Goal: Task Accomplishment & Management: Manage account settings

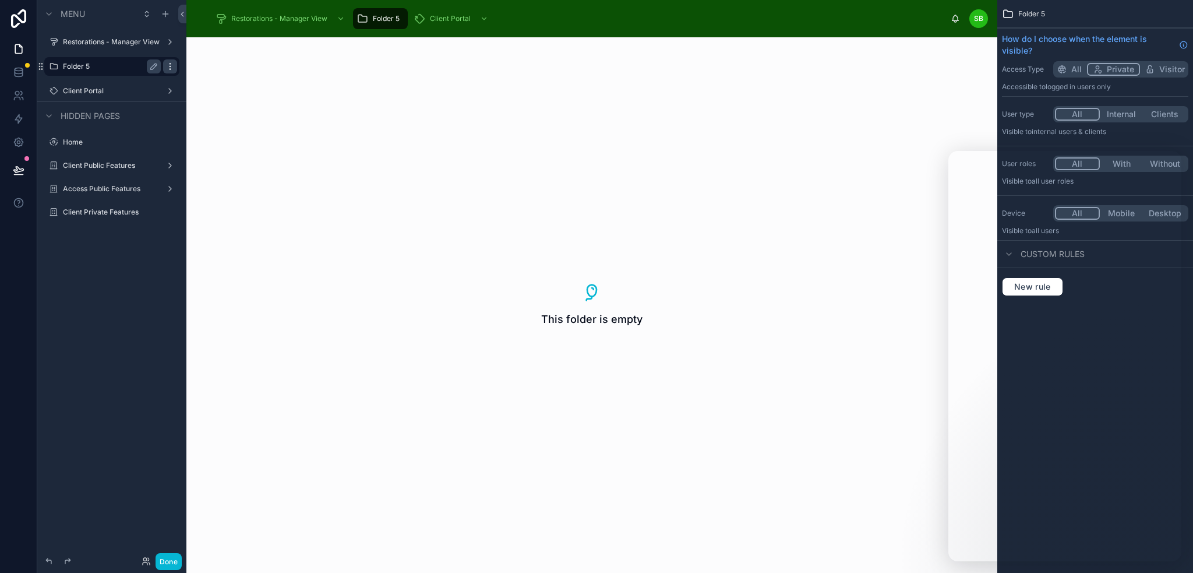
click at [170, 66] on icon "scrollable content" at bounding box center [170, 66] width 1 height 1
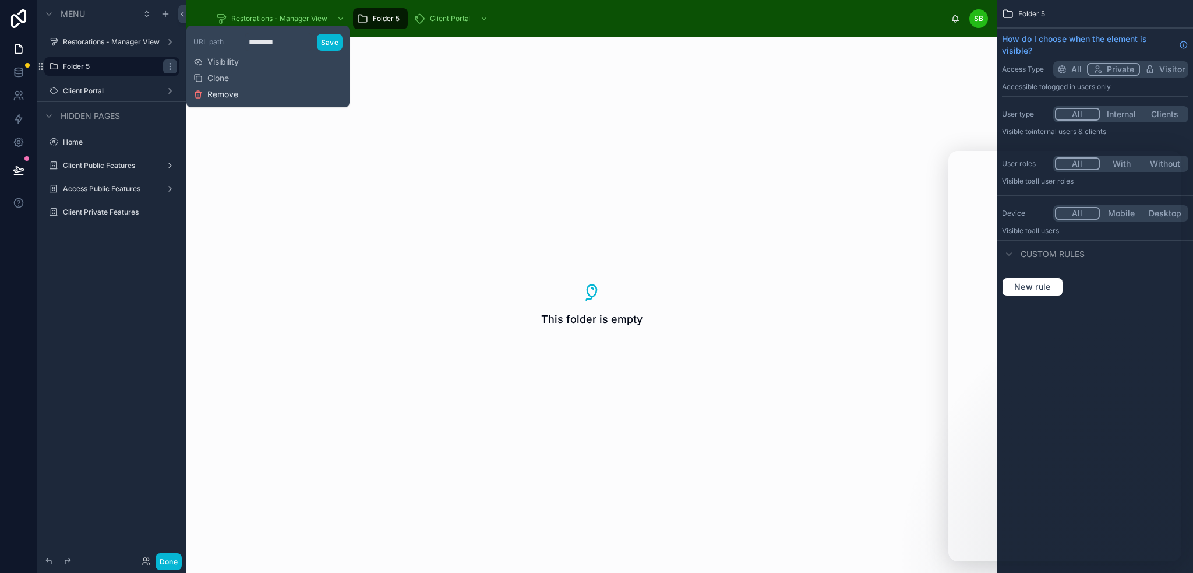
click at [209, 91] on span "Remove" at bounding box center [222, 95] width 31 height 12
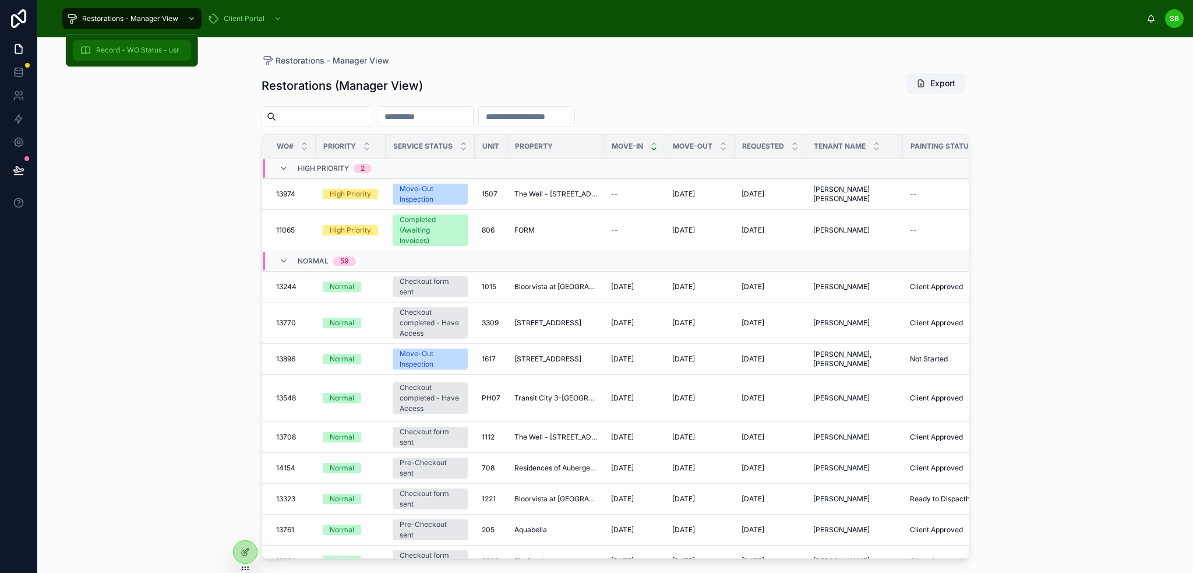
click at [135, 48] on span "Record - WO Status - usr" at bounding box center [137, 49] width 83 height 9
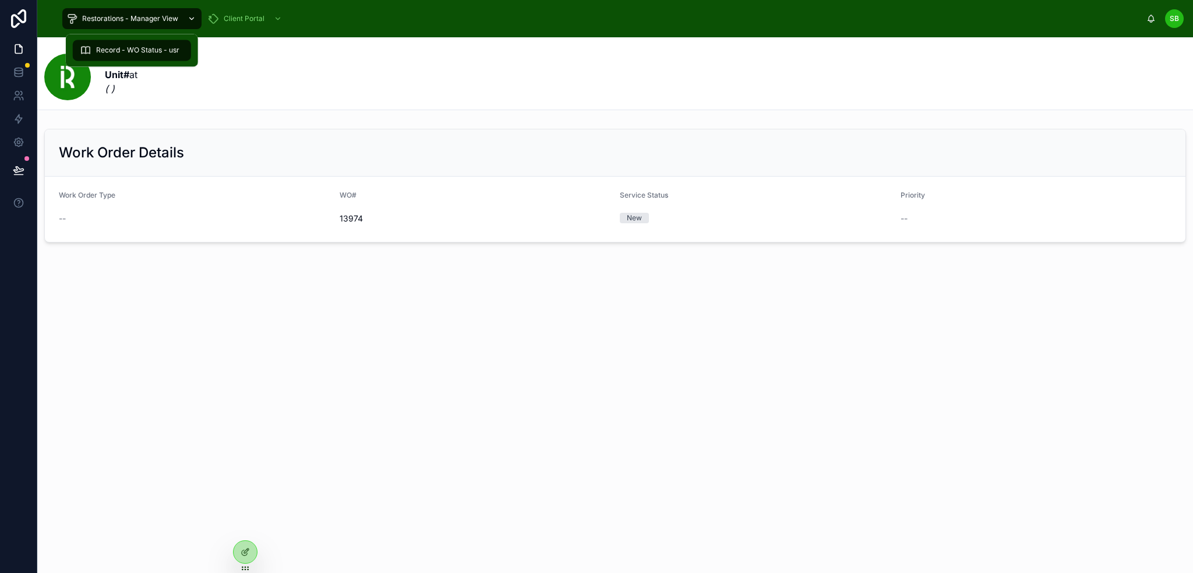
click at [139, 20] on span "Restorations - Manager View" at bounding box center [130, 18] width 96 height 9
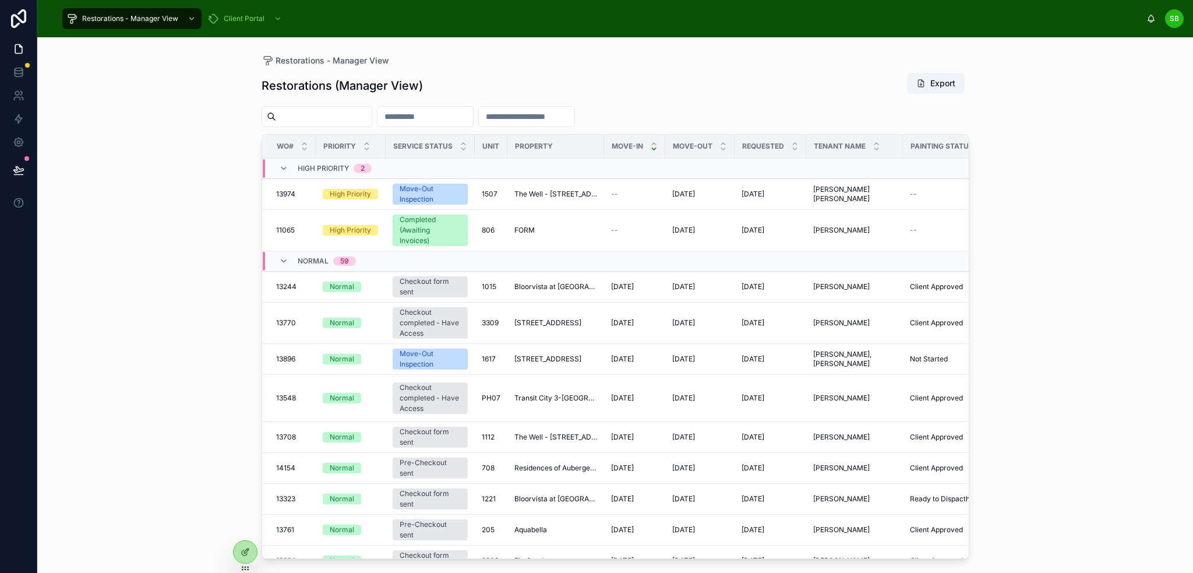
click at [188, 107] on div "Restorations - Manager View Restorations (Manager View) Export WO# Priority Ser…" at bounding box center [615, 304] width 1156 height 535
click at [243, 542] on div at bounding box center [245, 552] width 23 height 22
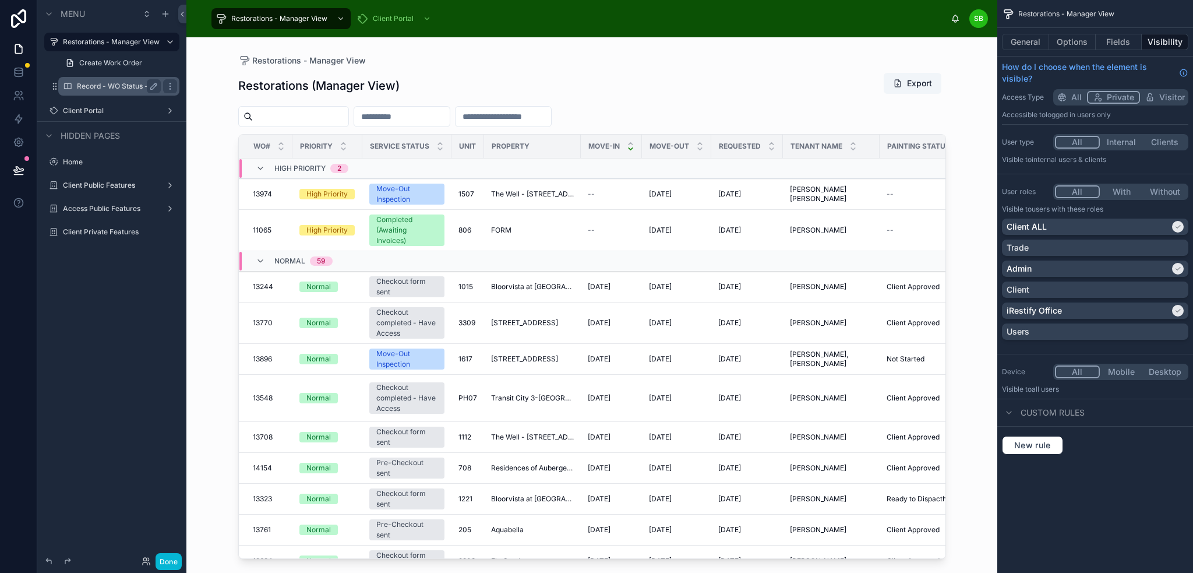
click at [114, 82] on label "Record - WO Status - usr" at bounding box center [118, 86] width 83 height 9
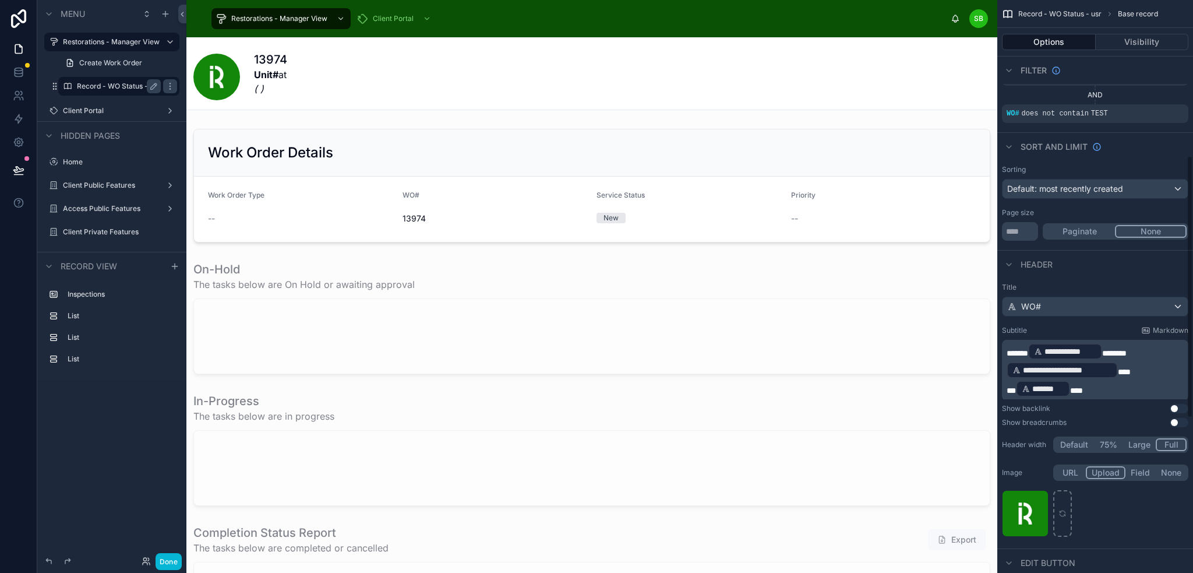
scroll to position [350, 0]
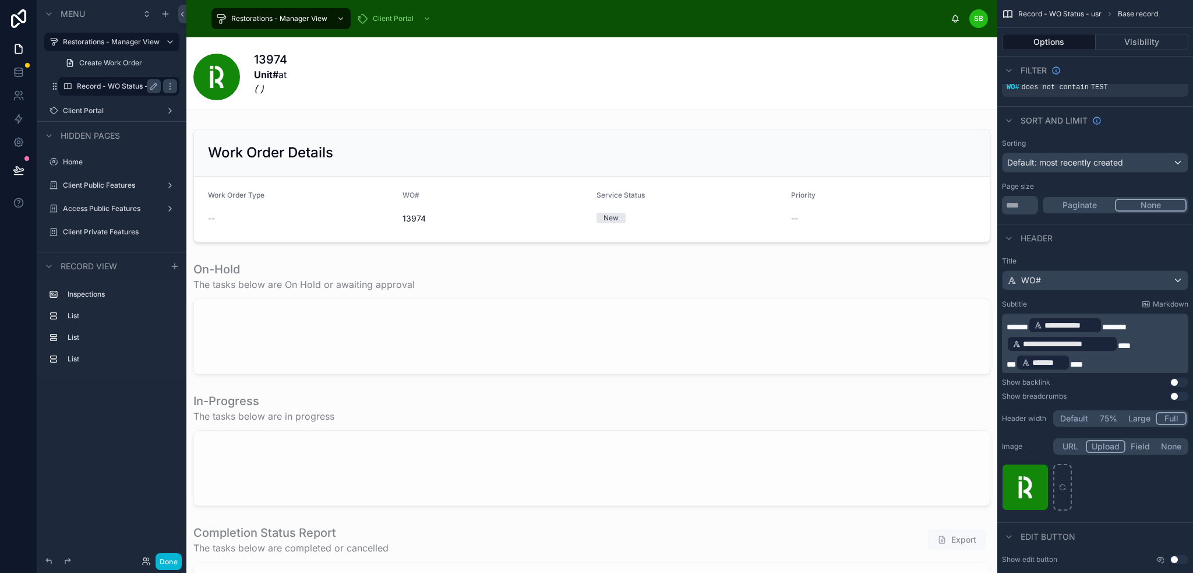
click at [1181, 397] on button "Use setting" at bounding box center [1179, 395] width 19 height 9
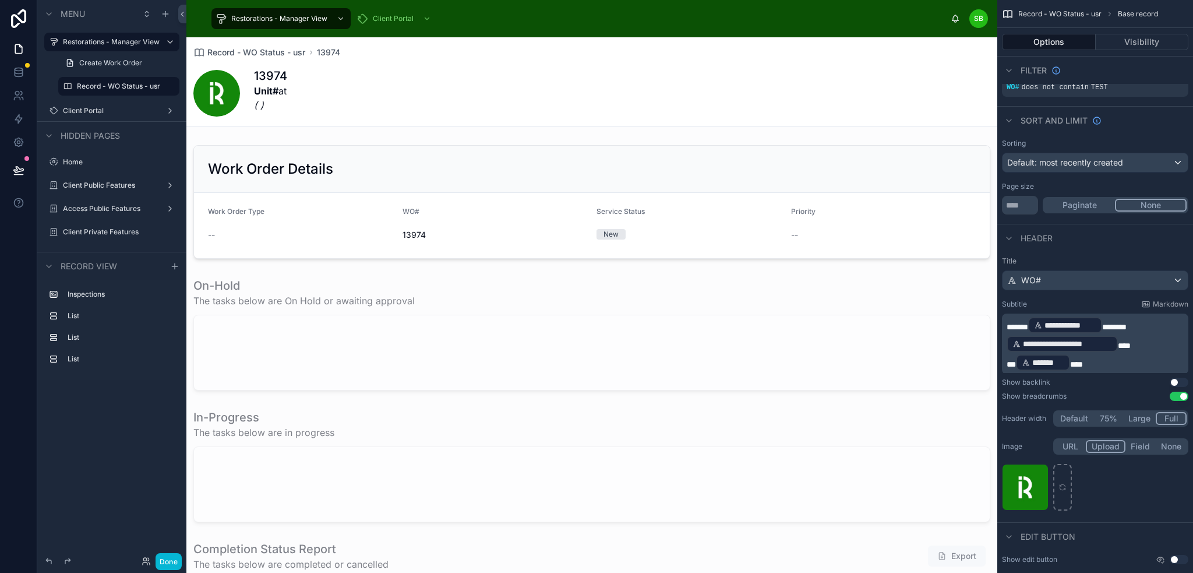
click at [1181, 397] on button "Use setting" at bounding box center [1179, 395] width 19 height 9
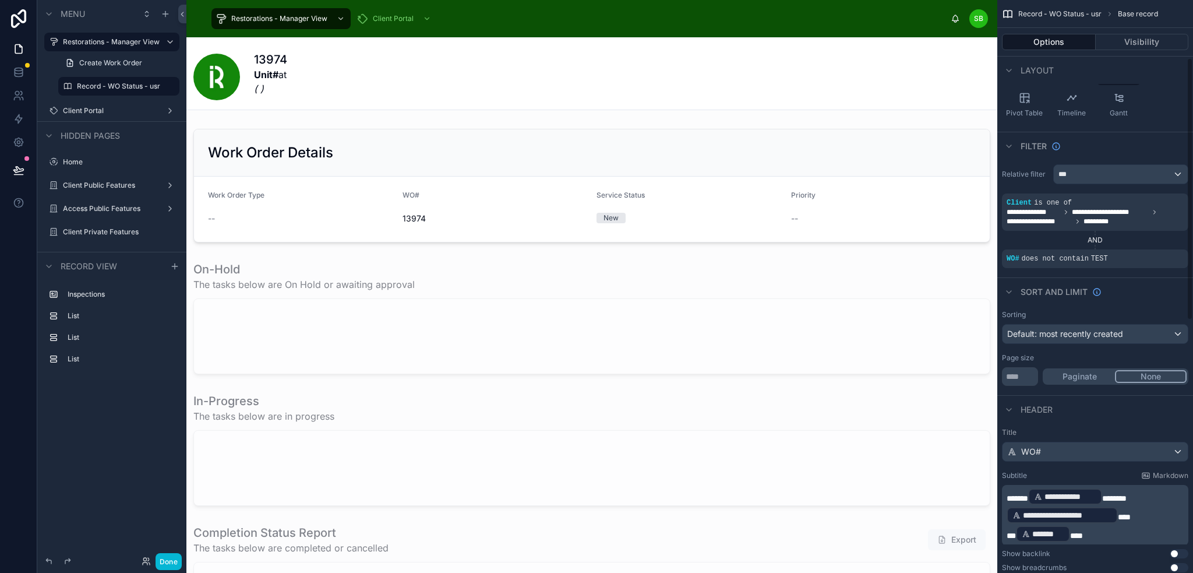
scroll to position [117, 0]
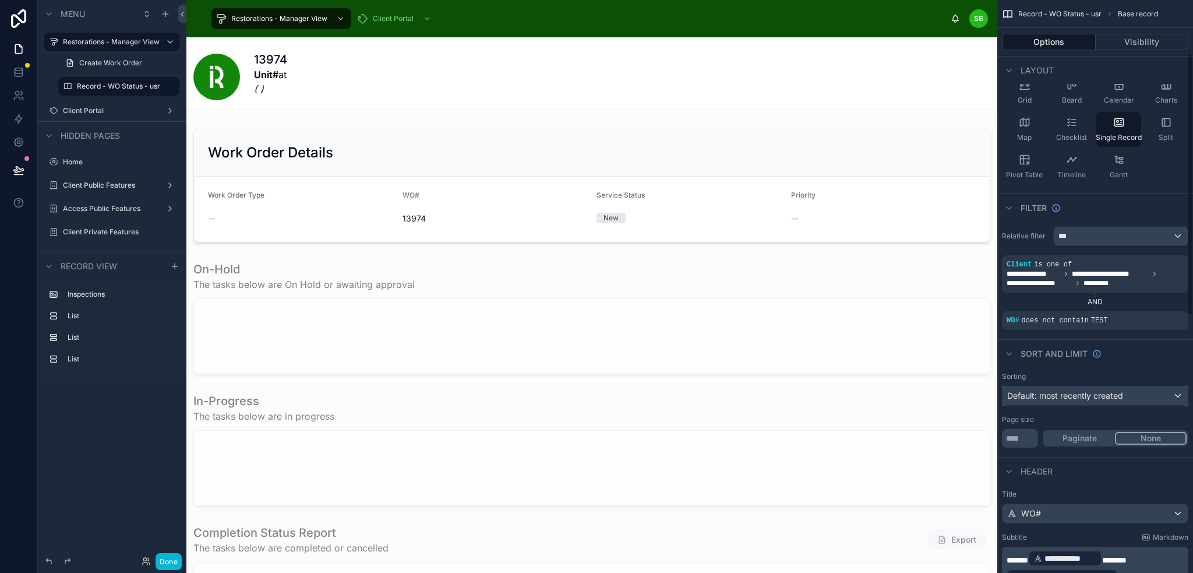
click at [1104, 400] on span "Default: most recently created" at bounding box center [1065, 395] width 116 height 10
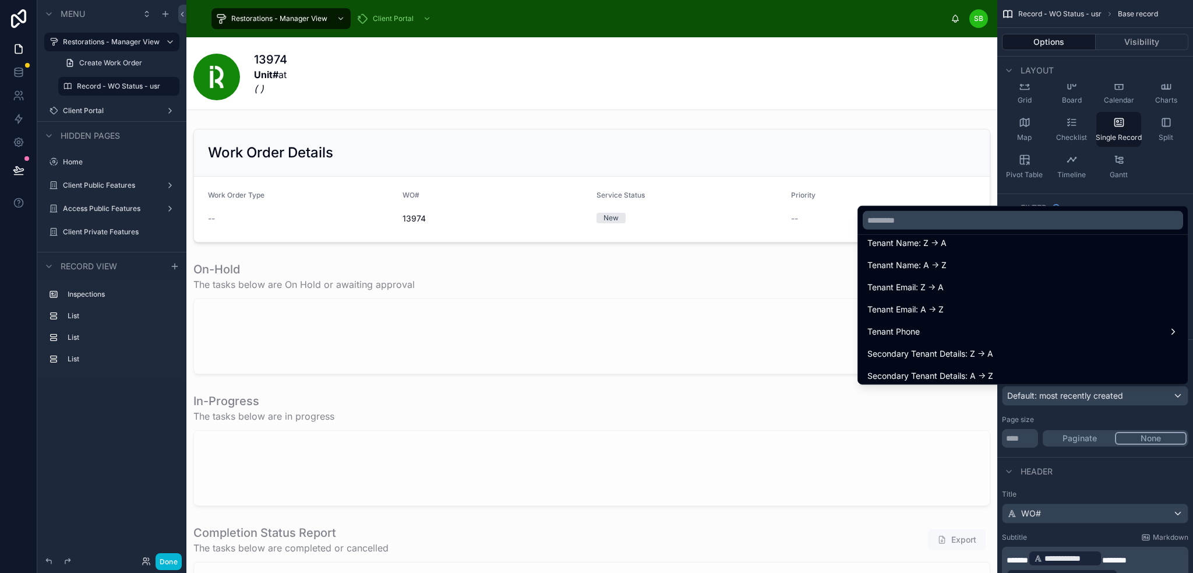
scroll to position [0, 0]
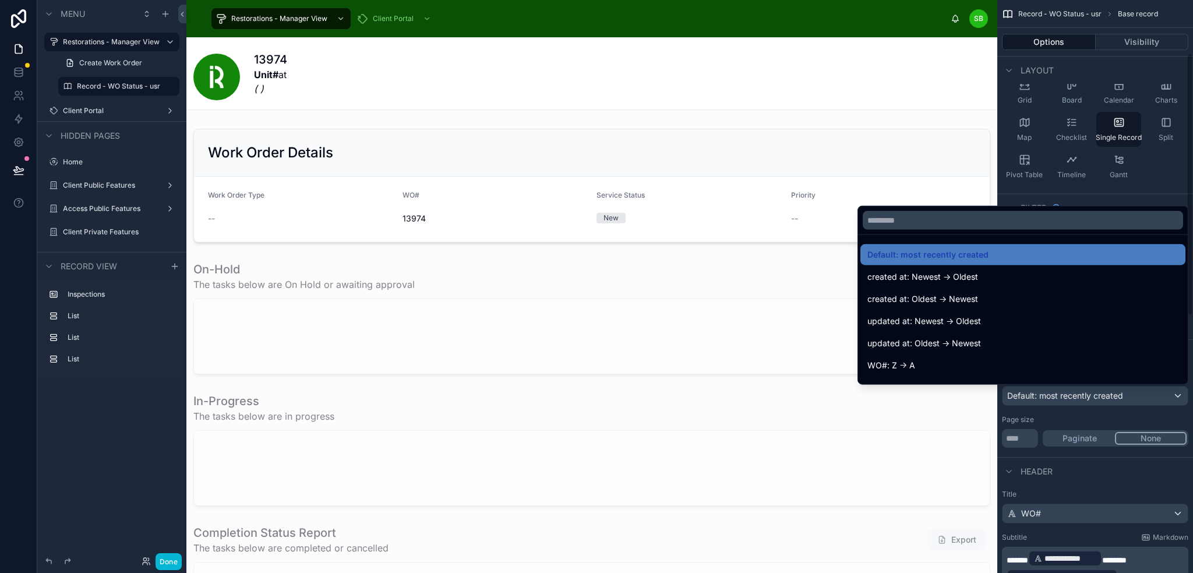
click at [1148, 202] on div "scrollable content" at bounding box center [596, 286] width 1193 height 573
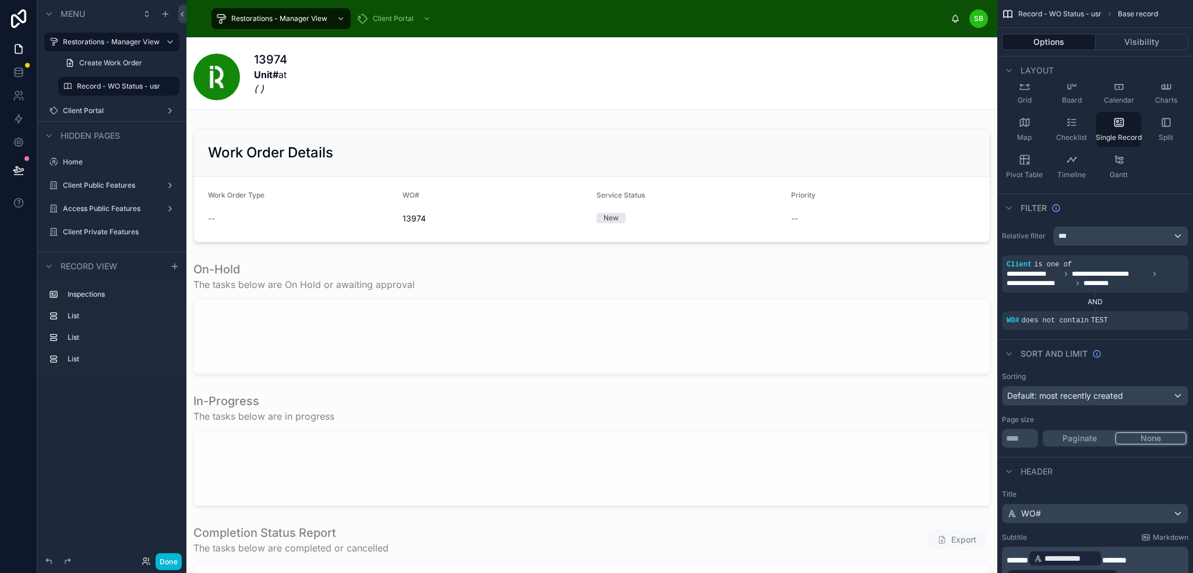
click at [318, 71] on div "13974 Unit# at ( )" at bounding box center [591, 76] width 797 height 51
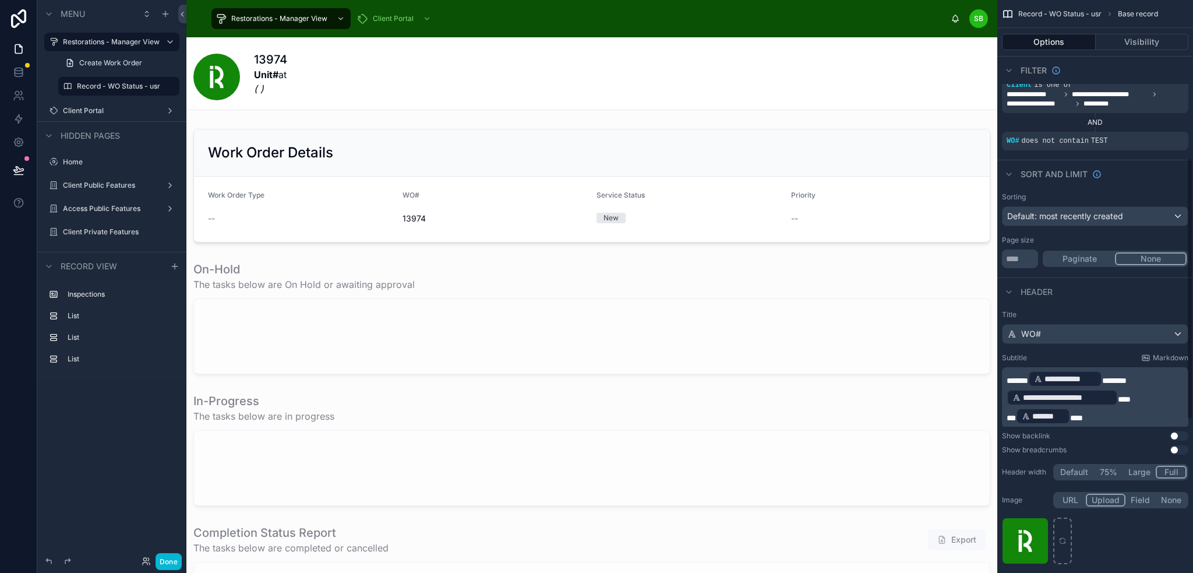
scroll to position [350, 0]
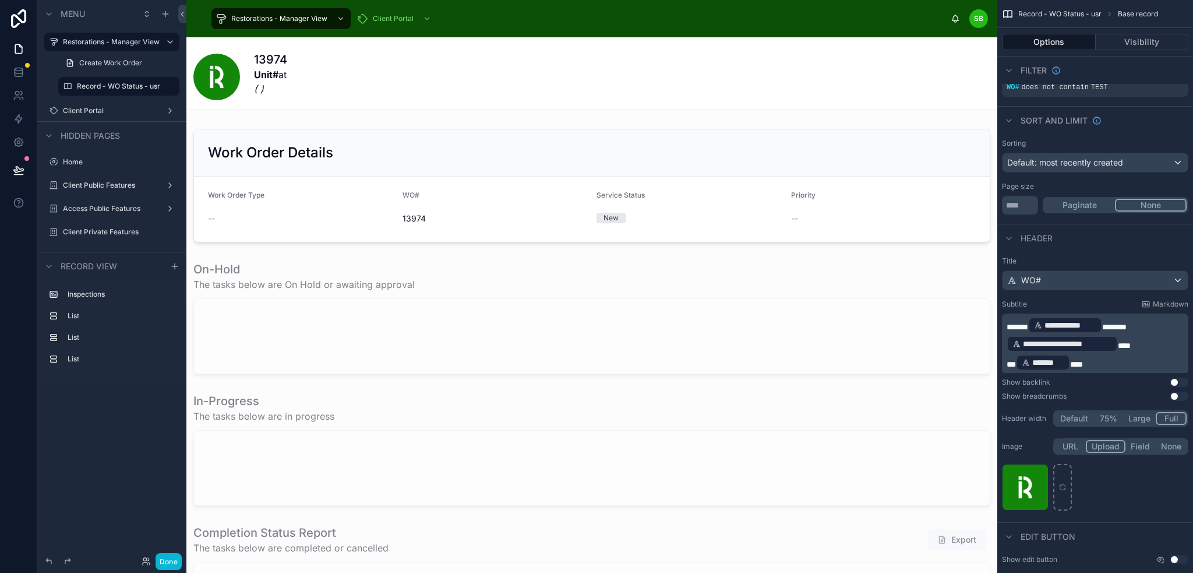
click at [1011, 360] on span "**" at bounding box center [1011, 364] width 9 height 8
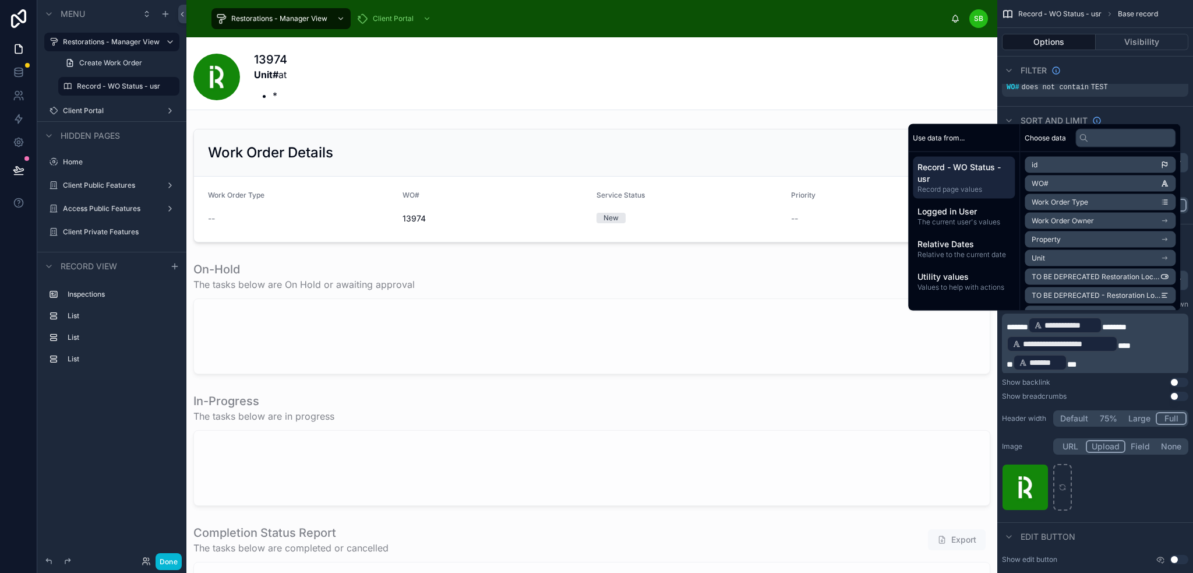
click at [1009, 361] on span "*" at bounding box center [1010, 364] width 6 height 8
click at [1134, 65] on div "Filter" at bounding box center [1095, 70] width 196 height 28
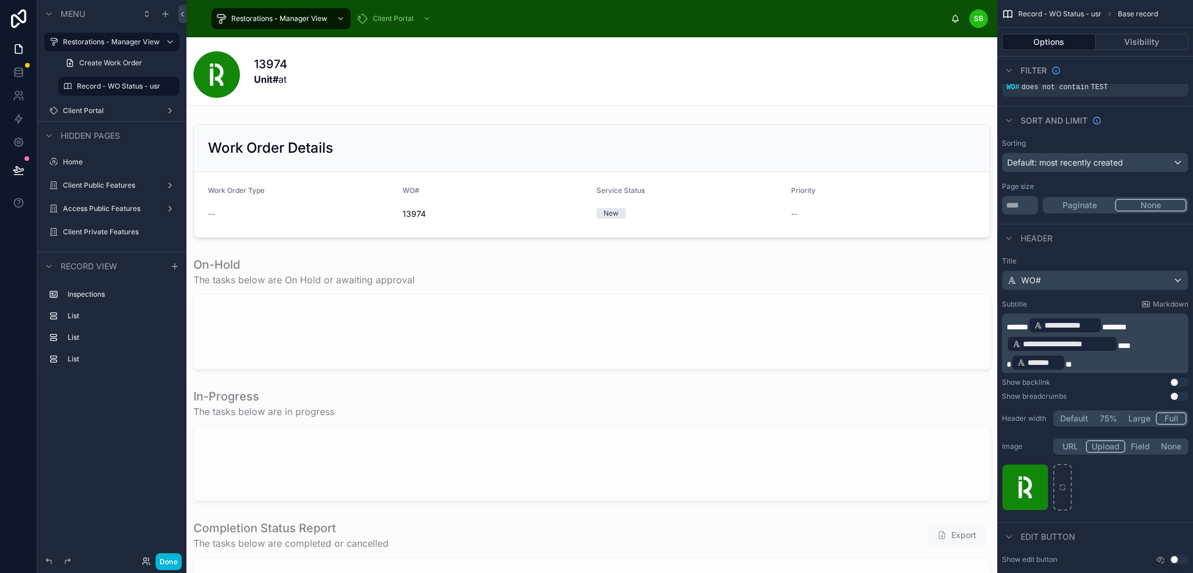
click at [1133, 342] on p "**********" at bounding box center [1096, 334] width 179 height 37
drag, startPoint x: 1125, startPoint y: 343, endPoint x: 1090, endPoint y: 343, distance: 35.0
click at [1090, 343] on p "**********" at bounding box center [1096, 334] width 179 height 37
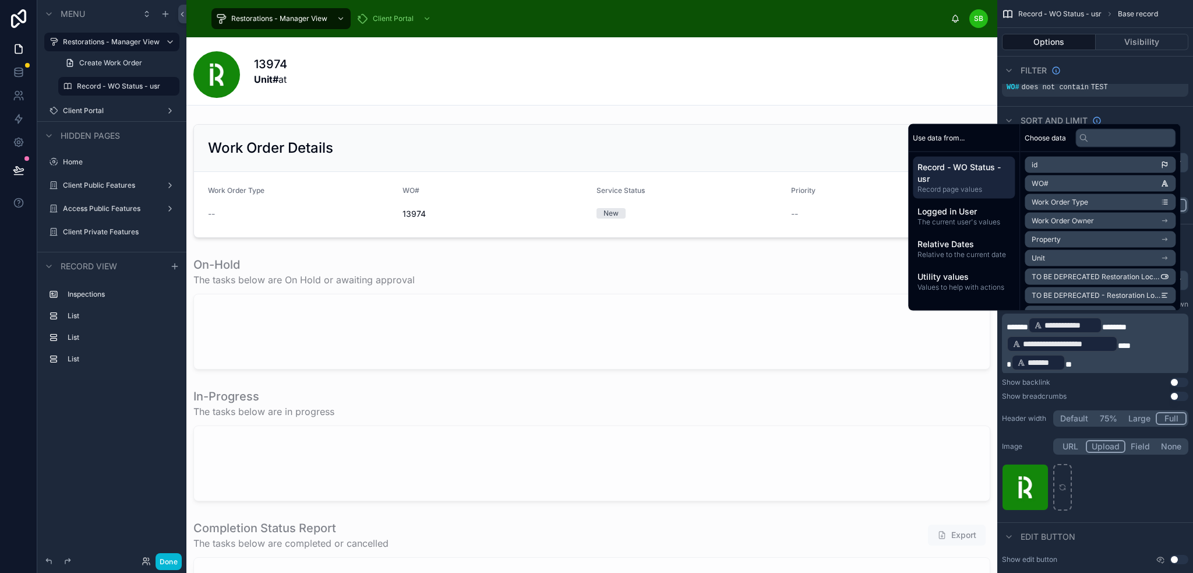
click at [1131, 332] on p "**********" at bounding box center [1096, 334] width 179 height 37
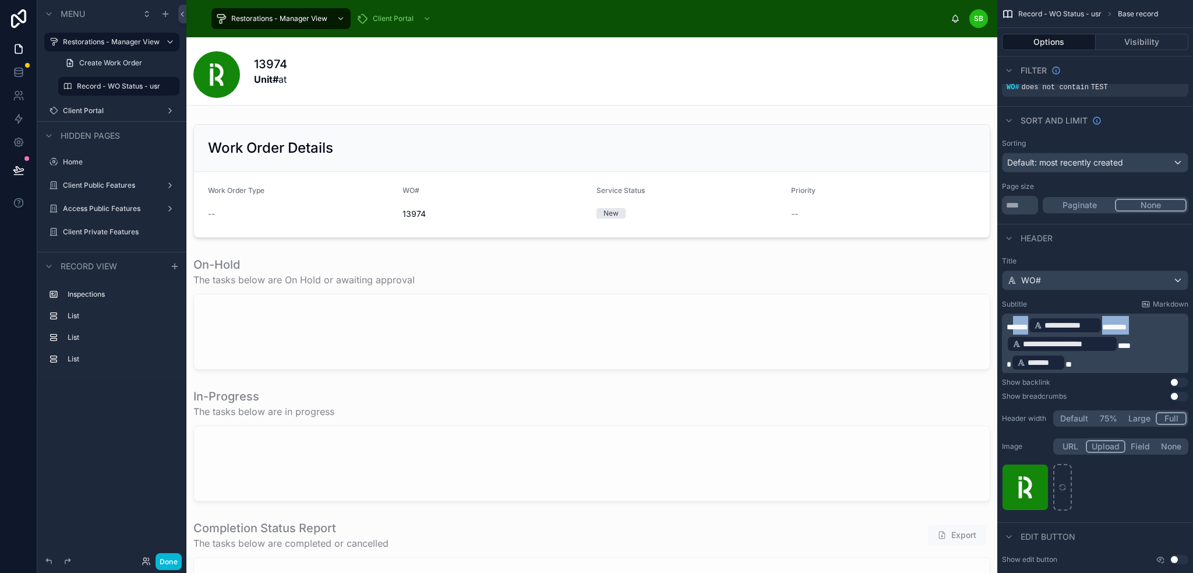
drag, startPoint x: 1018, startPoint y: 322, endPoint x: 1114, endPoint y: 343, distance: 97.7
click at [1114, 343] on p "**********" at bounding box center [1096, 334] width 179 height 37
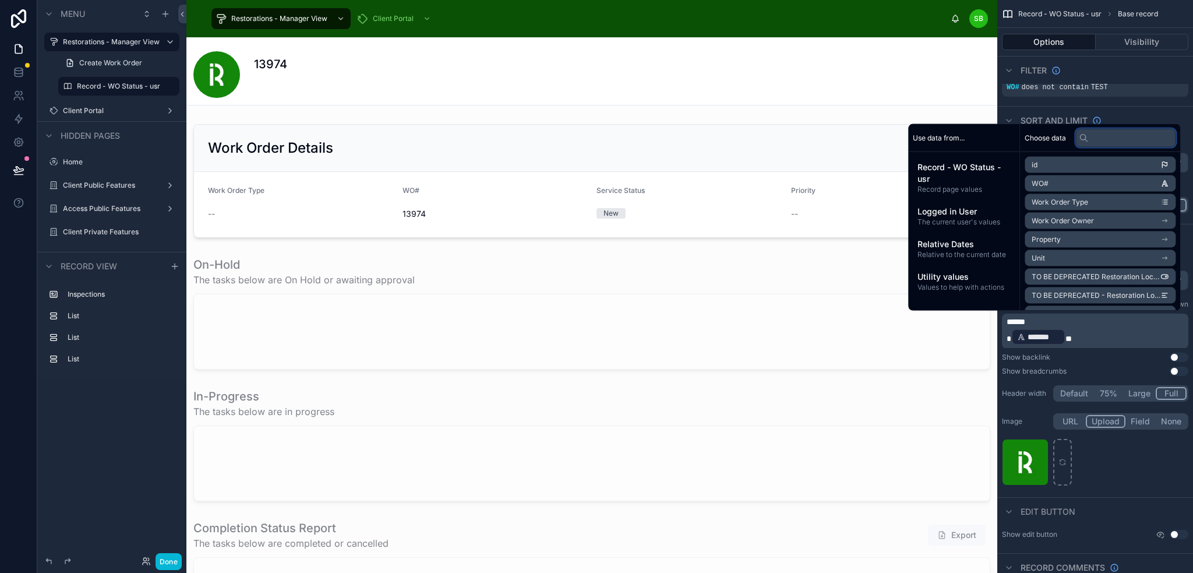
click at [1124, 140] on input "text" at bounding box center [1125, 137] width 100 height 19
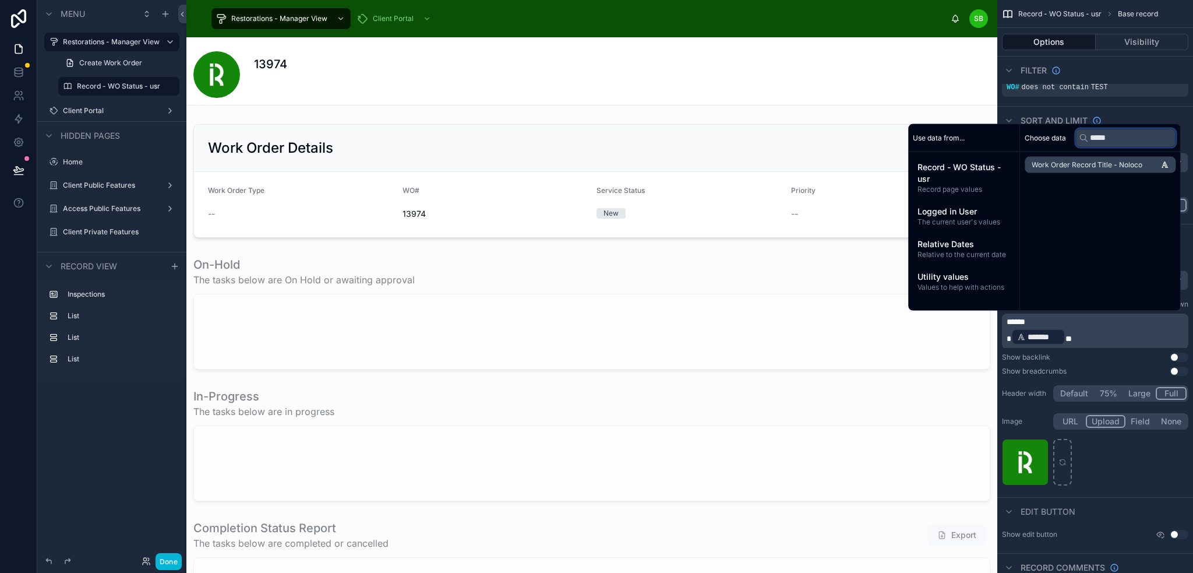
type input "*****"
click at [1126, 164] on span "Work Order Record Title - Noloco" at bounding box center [1087, 164] width 111 height 9
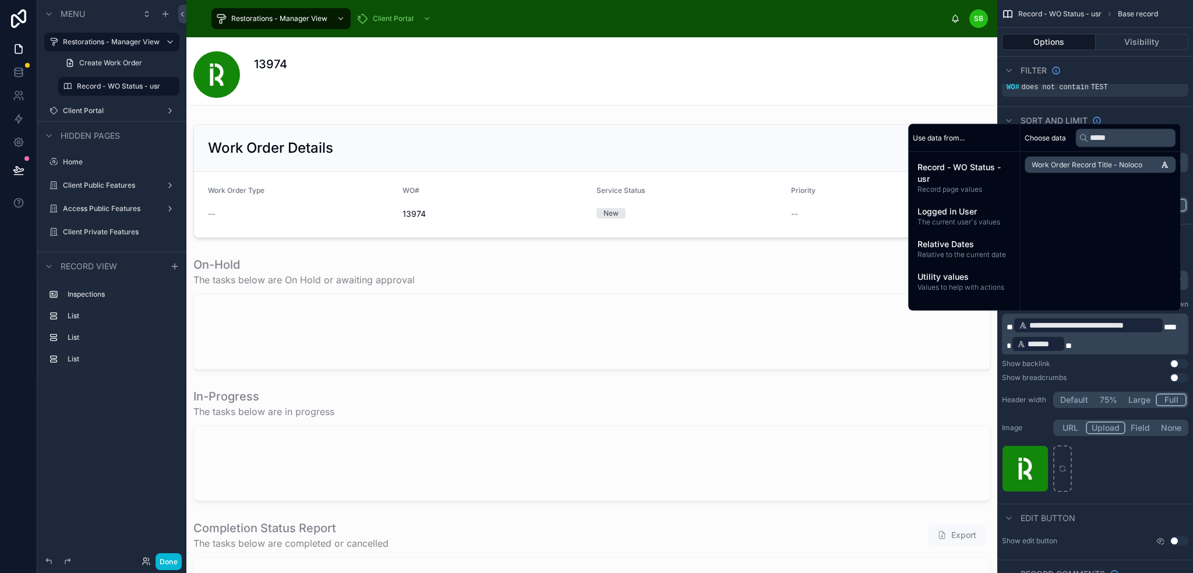
click at [1155, 63] on div "Filter" at bounding box center [1095, 70] width 196 height 28
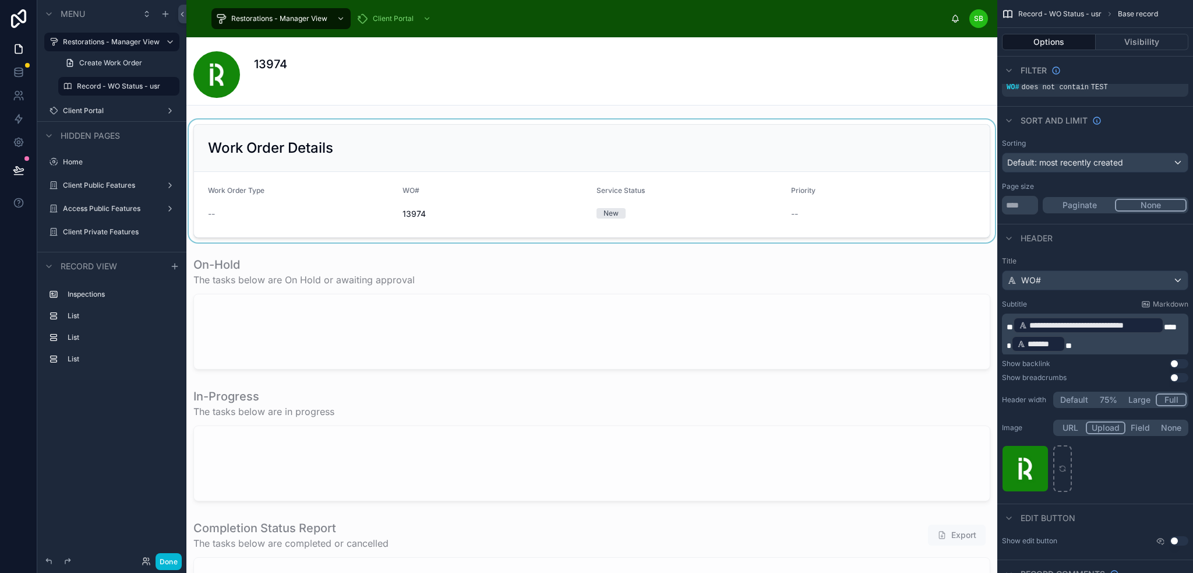
click at [694, 160] on div at bounding box center [591, 180] width 811 height 123
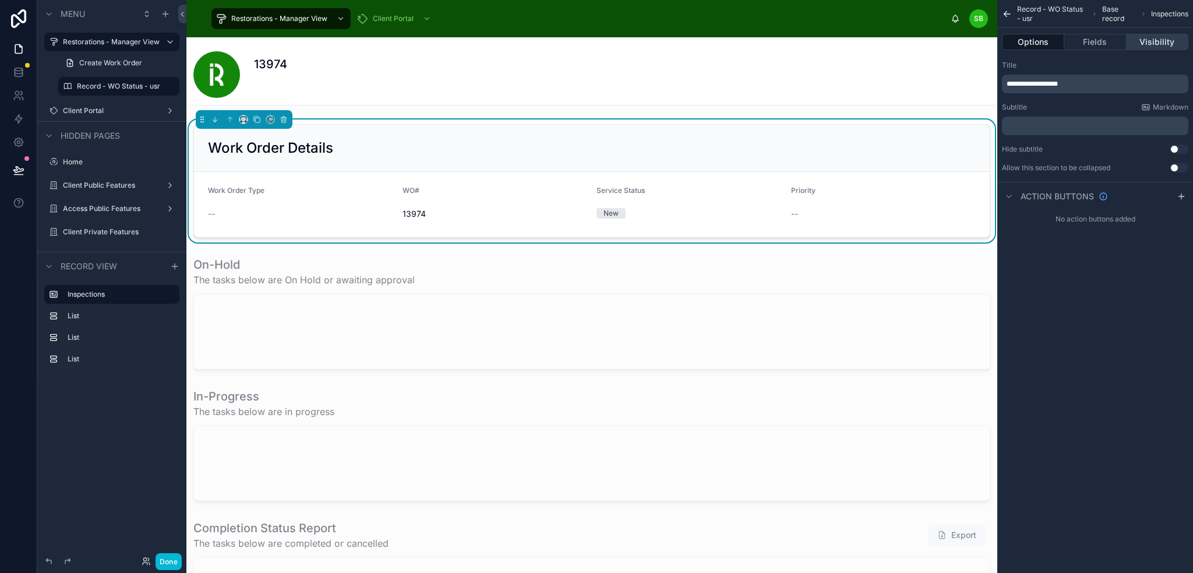
click at [1167, 36] on button "Visibility" at bounding box center [1158, 42] width 62 height 16
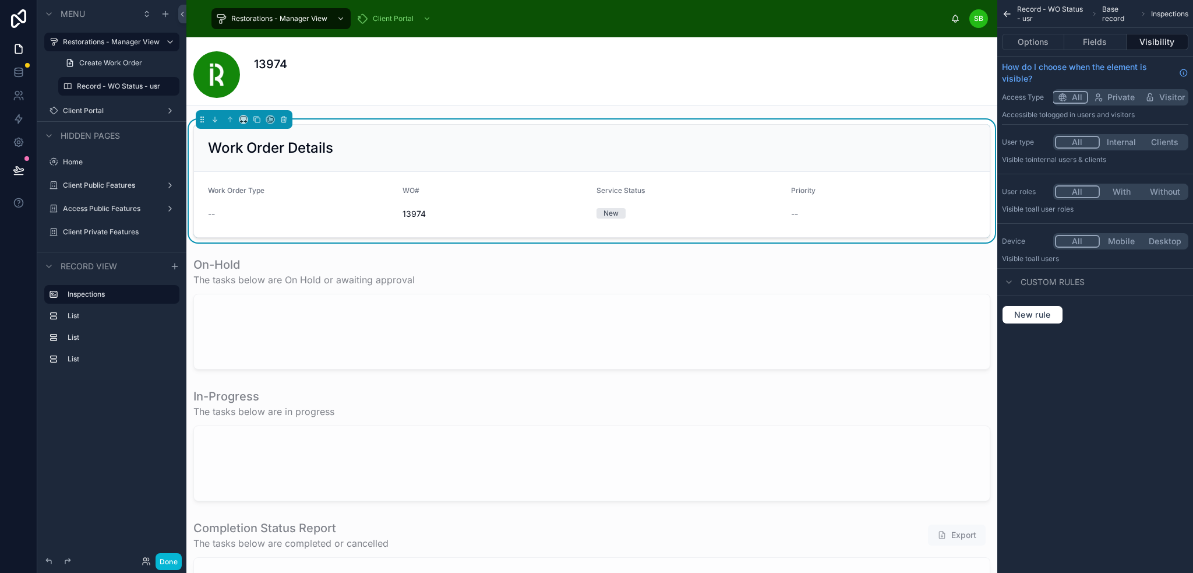
click at [1035, 304] on div "New rule" at bounding box center [1095, 314] width 196 height 37
click at [1040, 313] on span "New rule" at bounding box center [1033, 314] width 46 height 10
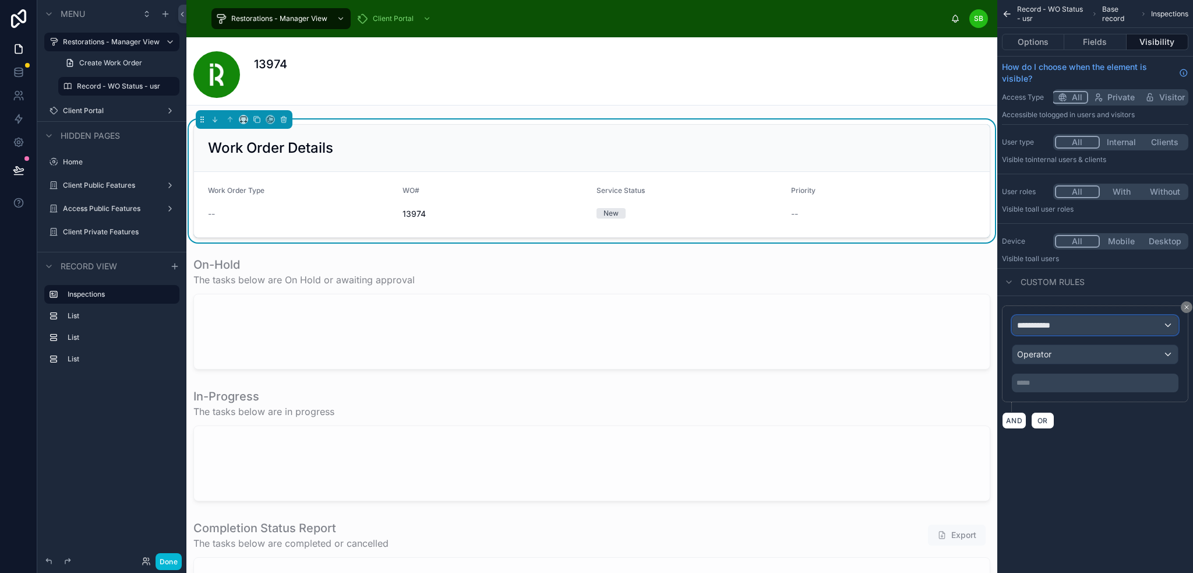
click at [1088, 325] on div "**********" at bounding box center [1094, 325] width 165 height 19
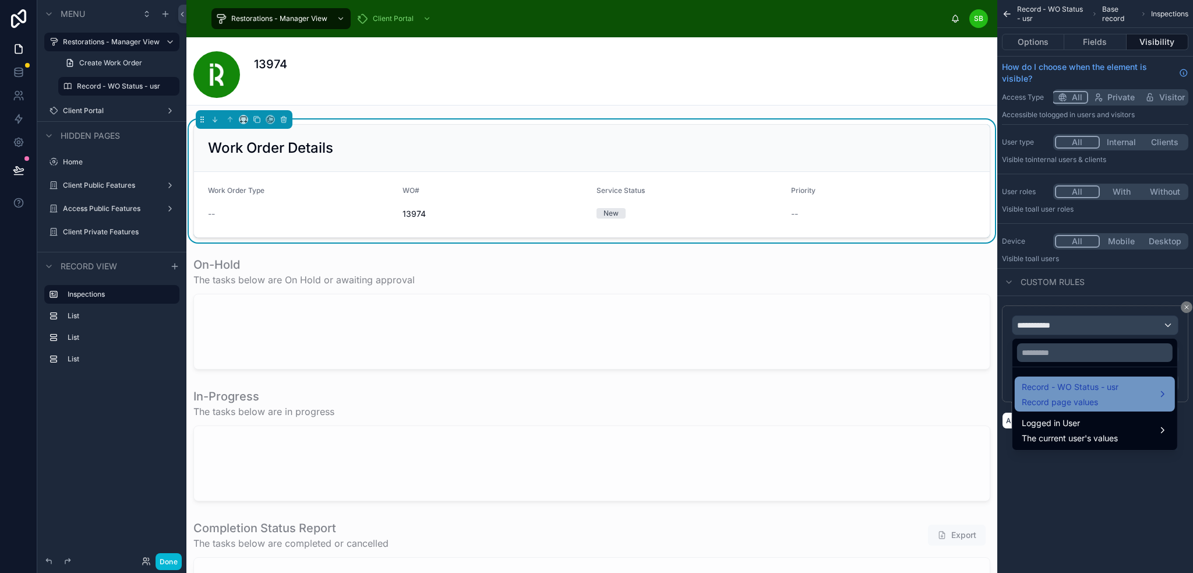
click at [1097, 386] on span "Record - WO Status - usr" at bounding box center [1070, 387] width 97 height 14
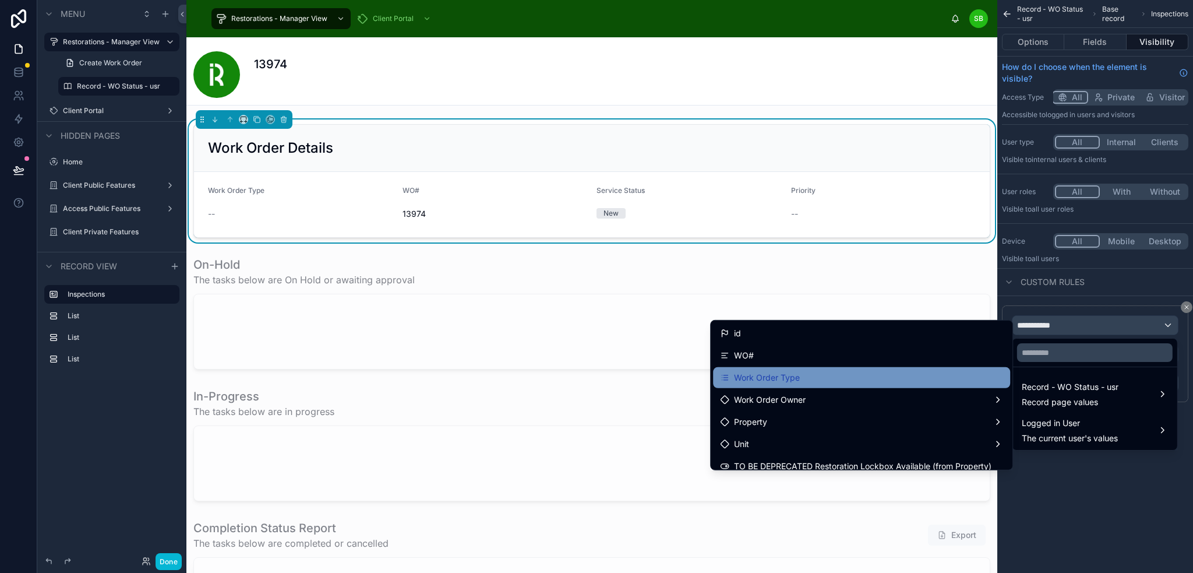
click at [854, 375] on div "Work Order Type" at bounding box center [861, 377] width 283 height 14
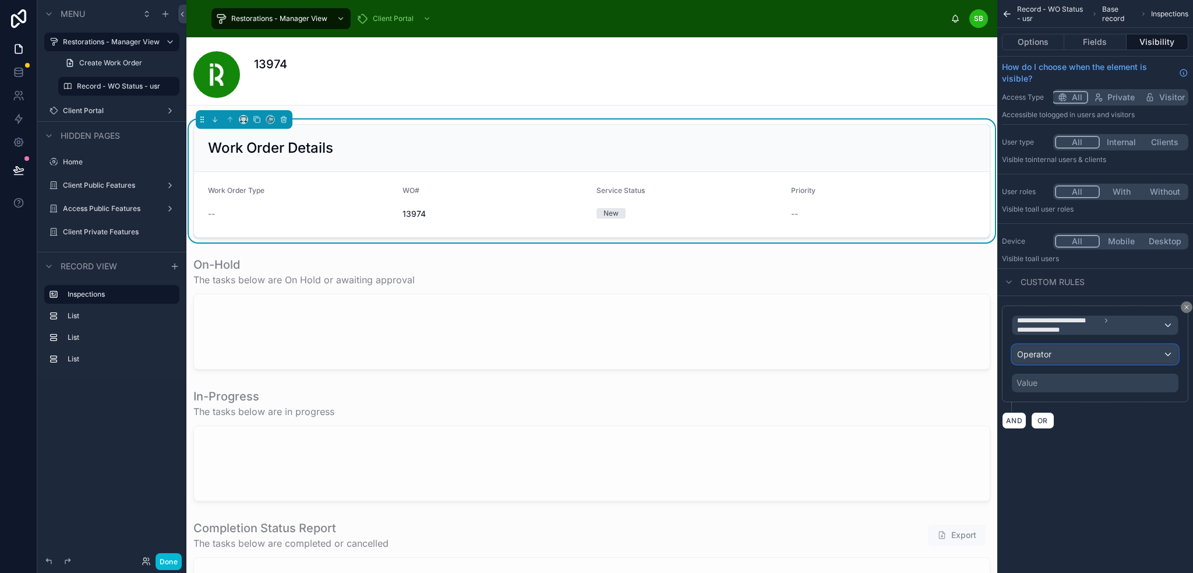
click at [1125, 352] on div "Operator" at bounding box center [1094, 354] width 165 height 19
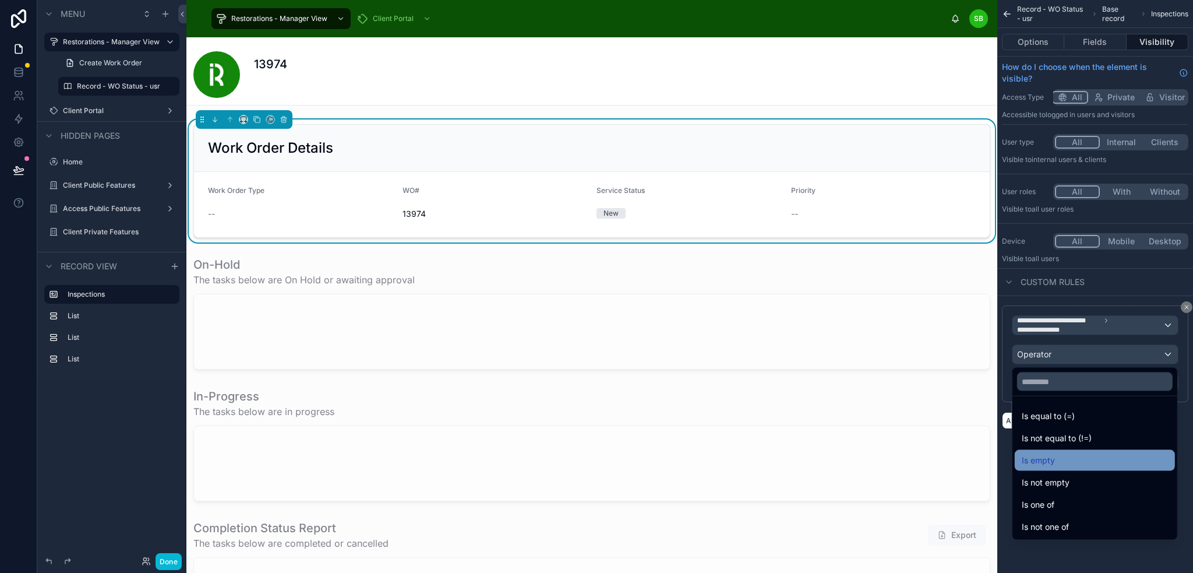
click at [1064, 463] on div "Is empty" at bounding box center [1095, 460] width 146 height 14
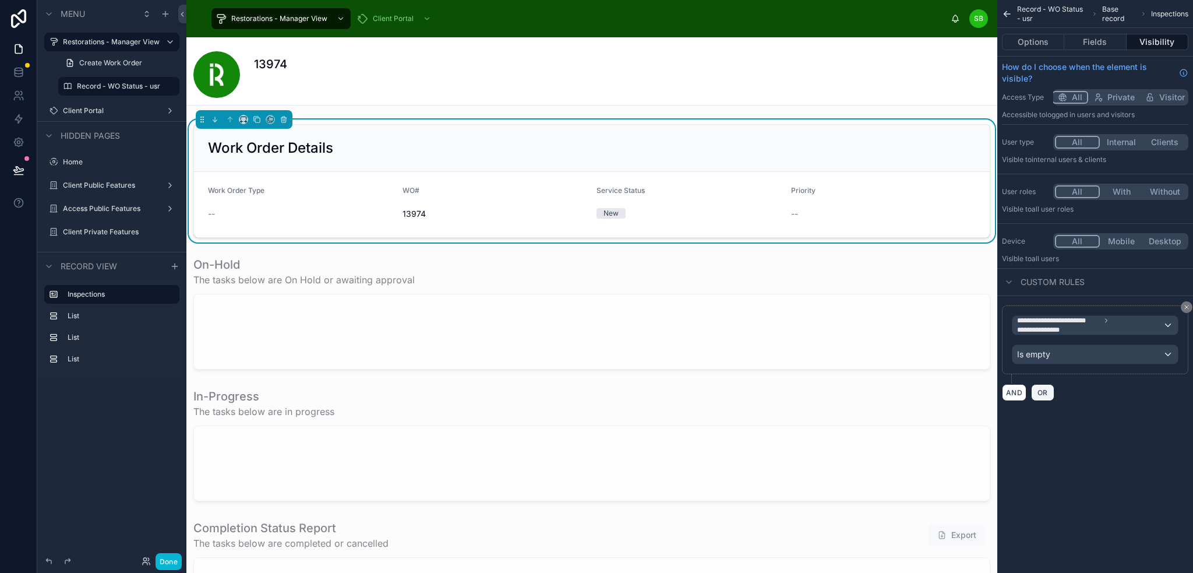
click at [1046, 389] on span "OR" at bounding box center [1042, 392] width 15 height 9
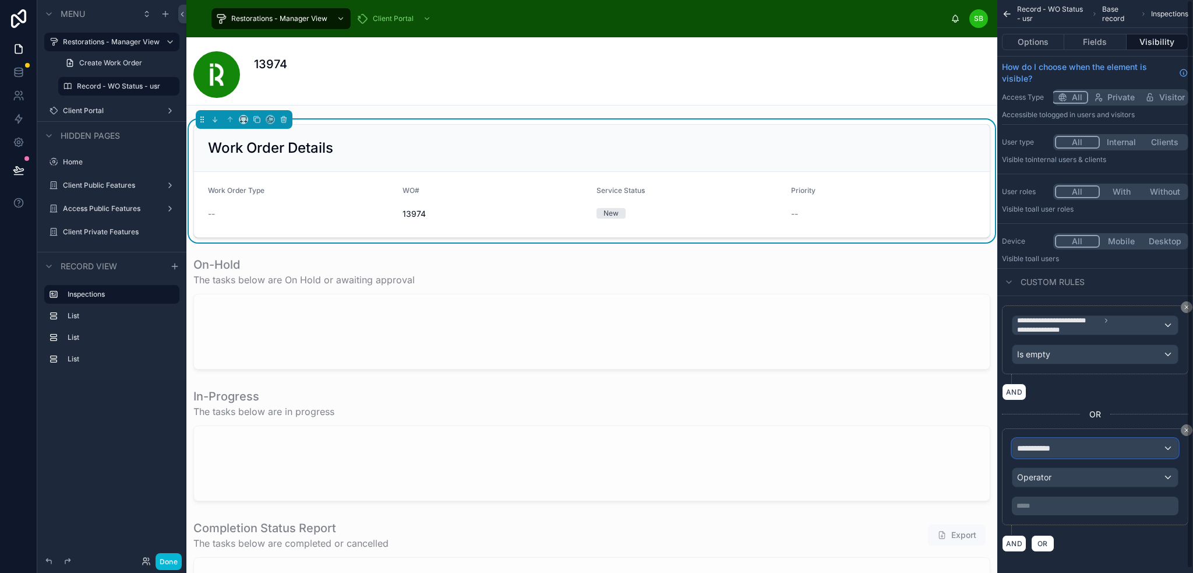
click at [1081, 446] on div "**********" at bounding box center [1094, 448] width 165 height 19
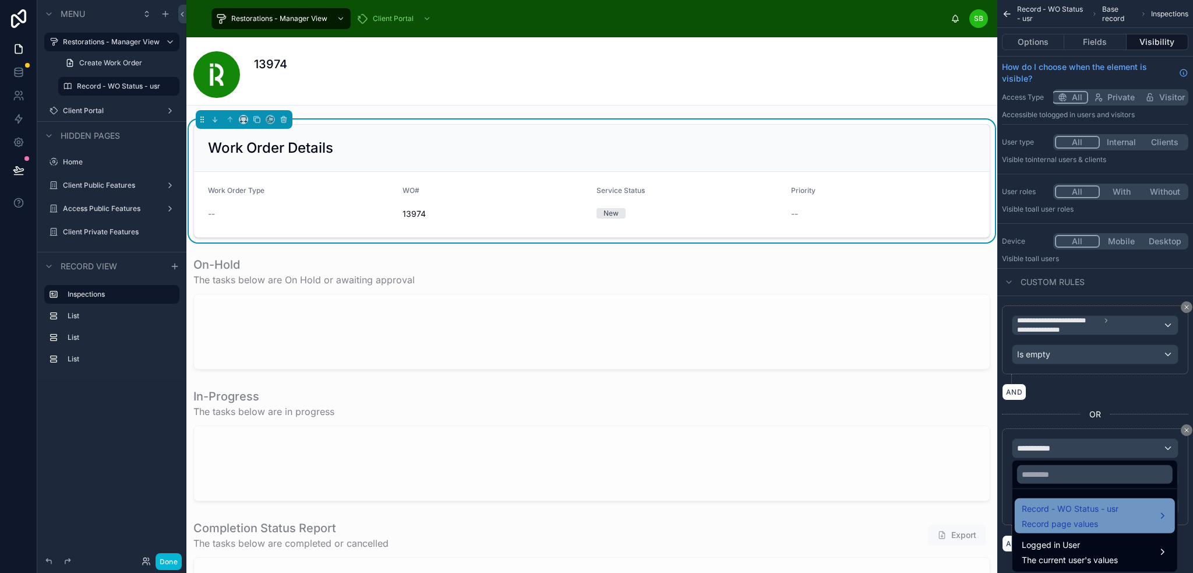
click at [1125, 512] on div "Record - WO Status - usr Record page values" at bounding box center [1095, 516] width 146 height 28
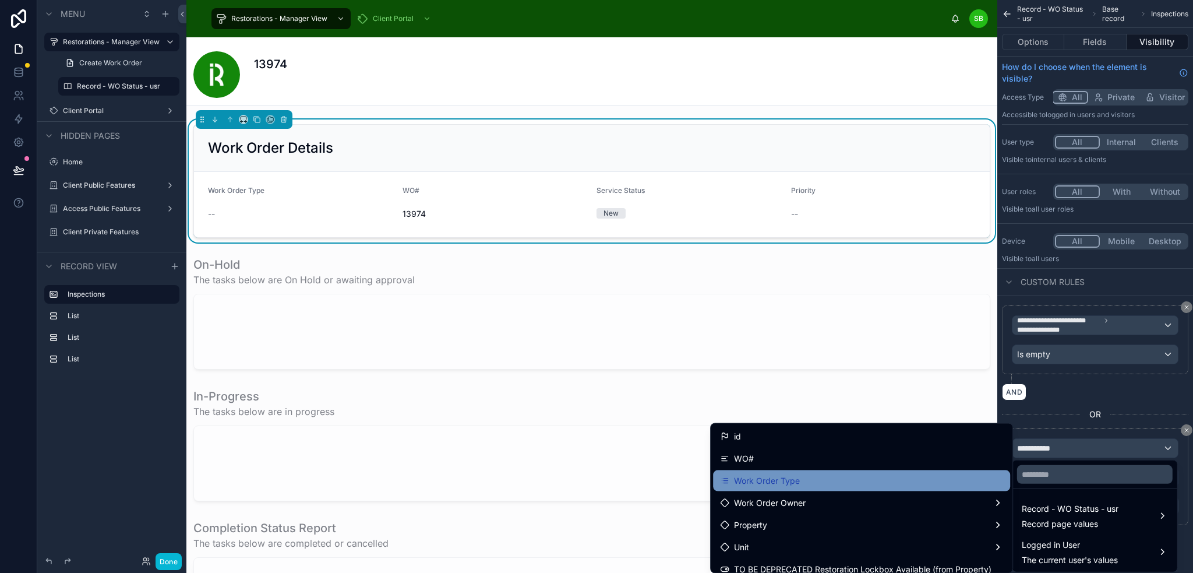
click at [901, 470] on div "Work Order Type" at bounding box center [861, 480] width 297 height 21
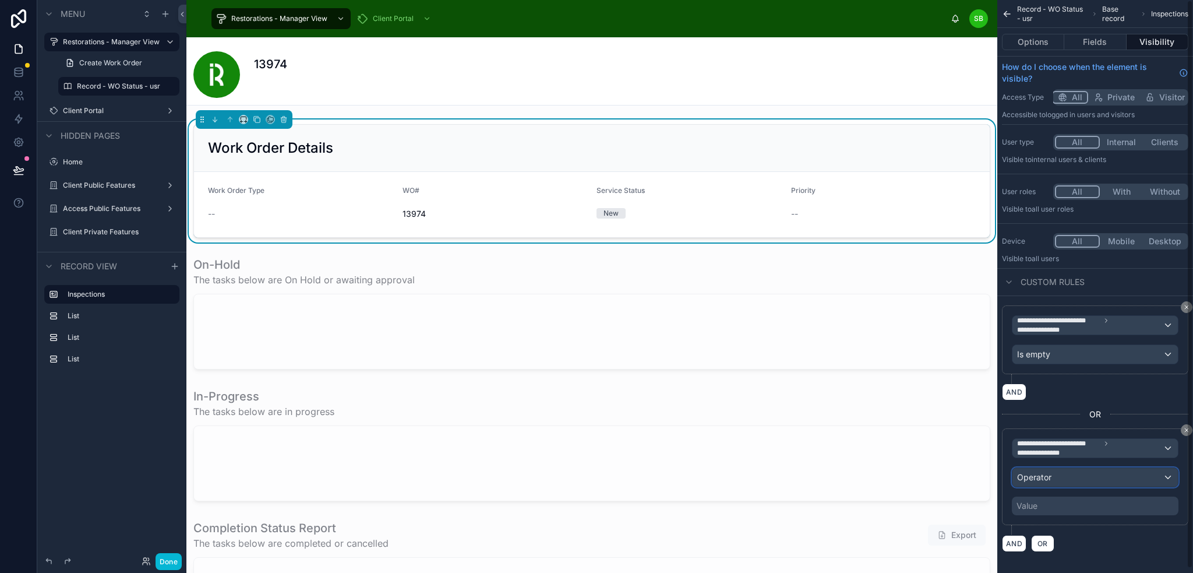
click at [1089, 470] on div "Operator" at bounding box center [1094, 477] width 165 height 19
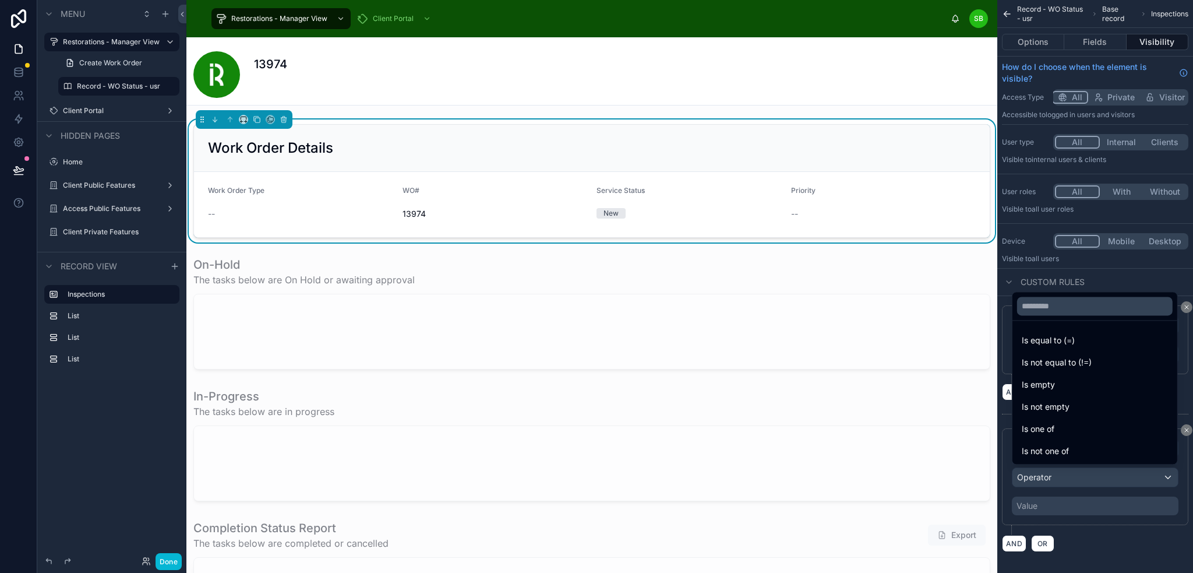
click at [1075, 343] on div "Is equal to (=)" at bounding box center [1095, 340] width 146 height 14
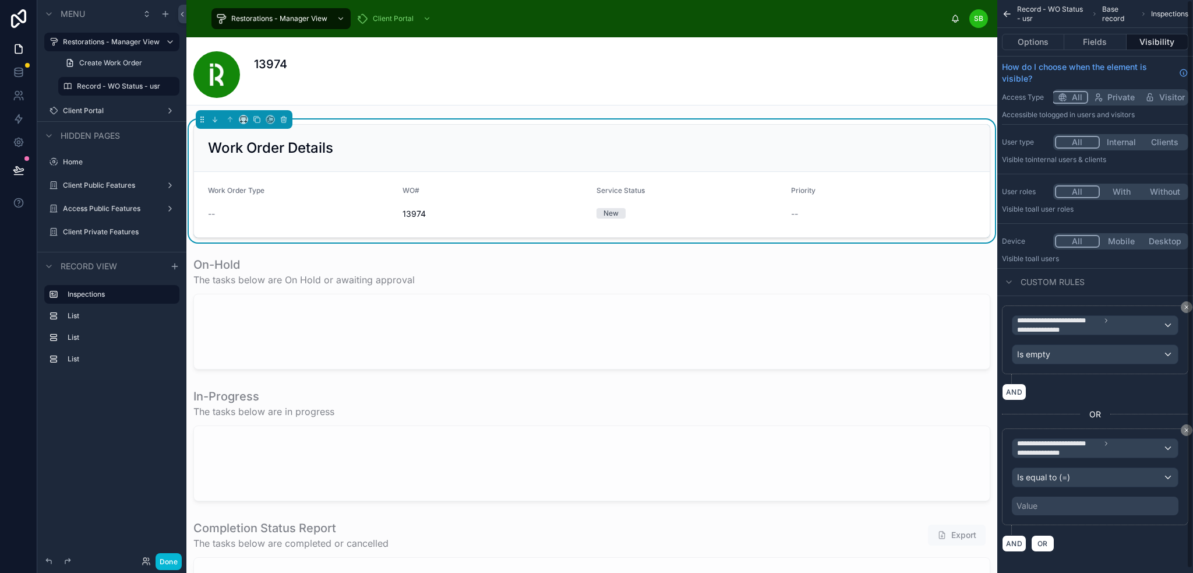
click at [1088, 505] on div "Value" at bounding box center [1095, 505] width 167 height 19
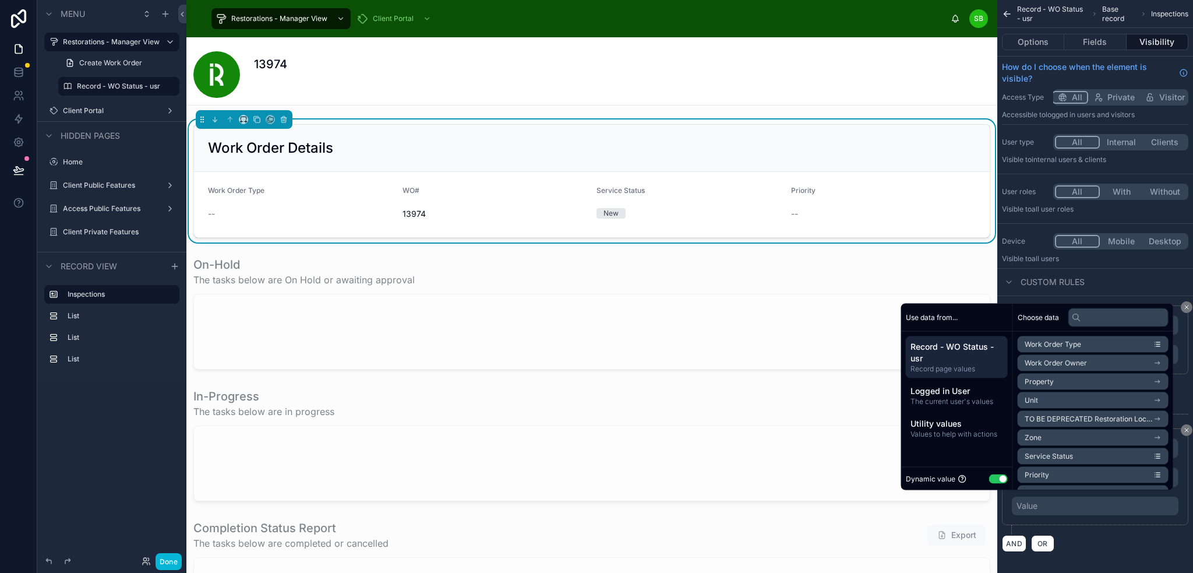
click at [995, 478] on button "Use setting" at bounding box center [998, 478] width 19 height 9
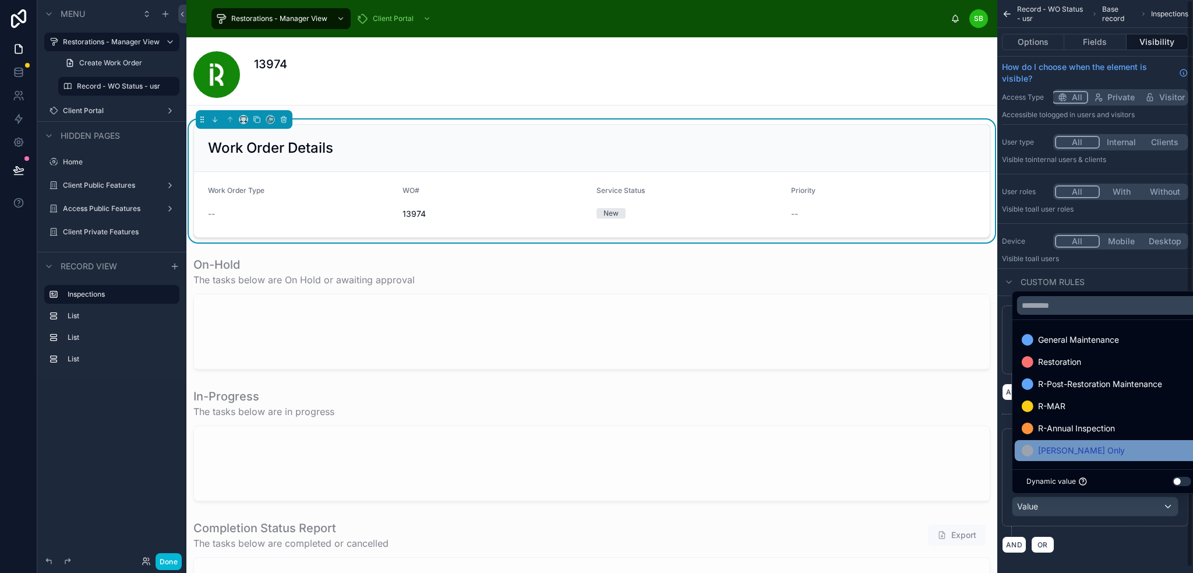
click at [1098, 446] on div "Stefano Only" at bounding box center [1109, 450] width 174 height 14
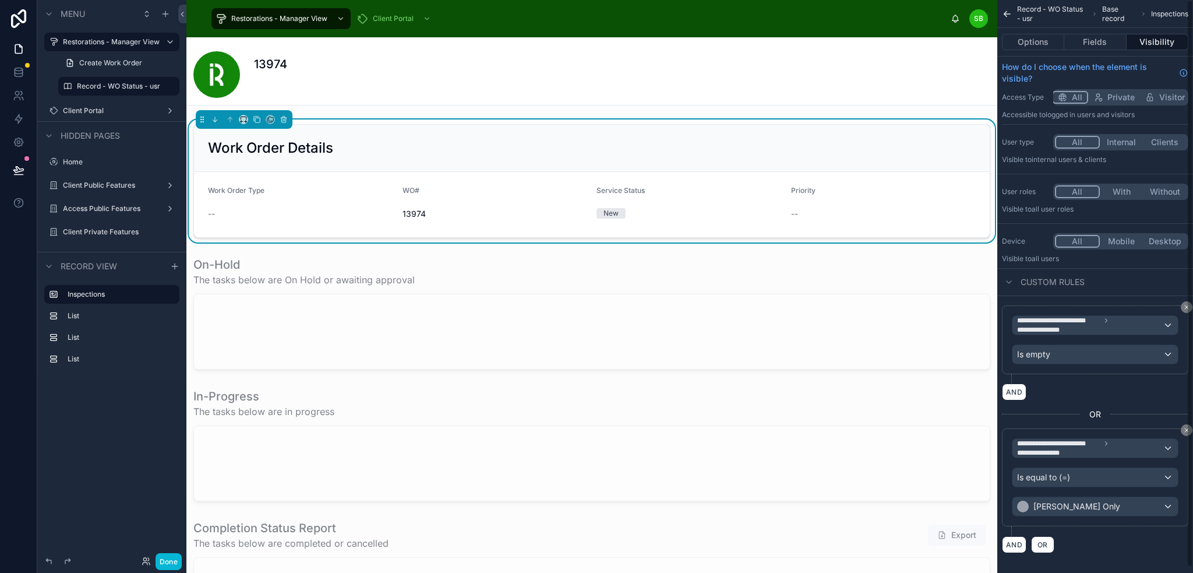
click at [1123, 541] on div "AND OR" at bounding box center [1095, 543] width 186 height 17
click at [1102, 354] on div "Is empty" at bounding box center [1094, 354] width 165 height 19
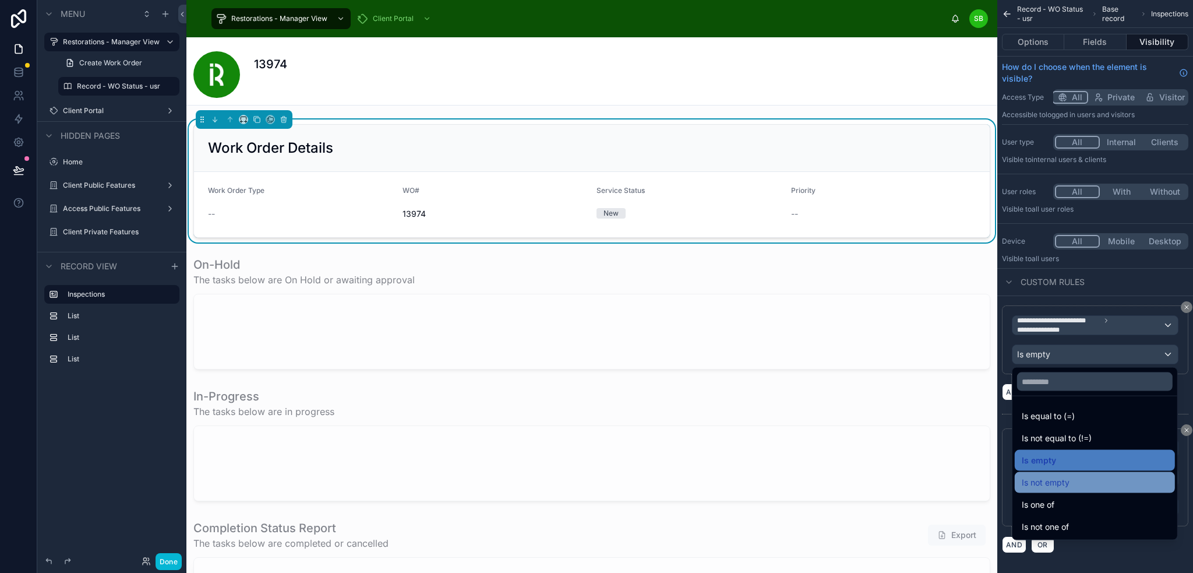
click at [1058, 482] on span "Is not empty" at bounding box center [1046, 482] width 48 height 14
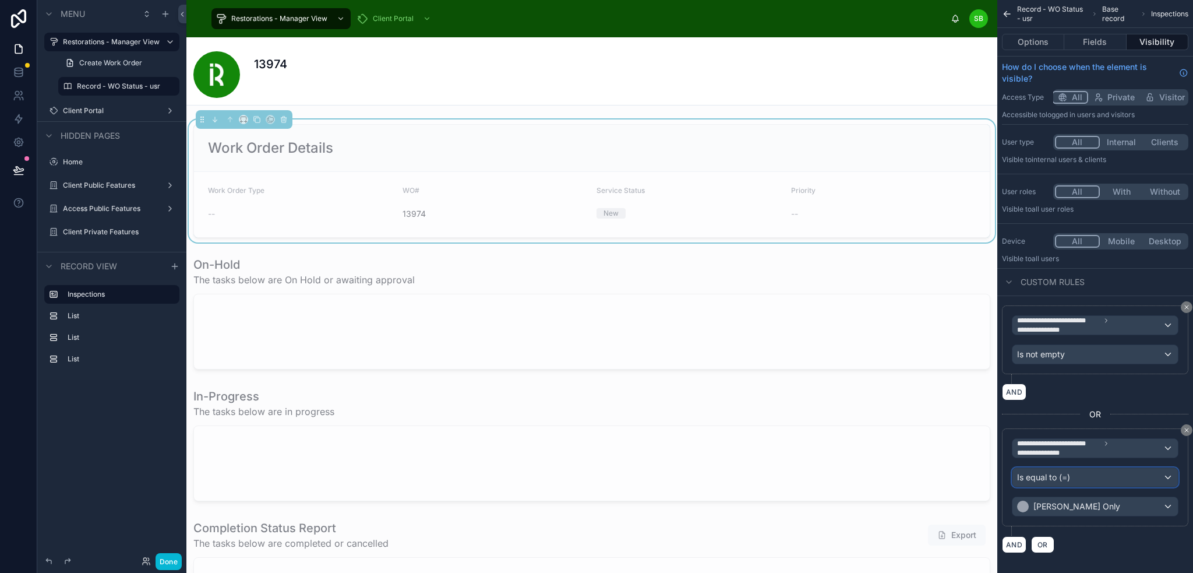
click at [1111, 475] on div "Is equal to (=)" at bounding box center [1094, 477] width 165 height 19
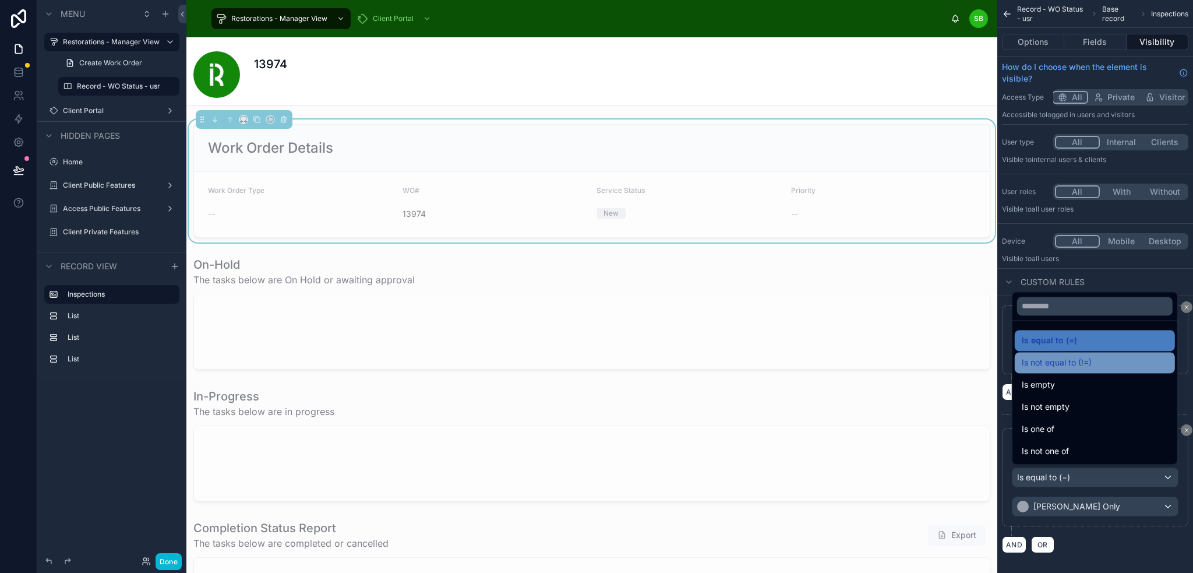
click at [1070, 359] on span "Is not equal to (!=)" at bounding box center [1057, 362] width 70 height 14
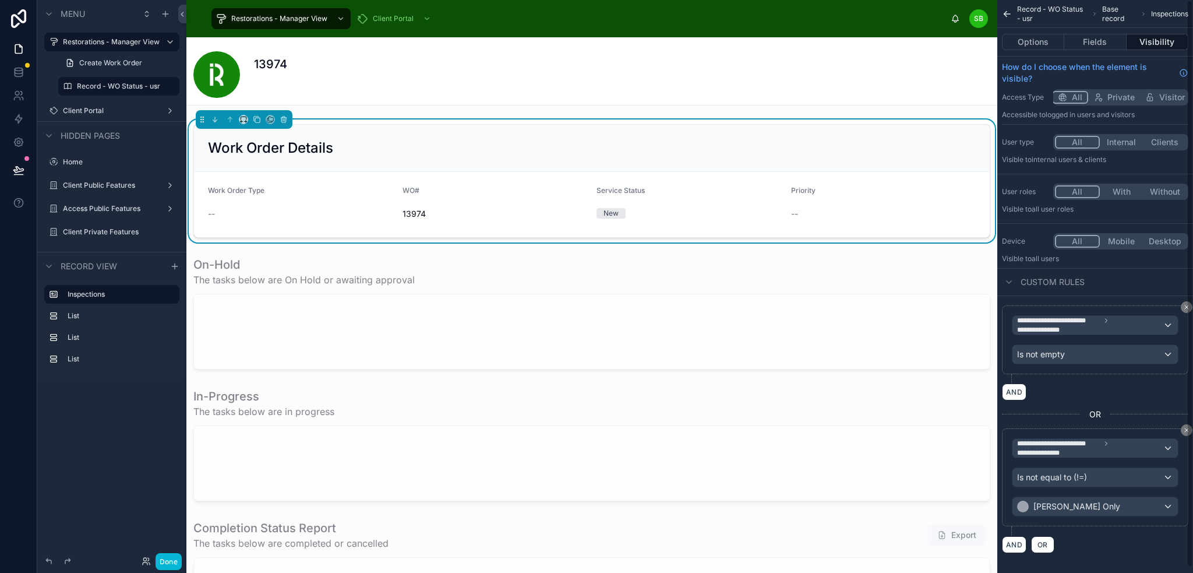
click at [1118, 546] on div "AND OR" at bounding box center [1095, 543] width 186 height 17
click at [1095, 352] on div "Is not empty" at bounding box center [1094, 354] width 165 height 19
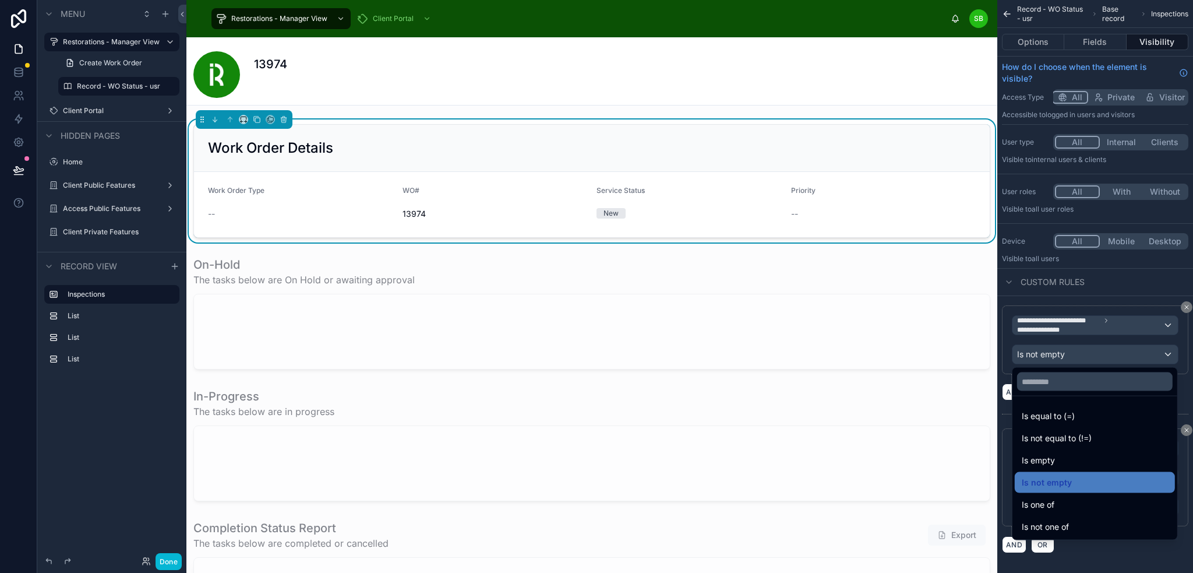
click at [1128, 298] on div "scrollable content" at bounding box center [596, 286] width 1193 height 573
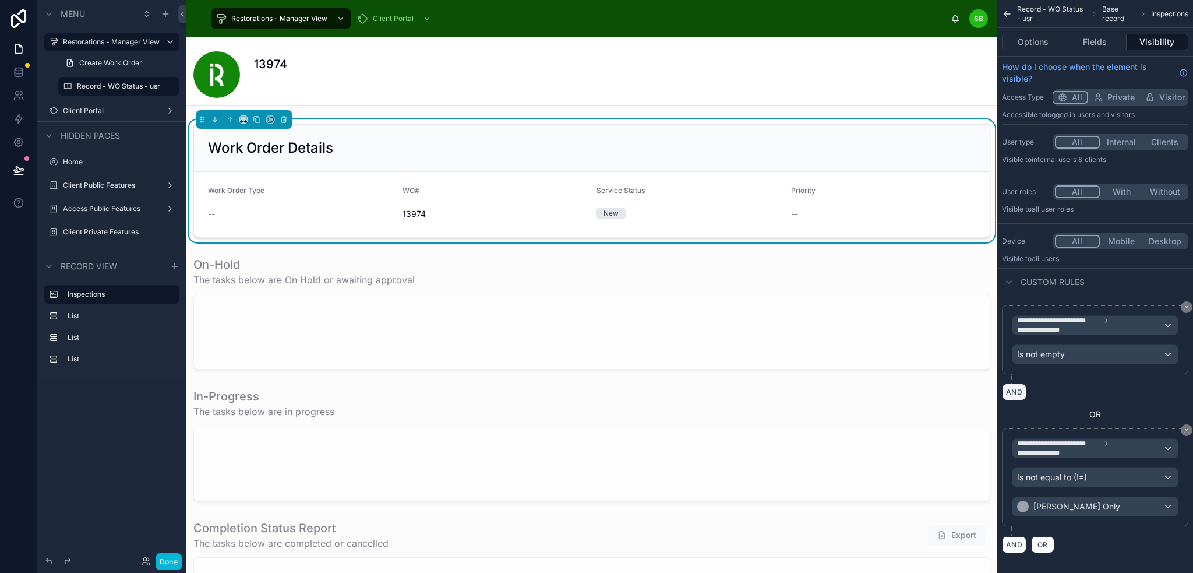
click at [1017, 391] on button "AND" at bounding box center [1014, 391] width 24 height 17
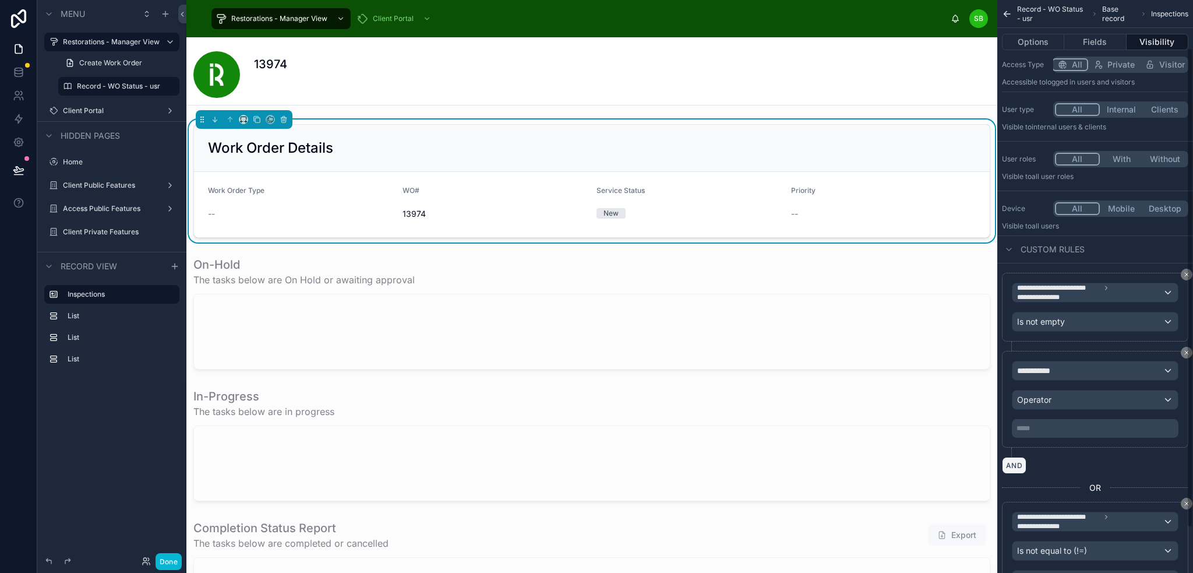
scroll to position [58, 0]
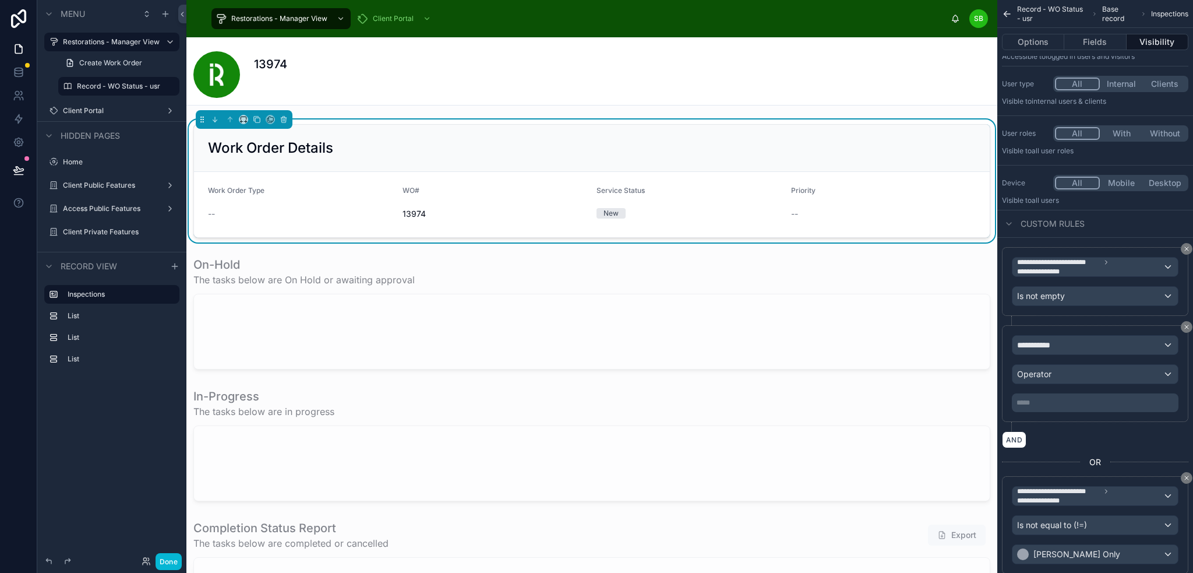
click at [1099, 459] on span "OR" at bounding box center [1095, 462] width 12 height 12
click at [1184, 475] on icon "scrollable content" at bounding box center [1186, 477] width 7 height 7
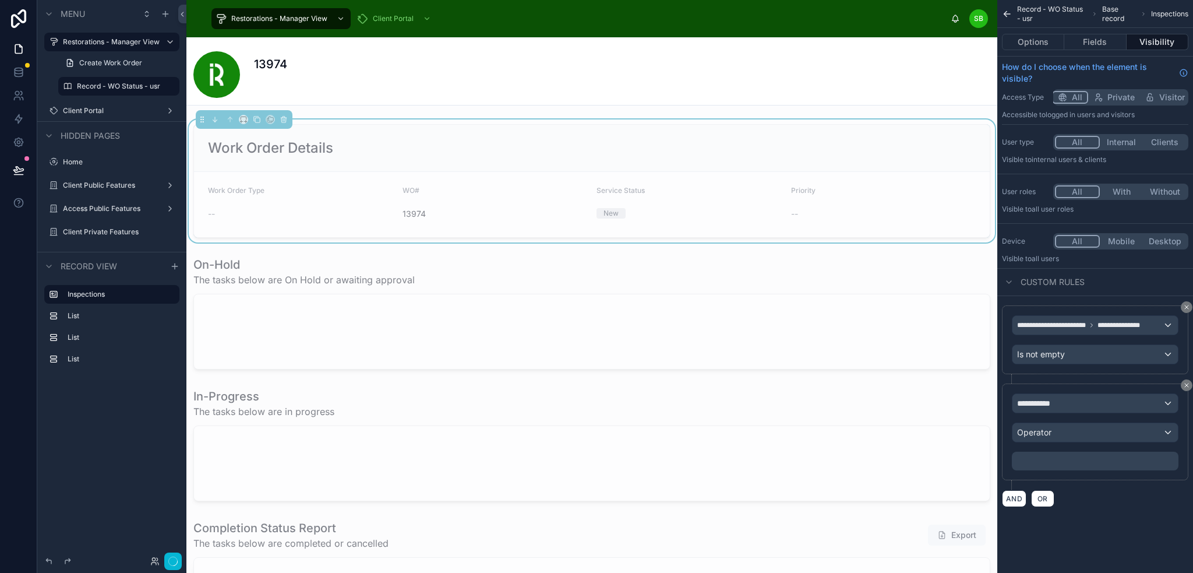
scroll to position [0, 0]
click at [1053, 400] on span "**********" at bounding box center [1038, 403] width 43 height 12
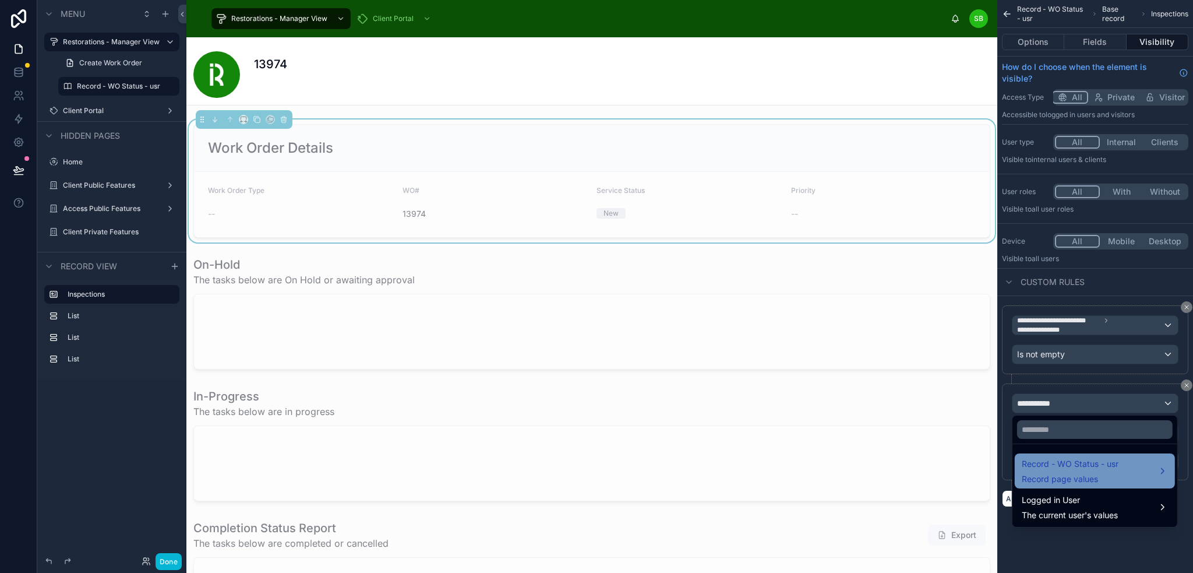
click at [1073, 464] on span "Record - WO Status - usr" at bounding box center [1070, 464] width 97 height 14
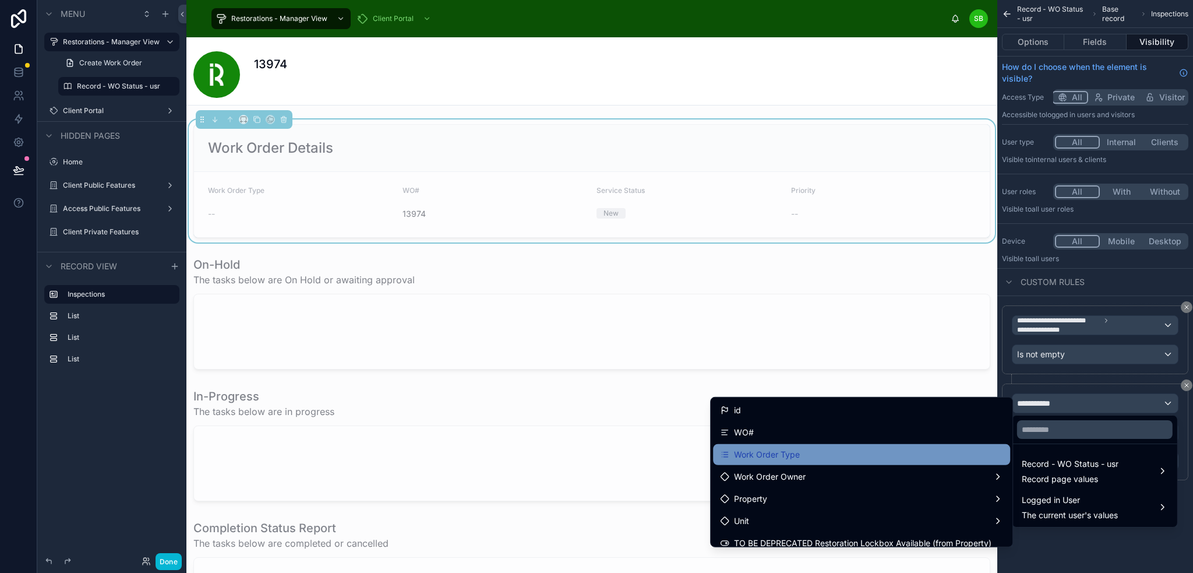
click at [844, 451] on div "Work Order Type" at bounding box center [861, 454] width 283 height 14
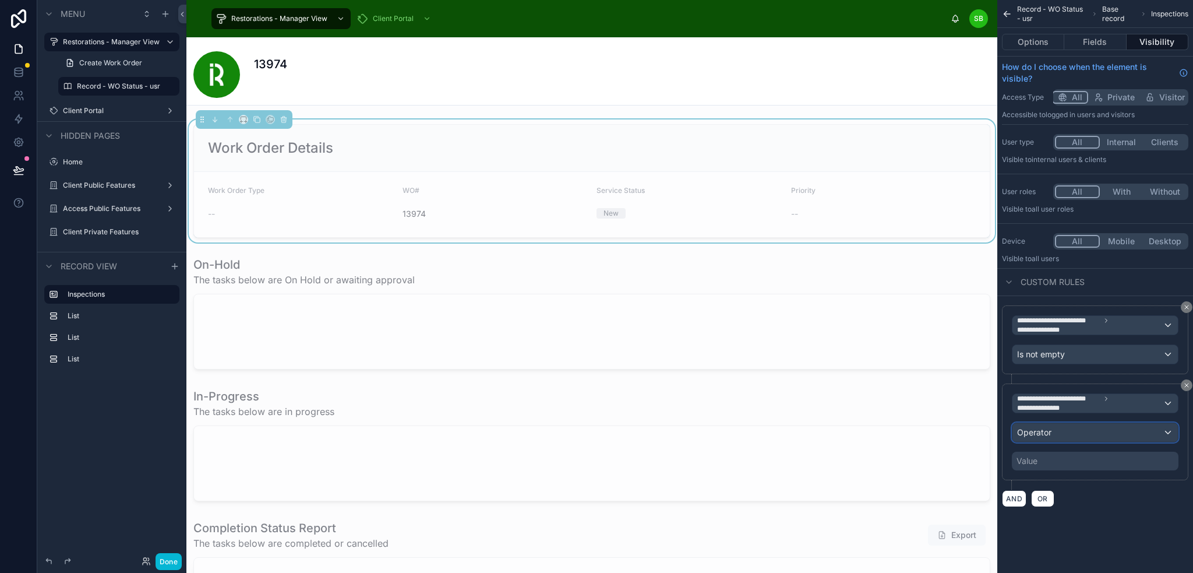
click at [1085, 431] on div "Operator" at bounding box center [1094, 432] width 165 height 19
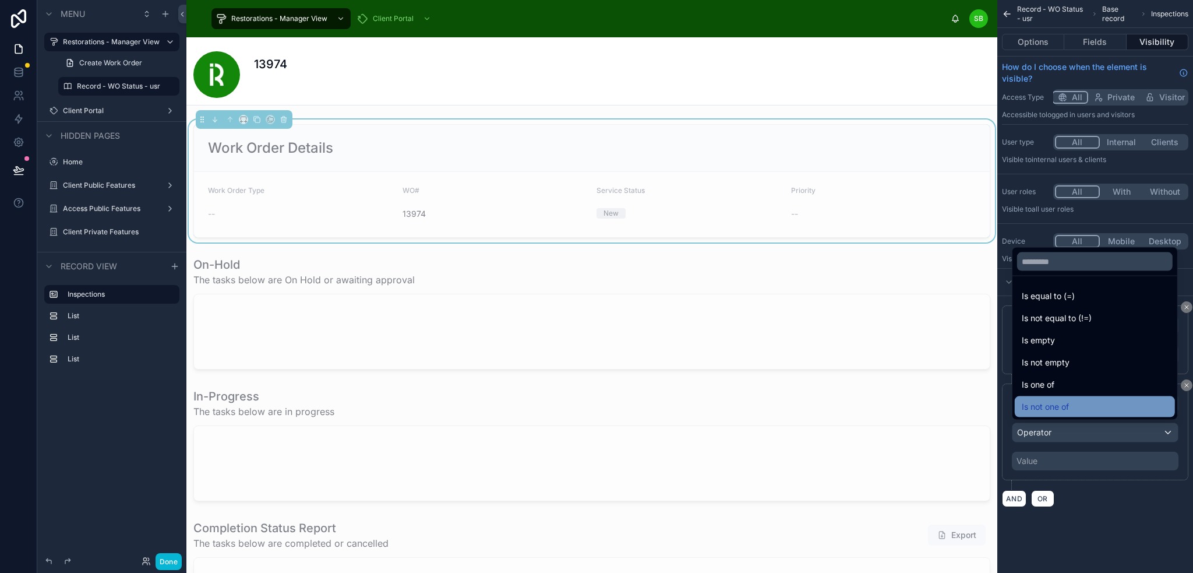
click at [1068, 405] on span "Is not one of" at bounding box center [1045, 407] width 47 height 14
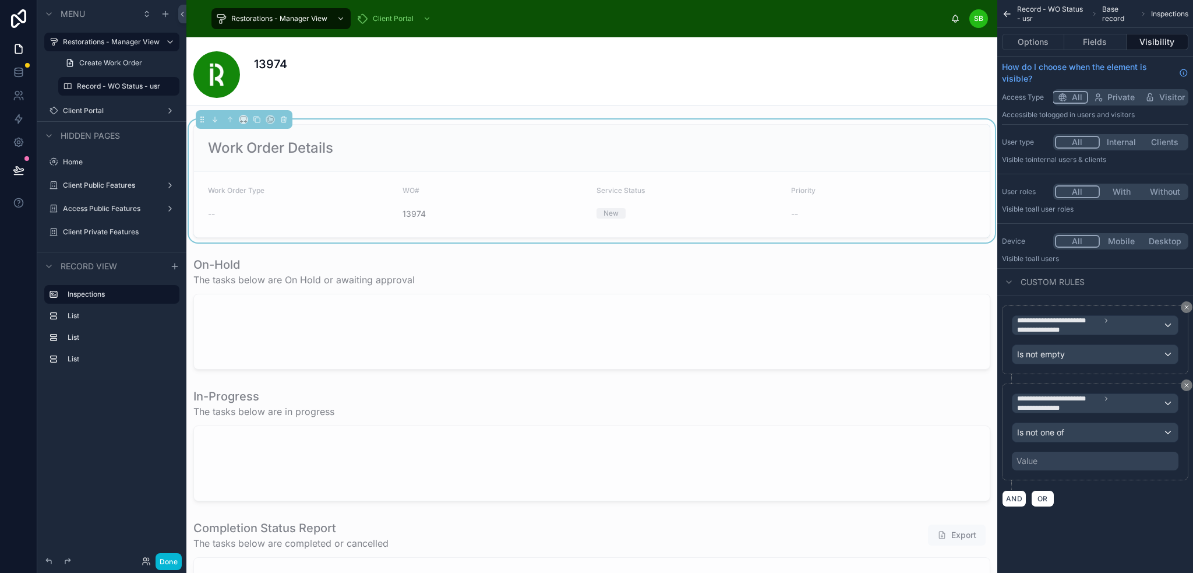
click at [1079, 458] on div "Value" at bounding box center [1095, 460] width 167 height 19
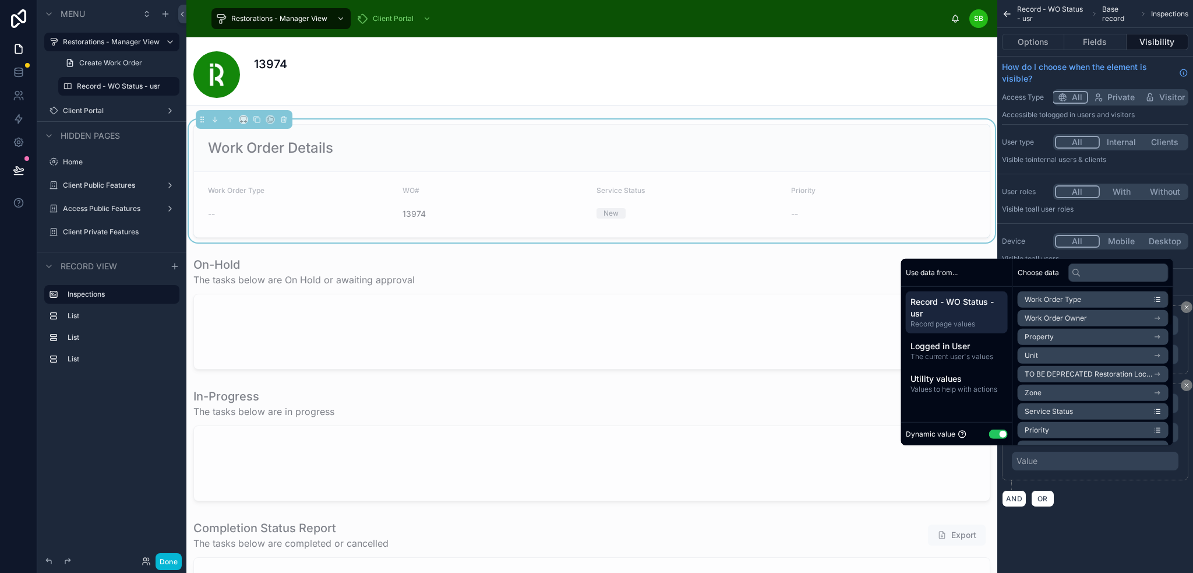
click at [988, 428] on div "Dynamic value Use setting" at bounding box center [957, 433] width 102 height 13
click at [993, 435] on button "Use setting" at bounding box center [998, 433] width 19 height 9
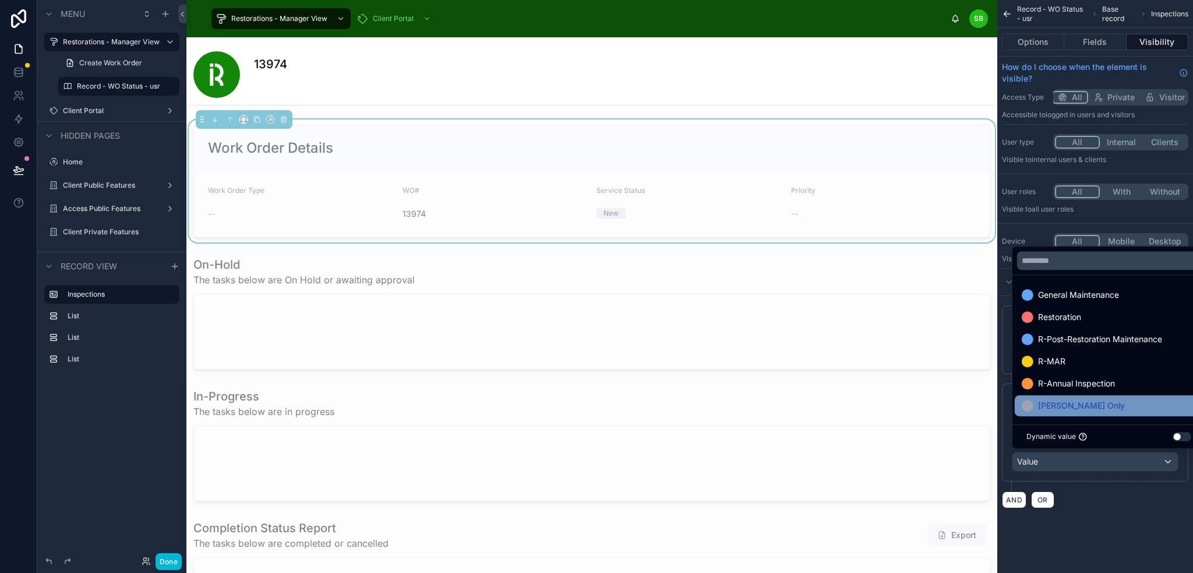
click at [1094, 407] on div "Stefano Only" at bounding box center [1109, 405] width 174 height 14
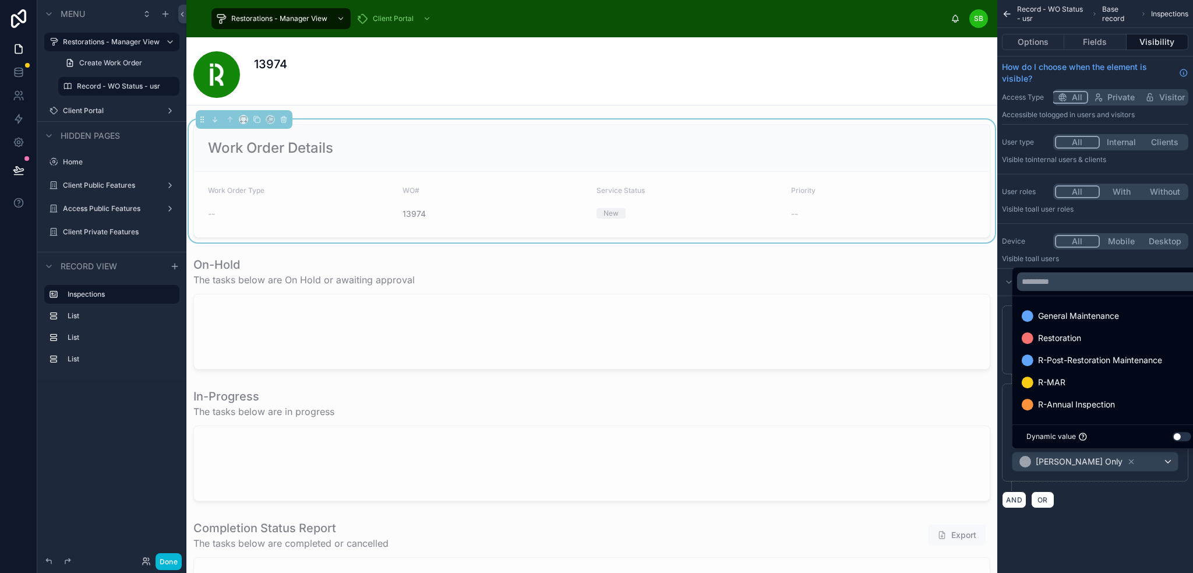
click at [1119, 497] on div "AND OR" at bounding box center [1095, 498] width 186 height 17
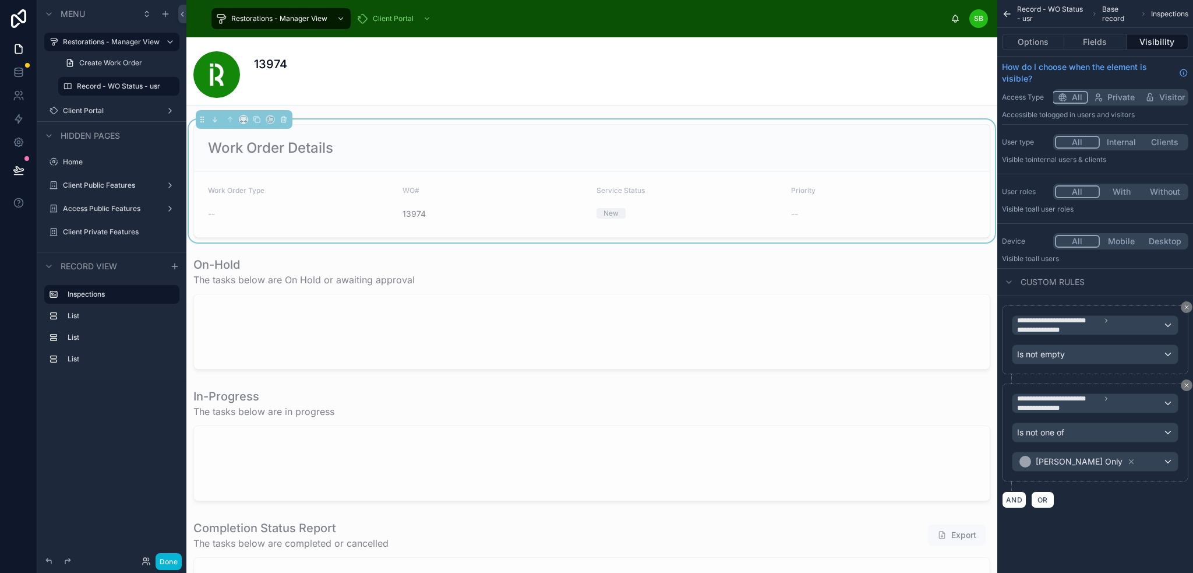
click at [1121, 499] on div "AND OR" at bounding box center [1095, 498] width 186 height 17
click at [1042, 44] on button "Options" at bounding box center [1033, 42] width 62 height 16
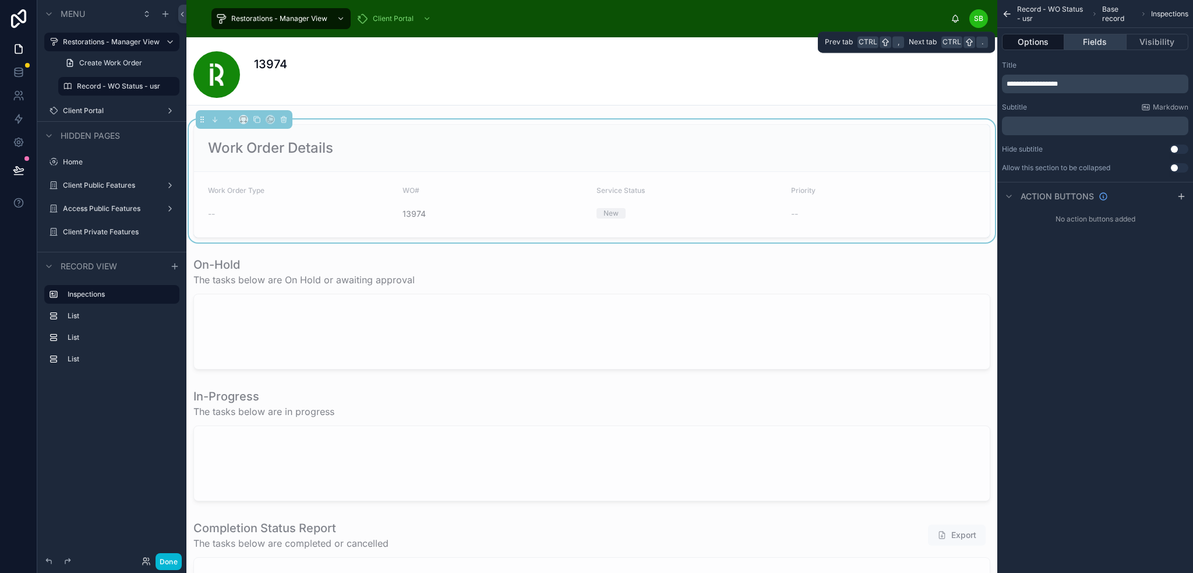
click at [1082, 36] on button "Fields" at bounding box center [1095, 42] width 62 height 16
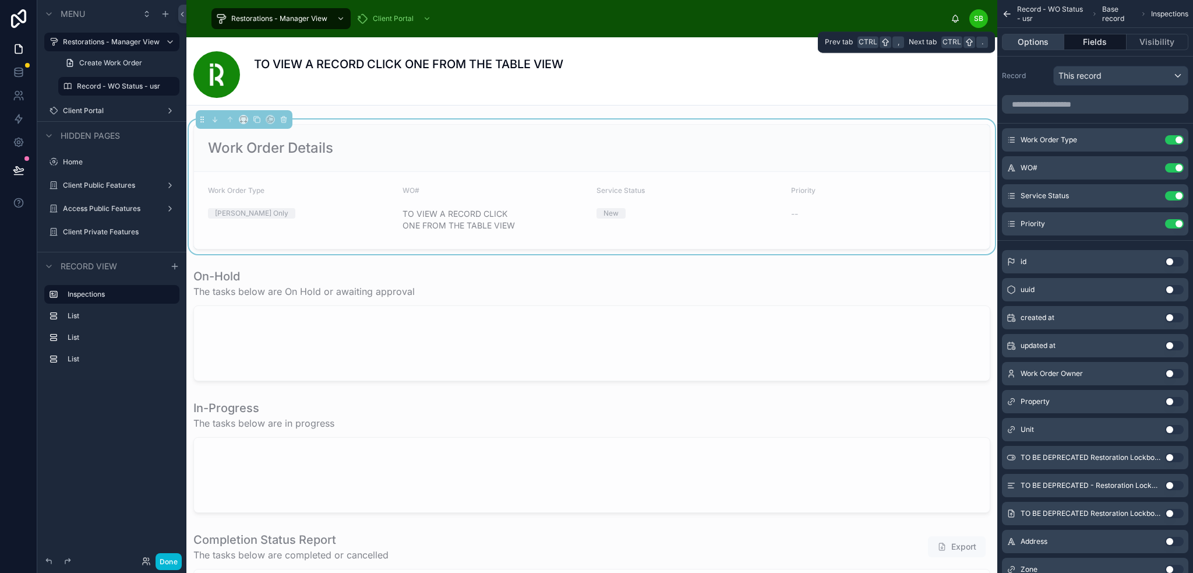
click at [1043, 44] on button "Options" at bounding box center [1033, 42] width 62 height 16
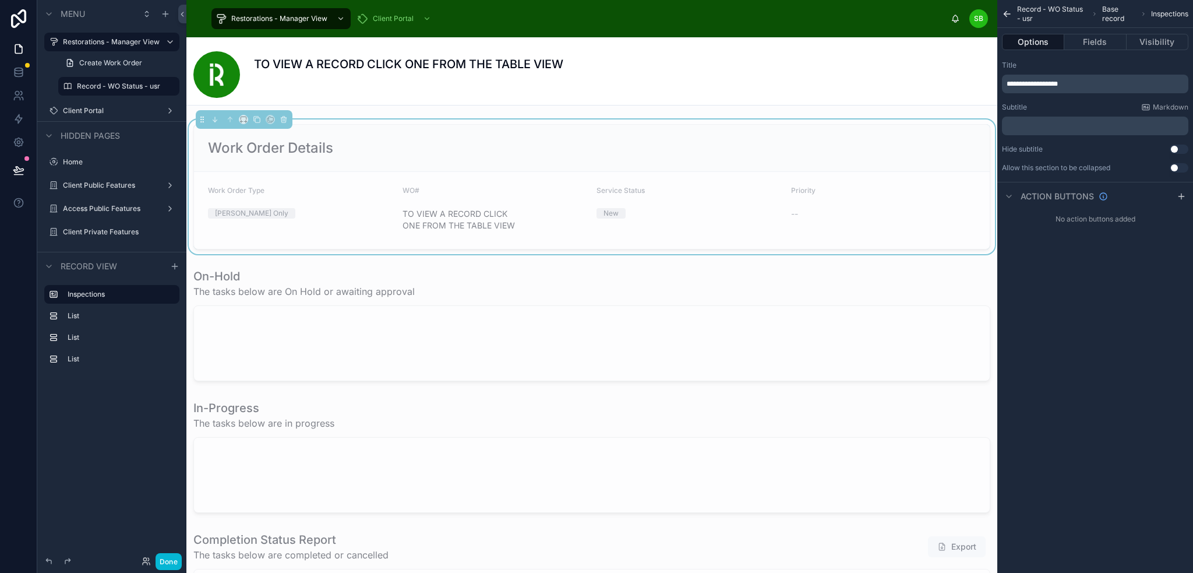
click at [899, 70] on div "TO VIEW A RECORD CLICK ONE FROM THE TABLE VIEW" at bounding box center [591, 74] width 797 height 47
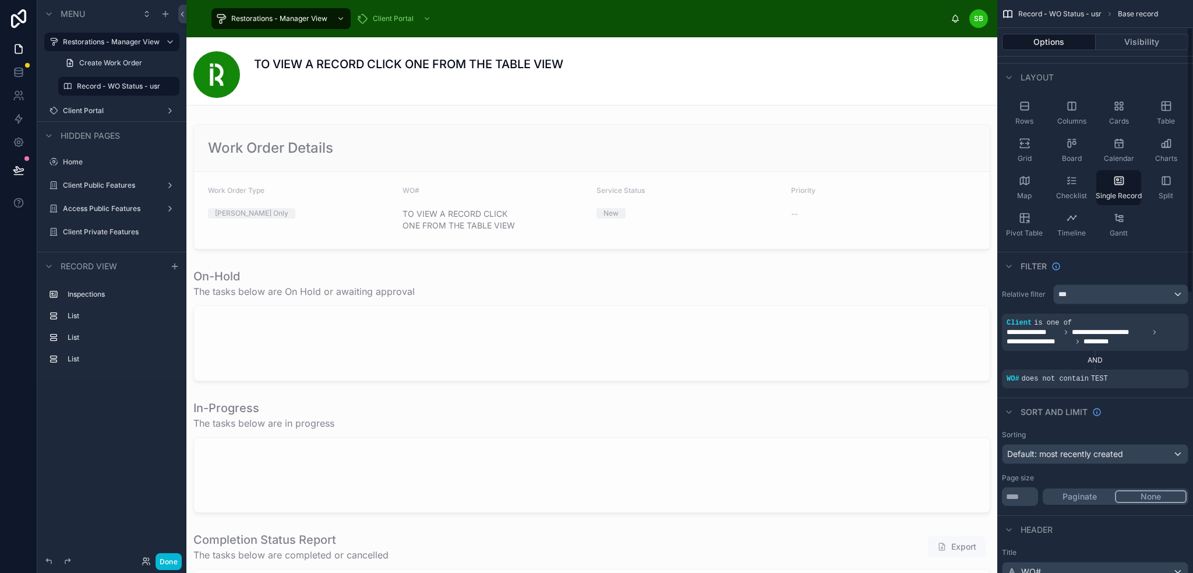
scroll to position [117, 0]
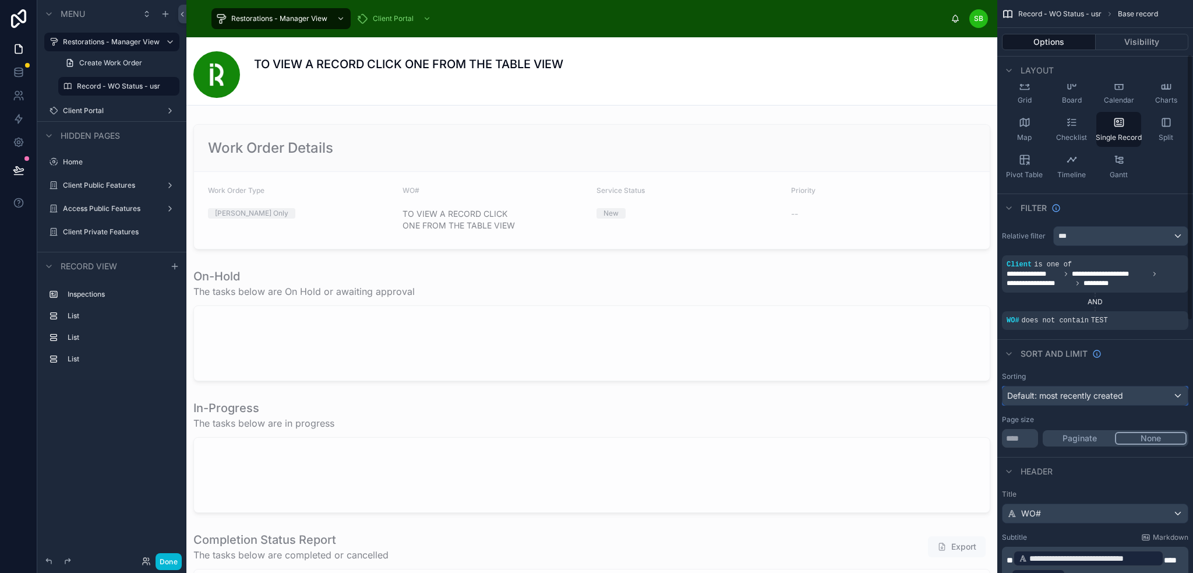
click at [1171, 396] on div "Default: most recently created" at bounding box center [1095, 395] width 185 height 19
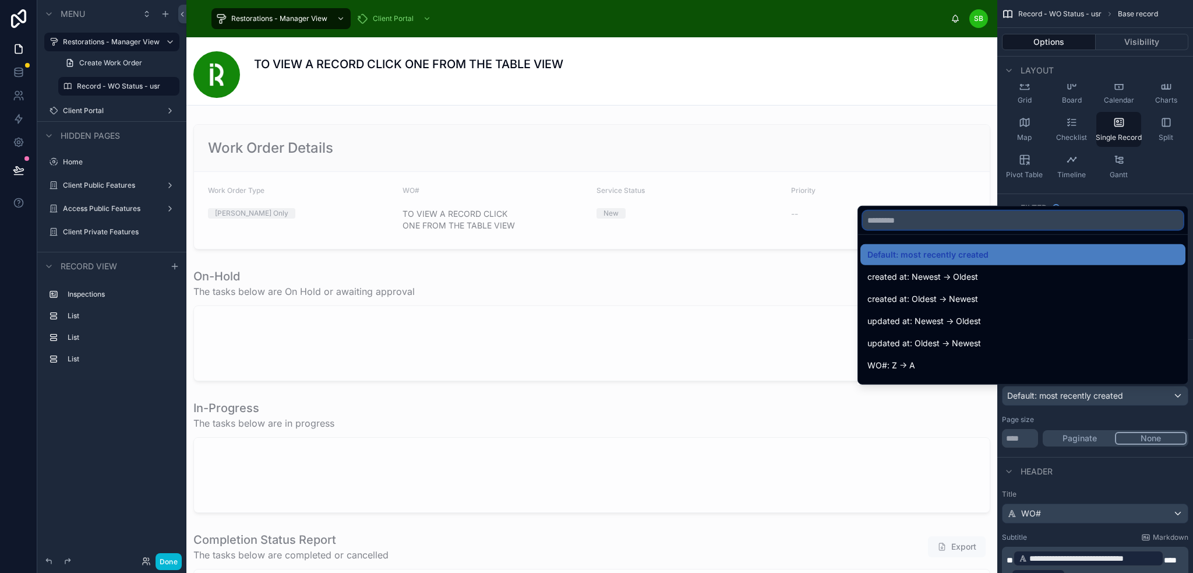
click at [969, 224] on input "text" at bounding box center [1023, 220] width 320 height 19
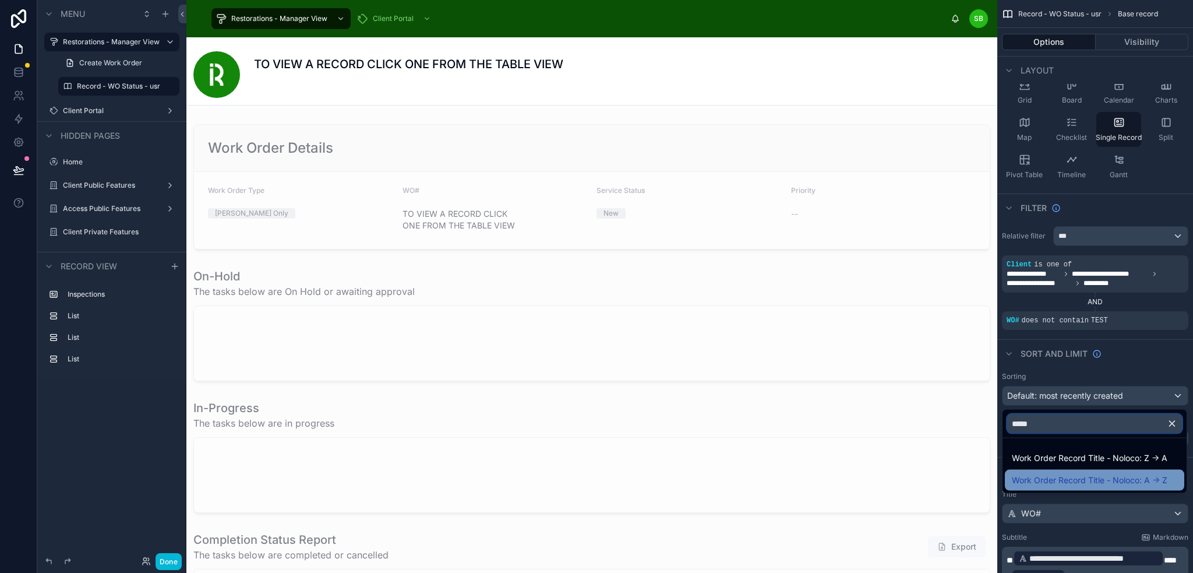
type input "*****"
click at [1109, 481] on span "Work Order Record Title - Noloco: A -> Z" at bounding box center [1090, 480] width 156 height 14
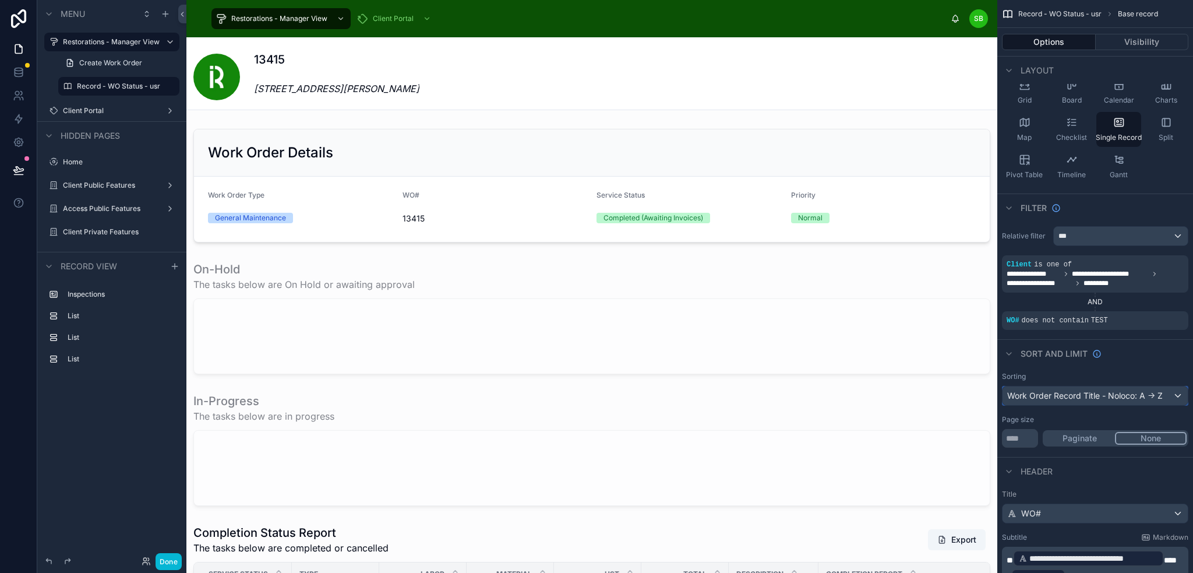
click at [1147, 398] on div "Work Order Record Title - Noloco: A -> Z" at bounding box center [1095, 395] width 185 height 19
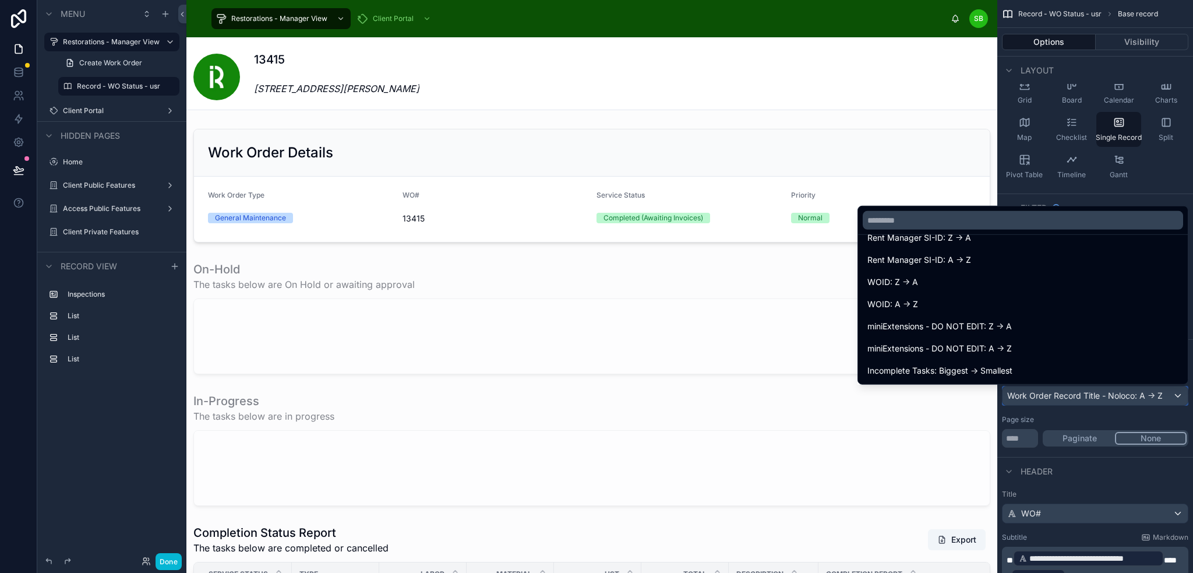
scroll to position [1340, 0]
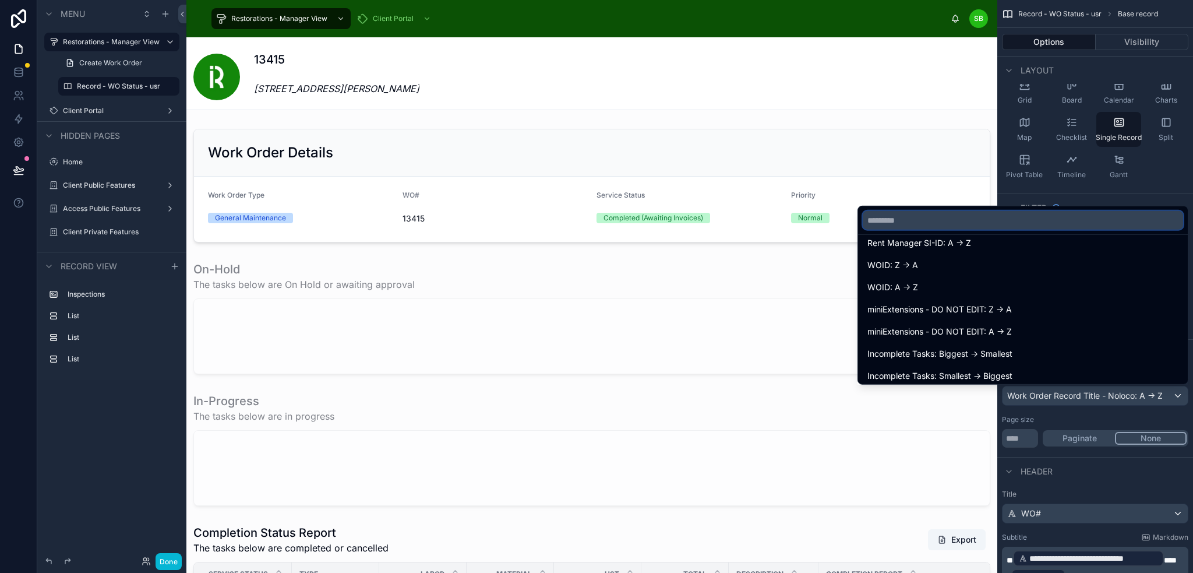
click at [1003, 221] on input "text" at bounding box center [1023, 220] width 320 height 19
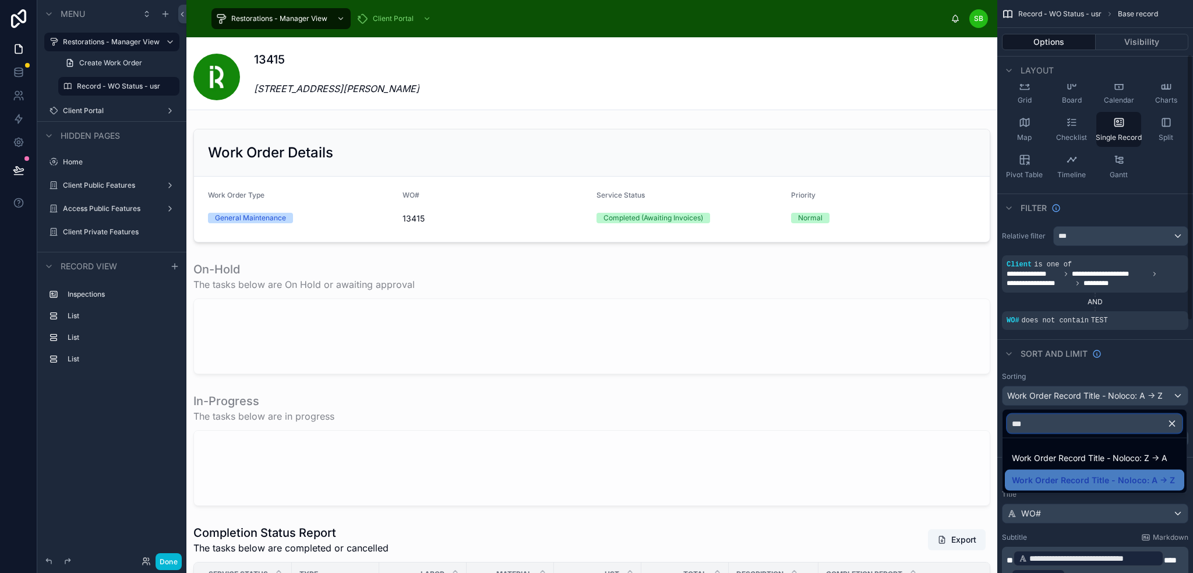
scroll to position [0, 0]
type input "*****"
click at [1107, 463] on span "Work Order Record Title - Noloco: Z -> A" at bounding box center [1090, 458] width 156 height 14
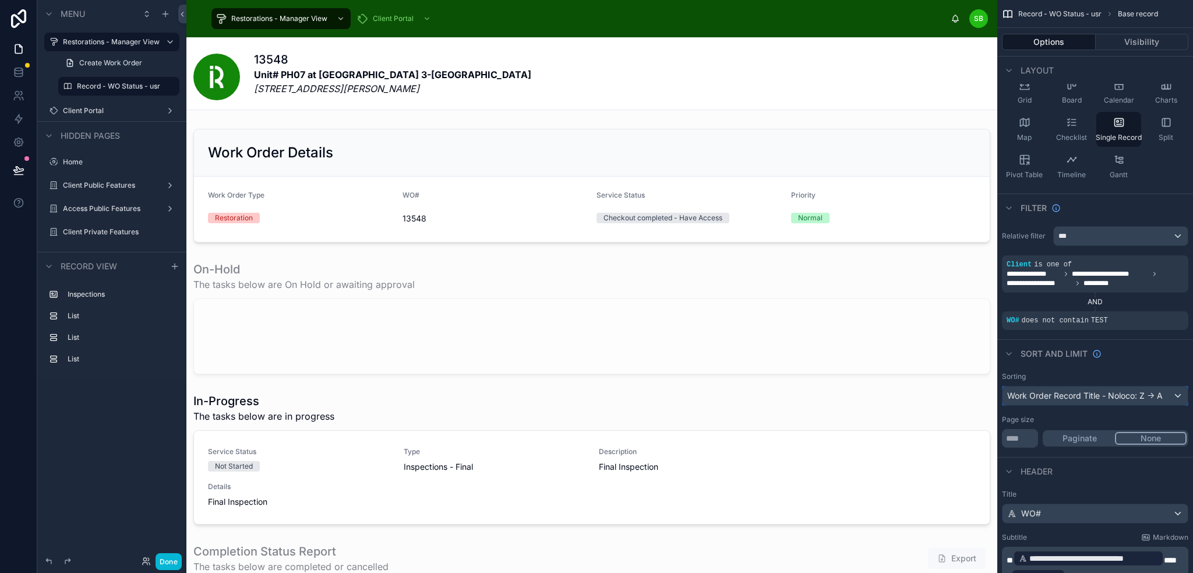
click at [1125, 396] on div "Work Order Record Title - Noloco: Z -> A" at bounding box center [1095, 395] width 185 height 19
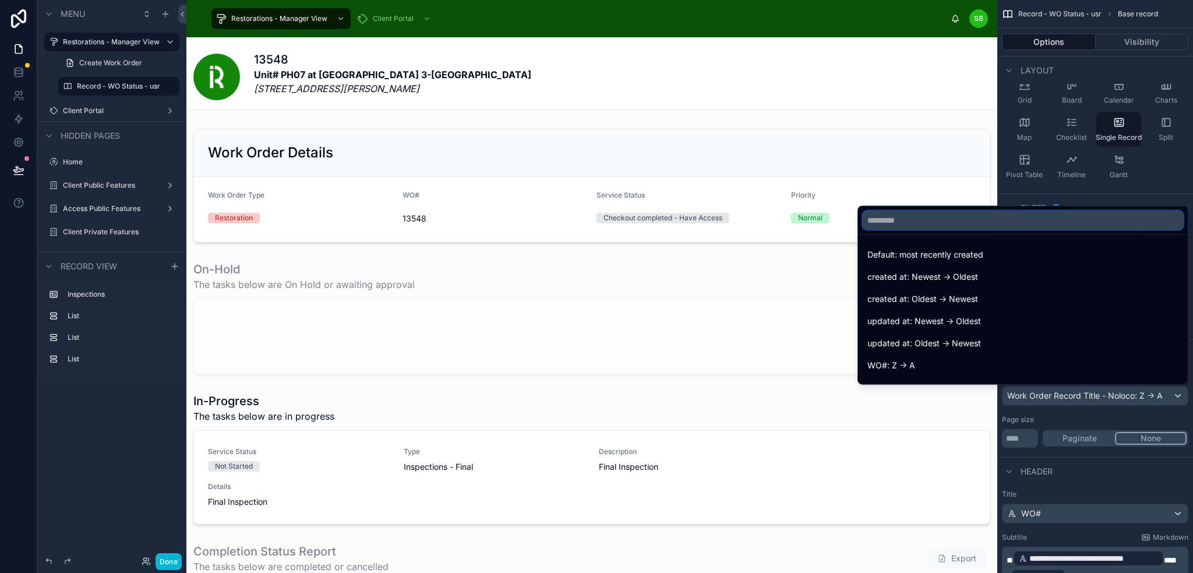
click at [1047, 225] on input "text" at bounding box center [1023, 220] width 320 height 19
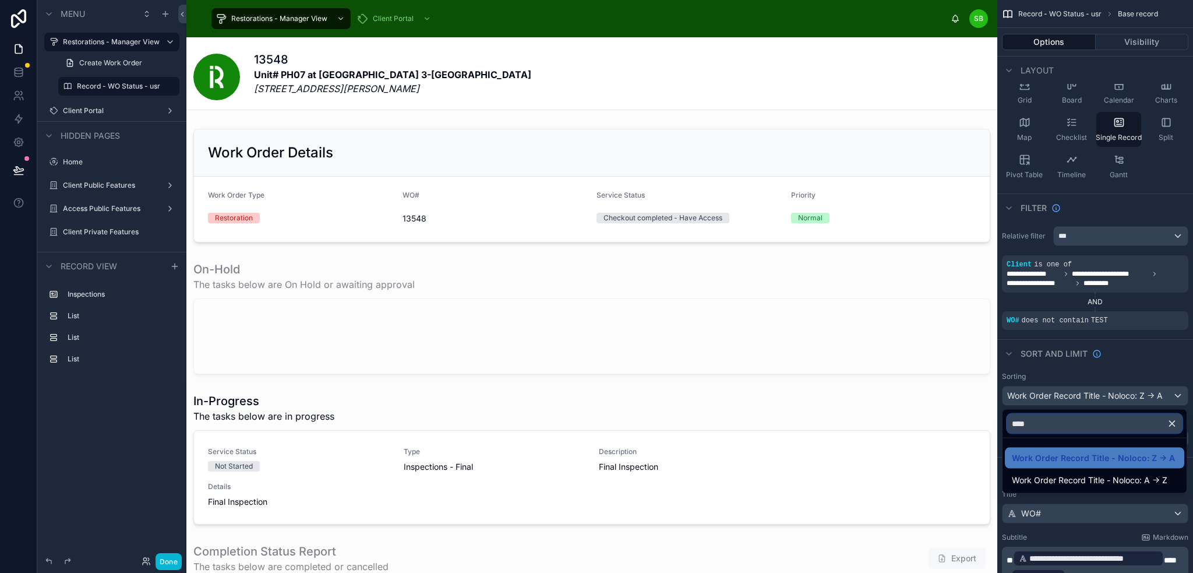
type input "*****"
click at [1143, 367] on div "scrollable content" at bounding box center [596, 286] width 1193 height 573
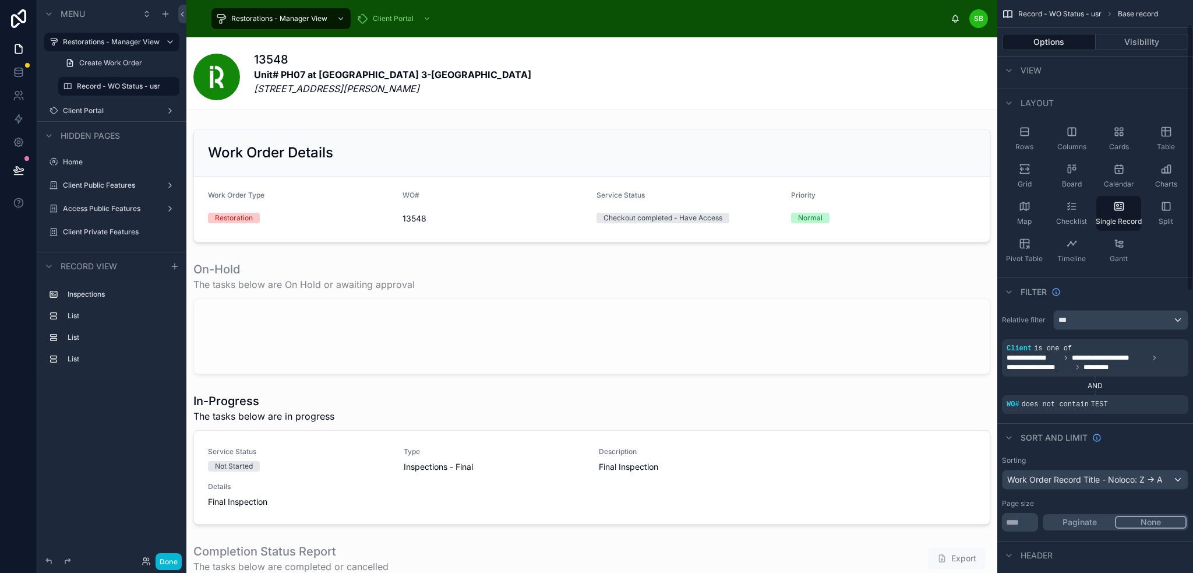
scroll to position [58, 0]
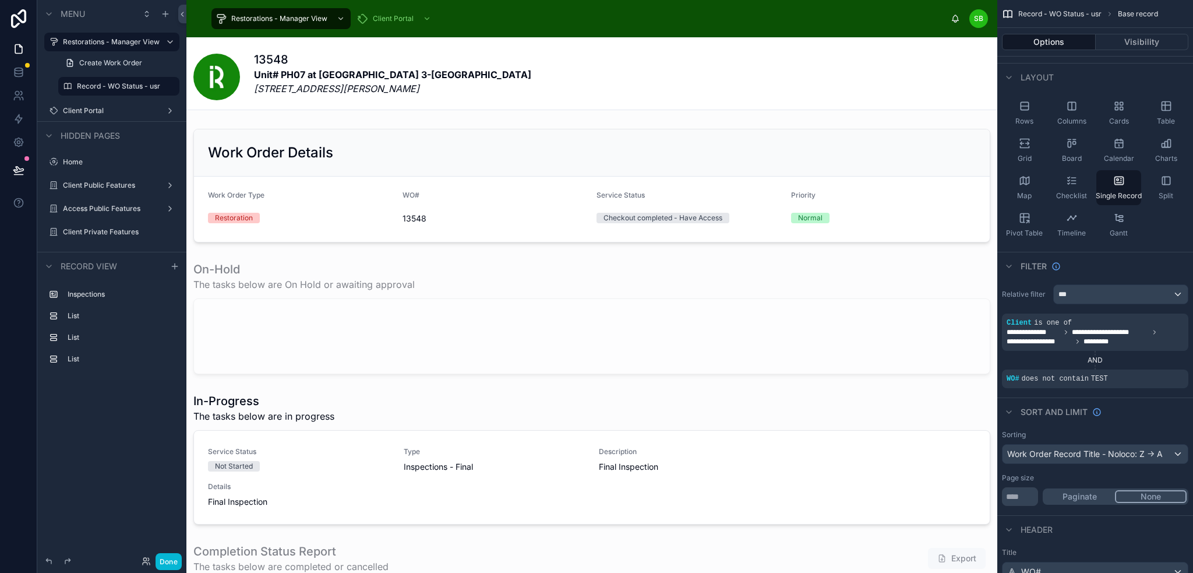
click at [1095, 265] on div "Filter" at bounding box center [1095, 266] width 196 height 28
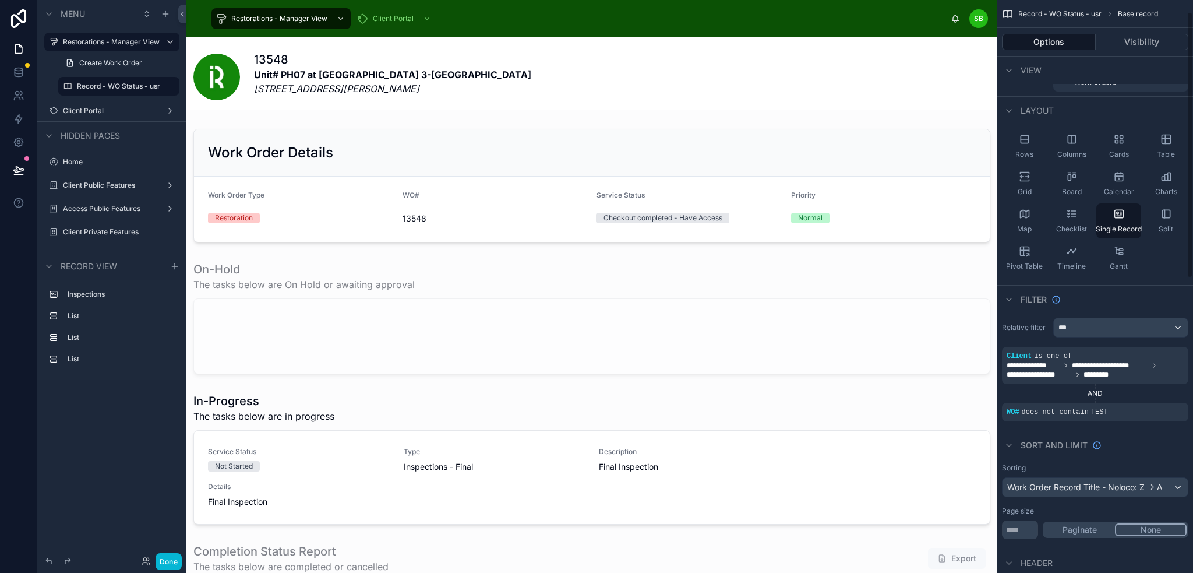
scroll to position [0, 0]
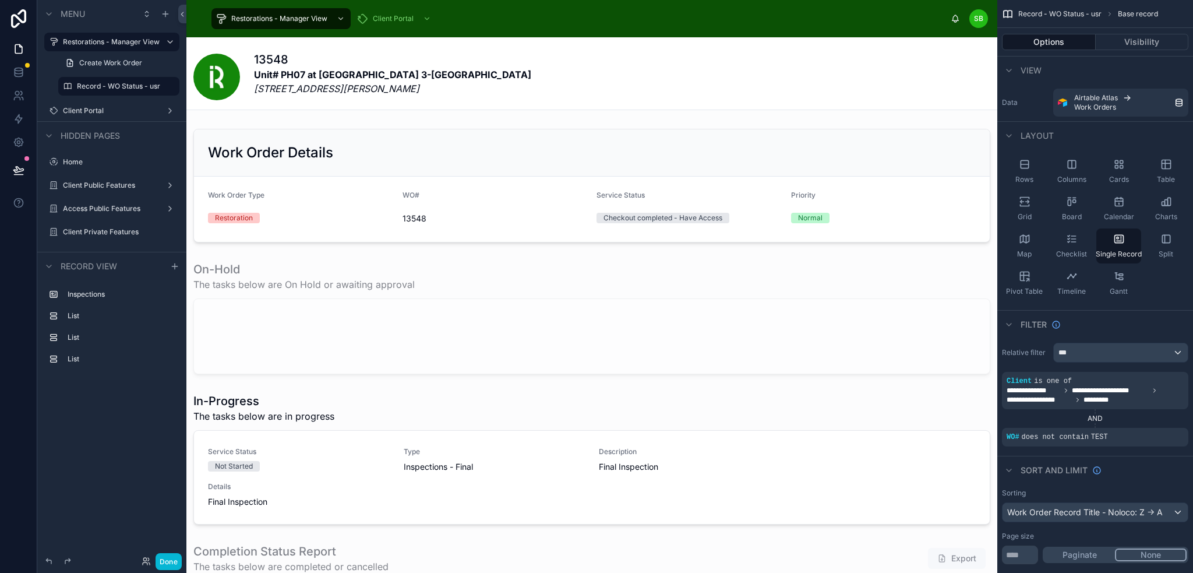
click at [1106, 70] on div "View" at bounding box center [1095, 70] width 196 height 28
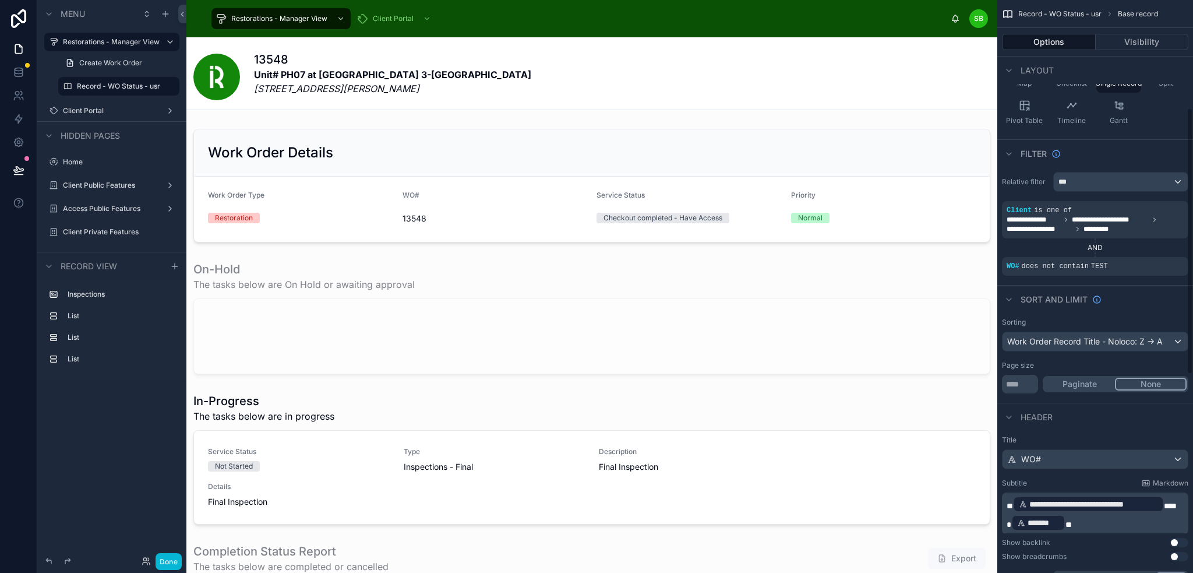
scroll to position [233, 0]
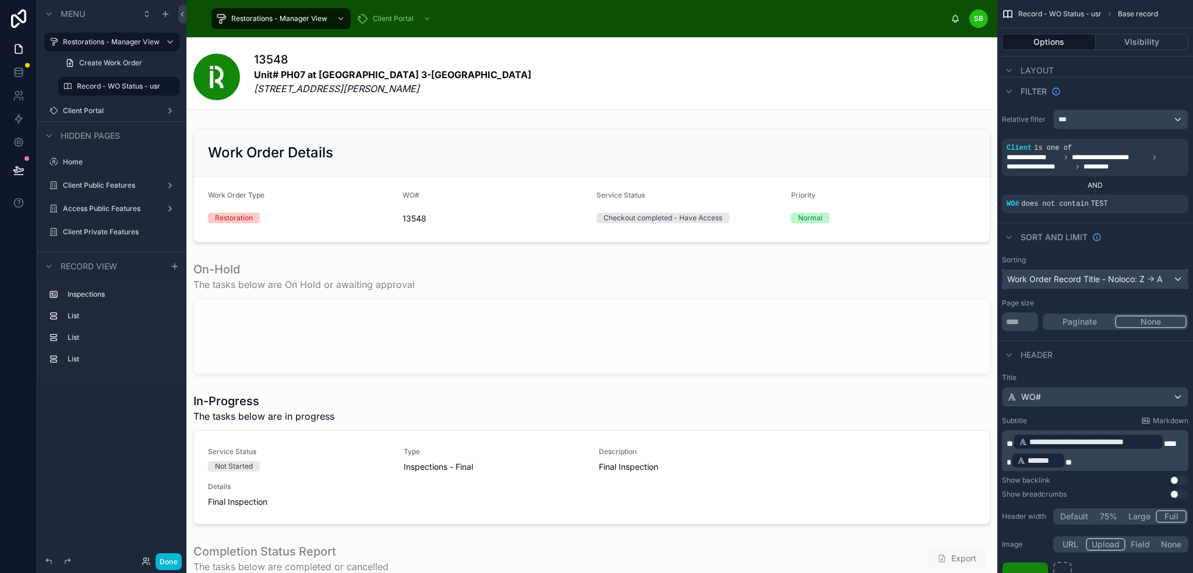
click at [1146, 280] on div "Work Order Record Title - Noloco: Z -> A" at bounding box center [1095, 279] width 185 height 19
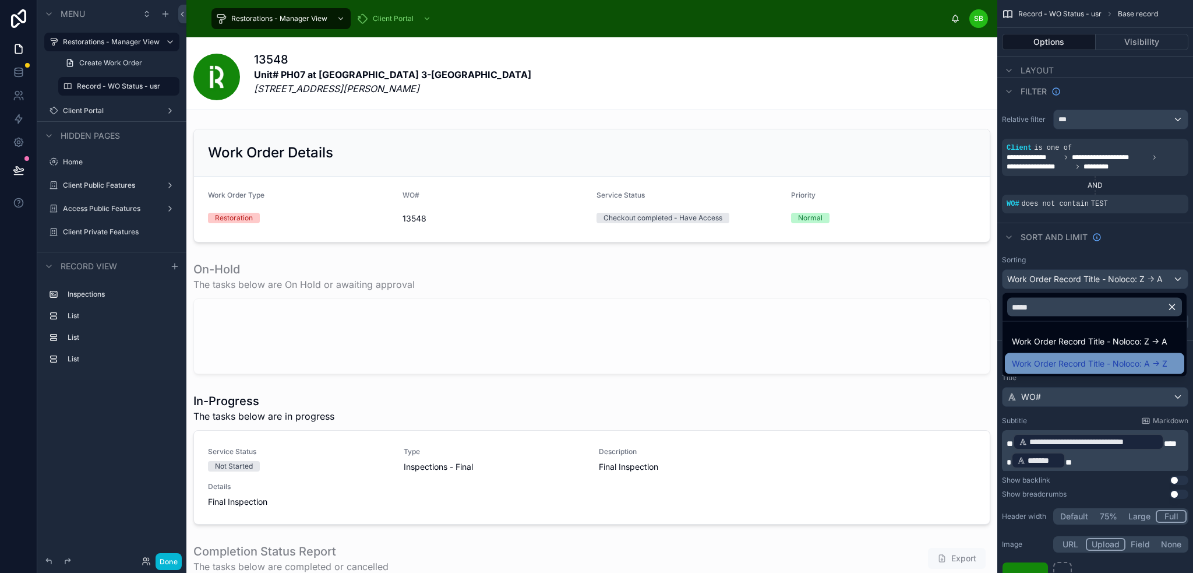
click at [1124, 363] on span "Work Order Record Title - Noloco: A -> Z" at bounding box center [1090, 364] width 156 height 14
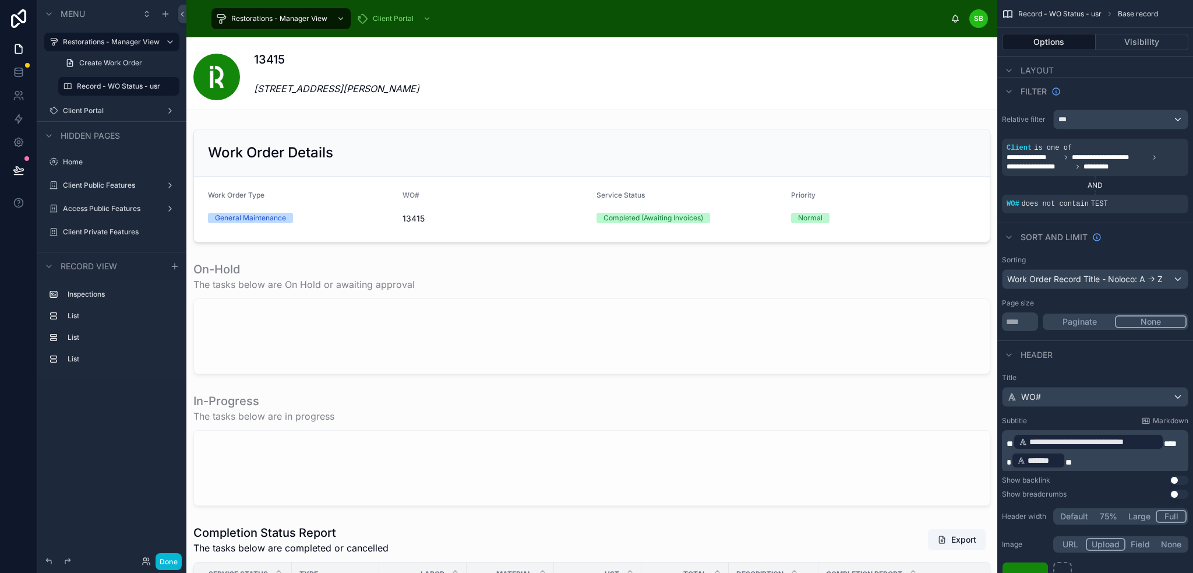
click at [1081, 319] on button "Paginate" at bounding box center [1079, 321] width 70 height 13
click at [1154, 321] on button "None" at bounding box center [1151, 321] width 70 height 13
click at [168, 559] on button "Done" at bounding box center [169, 561] width 26 height 17
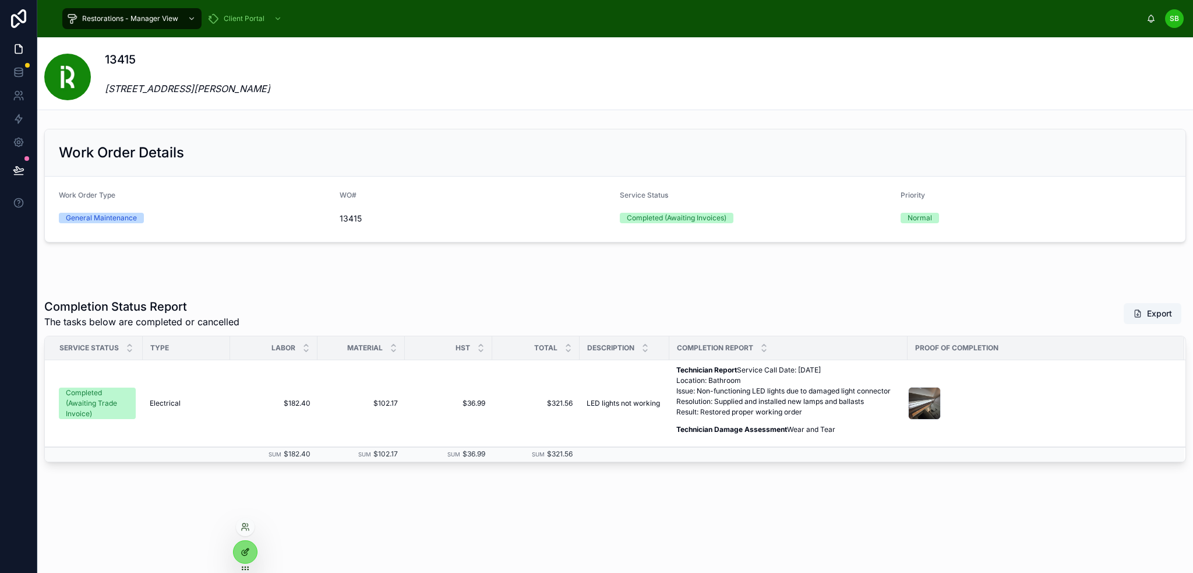
click at [249, 548] on icon at bounding box center [245, 551] width 9 height 9
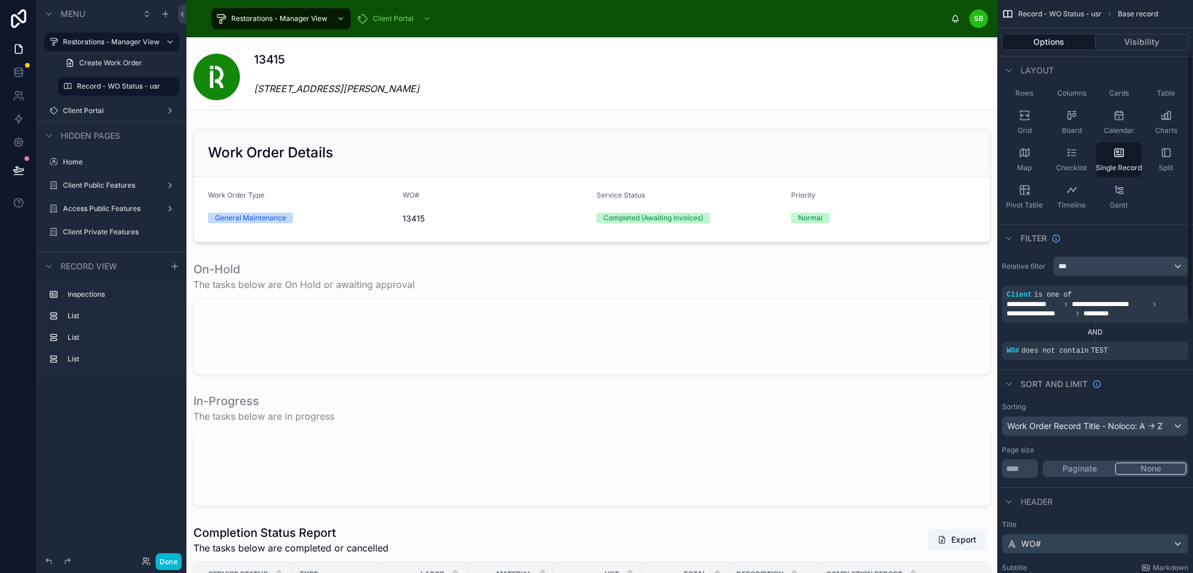
scroll to position [117, 0]
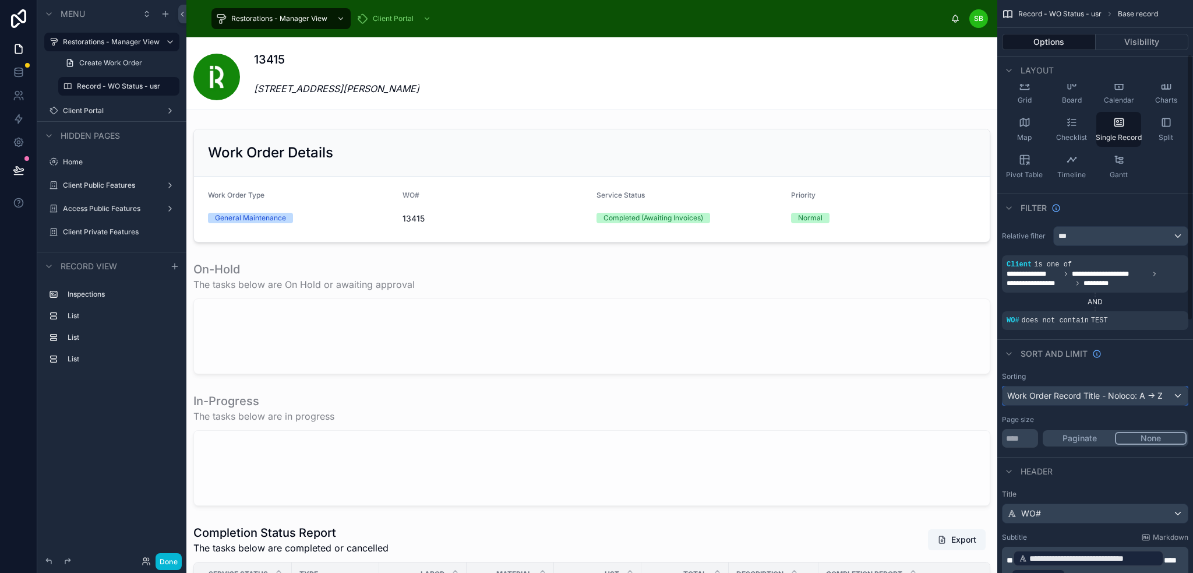
click at [1132, 394] on div "Work Order Record Title - Noloco: A -> Z" at bounding box center [1095, 395] width 185 height 19
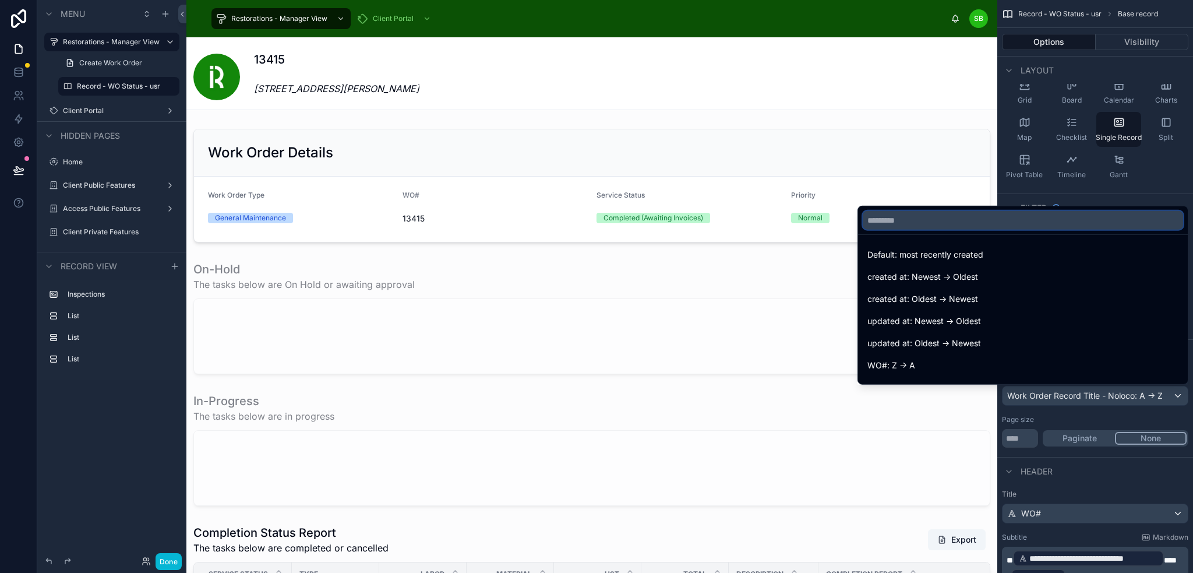
click at [981, 222] on input "text" at bounding box center [1023, 220] width 320 height 19
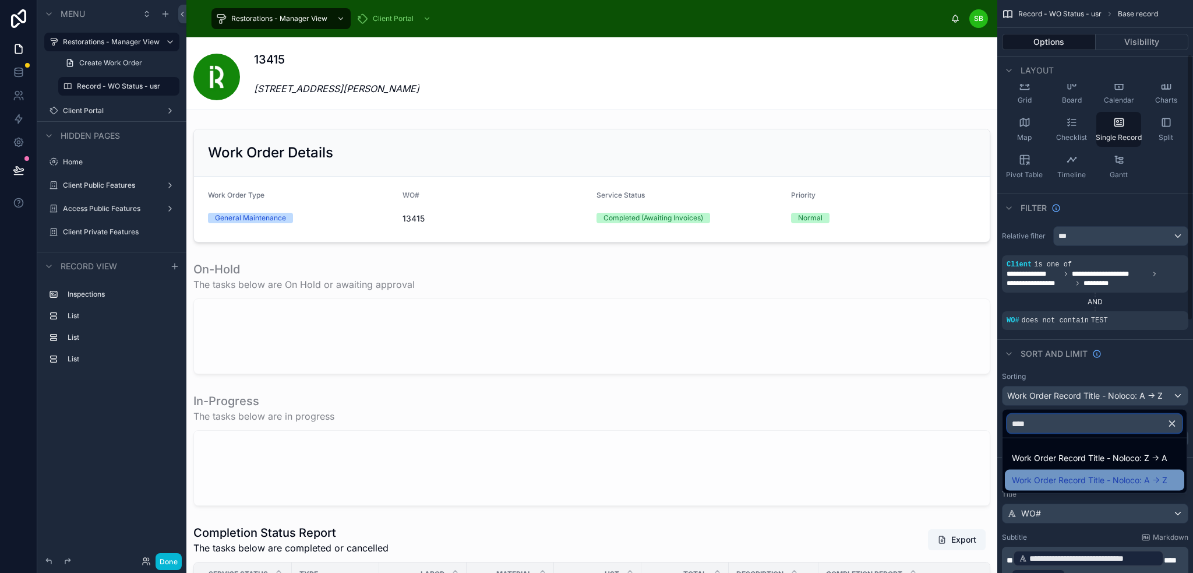
type input "****"
click at [1060, 475] on span "Work Order Record Title - Noloco: A -> Z" at bounding box center [1090, 480] width 156 height 14
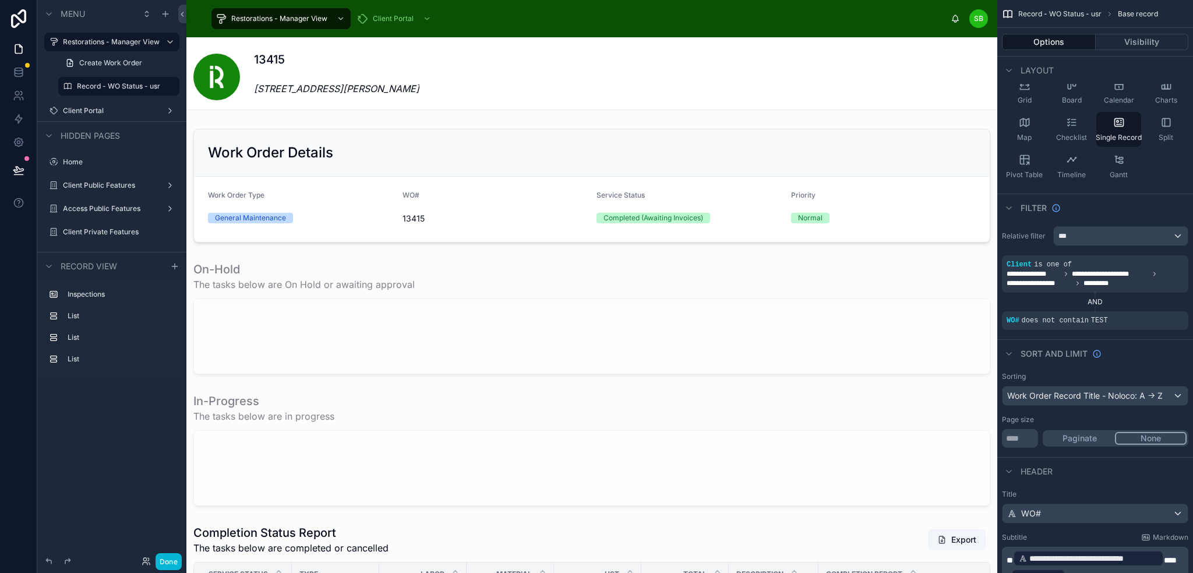
click at [1128, 376] on div "Sorting" at bounding box center [1095, 376] width 186 height 9
click at [294, 72] on p "120 Saint Patrick Street, Toronto, ON M5T Canada" at bounding box center [336, 82] width 165 height 28
click at [1145, 393] on div "Work Order Record Title - Noloco: A -> Z" at bounding box center [1095, 395] width 185 height 19
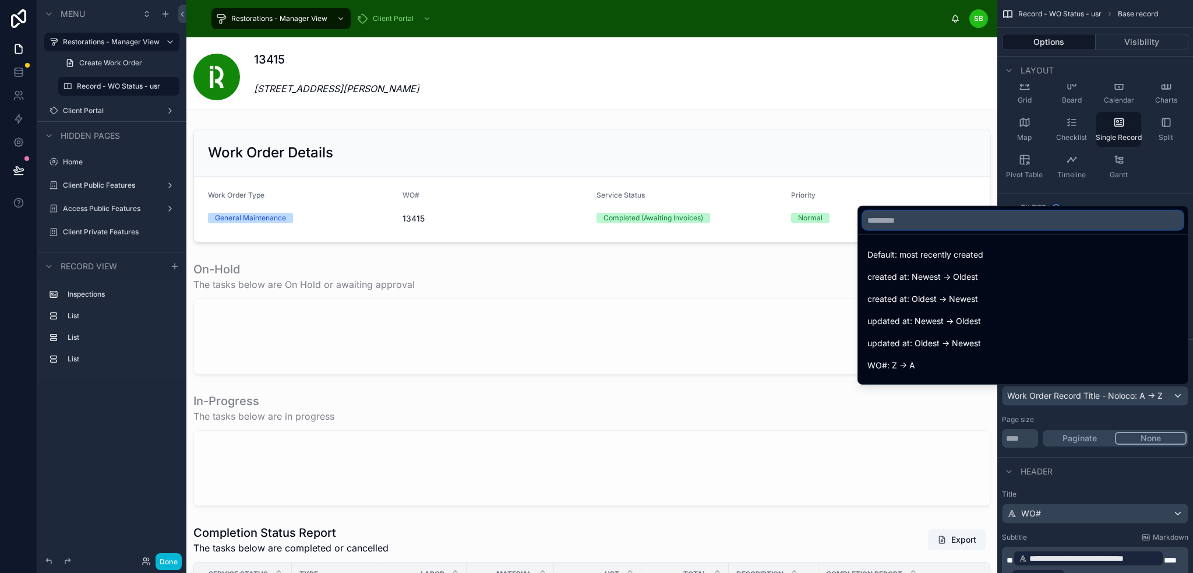
click at [982, 218] on input "text" at bounding box center [1023, 220] width 320 height 19
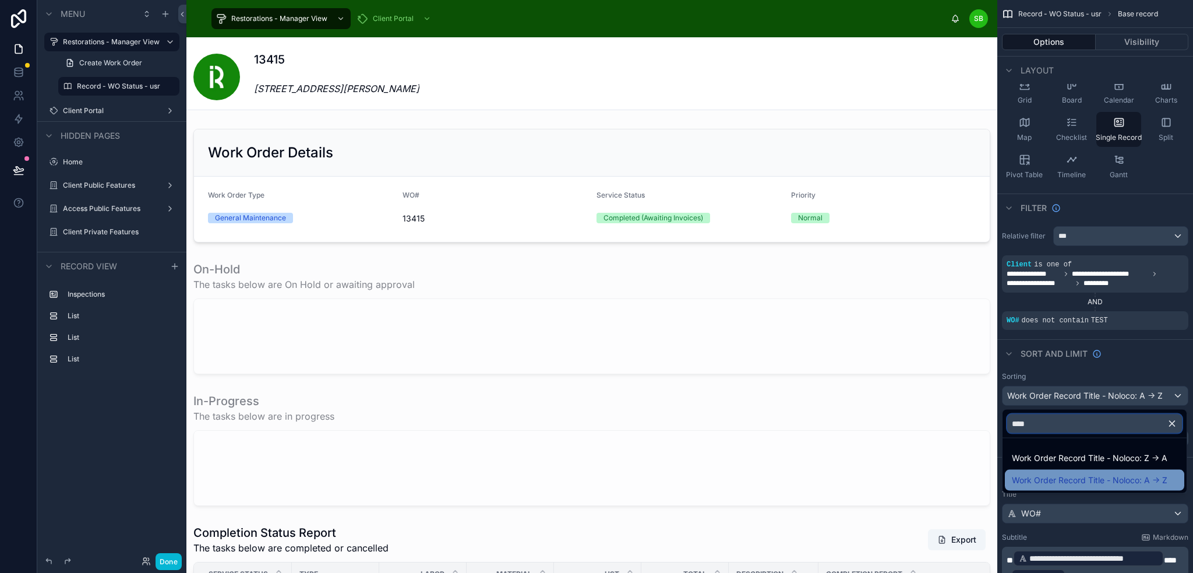
type input "****"
click at [1107, 475] on span "Work Order Record Title - Noloco: A -> Z" at bounding box center [1090, 480] width 156 height 14
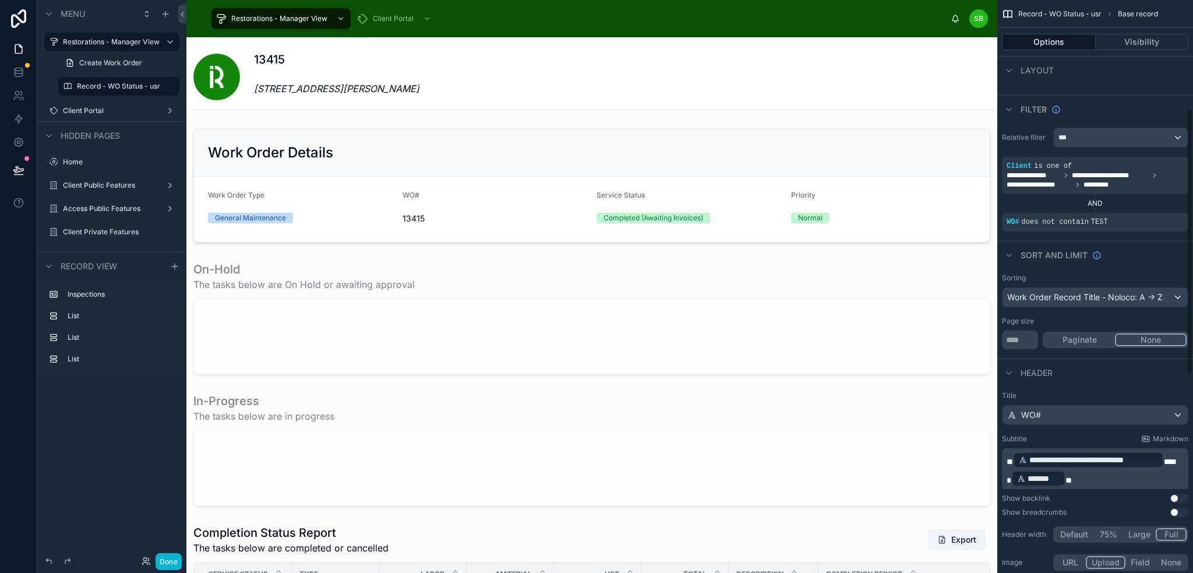
scroll to position [233, 0]
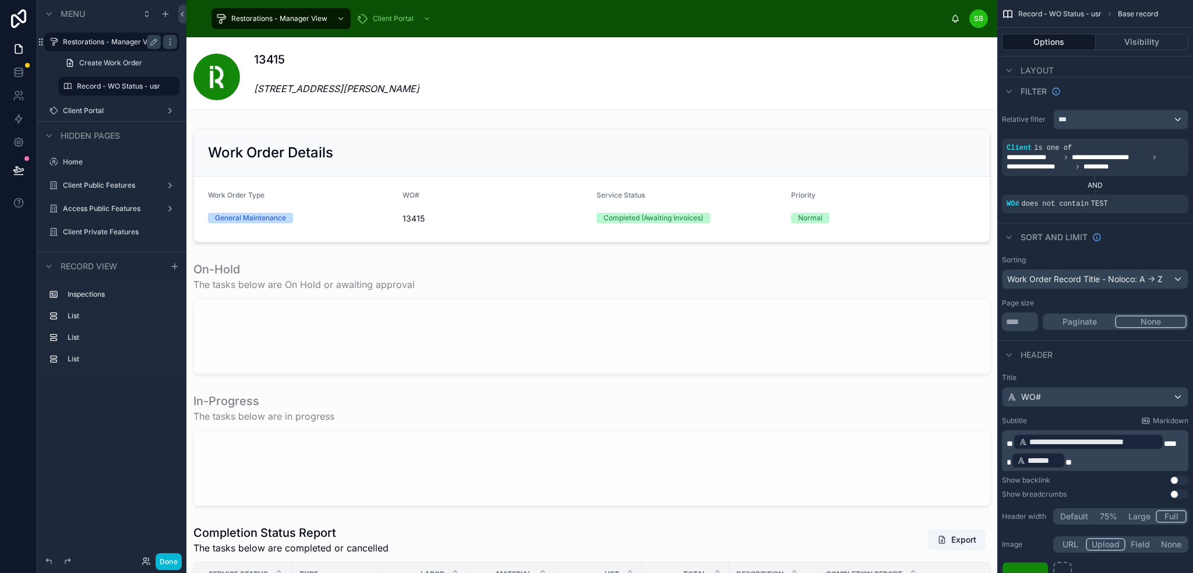
click at [109, 43] on label "Restorations - Manager View" at bounding box center [111, 41] width 97 height 9
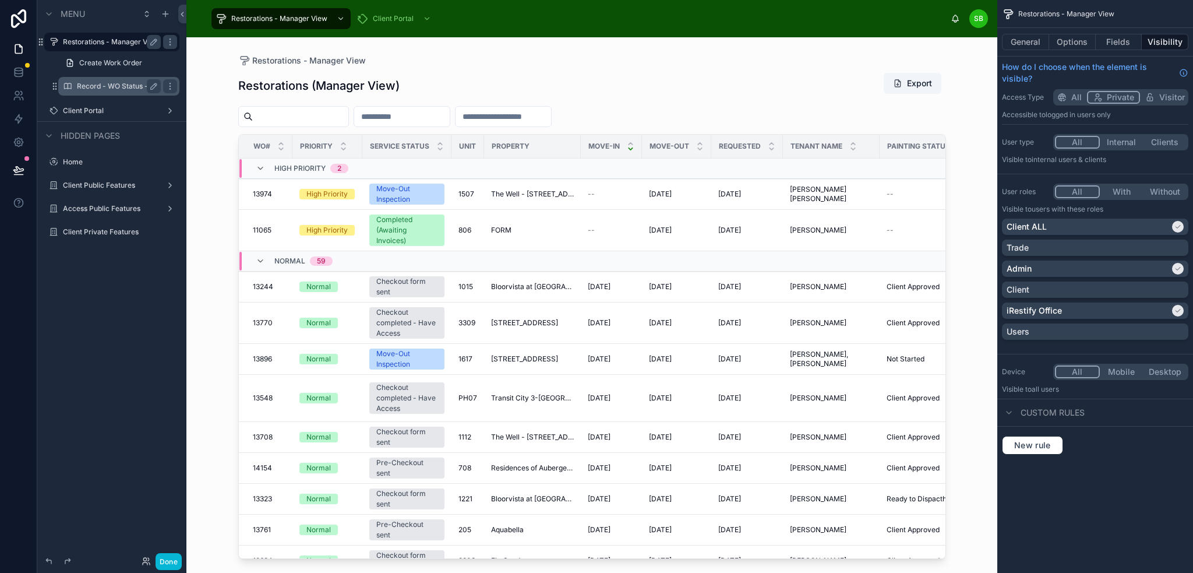
click at [109, 84] on label "Record - WO Status - usr" at bounding box center [118, 86] width 83 height 9
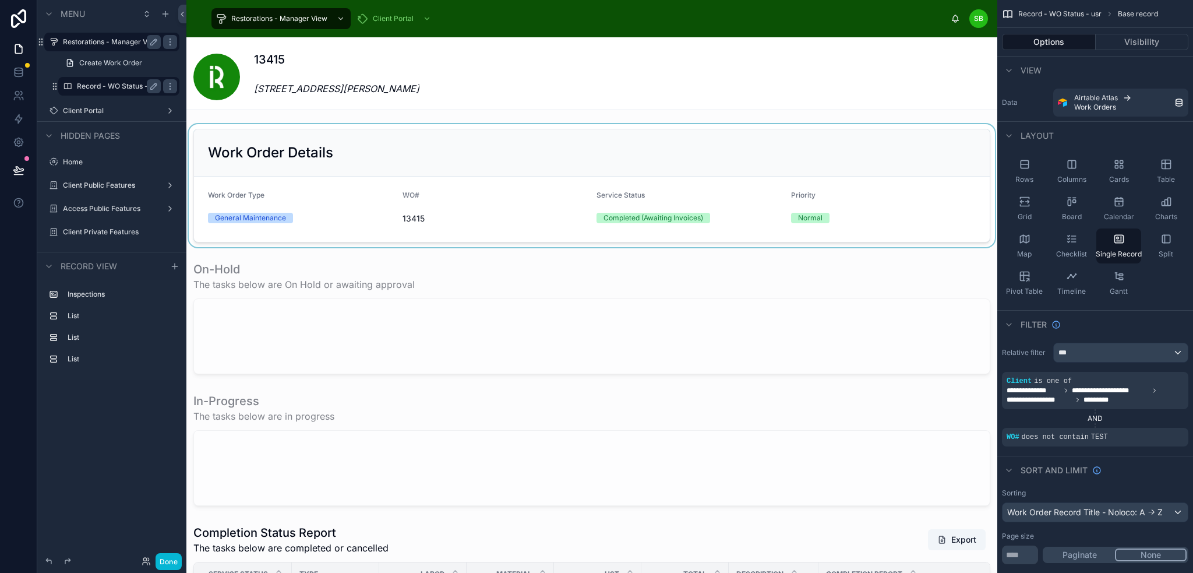
click at [921, 147] on div at bounding box center [591, 185] width 811 height 123
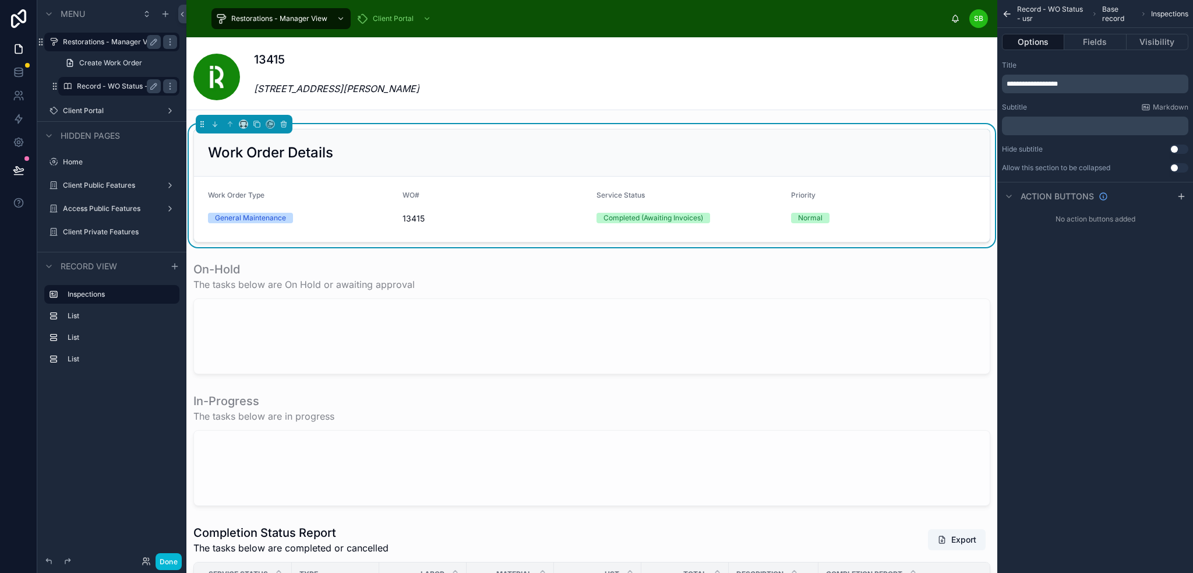
click at [799, 78] on div "13415 120 Saint Patrick Street, Toronto, ON M5T Canada" at bounding box center [591, 76] width 797 height 51
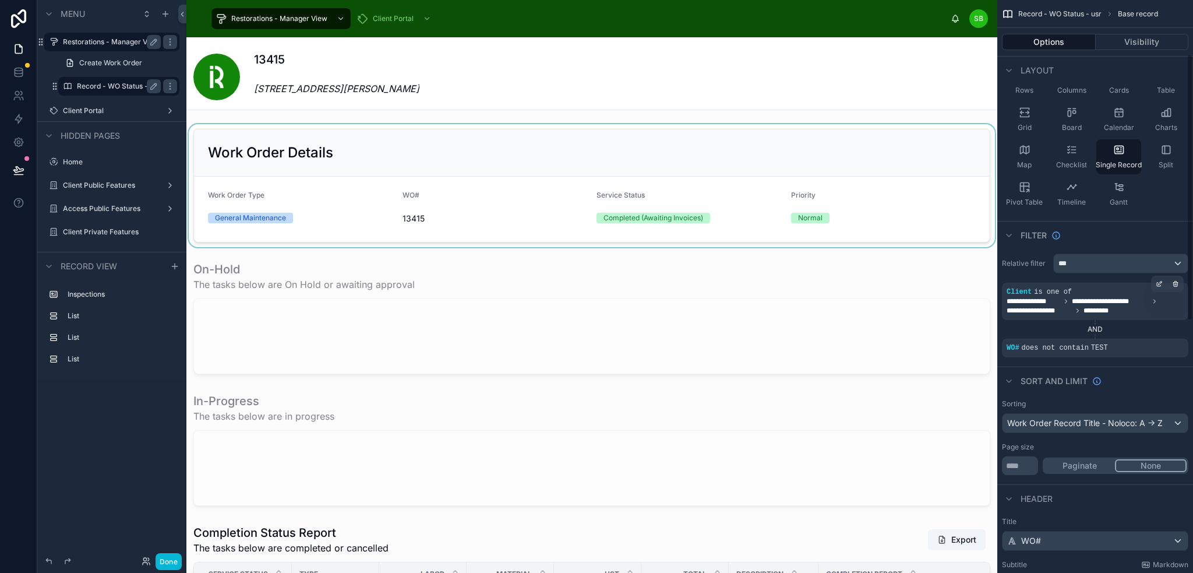
scroll to position [117, 0]
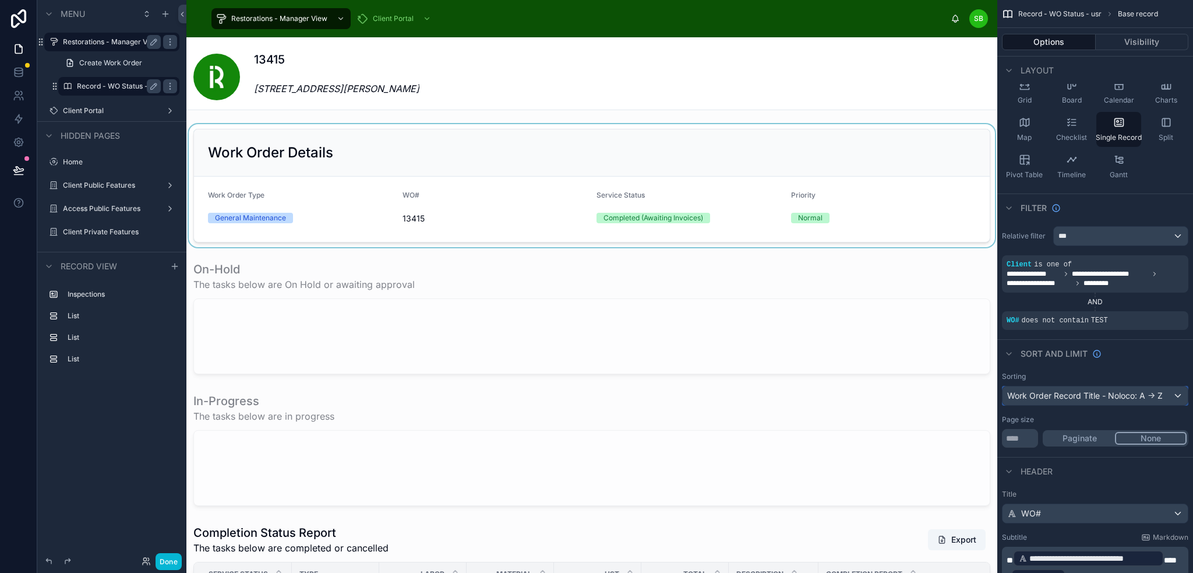
click at [1135, 393] on div "Work Order Record Title - Noloco: A -> Z" at bounding box center [1095, 395] width 185 height 19
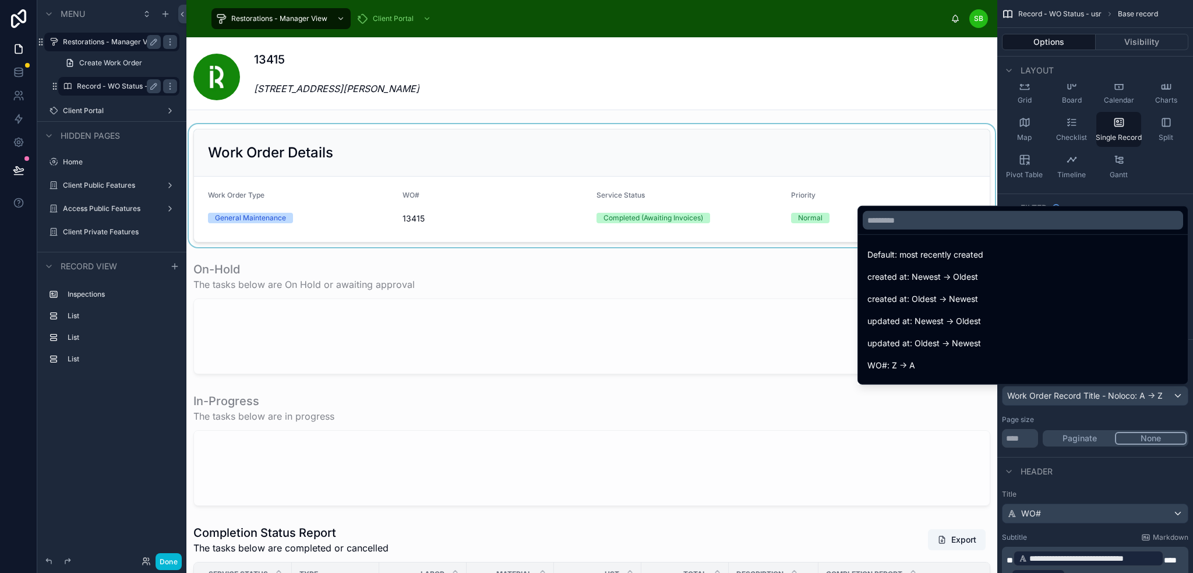
click at [977, 252] on span "Default: most recently created" at bounding box center [925, 255] width 116 height 14
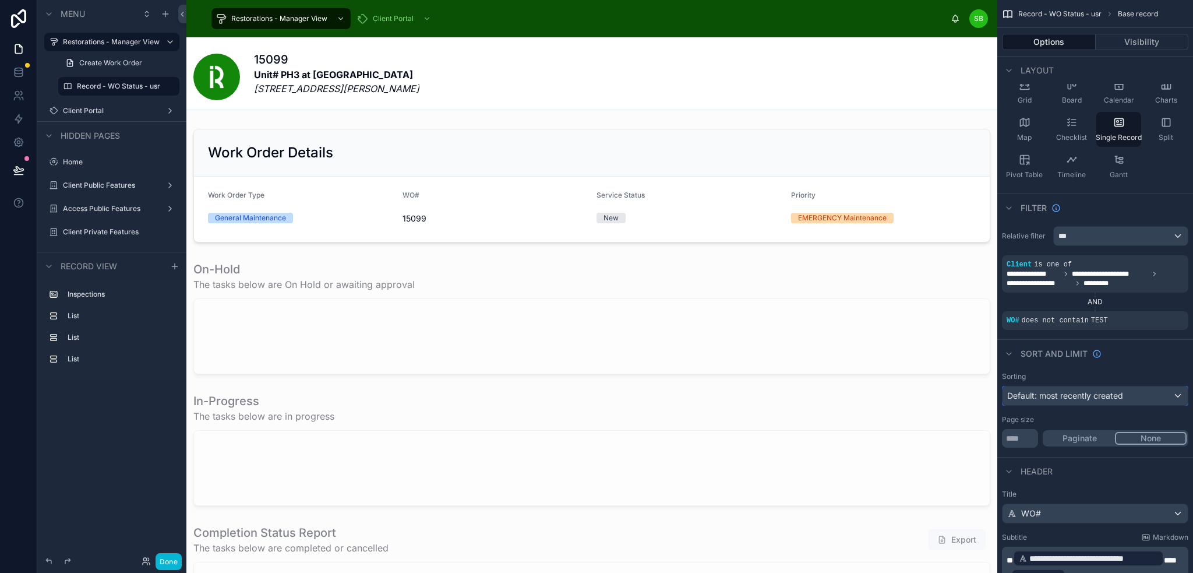
click at [1137, 397] on div "Default: most recently created" at bounding box center [1095, 395] width 185 height 19
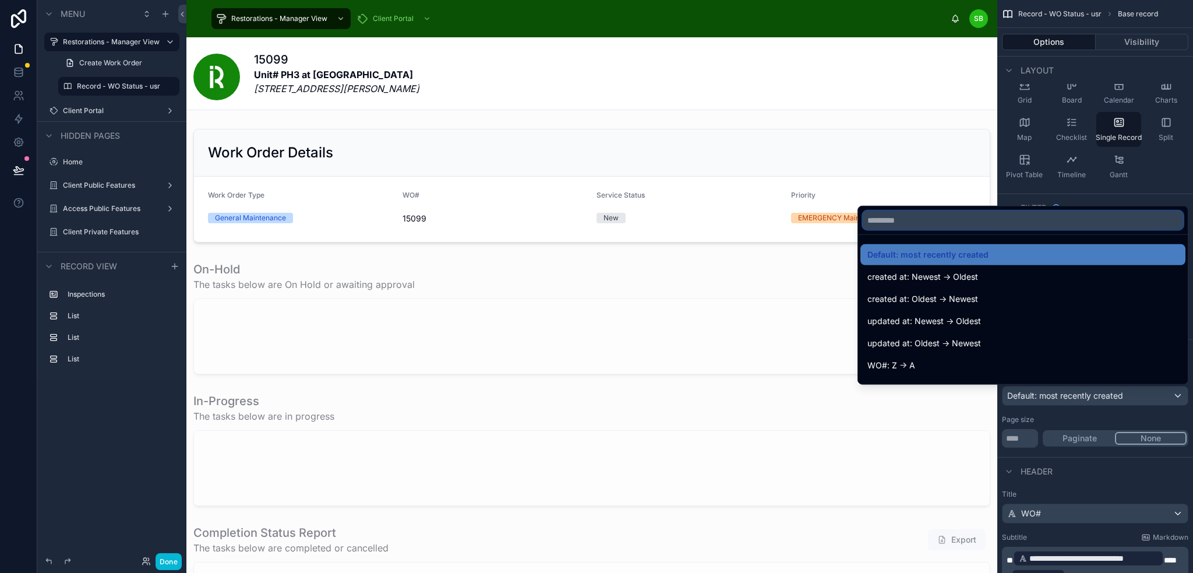
click at [980, 218] on input "text" at bounding box center [1023, 220] width 320 height 19
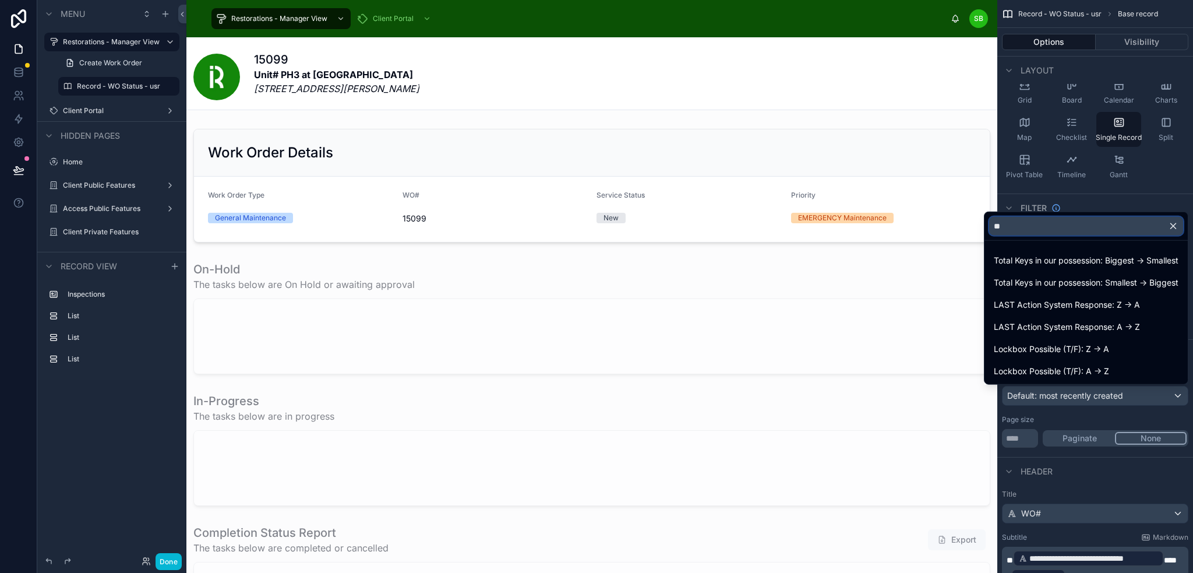
type input "*"
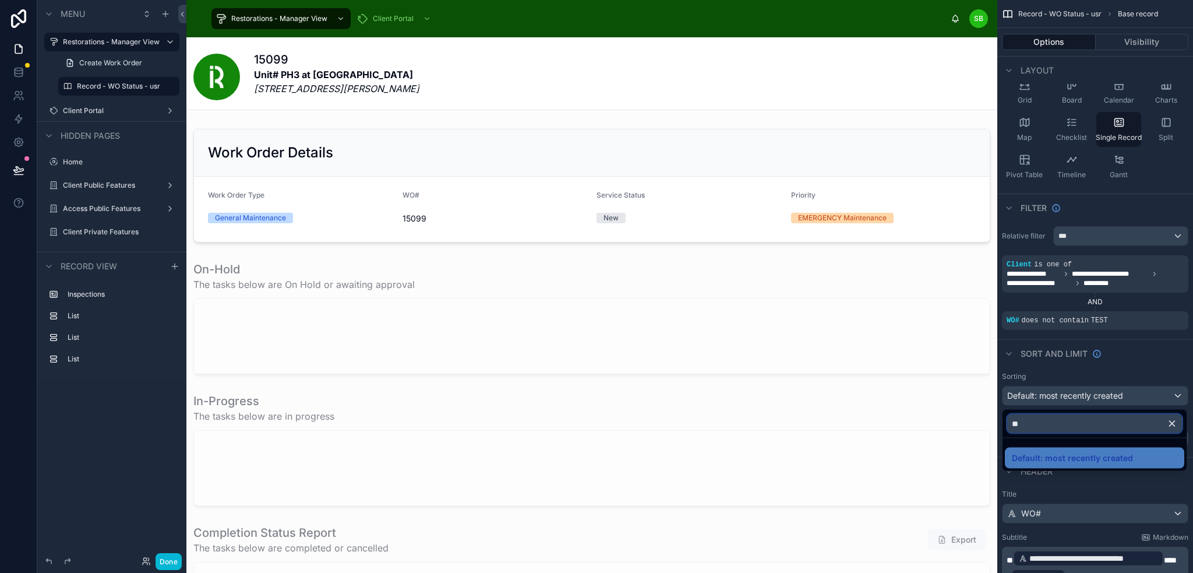
type input "*"
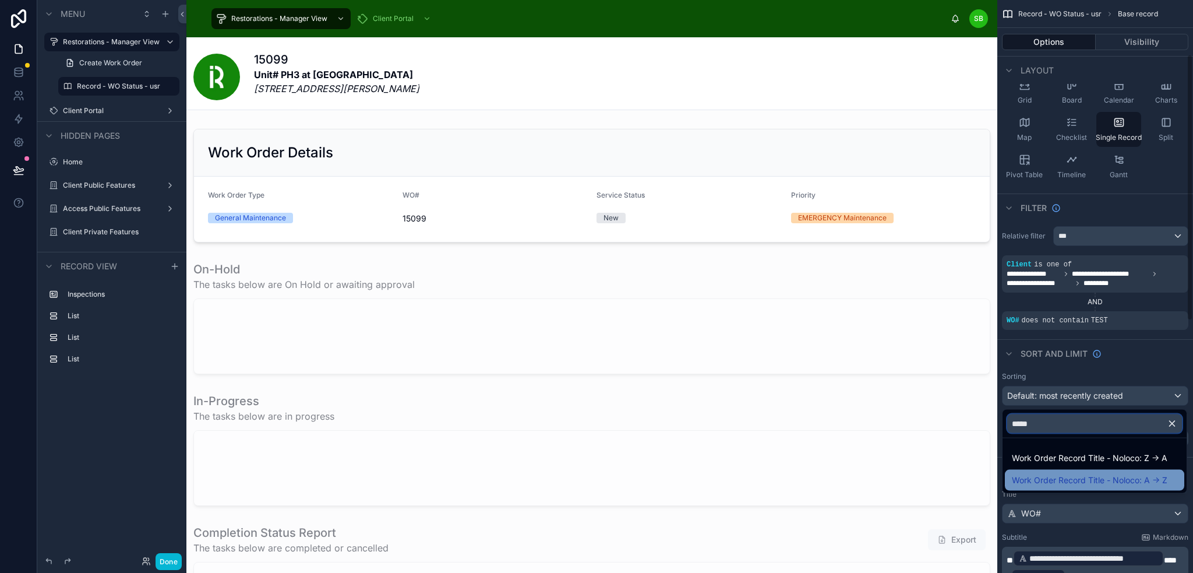
type input "*****"
click at [1097, 478] on span "Work Order Record Title - Noloco: A -> Z" at bounding box center [1090, 480] width 156 height 14
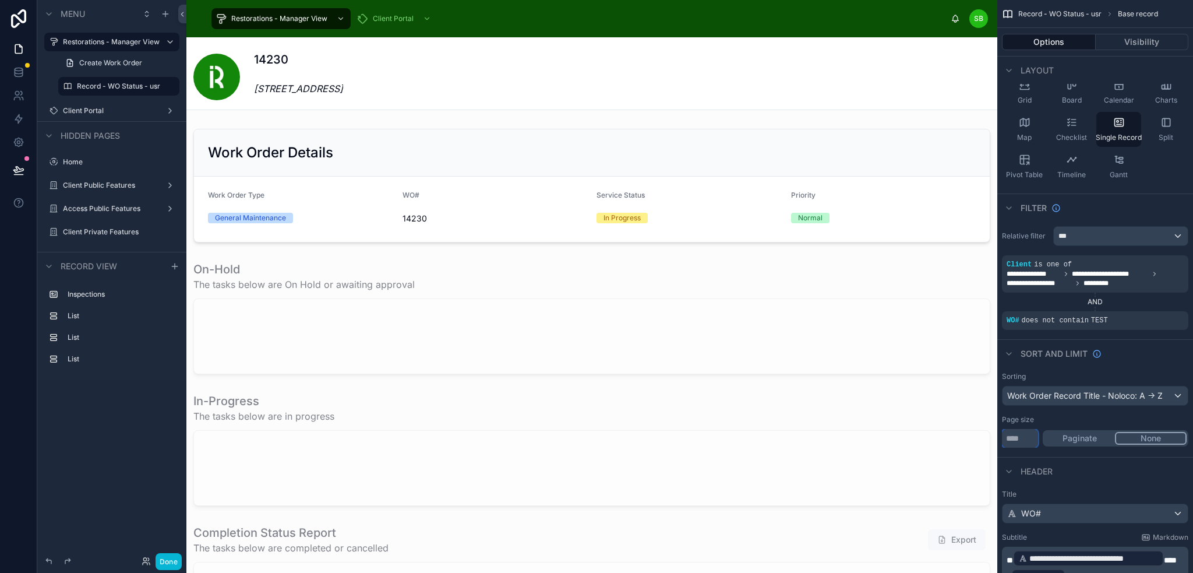
click at [1024, 442] on input "***" at bounding box center [1020, 438] width 36 height 19
click at [1082, 435] on button "Paginate" at bounding box center [1079, 438] width 70 height 13
click at [1032, 438] on input "****" at bounding box center [1020, 438] width 36 height 19
type input "*****"
click at [1068, 419] on div "Page size" at bounding box center [1095, 419] width 186 height 9
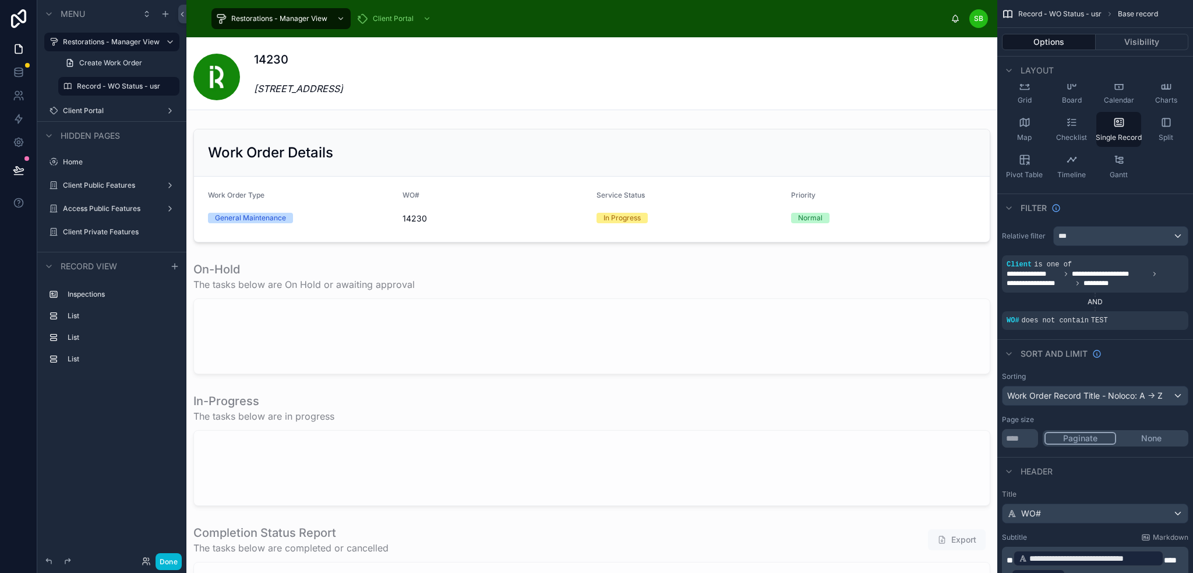
click at [1108, 457] on div "Header" at bounding box center [1095, 471] width 196 height 28
click at [1163, 436] on button "None" at bounding box center [1151, 438] width 70 height 13
click at [1098, 437] on button "Paginate" at bounding box center [1079, 438] width 70 height 13
click at [1135, 396] on div "Work Order Record Title - Noloco: A -> Z" at bounding box center [1095, 395] width 185 height 19
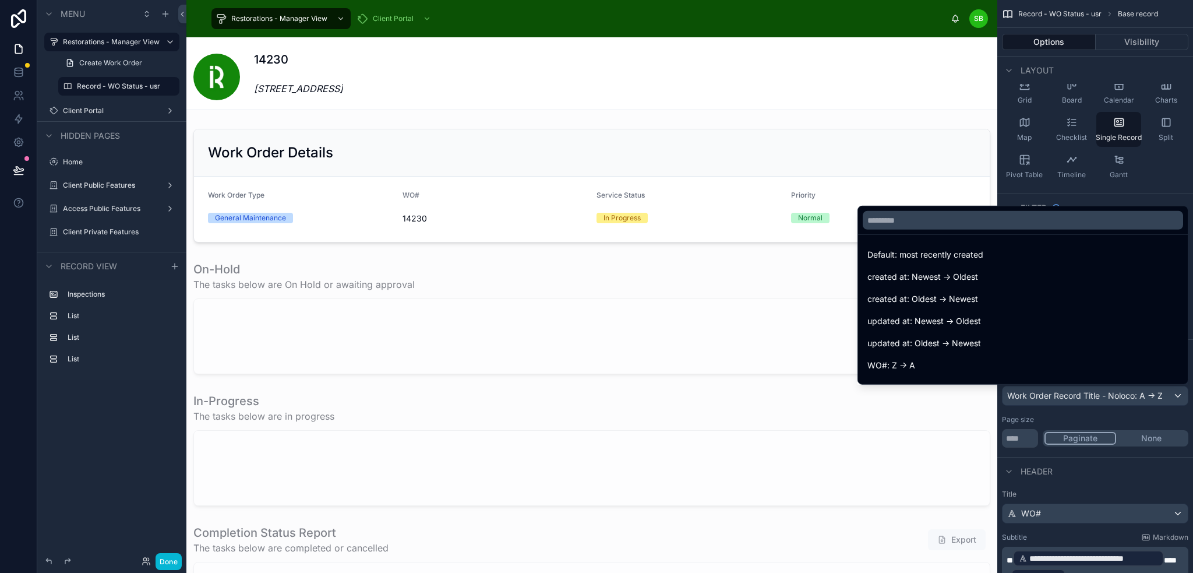
click at [1122, 456] on div "scrollable content" at bounding box center [596, 286] width 1193 height 573
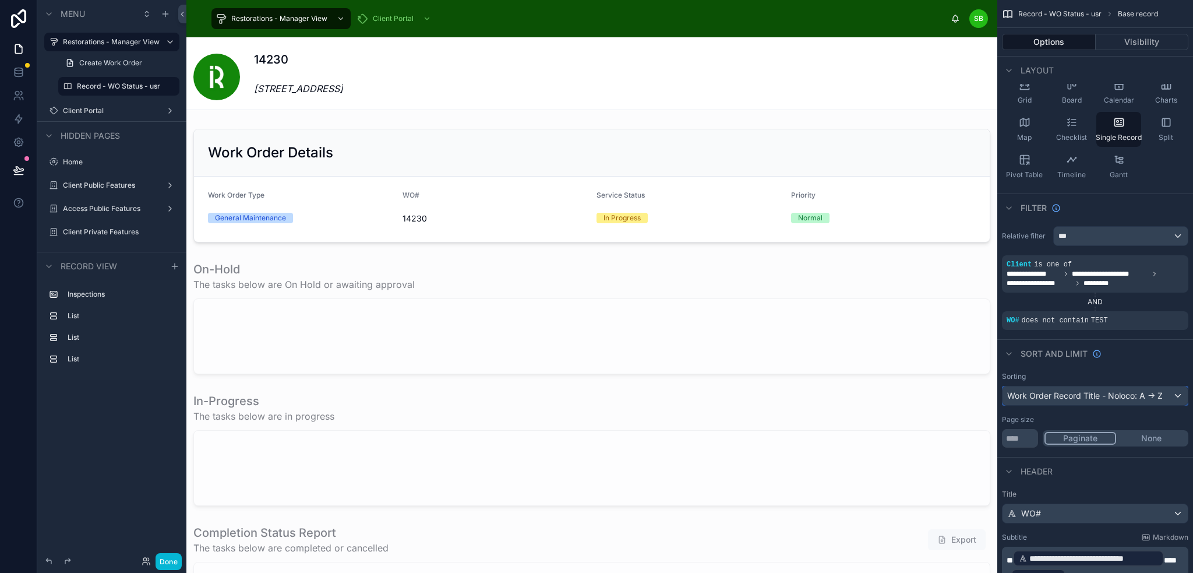
click at [1123, 394] on div "Work Order Record Title - Noloco: A -> Z" at bounding box center [1095, 395] width 185 height 19
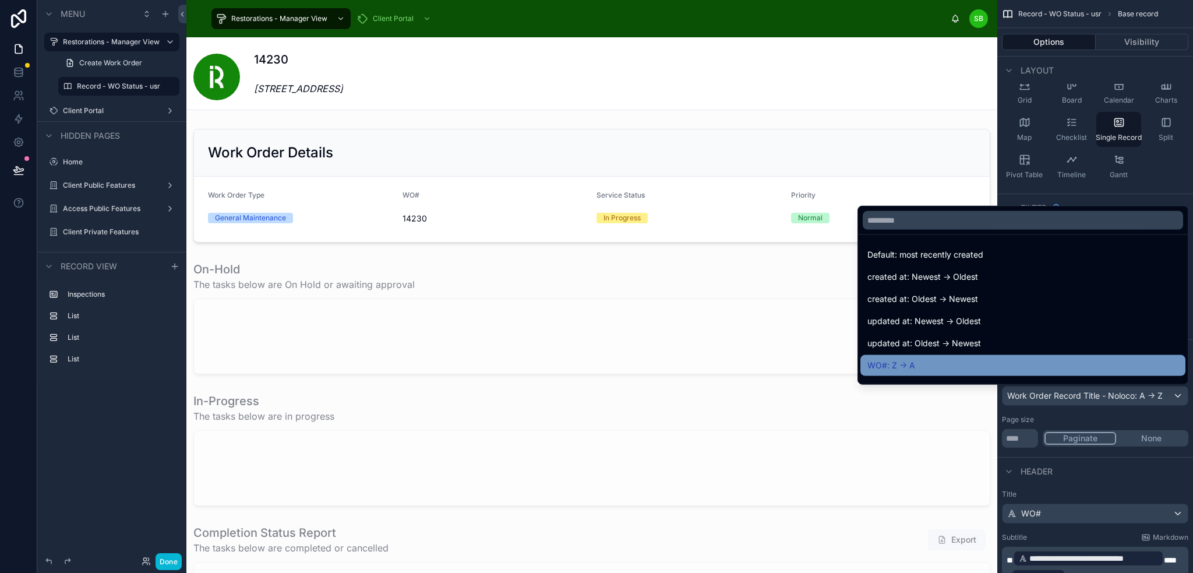
click at [926, 363] on div "WO#: Z -> A" at bounding box center [1022, 365] width 311 height 14
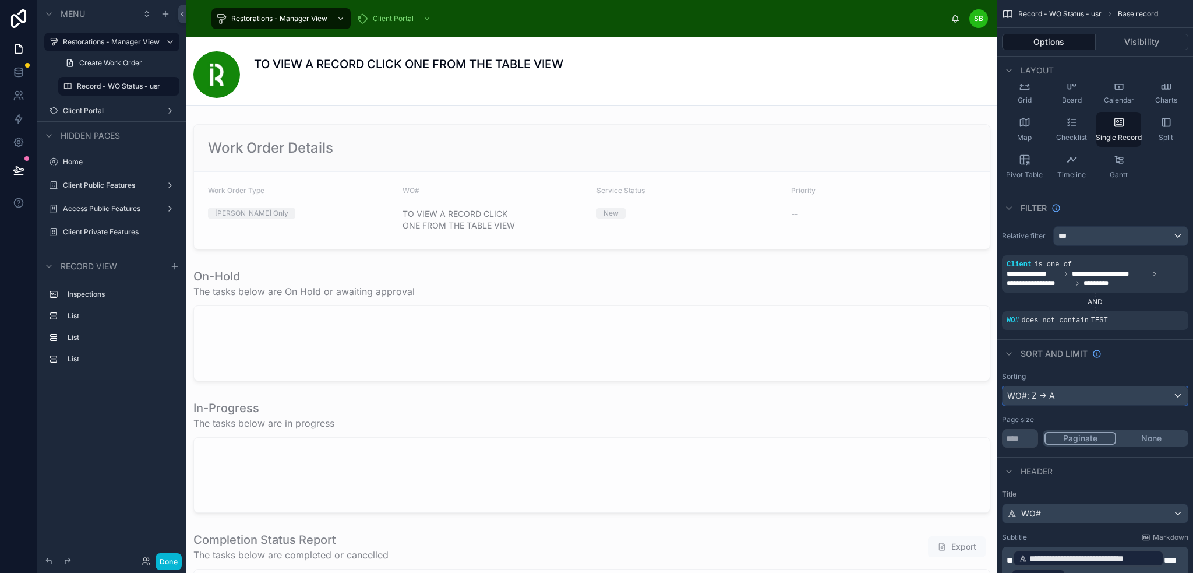
click at [1128, 396] on div "WO#: Z -> A" at bounding box center [1095, 395] width 185 height 19
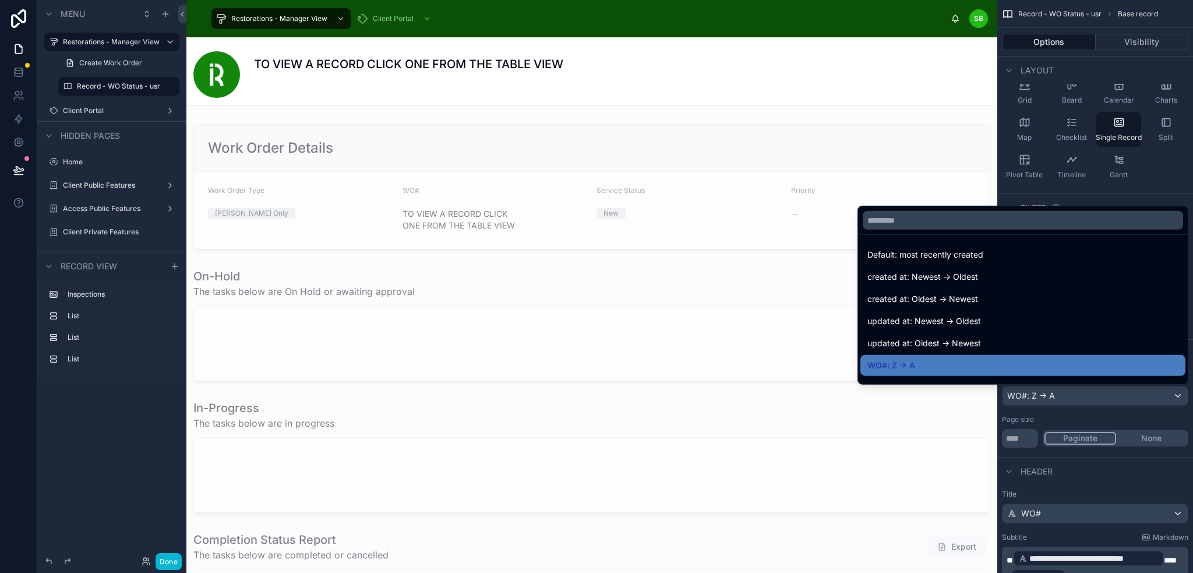
click at [892, 13] on div "Restorations - Manager View Client Portal" at bounding box center [578, 19] width 745 height 26
click at [617, 19] on div "Restorations - Manager View Client Portal" at bounding box center [578, 19] width 745 height 26
click at [195, 19] on div "Restorations - Manager View Client Portal SB Stefano Bosello" at bounding box center [591, 18] width 811 height 37
click at [98, 86] on div "scrollable content" at bounding box center [596, 286] width 1193 height 573
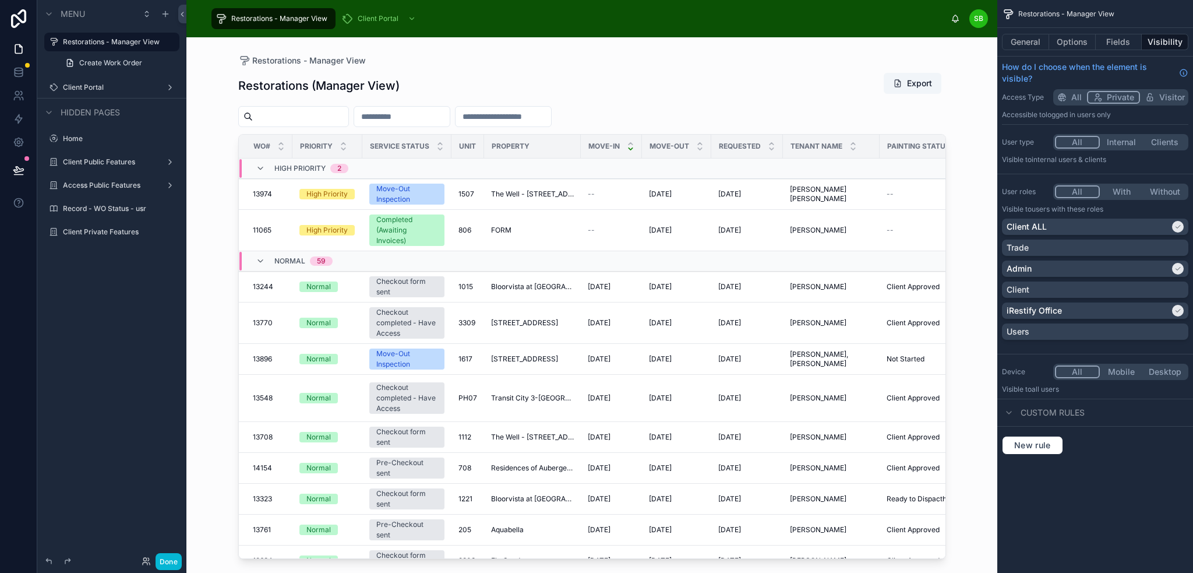
scroll to position [0, 0]
click at [125, 208] on label "Record - WO Status - usr" at bounding box center [109, 208] width 93 height 9
click at [115, 85] on label "Record - WO Status - usr" at bounding box center [118, 86] width 83 height 9
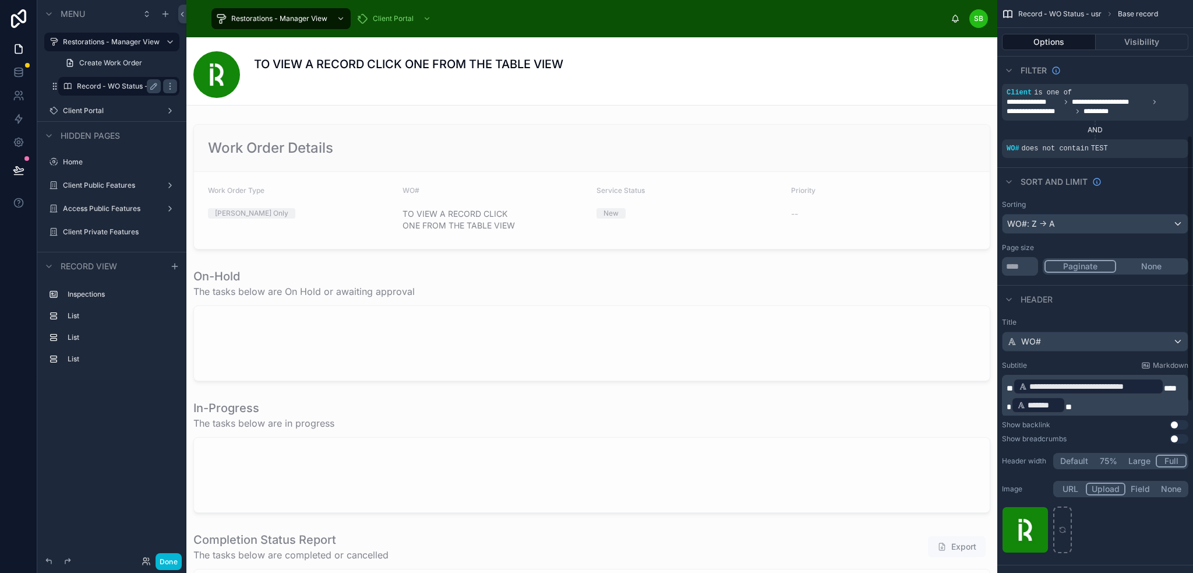
scroll to position [291, 0]
click at [1123, 219] on div "WO#: Z -> A" at bounding box center [1095, 220] width 185 height 19
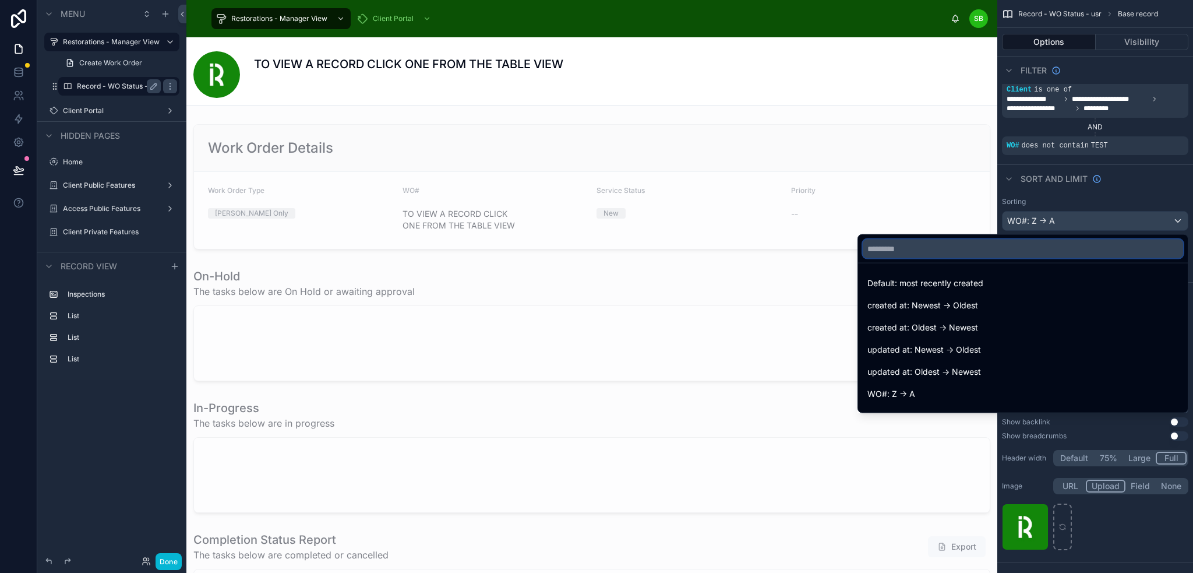
click at [966, 249] on input "text" at bounding box center [1023, 248] width 320 height 19
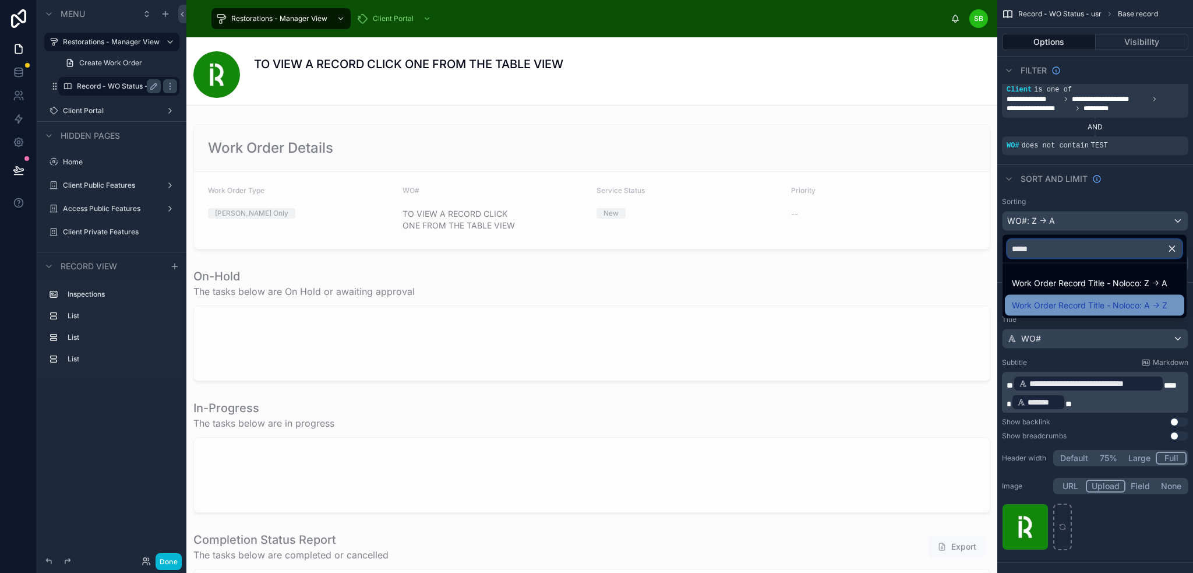
type input "*****"
click at [1069, 302] on span "Work Order Record Title - Noloco: A -> Z" at bounding box center [1090, 305] width 156 height 14
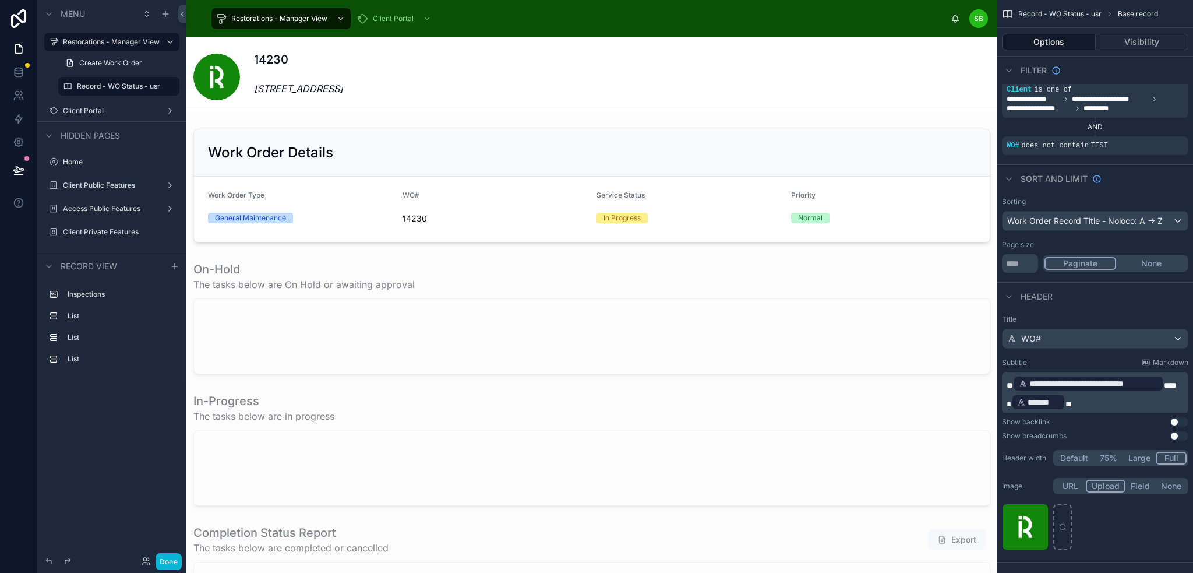
click at [343, 62] on h1 "14230" at bounding box center [298, 59] width 89 height 16
click at [13, 69] on icon at bounding box center [19, 72] width 12 height 12
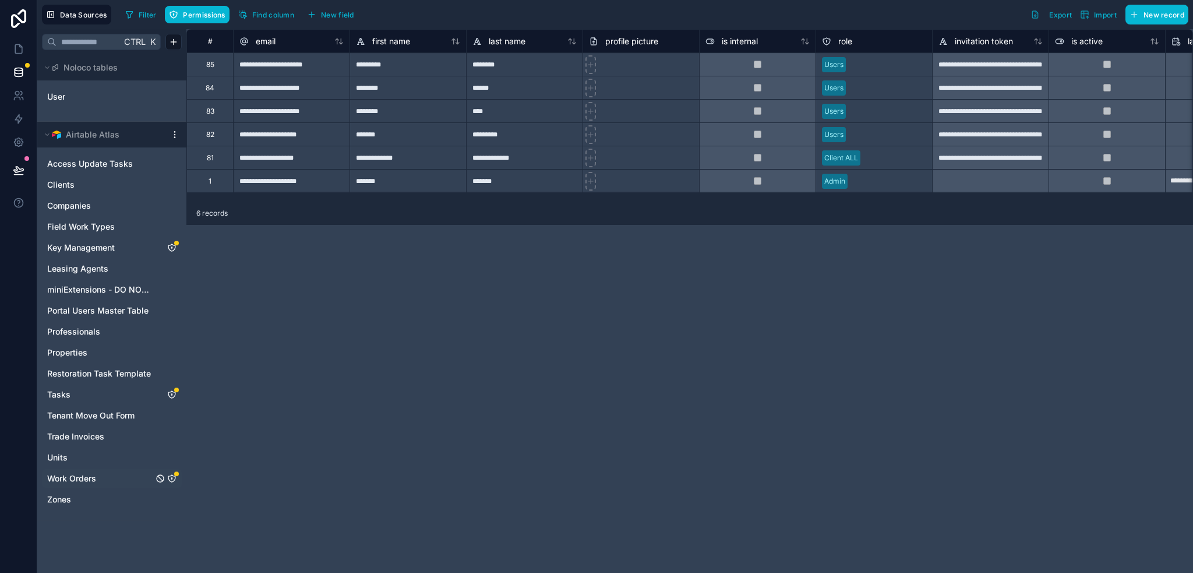
click at [175, 476] on icon "Work Orders" at bounding box center [171, 478] width 7 height 7
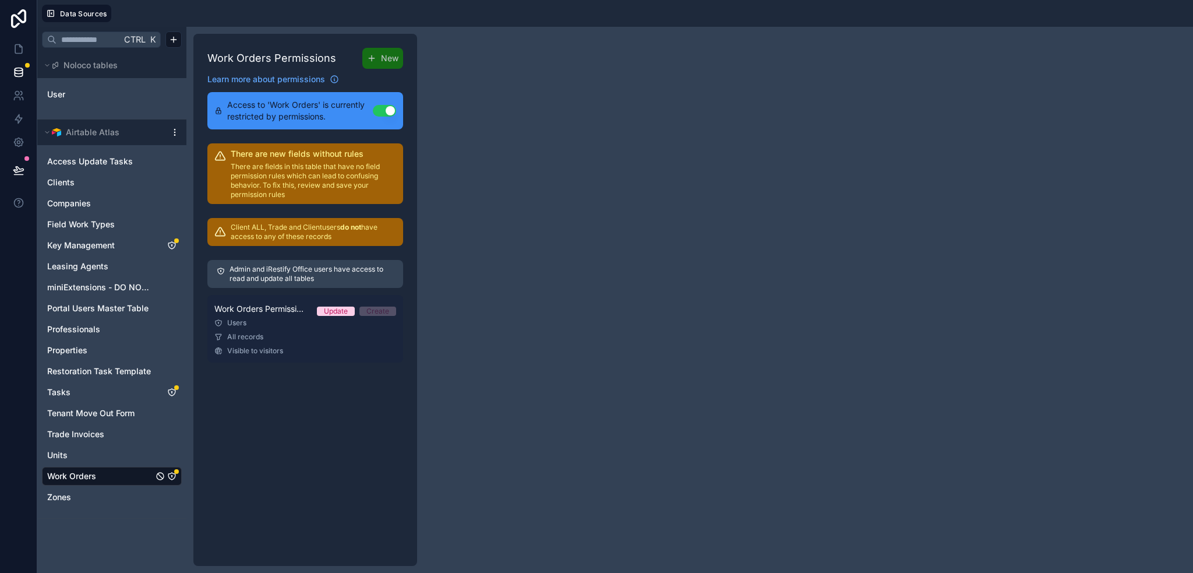
click at [285, 336] on div "All records" at bounding box center [305, 336] width 182 height 9
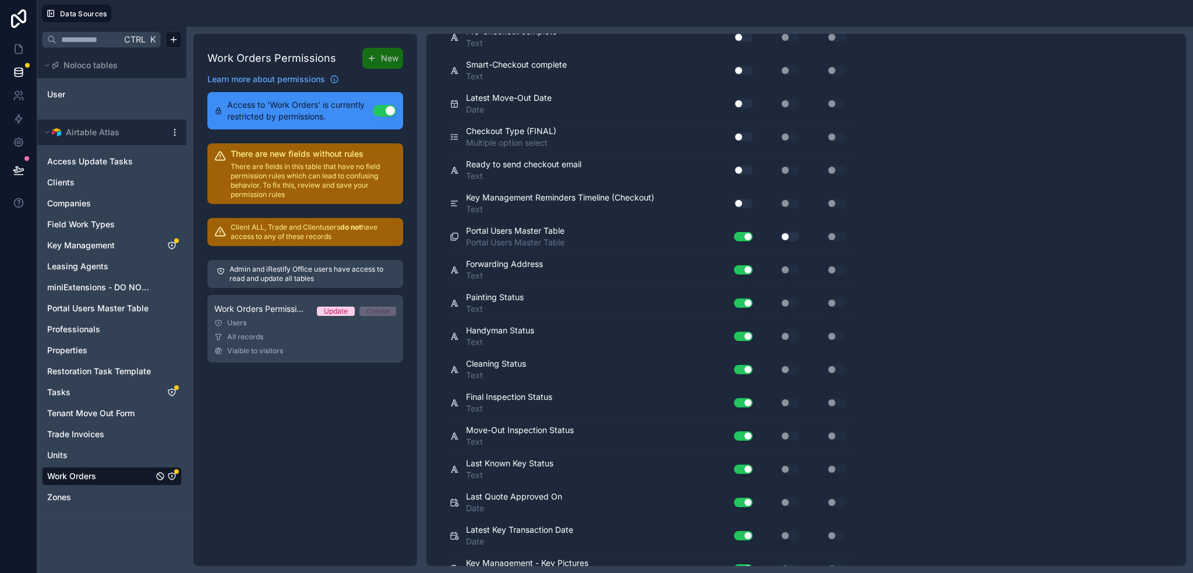
scroll to position [4540, 0]
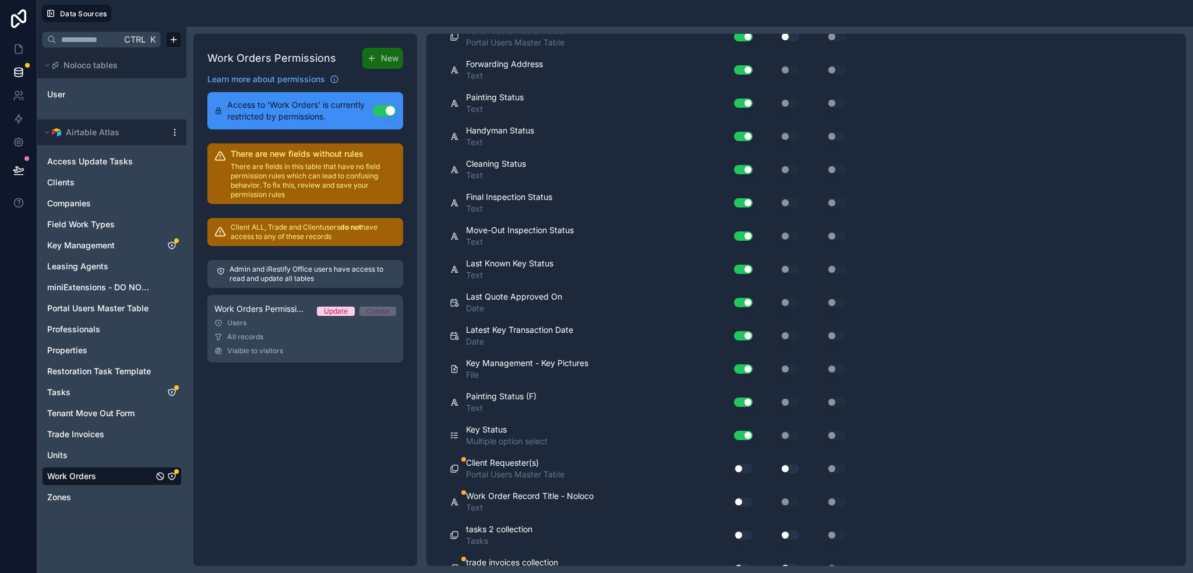
click at [743, 464] on button "Use setting" at bounding box center [743, 468] width 19 height 9
click at [743, 497] on button "Use setting" at bounding box center [743, 501] width 19 height 9
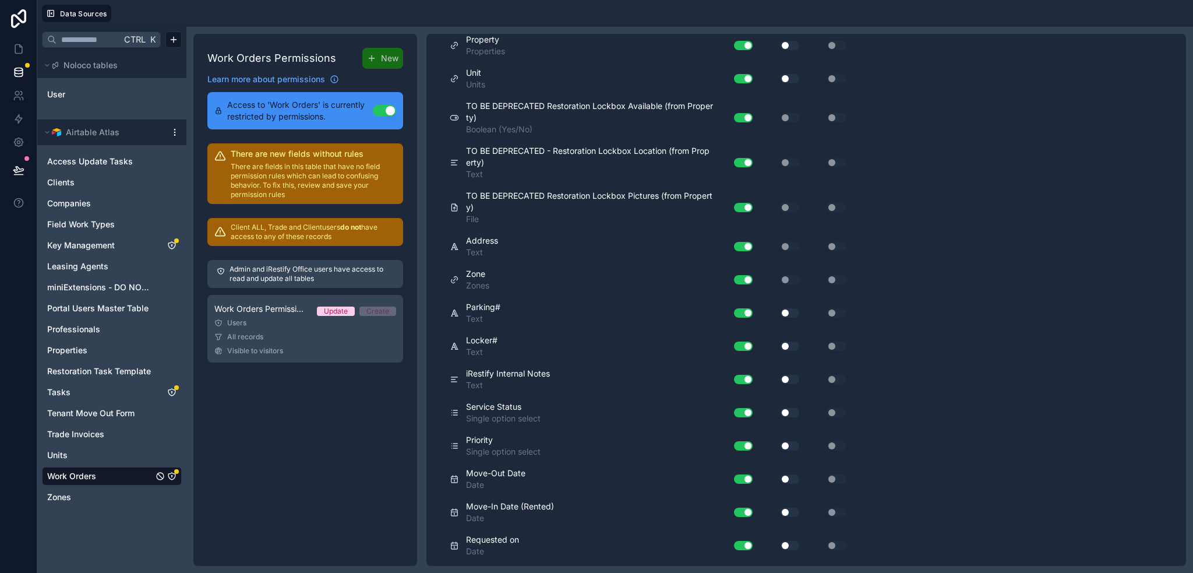
scroll to position [0, 0]
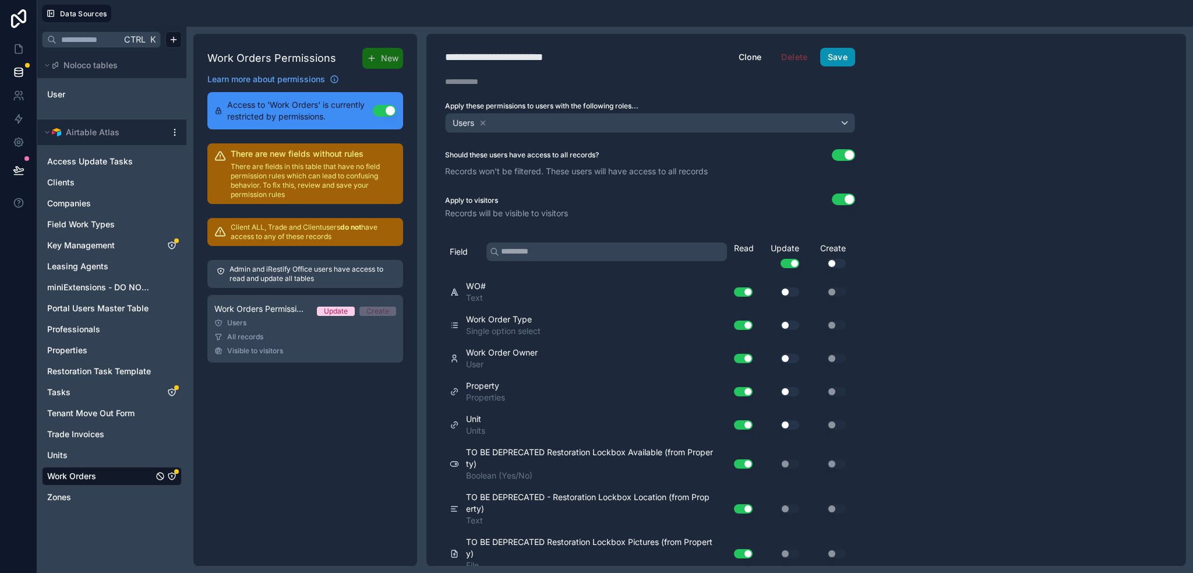
click at [841, 62] on button "Save" at bounding box center [837, 57] width 35 height 19
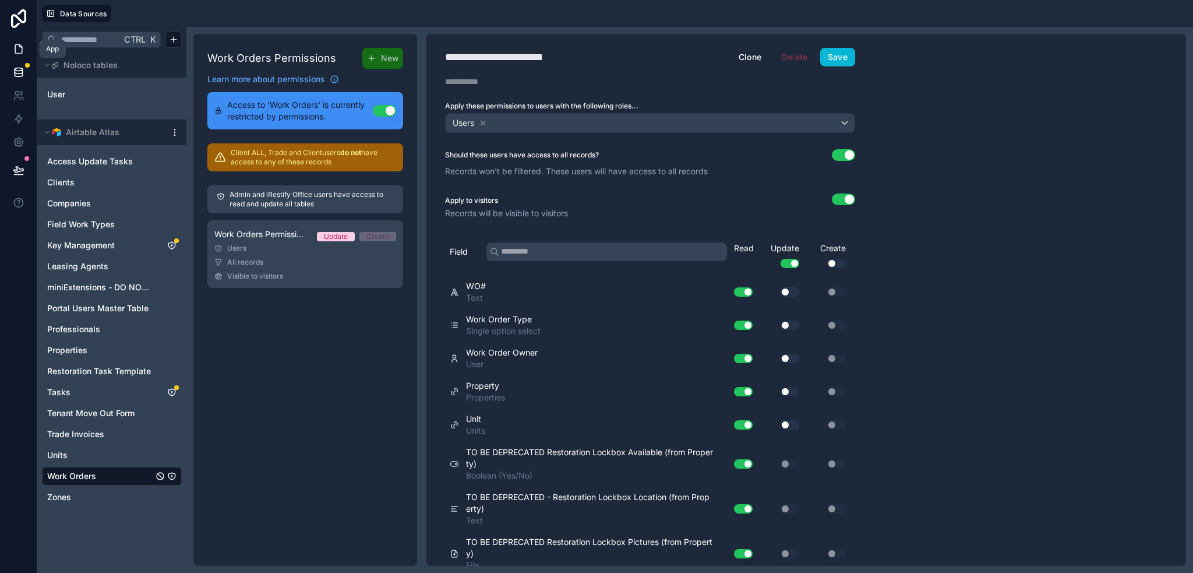
click at [13, 49] on icon at bounding box center [19, 49] width 12 height 12
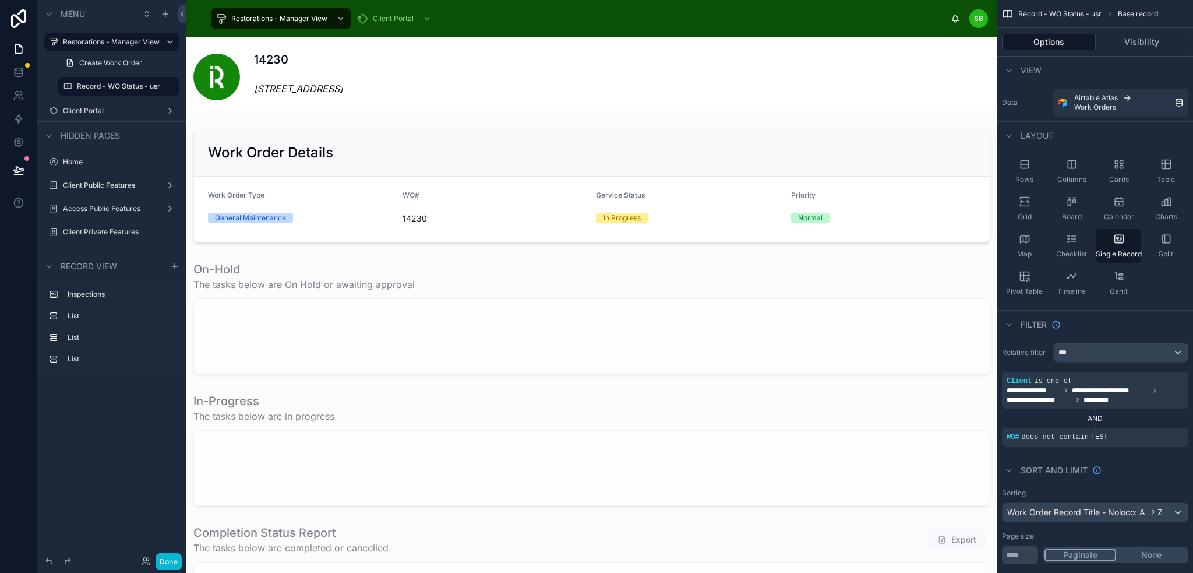
click at [343, 78] on p "700 Humberwood Boulevard, Toronto, ON M9W 7J4 Canada" at bounding box center [298, 82] width 89 height 28
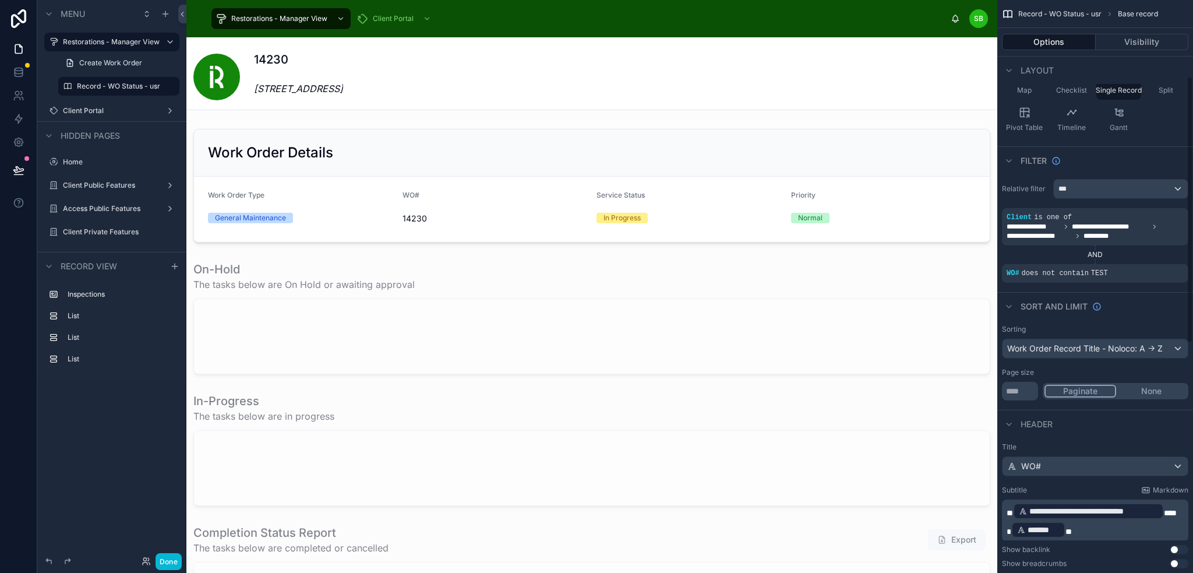
scroll to position [233, 0]
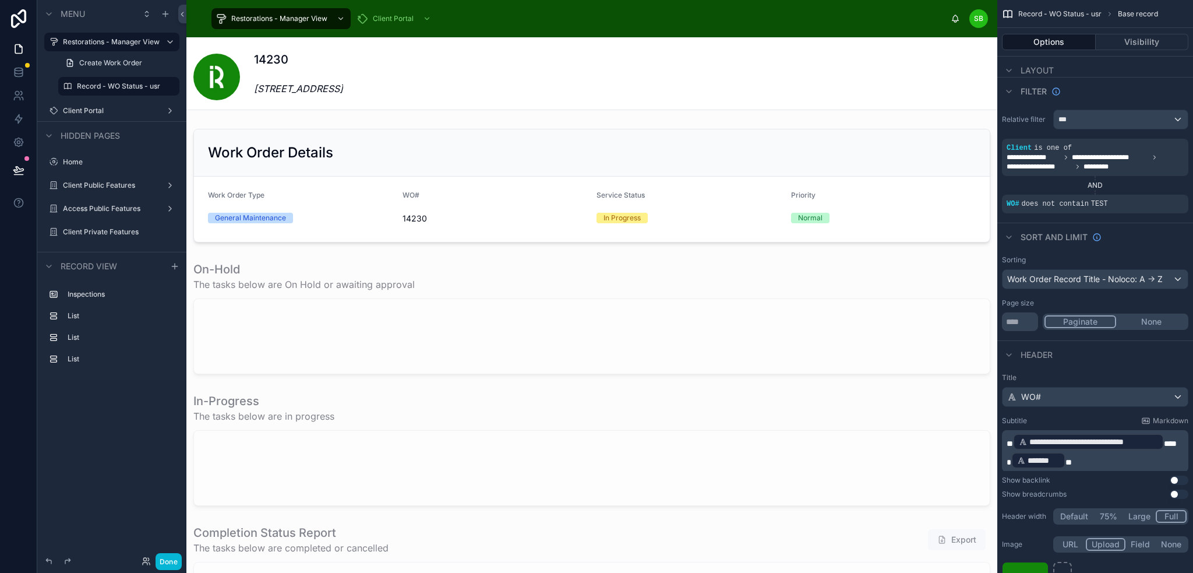
click at [1167, 439] on span "**" at bounding box center [1170, 443] width 13 height 8
click at [1125, 484] on div "Show backlink Use setting" at bounding box center [1095, 479] width 186 height 9
click at [1117, 362] on div "Header" at bounding box center [1095, 354] width 196 height 28
click at [729, 144] on div at bounding box center [591, 185] width 811 height 123
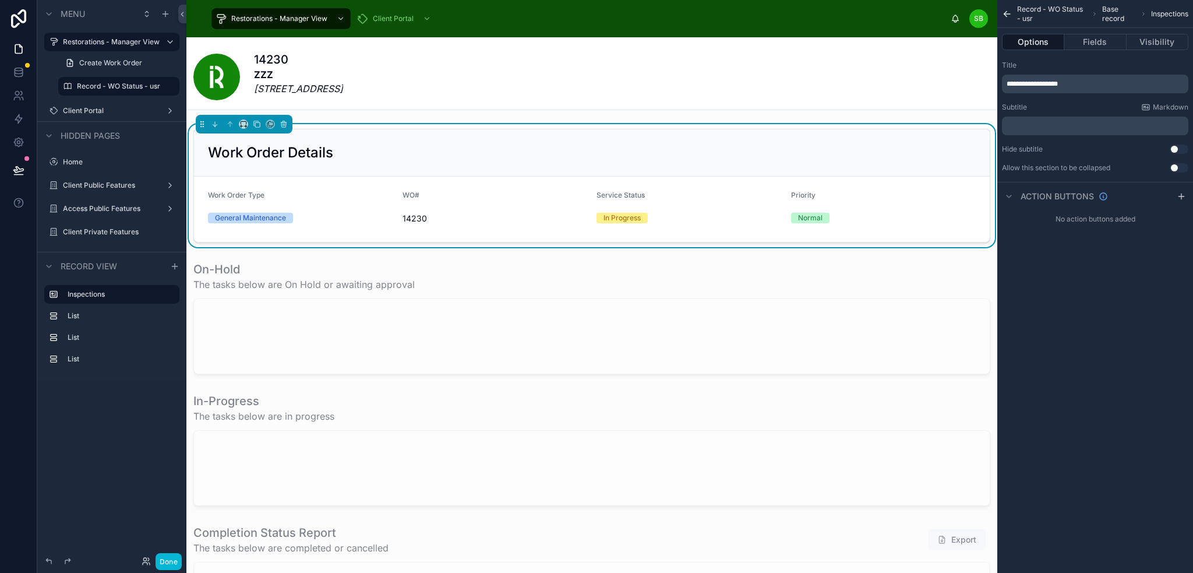
scroll to position [0, 0]
click at [1172, 43] on button "Visibility" at bounding box center [1158, 42] width 62 height 16
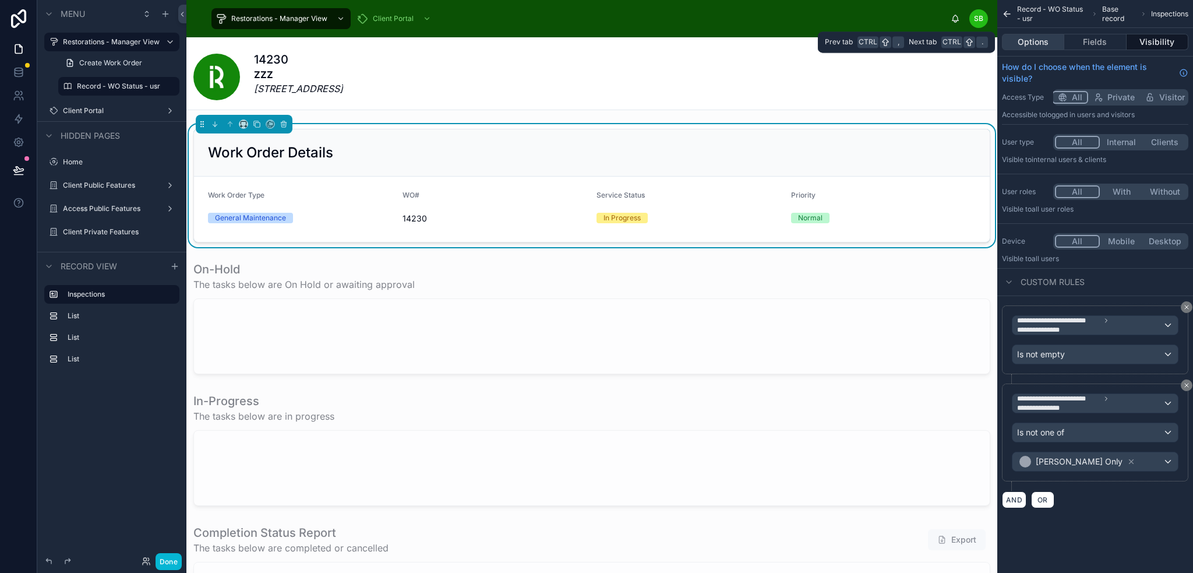
click at [1039, 44] on button "Options" at bounding box center [1033, 42] width 62 height 16
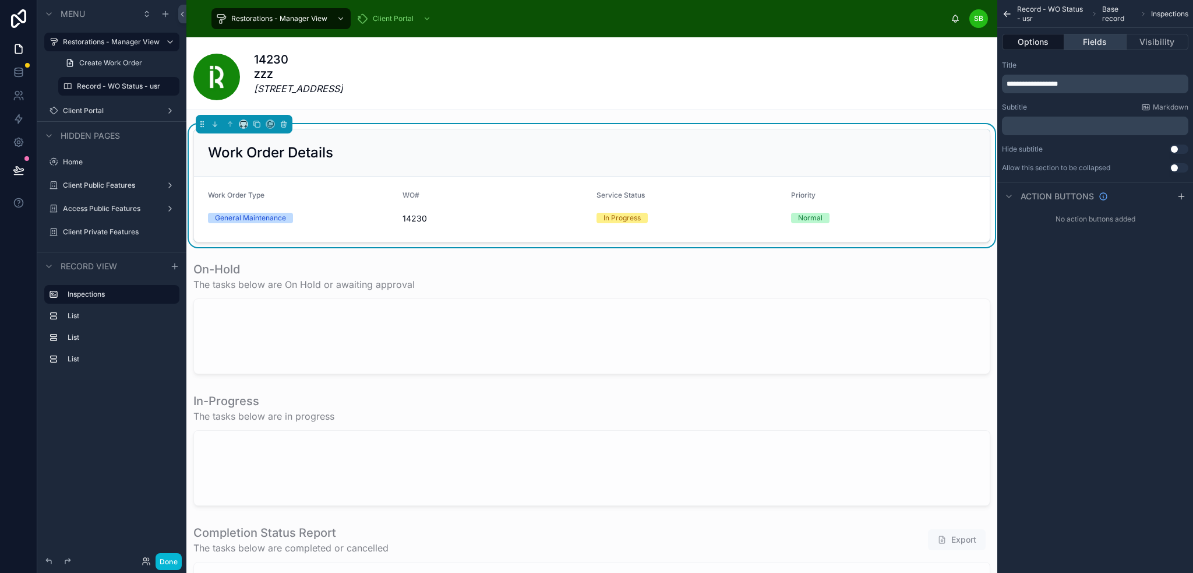
click at [1094, 38] on button "Fields" at bounding box center [1095, 42] width 62 height 16
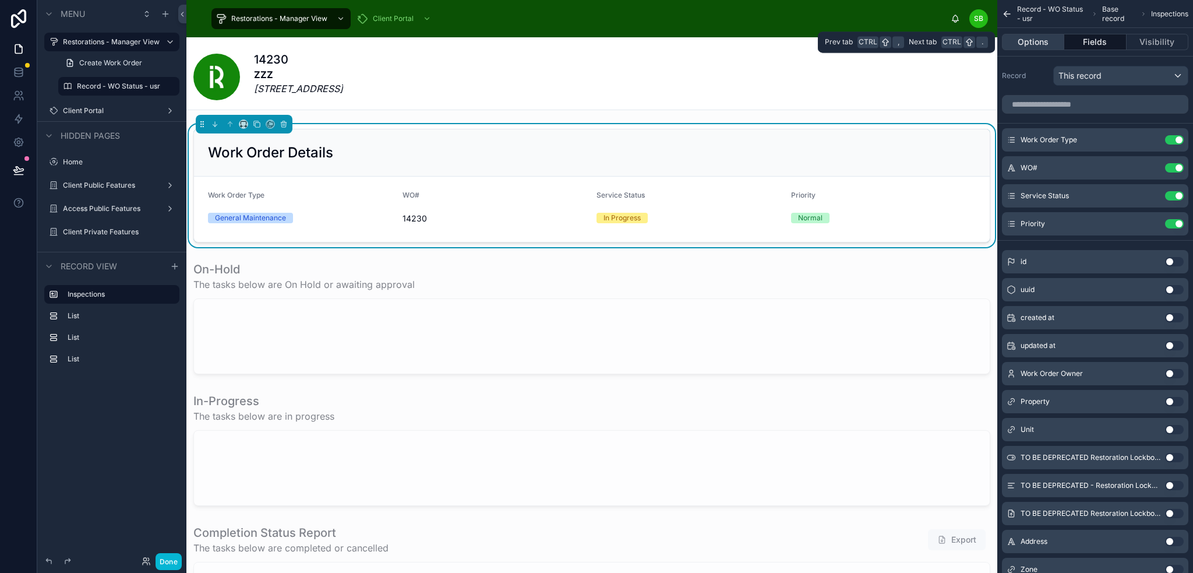
click at [1044, 39] on button "Options" at bounding box center [1033, 42] width 62 height 16
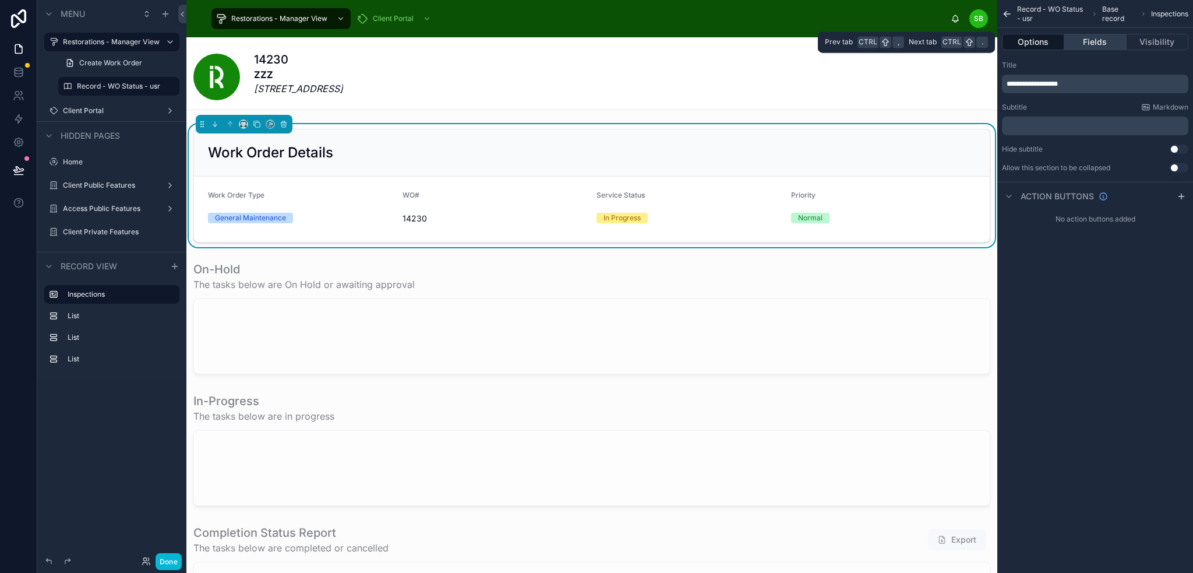
click at [1098, 38] on button "Fields" at bounding box center [1095, 42] width 62 height 16
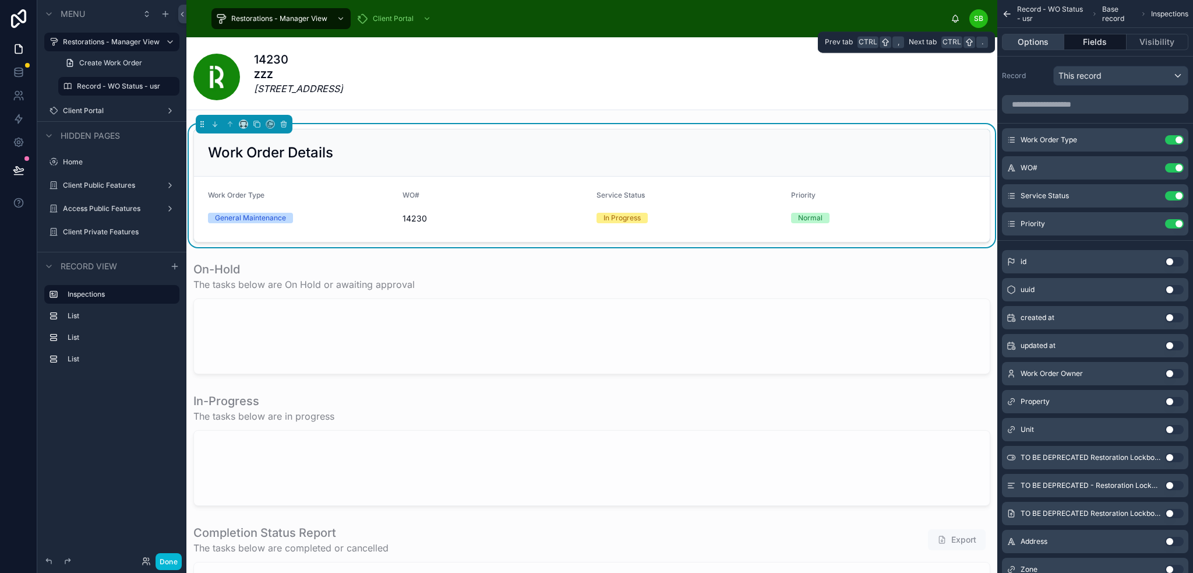
click at [1039, 40] on button "Options" at bounding box center [1033, 42] width 62 height 16
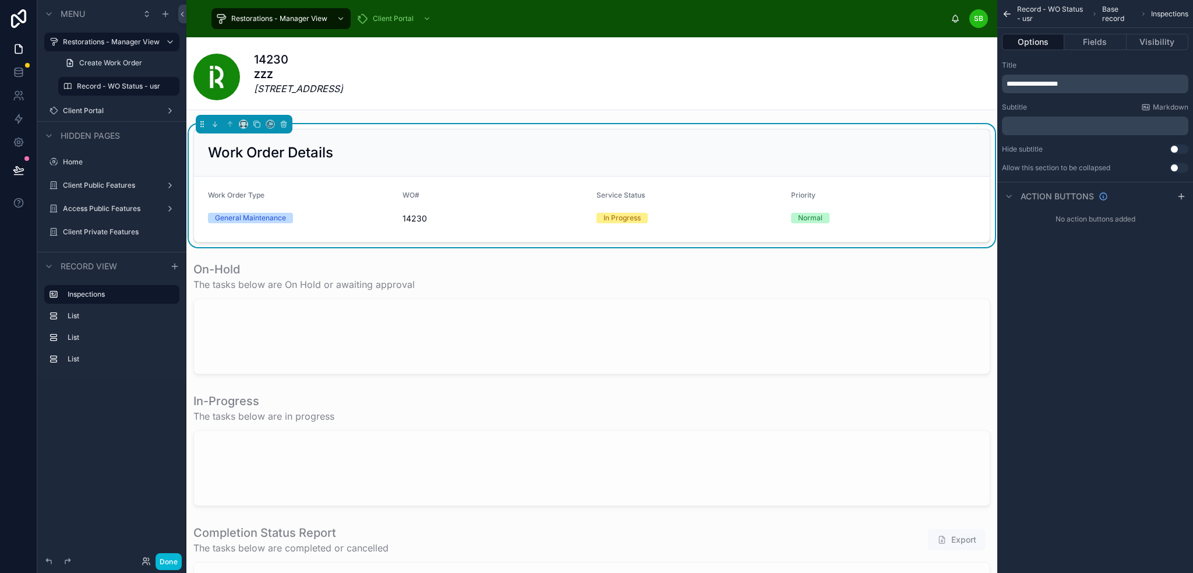
click at [1008, 13] on icon "scrollable content" at bounding box center [1007, 14] width 10 height 12
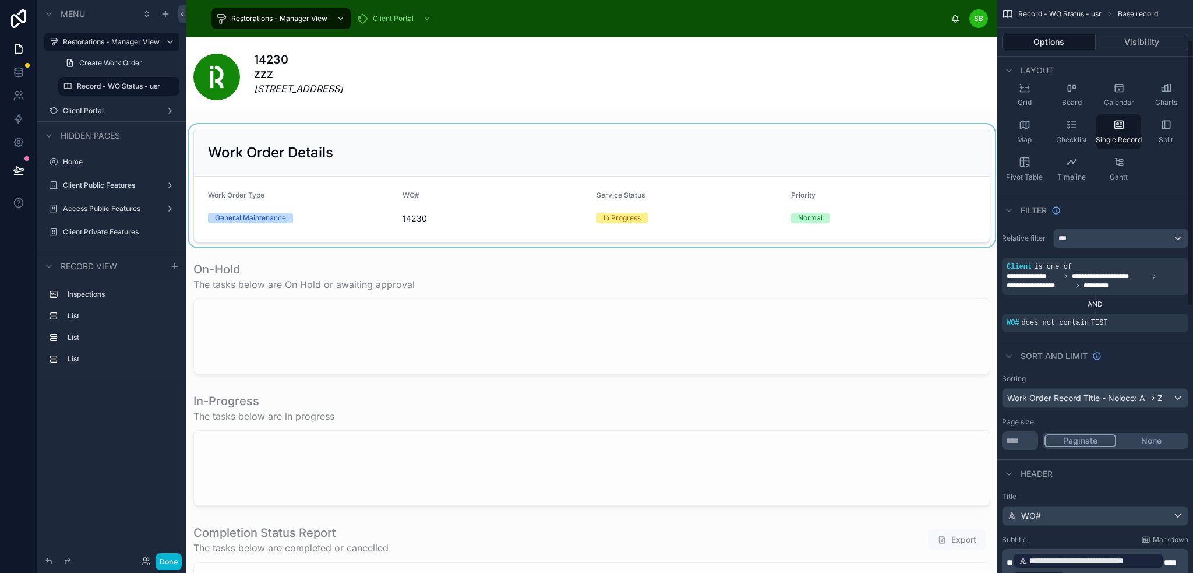
scroll to position [117, 0]
click at [1142, 392] on div "Work Order Record Title - Noloco: A -> Z" at bounding box center [1095, 395] width 185 height 19
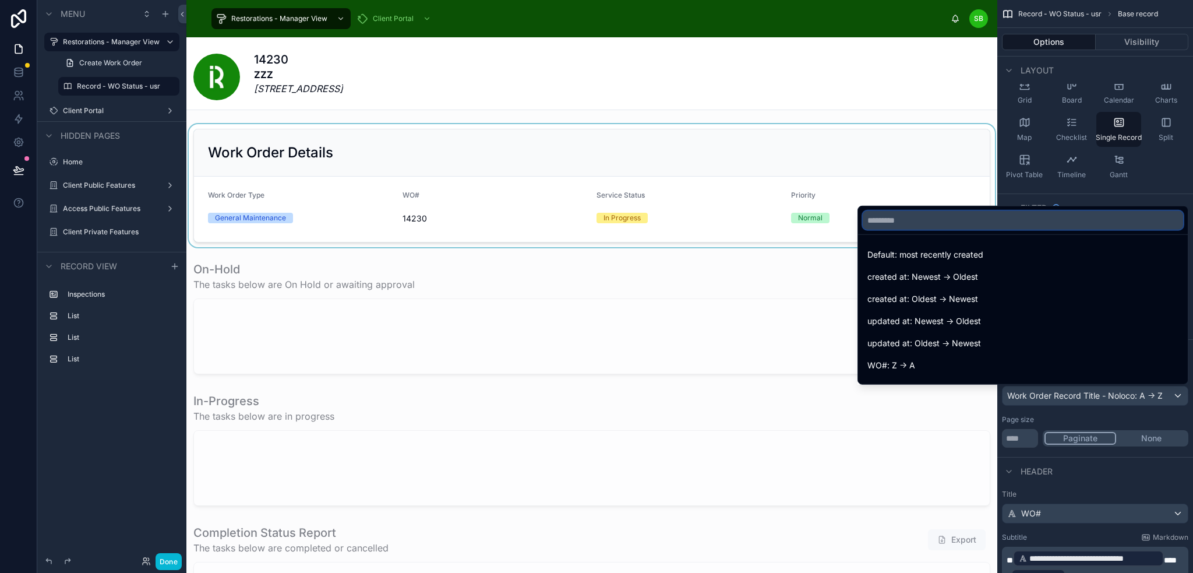
click at [950, 224] on input "text" at bounding box center [1023, 220] width 320 height 19
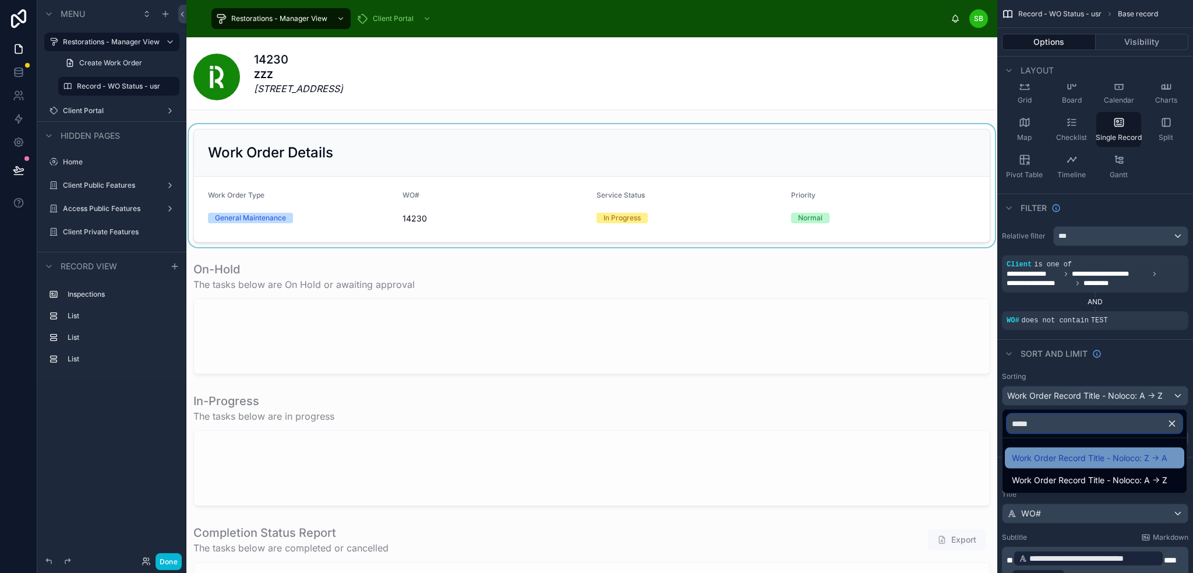
type input "*****"
click at [1095, 458] on span "Work Order Record Title - Noloco: Z -> A" at bounding box center [1090, 458] width 156 height 14
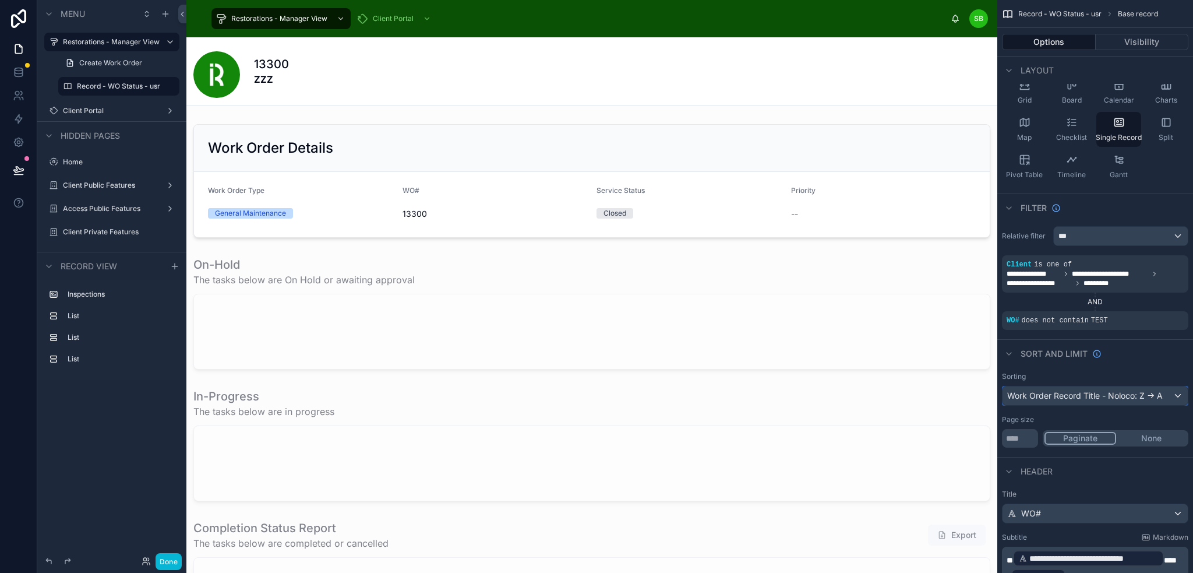
click at [1134, 393] on div "Work Order Record Title - Noloco: Z -> A" at bounding box center [1095, 395] width 185 height 19
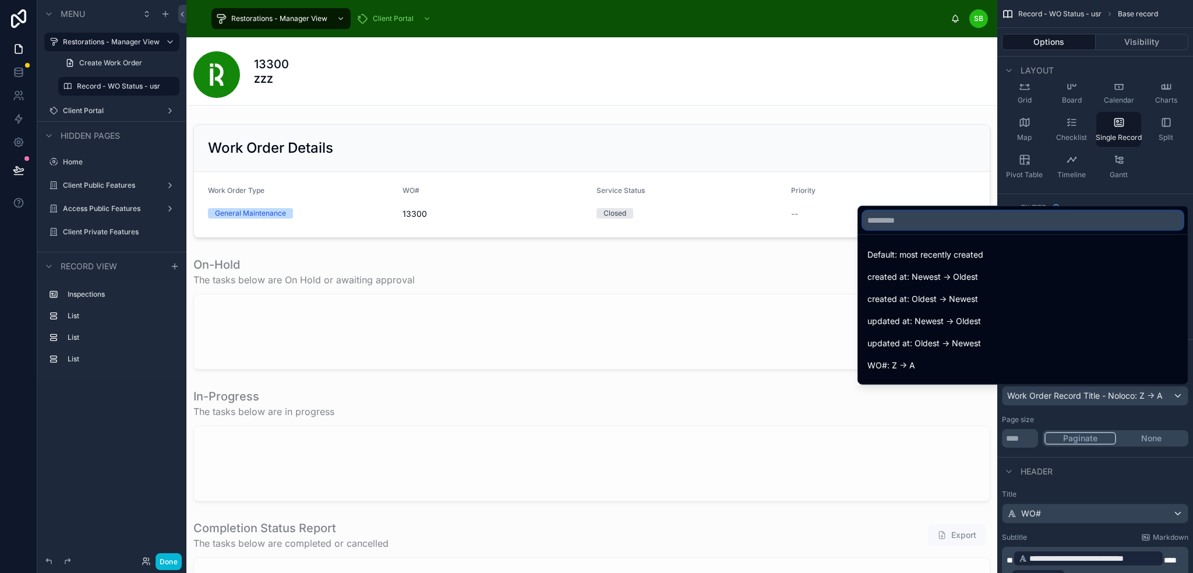
click at [1017, 220] on input "text" at bounding box center [1023, 220] width 320 height 19
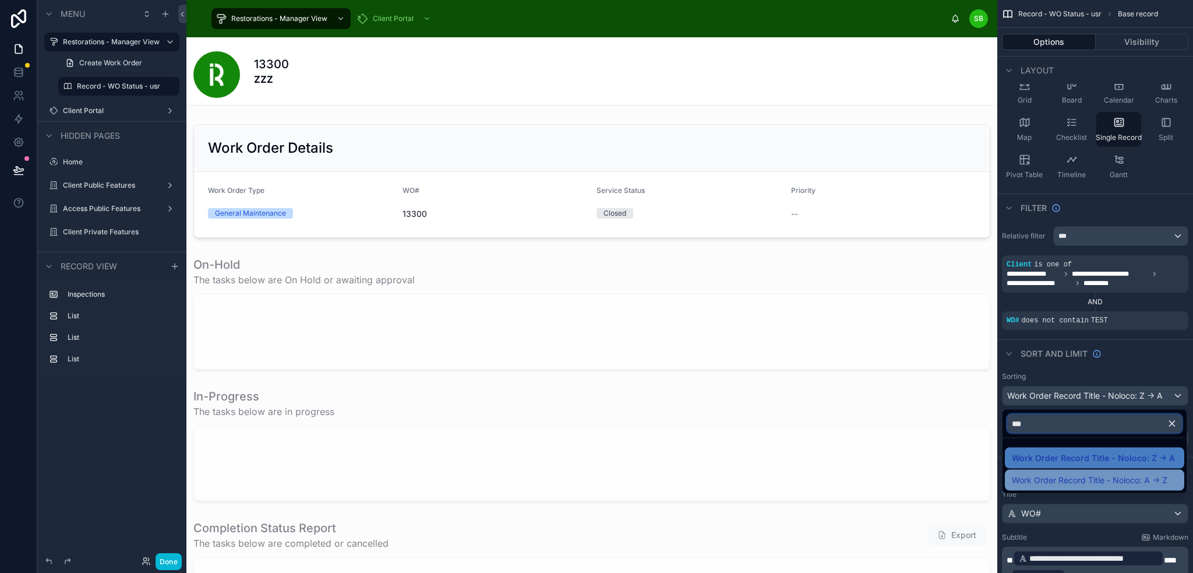
type input "***"
click at [1127, 484] on span "Work Order Record Title - Noloco: A -> Z" at bounding box center [1090, 480] width 156 height 14
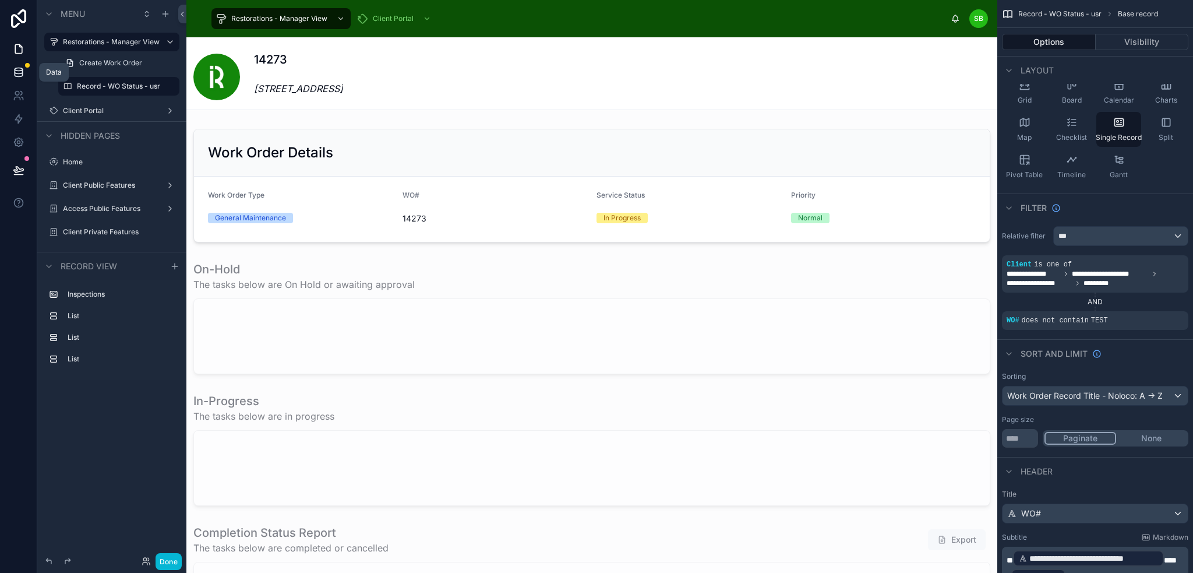
click at [17, 73] on icon at bounding box center [19, 72] width 12 height 12
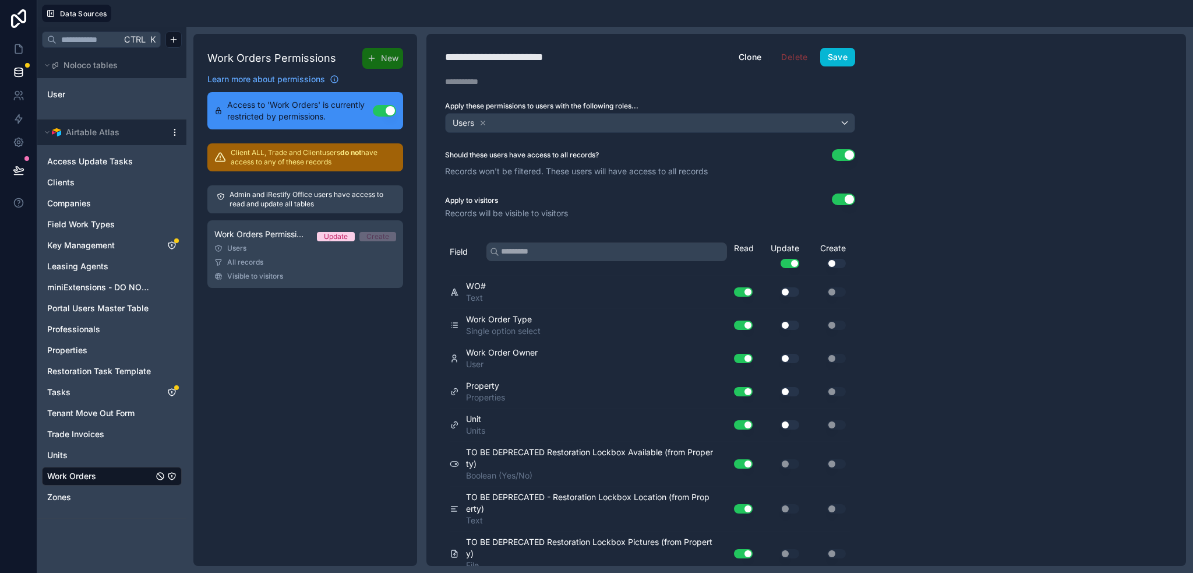
click at [174, 129] on html "**********" at bounding box center [596, 286] width 1193 height 573
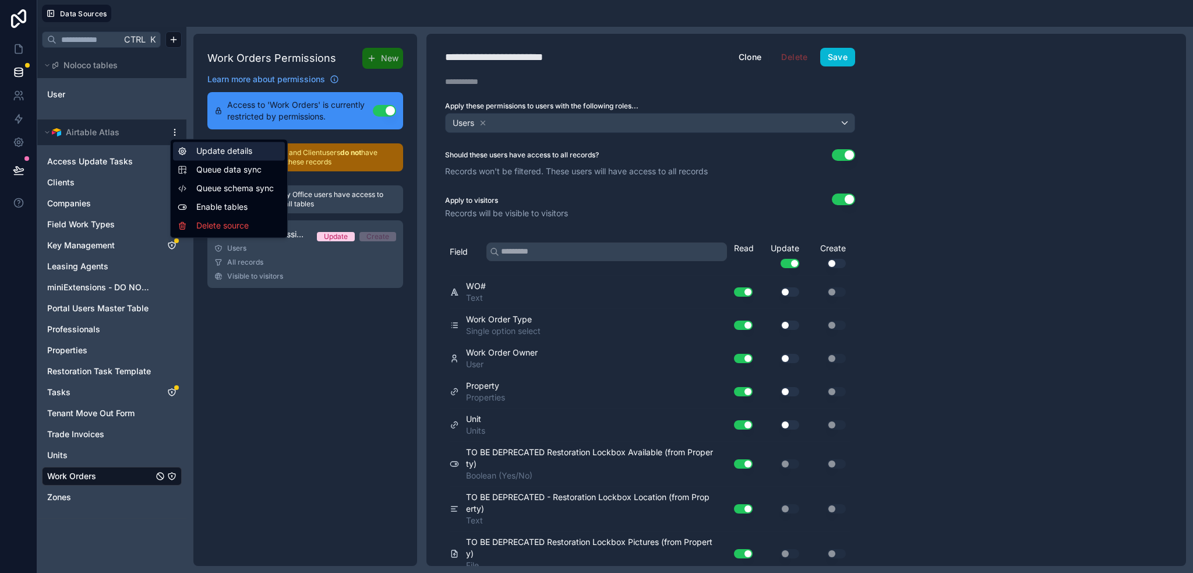
click at [226, 151] on div "Update details" at bounding box center [229, 151] width 112 height 19
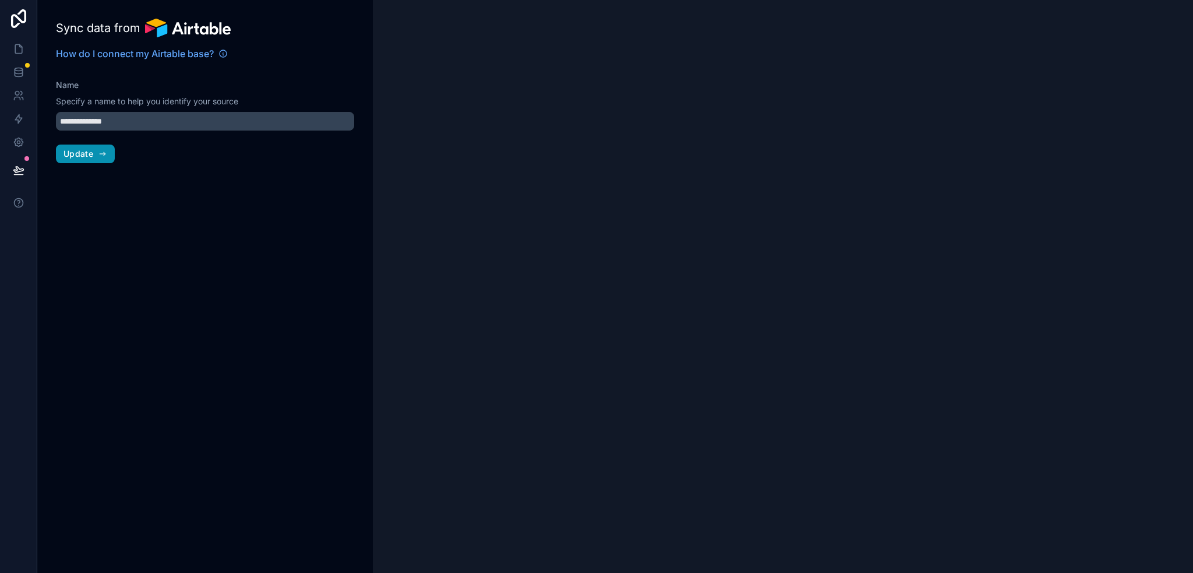
type input "**********"
click at [86, 156] on span "Update" at bounding box center [78, 154] width 30 height 10
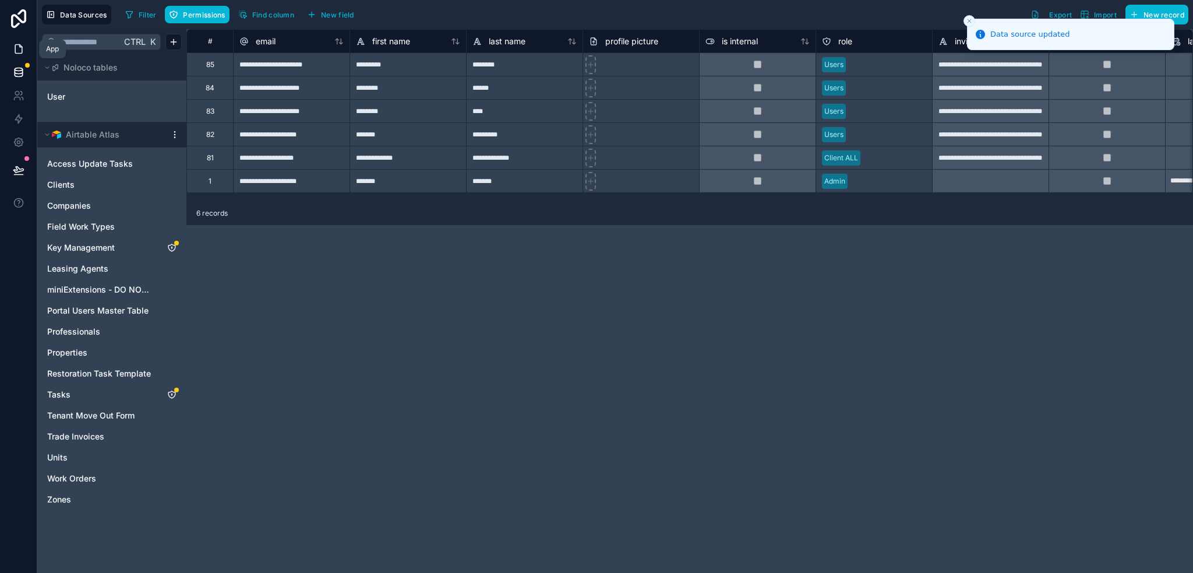
click at [18, 50] on icon at bounding box center [19, 49] width 12 height 12
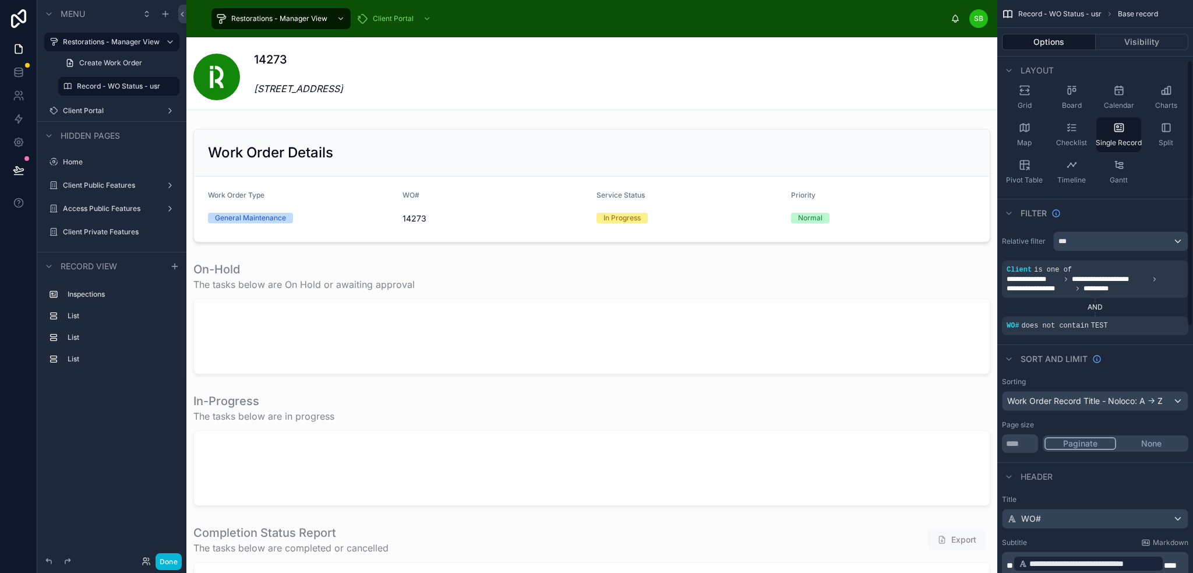
scroll to position [75, 0]
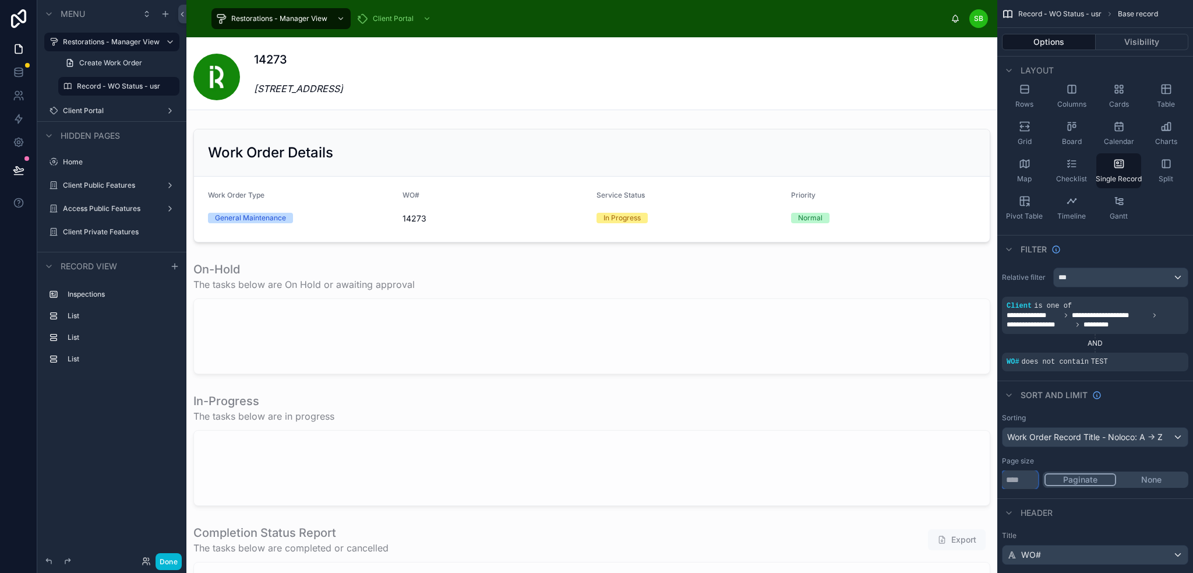
drag, startPoint x: 1032, startPoint y: 479, endPoint x: 988, endPoint y: 479, distance: 44.3
click at [988, 479] on div "Restorations - Manager View Client Portal SB Stefano Bosello 14273 115 Grandvie…" at bounding box center [689, 286] width 1007 height 573
type input "**"
click at [1139, 414] on div "Sorting" at bounding box center [1095, 417] width 186 height 9
click at [1166, 478] on button "None" at bounding box center [1151, 479] width 70 height 13
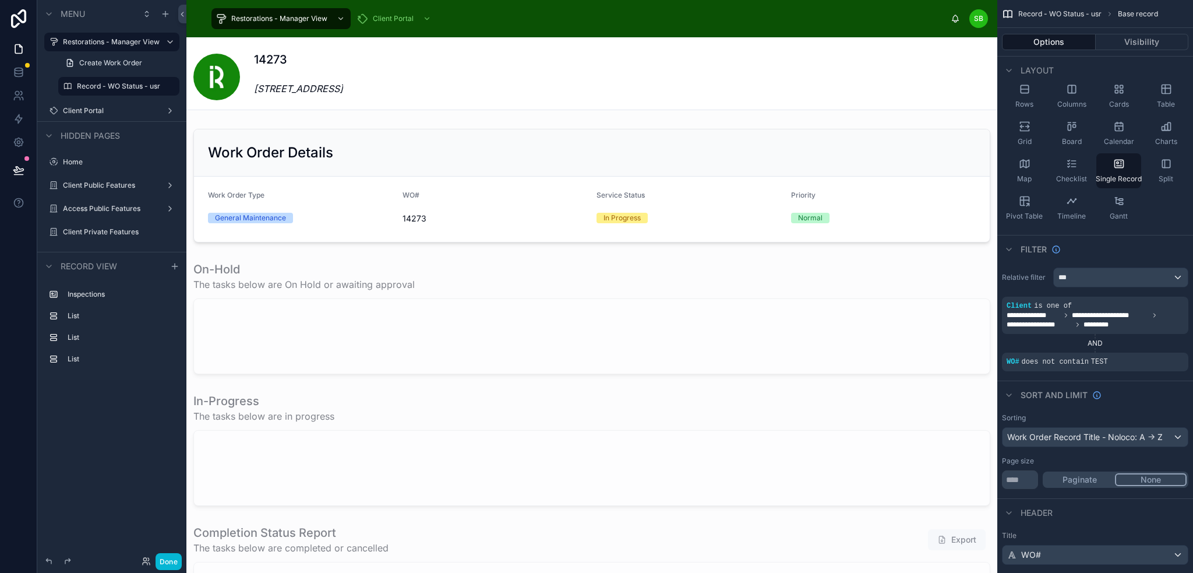
click at [1069, 477] on button "Paginate" at bounding box center [1079, 479] width 70 height 13
click at [1146, 475] on button "None" at bounding box center [1151, 479] width 70 height 13
click at [1067, 435] on div "Work Order Record Title - Noloco: A -> Z" at bounding box center [1095, 437] width 185 height 19
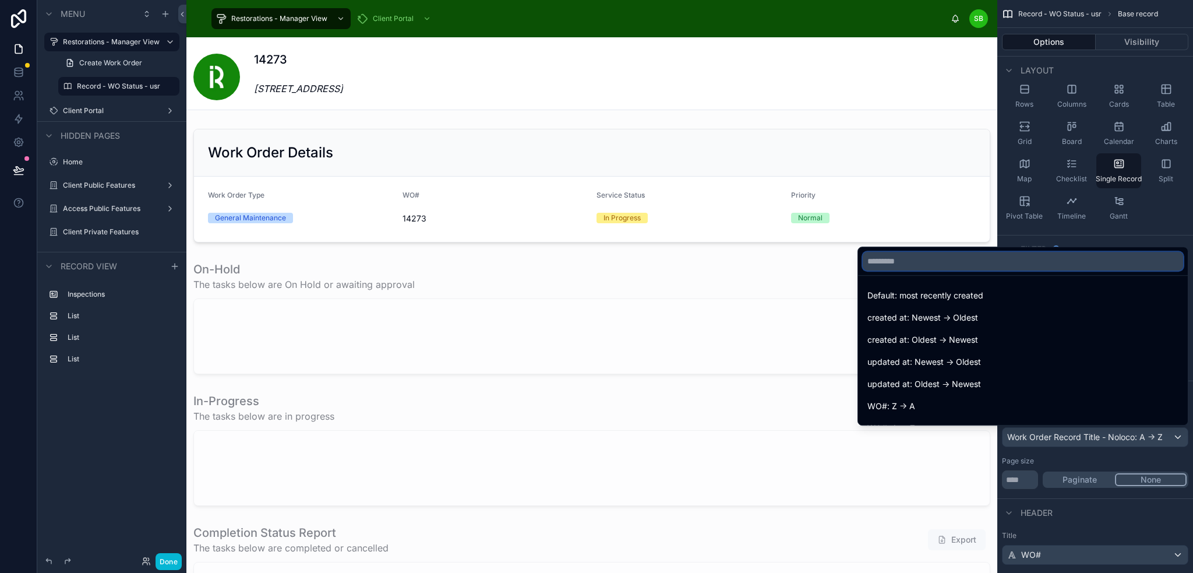
click at [992, 256] on input "text" at bounding box center [1023, 261] width 320 height 19
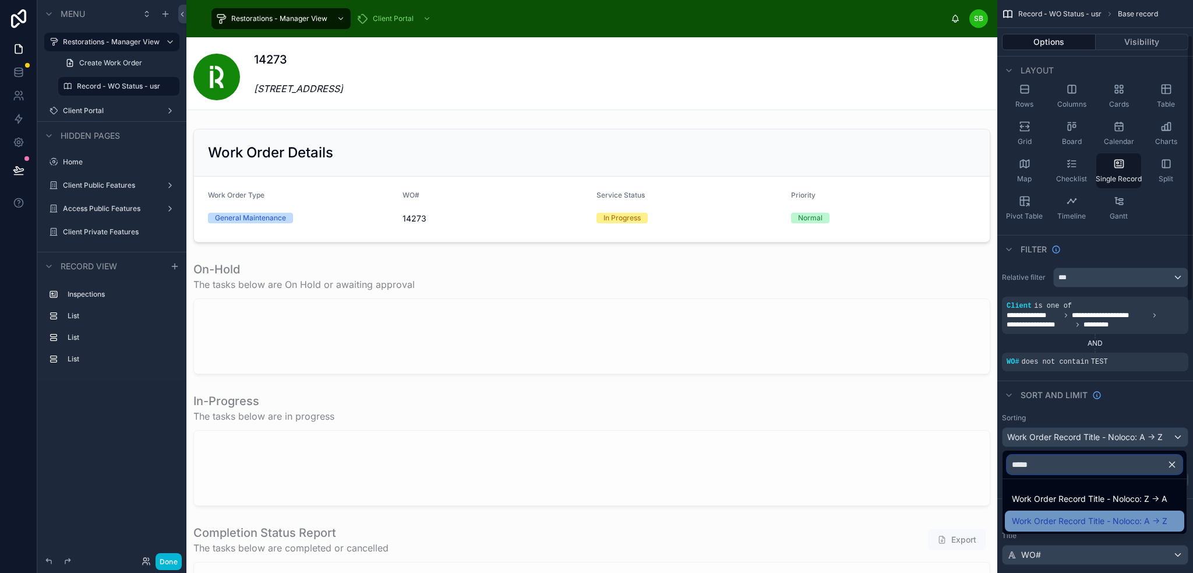
type input "*****"
click at [1106, 520] on span "Work Order Record Title - Noloco: A -> Z" at bounding box center [1090, 521] width 156 height 14
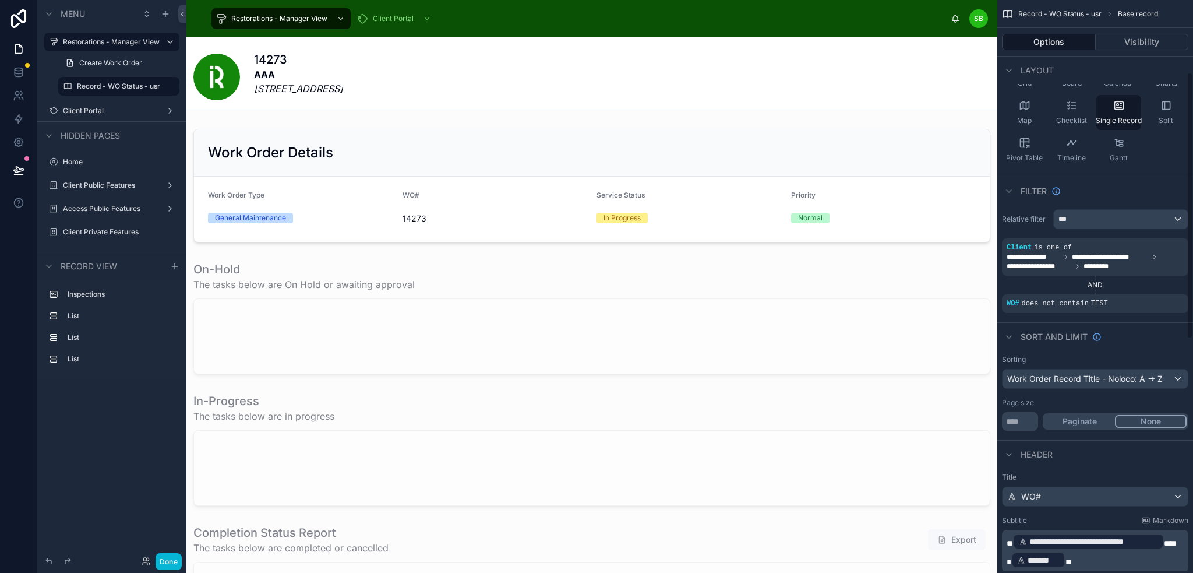
scroll to position [192, 0]
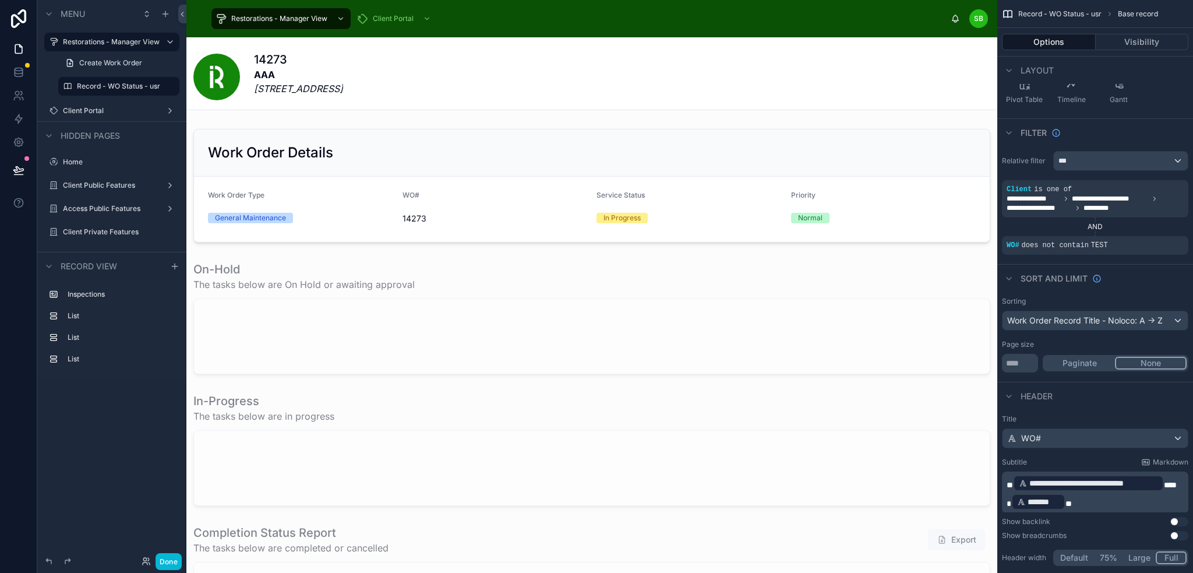
click at [470, 41] on div "14273 AAA 115 Grandview Way, Toronto, ON M2N 6V5 Canada" at bounding box center [591, 73] width 797 height 72
click at [105, 185] on label "Client Public Features" at bounding box center [109, 185] width 93 height 9
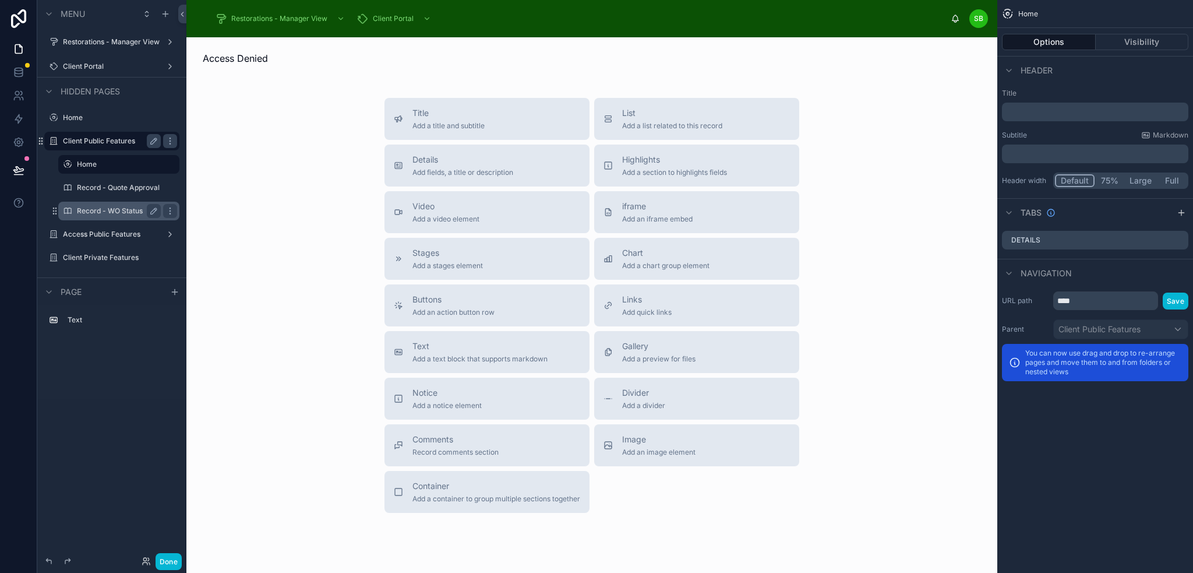
click at [105, 210] on label "Record - WO Status" at bounding box center [116, 210] width 79 height 9
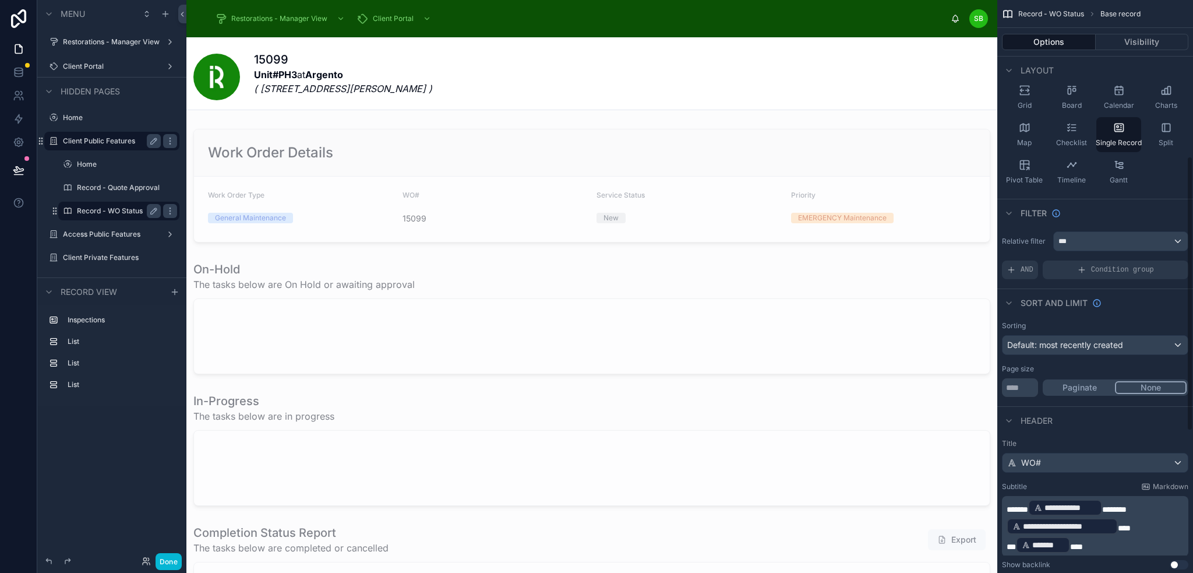
scroll to position [408, 0]
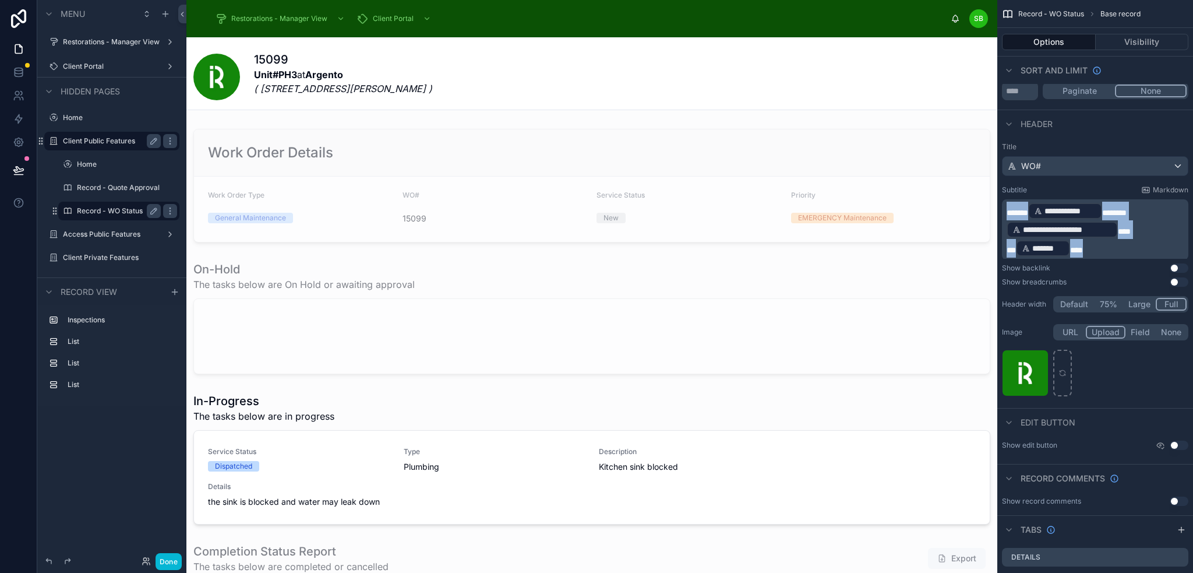
drag, startPoint x: 1105, startPoint y: 240, endPoint x: 1003, endPoint y: 200, distance: 109.6
click at [1003, 200] on div "**********" at bounding box center [1095, 229] width 186 height 61
click at [105, 40] on label "Restorations - Manager View" at bounding box center [111, 41] width 97 height 9
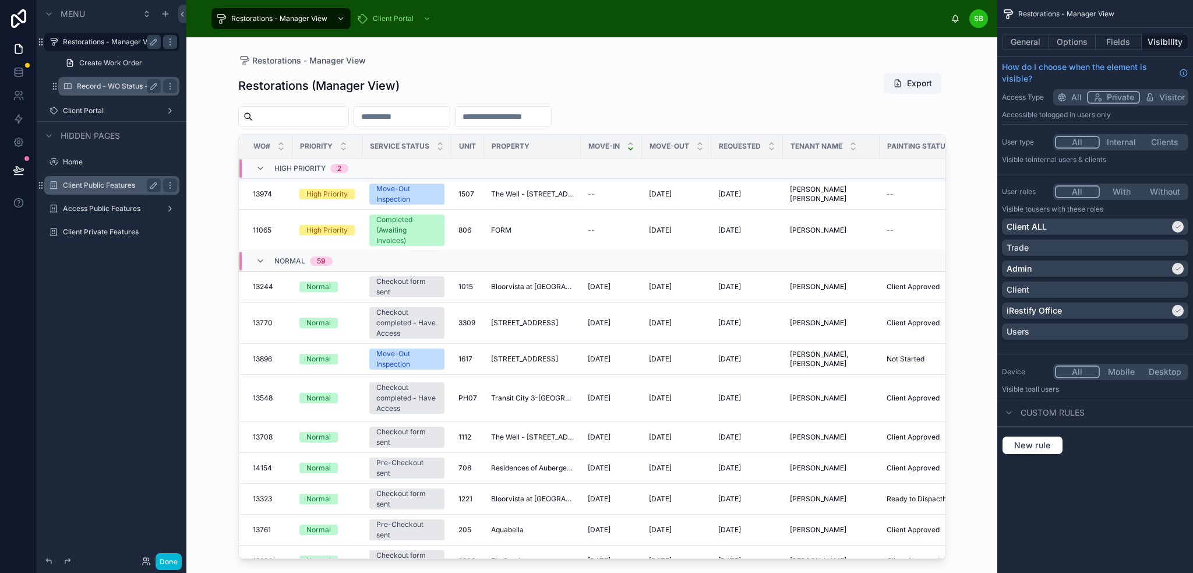
click at [103, 89] on label "Record - WO Status - usr" at bounding box center [118, 86] width 83 height 9
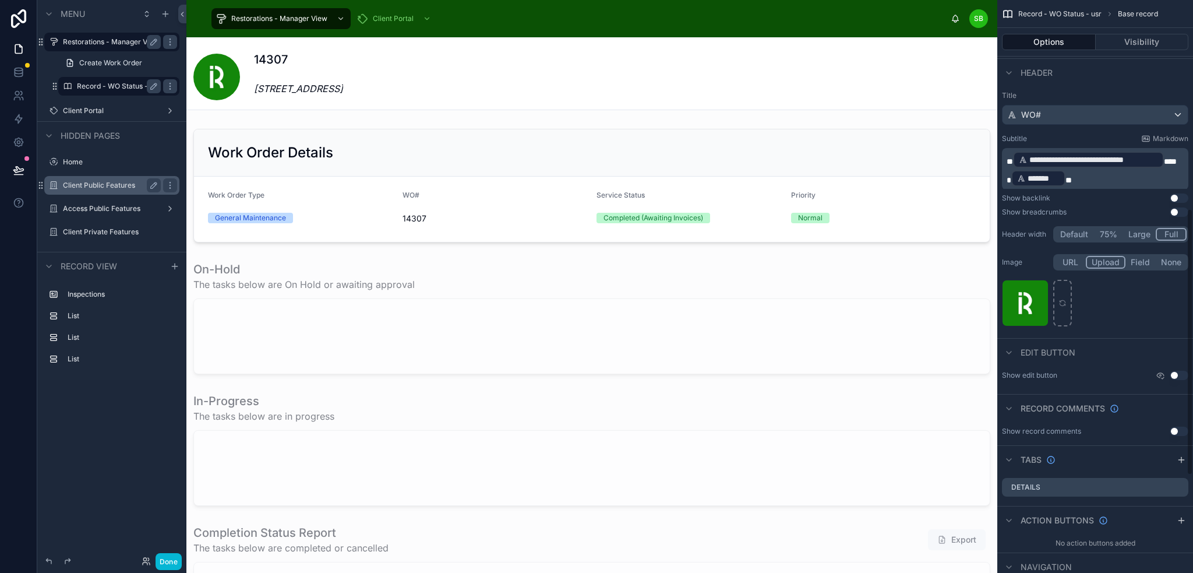
scroll to position [425, 0]
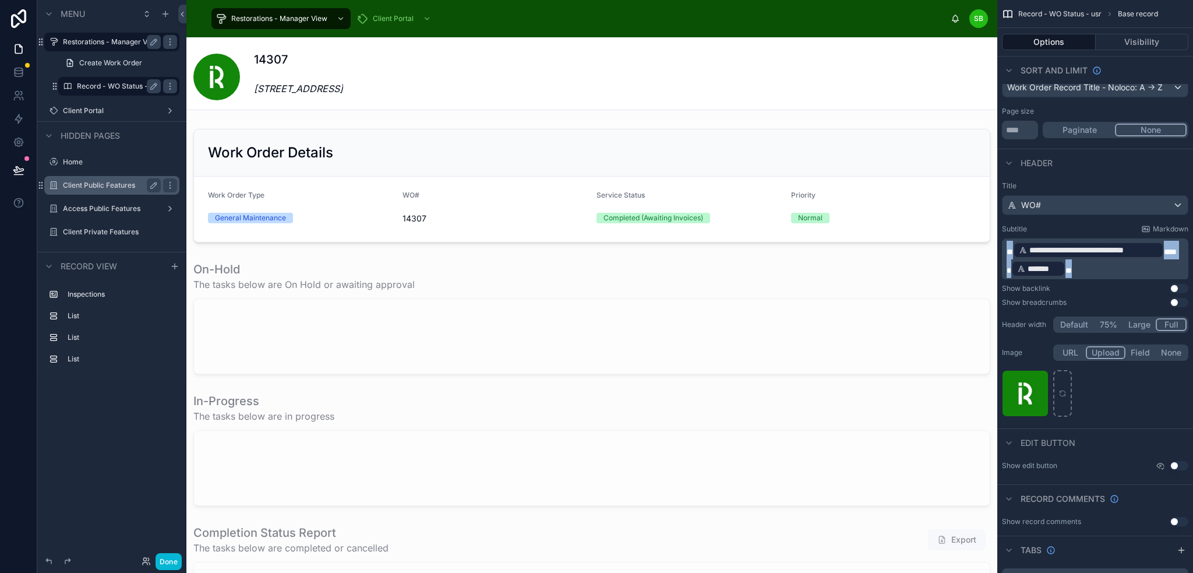
drag, startPoint x: 1107, startPoint y: 267, endPoint x: 1007, endPoint y: 244, distance: 102.9
click at [1007, 244] on div "**********" at bounding box center [1096, 259] width 179 height 37
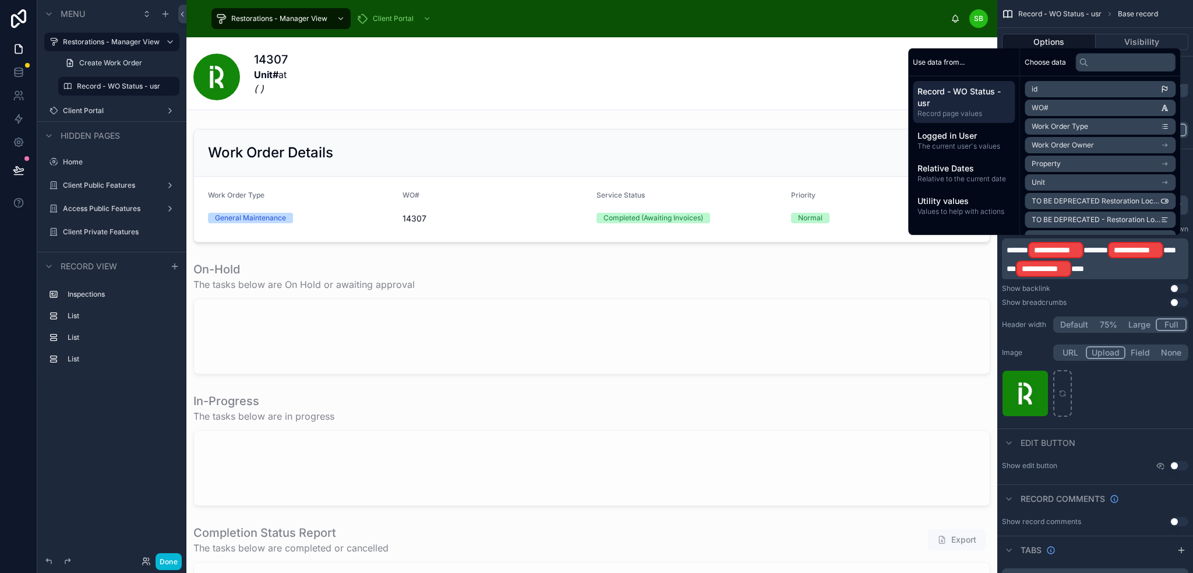
click at [1078, 251] on span "**********" at bounding box center [1056, 250] width 44 height 12
click at [1091, 250] on span "**********" at bounding box center [1079, 250] width 44 height 12
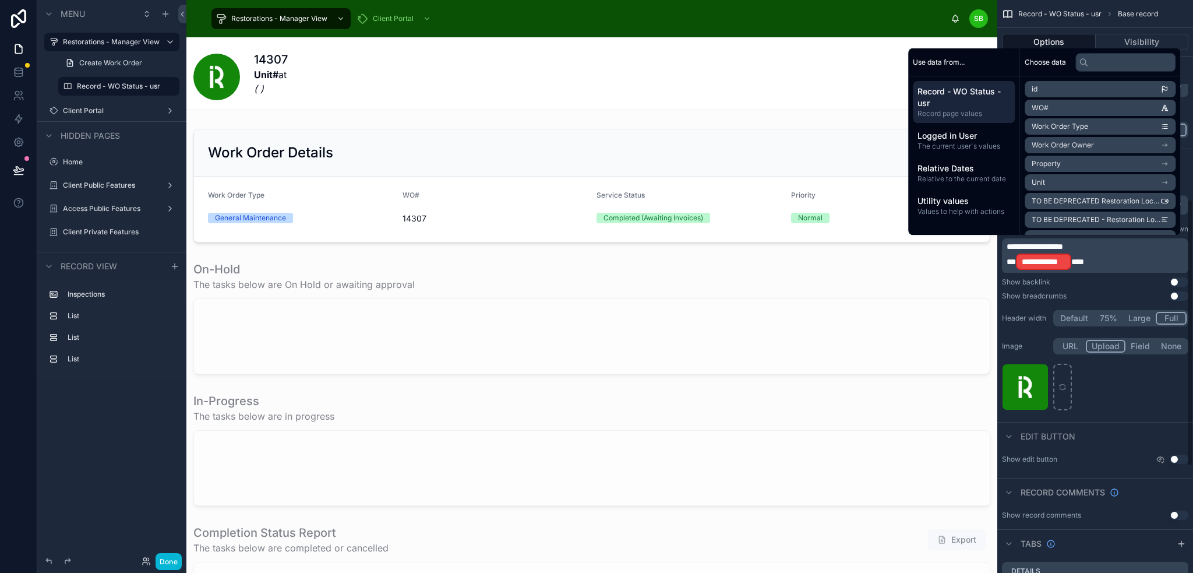
click at [1038, 257] on span "**********" at bounding box center [1044, 262] width 44 height 12
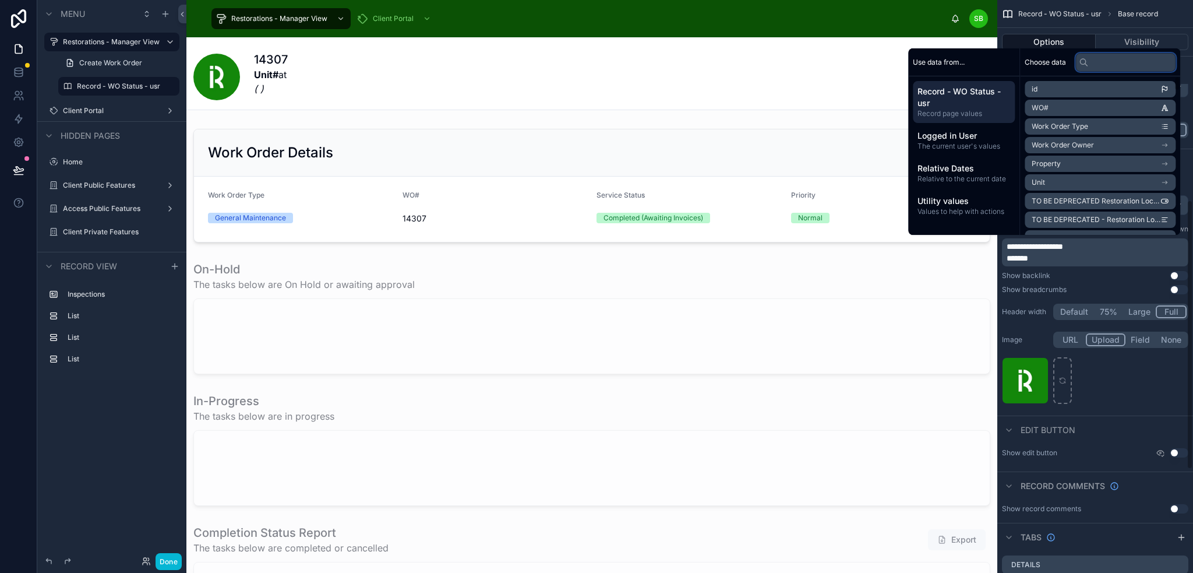
click at [1101, 56] on input "text" at bounding box center [1125, 62] width 100 height 19
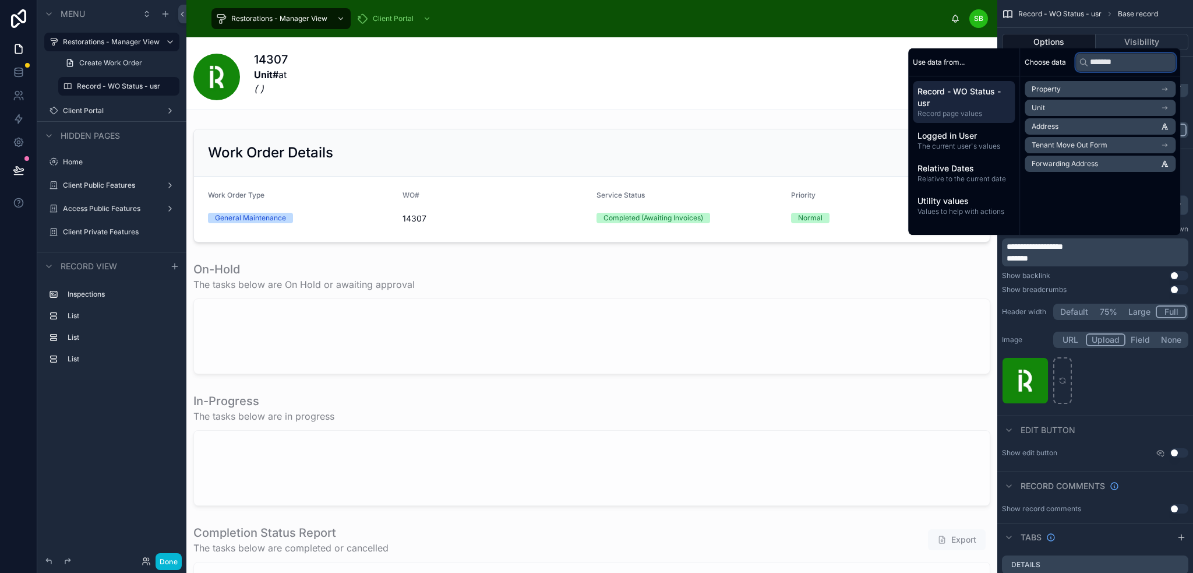
type input "*******"
click at [1102, 127] on li "Address" at bounding box center [1100, 126] width 151 height 16
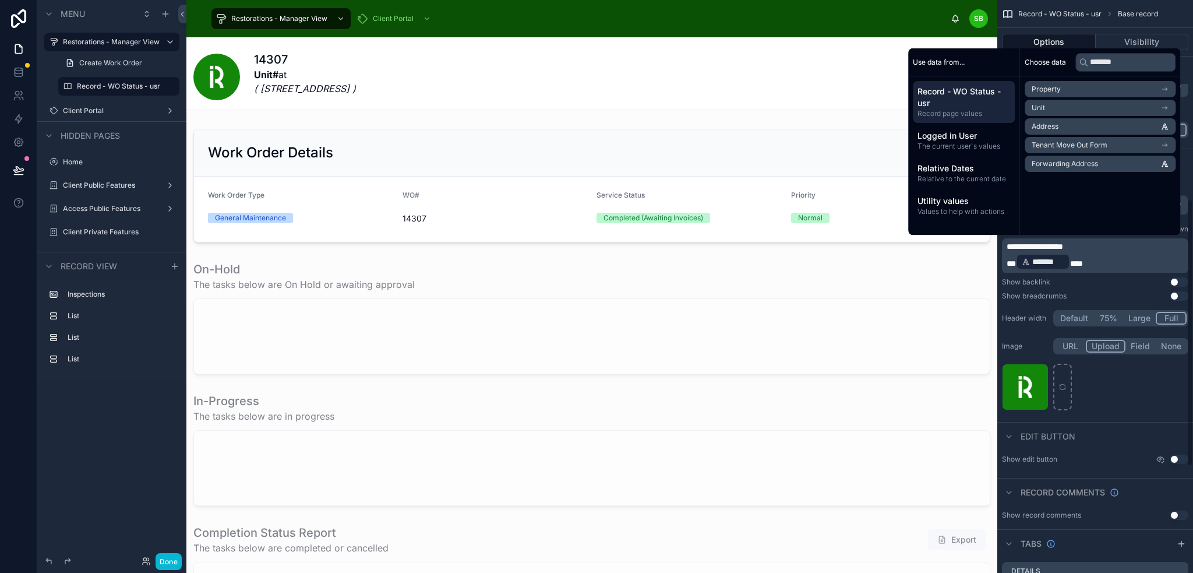
click at [1039, 242] on span "**********" at bounding box center [1035, 246] width 57 height 8
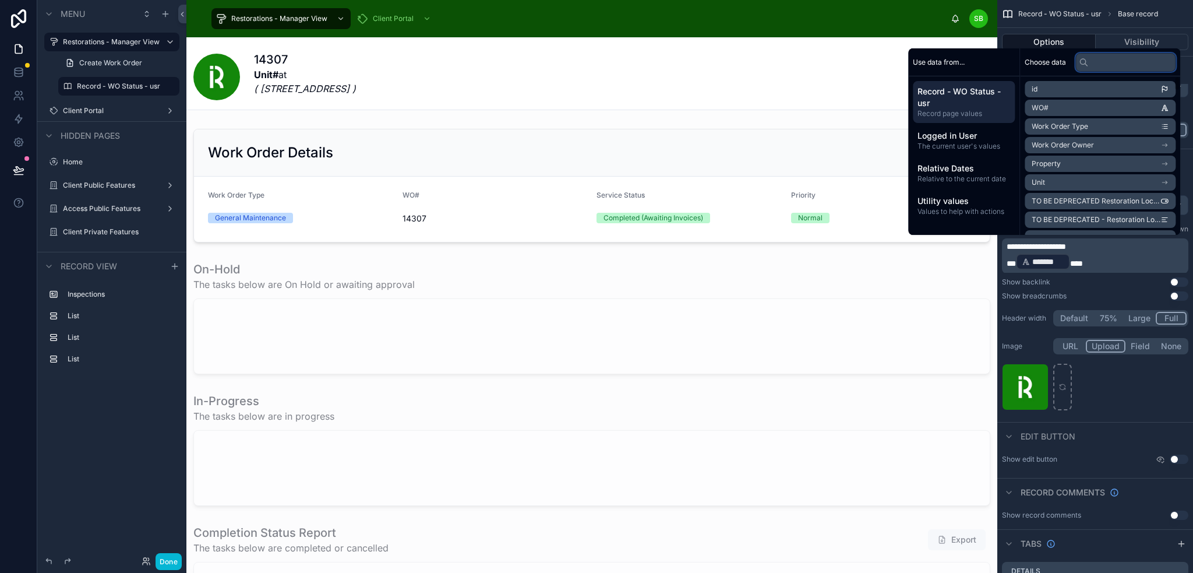
click at [1107, 56] on input "text" at bounding box center [1125, 62] width 100 height 19
type input "****"
click at [1111, 146] on li "Unit# Lookup" at bounding box center [1100, 145] width 151 height 16
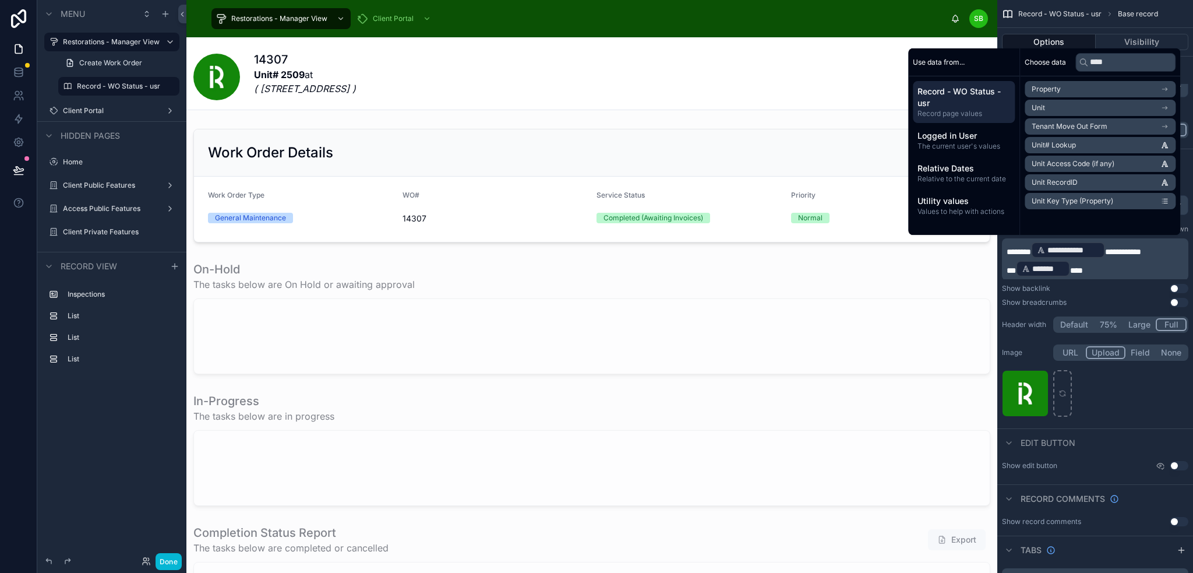
click at [1141, 249] on span "**********" at bounding box center [1123, 252] width 36 height 8
click at [1111, 62] on input "text" at bounding box center [1125, 62] width 100 height 19
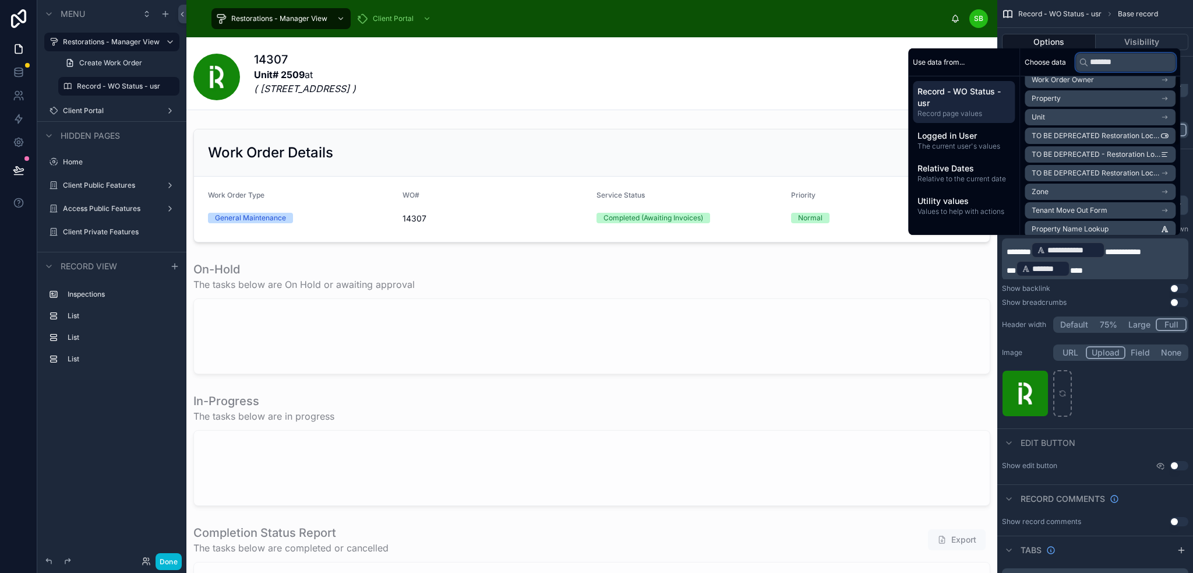
scroll to position [0, 0]
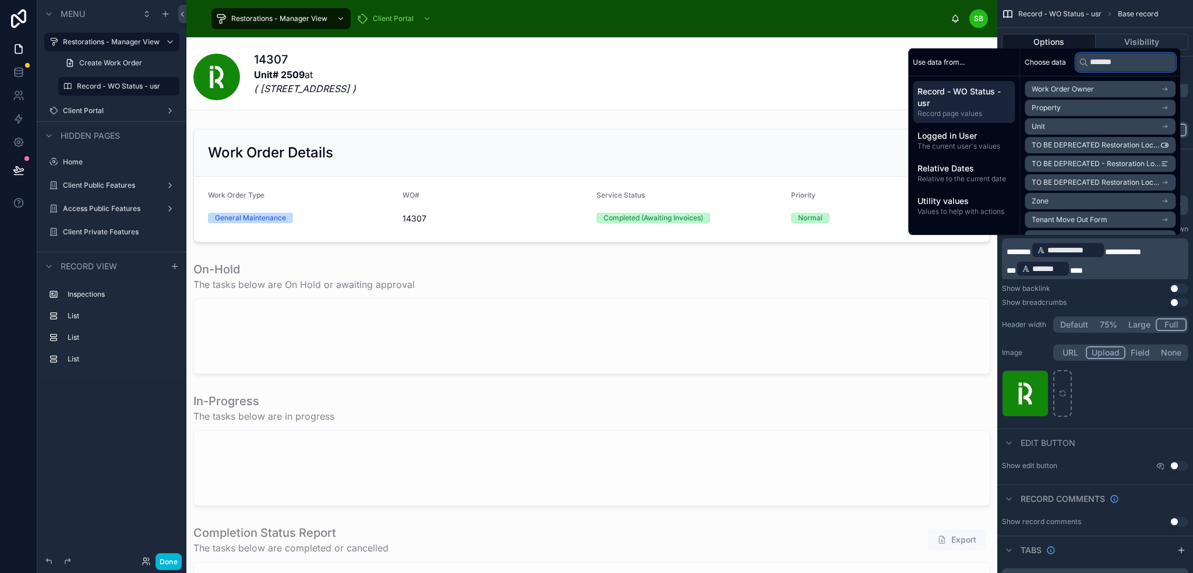
type input "*******"
click at [1120, 106] on li "Property" at bounding box center [1100, 108] width 151 height 16
click at [1118, 111] on li "Property Name" at bounding box center [1100, 110] width 151 height 16
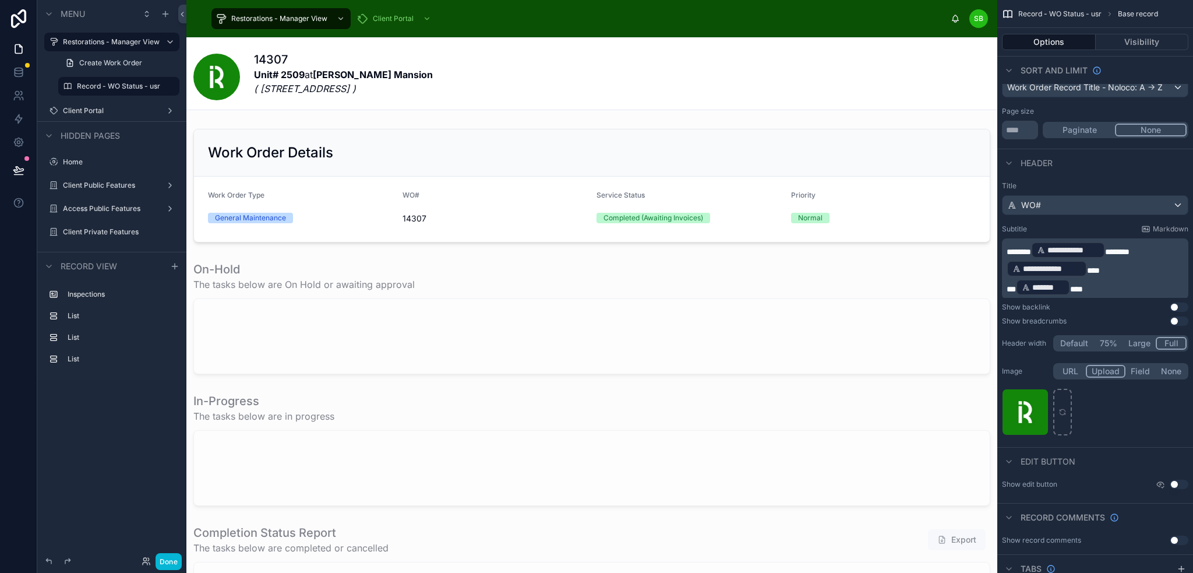
click at [1074, 304] on div "Show backlink Use setting" at bounding box center [1095, 306] width 186 height 9
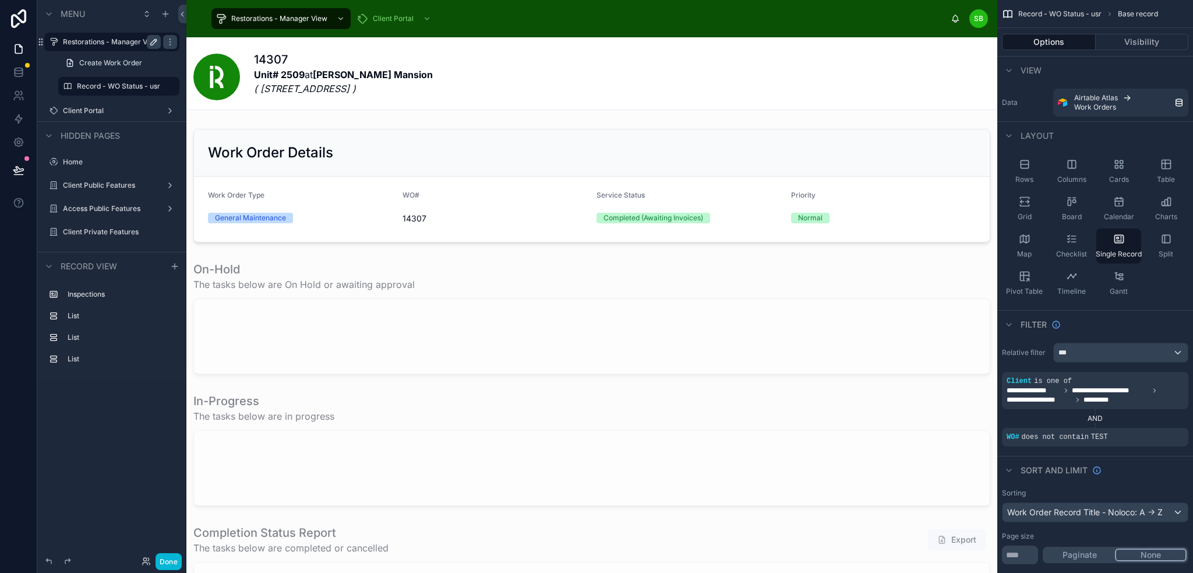
click at [154, 38] on icon "scrollable content" at bounding box center [153, 41] width 9 height 9
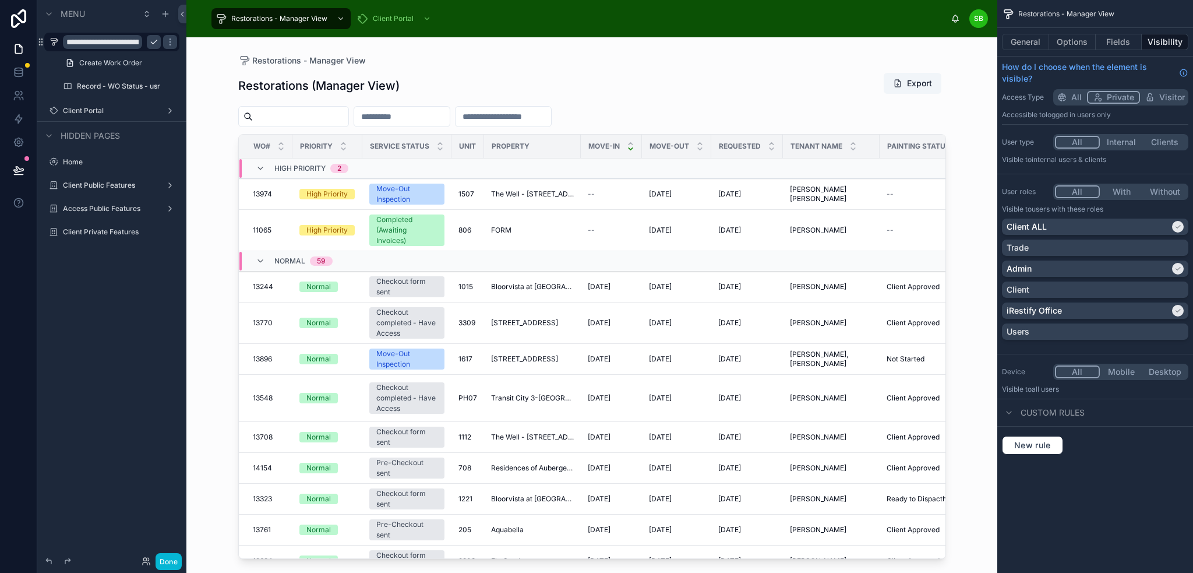
click at [126, 47] on input "**********" at bounding box center [102, 42] width 79 height 14
click at [117, 42] on input "**********" at bounding box center [102, 42] width 79 height 14
type input "**********"
click at [151, 44] on icon "scrollable content" at bounding box center [153, 41] width 9 height 9
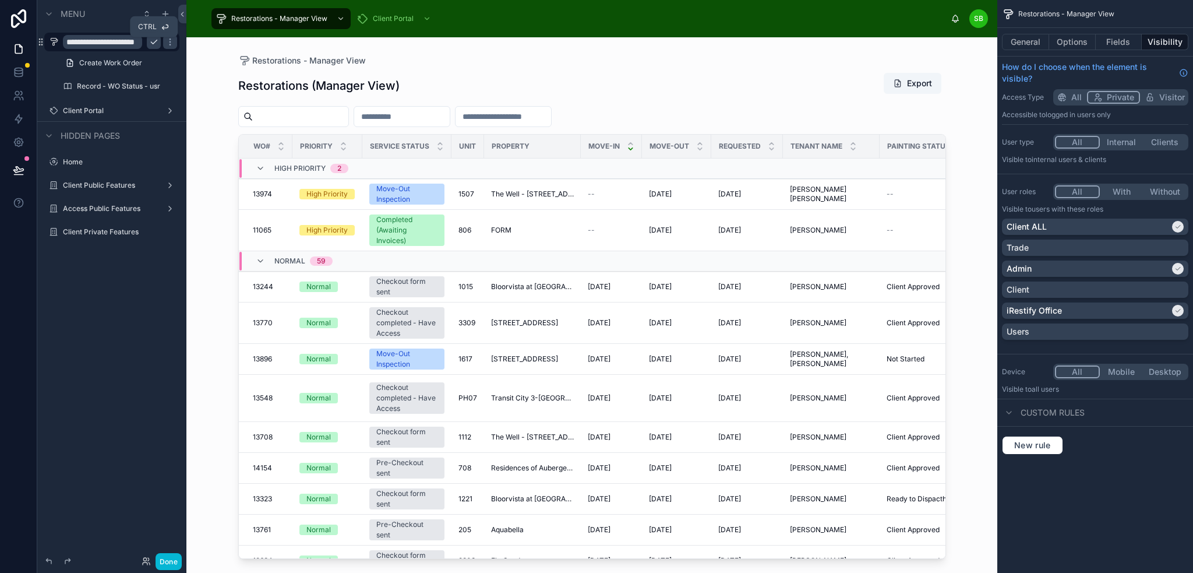
scroll to position [0, 0]
click at [151, 37] on icon "scrollable content" at bounding box center [153, 41] width 9 height 9
click at [110, 43] on input "**********" at bounding box center [102, 42] width 79 height 14
type input "**********"
click at [156, 44] on icon "scrollable content" at bounding box center [153, 41] width 9 height 9
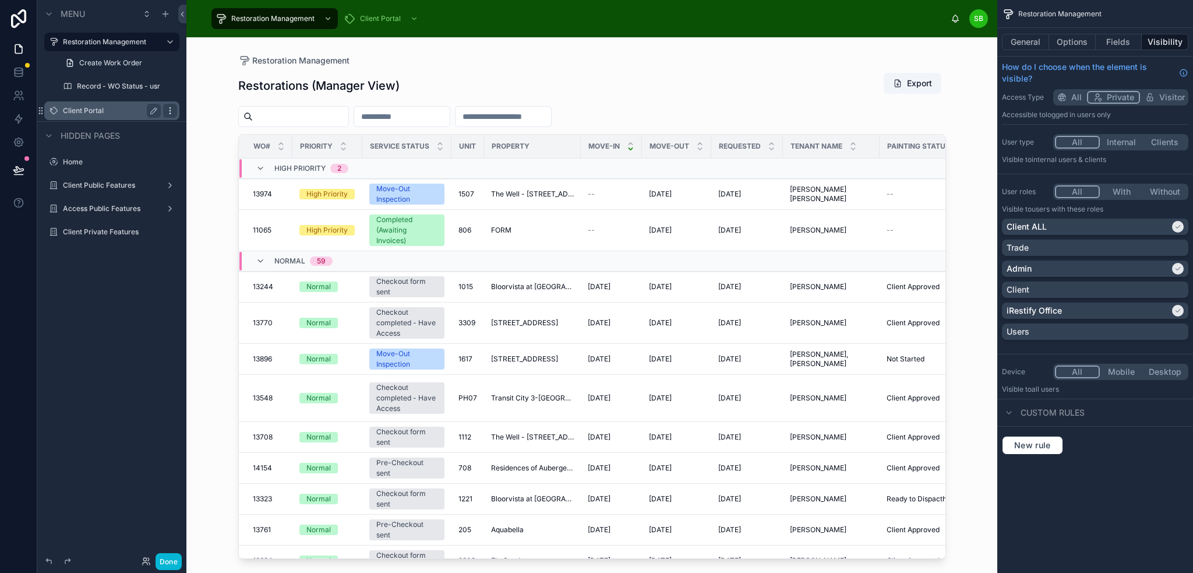
click at [172, 113] on icon "scrollable content" at bounding box center [169, 110] width 9 height 9
click at [99, 111] on label "Client Portal" at bounding box center [109, 110] width 93 height 9
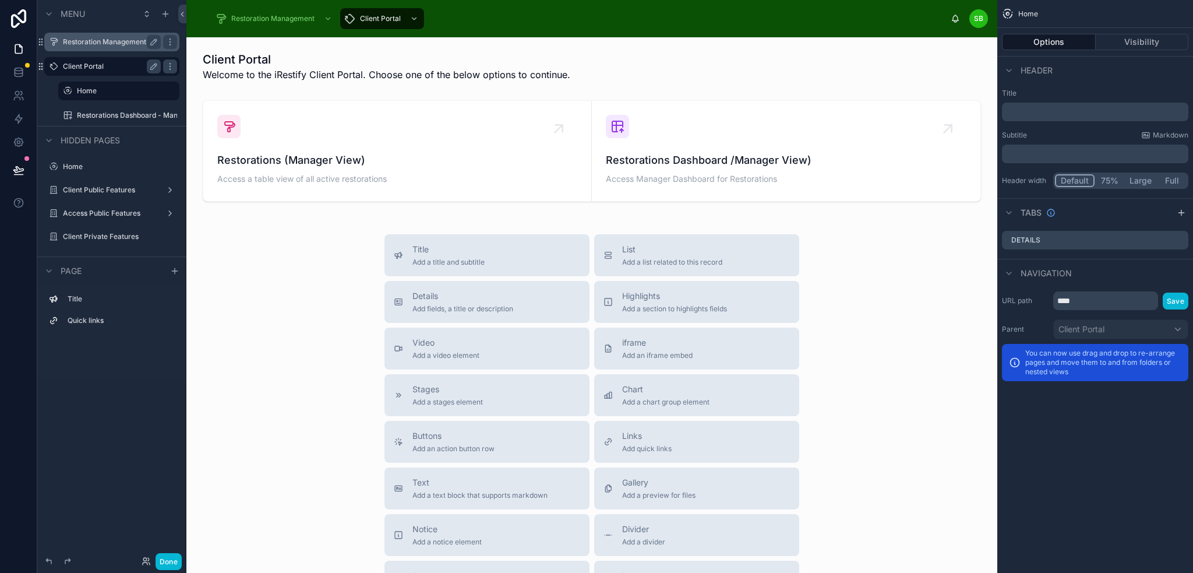
click at [84, 42] on label "Restoration Management" at bounding box center [109, 41] width 93 height 9
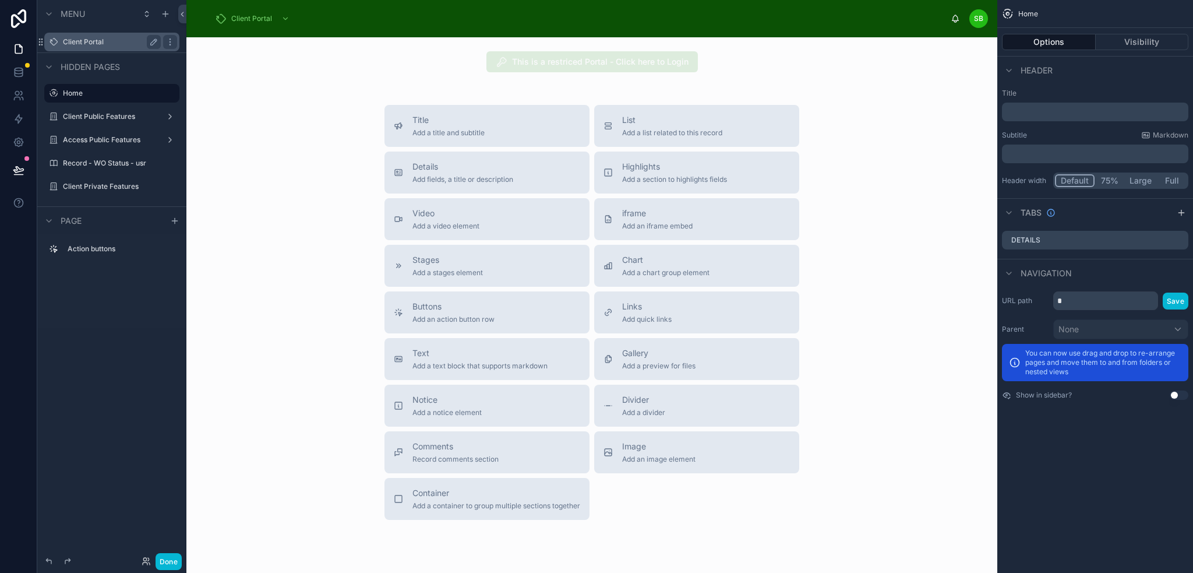
click at [112, 38] on label "Client Portal" at bounding box center [109, 41] width 93 height 9
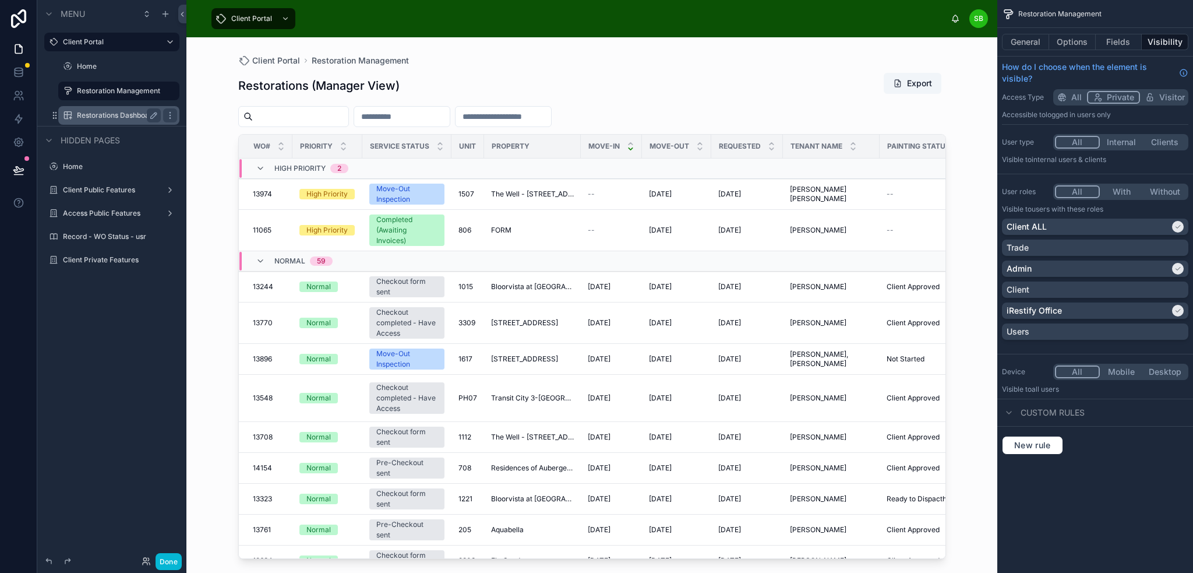
click at [112, 111] on label "Restorations Dashboard - Manager View" at bounding box center [119, 115] width 84 height 9
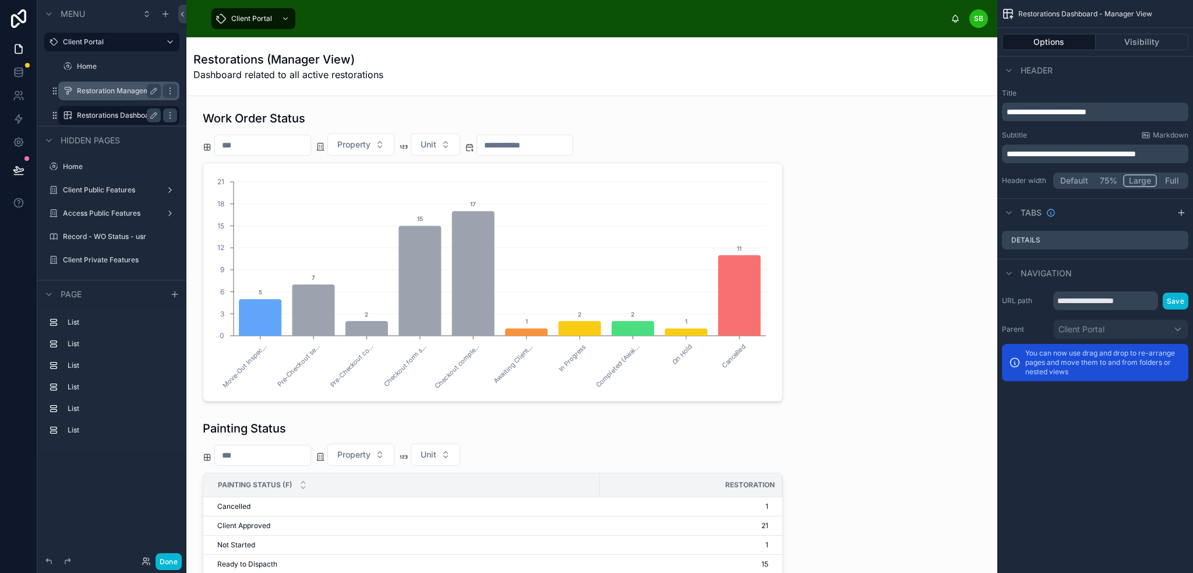
click at [116, 93] on label "Restoration Management" at bounding box center [118, 90] width 83 height 9
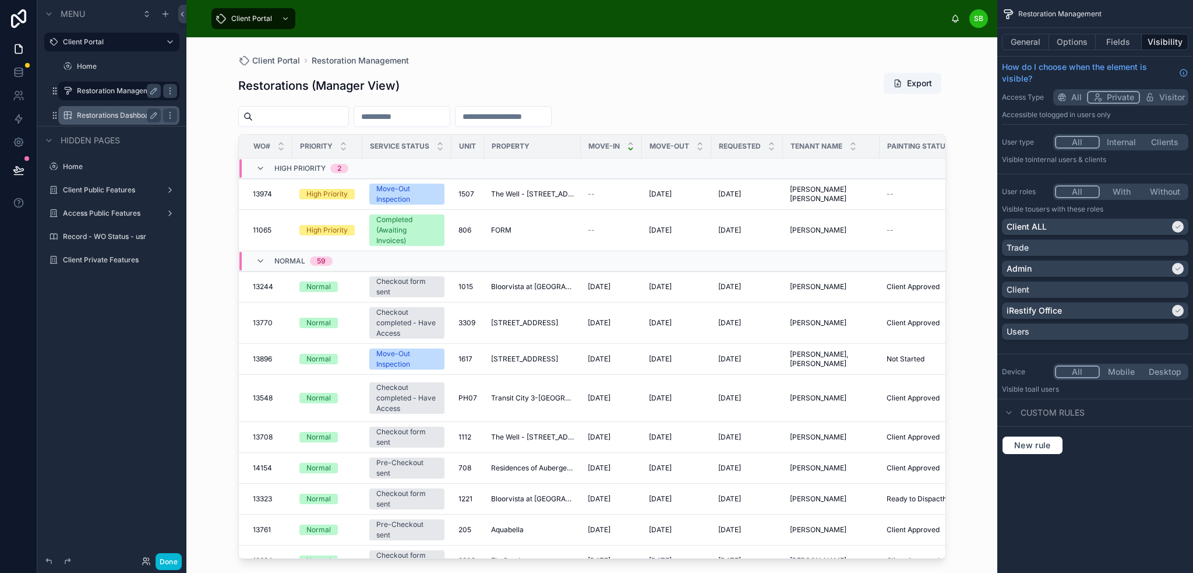
click at [117, 118] on label "Restorations Dashboard - Manager View" at bounding box center [119, 115] width 84 height 9
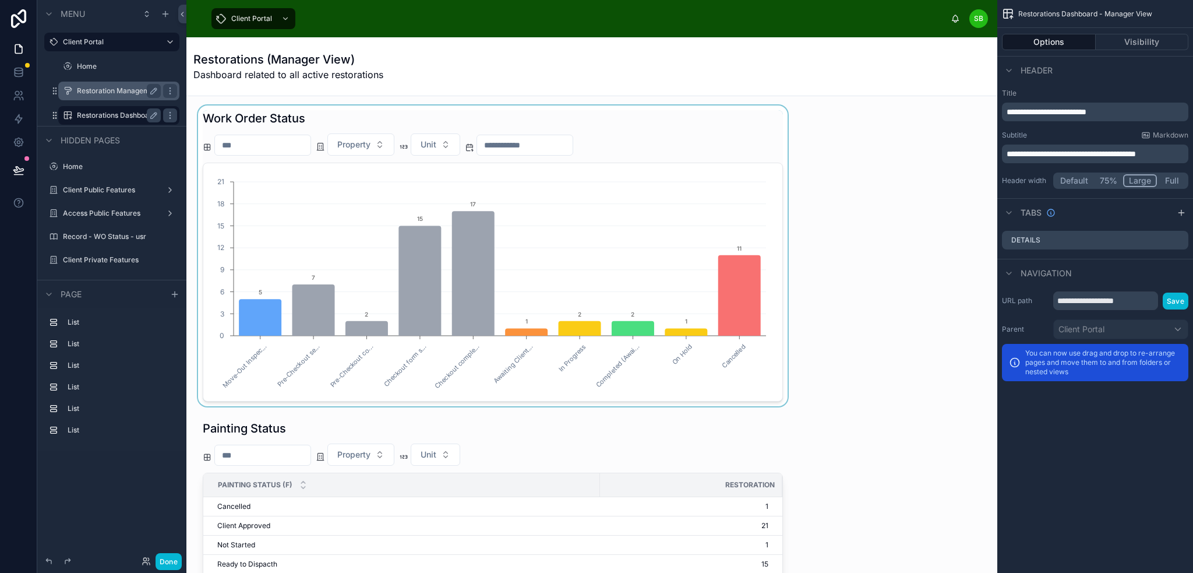
click at [730, 174] on div at bounding box center [493, 255] width 594 height 301
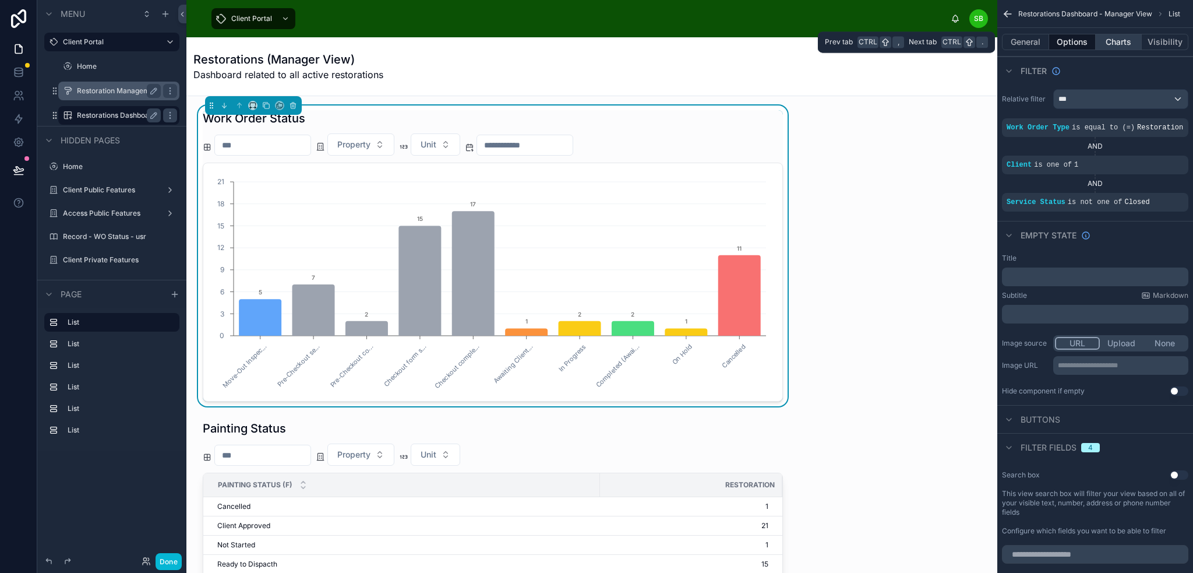
click at [1118, 41] on button "Charts" at bounding box center [1119, 42] width 47 height 16
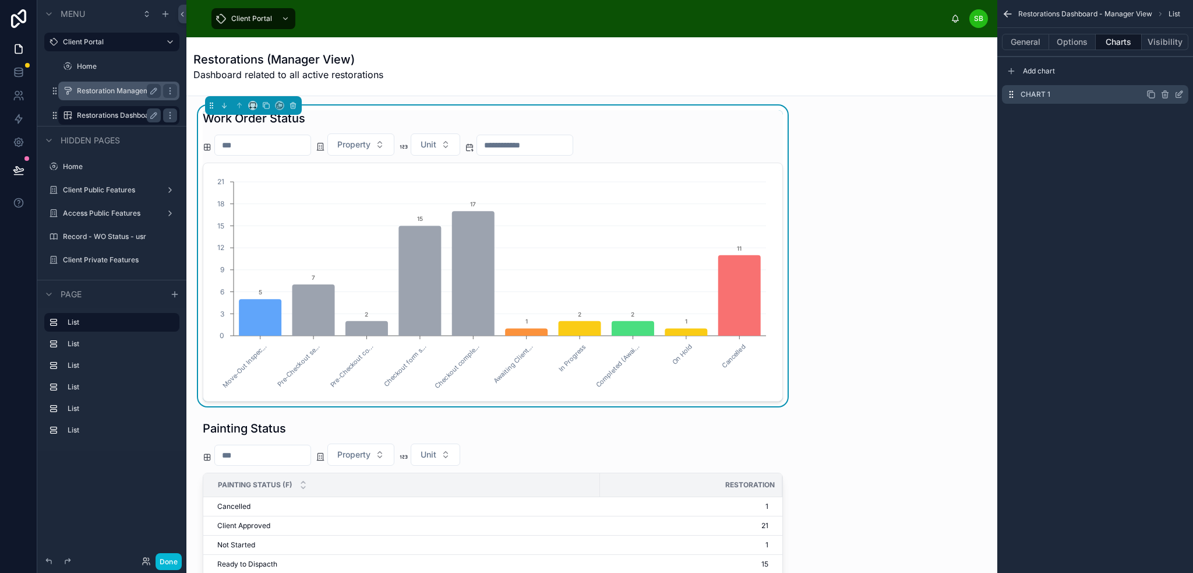
click at [1180, 93] on icon "scrollable content" at bounding box center [1178, 94] width 9 height 9
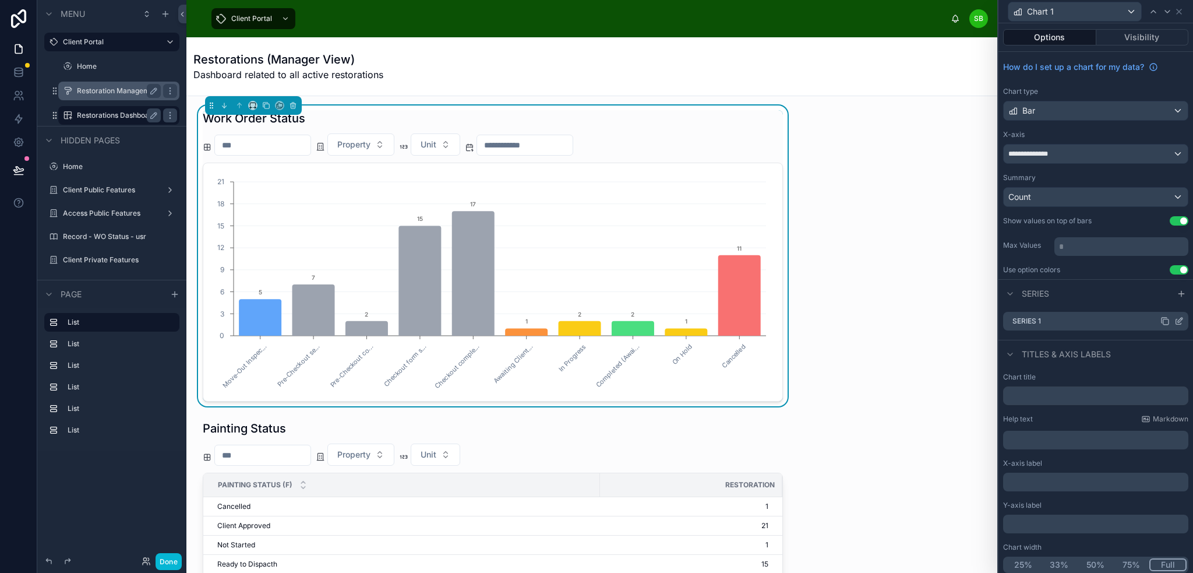
click at [1174, 316] on icon at bounding box center [1178, 320] width 9 height 9
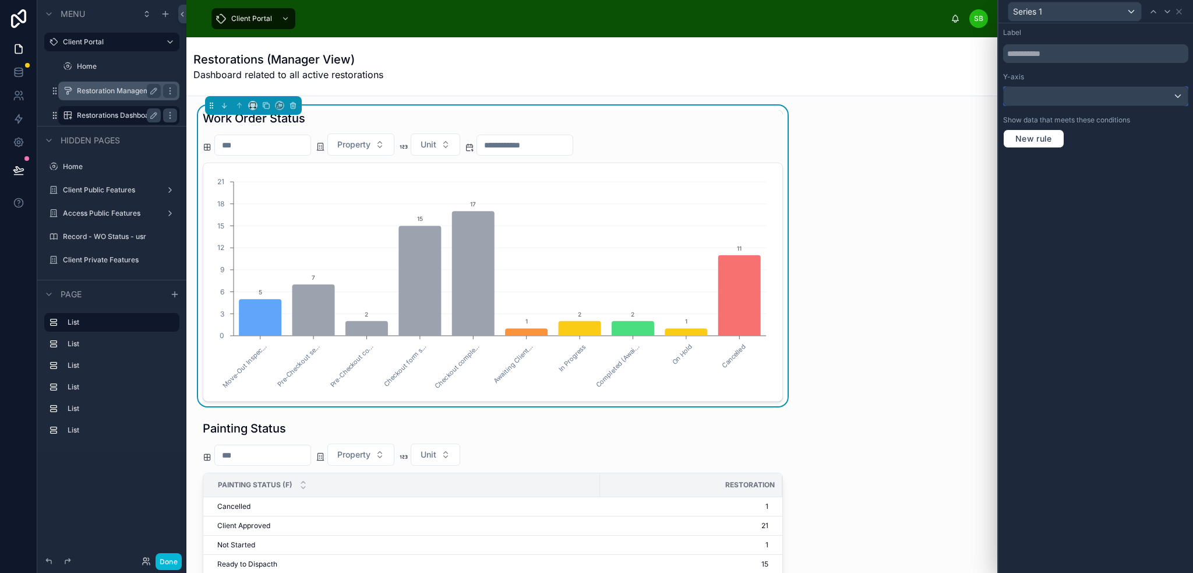
click at [1097, 92] on div at bounding box center [1096, 96] width 184 height 19
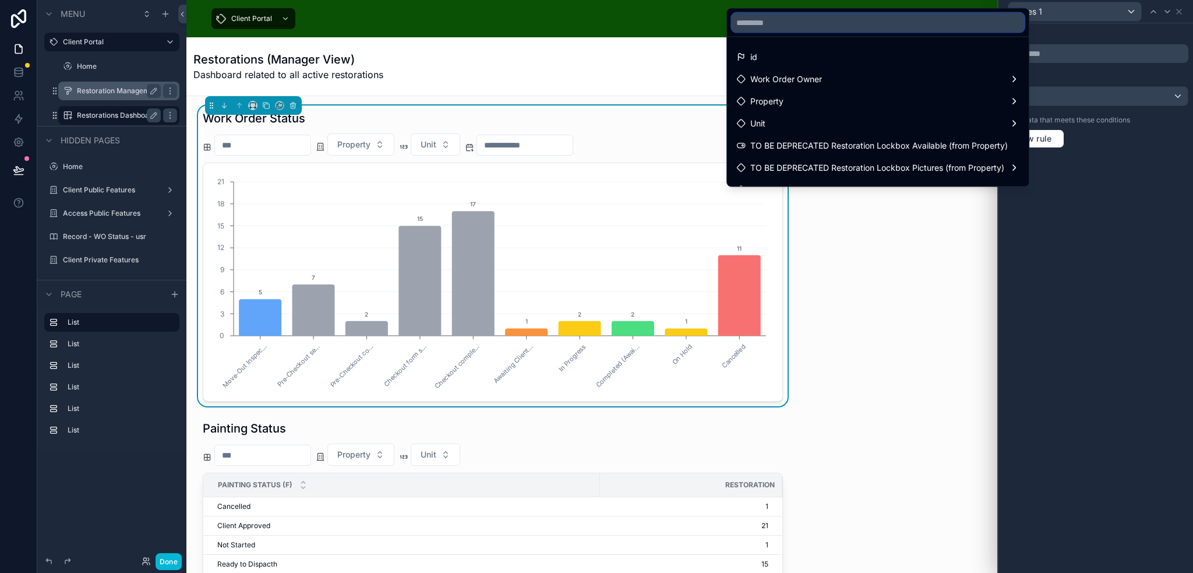
click at [860, 24] on input "text" at bounding box center [878, 22] width 292 height 19
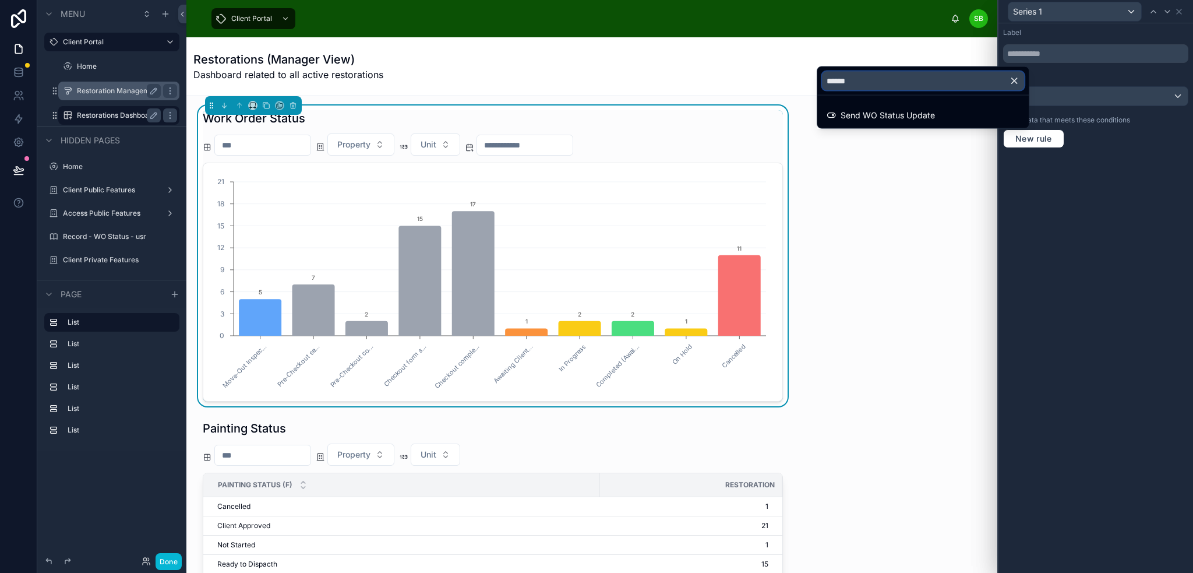
type input "******"
click at [1014, 81] on icon "button" at bounding box center [1014, 81] width 10 height 10
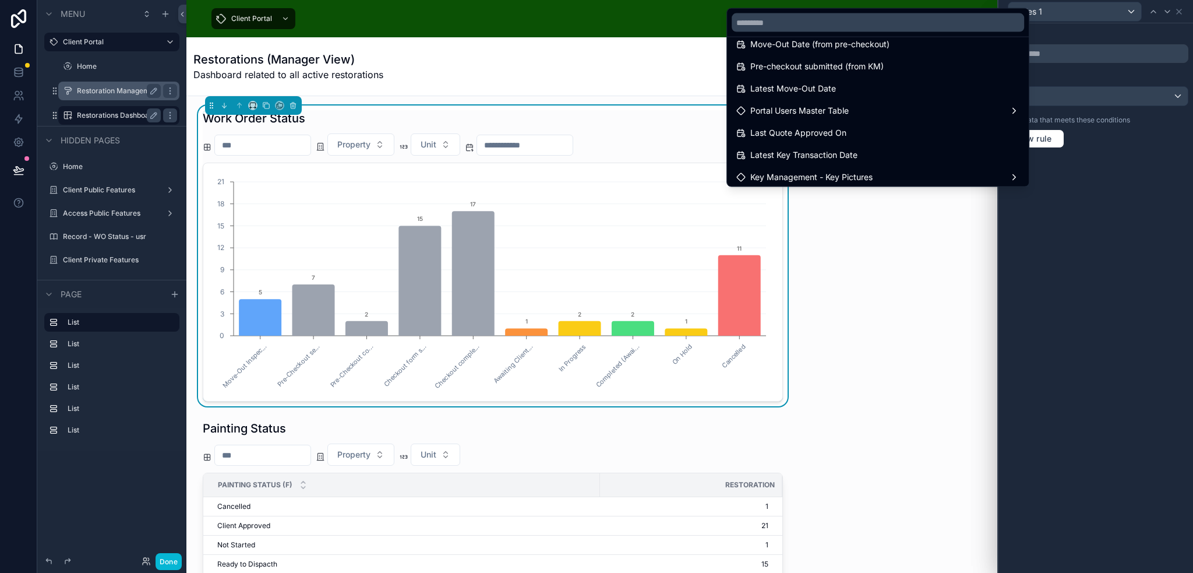
scroll to position [990, 0]
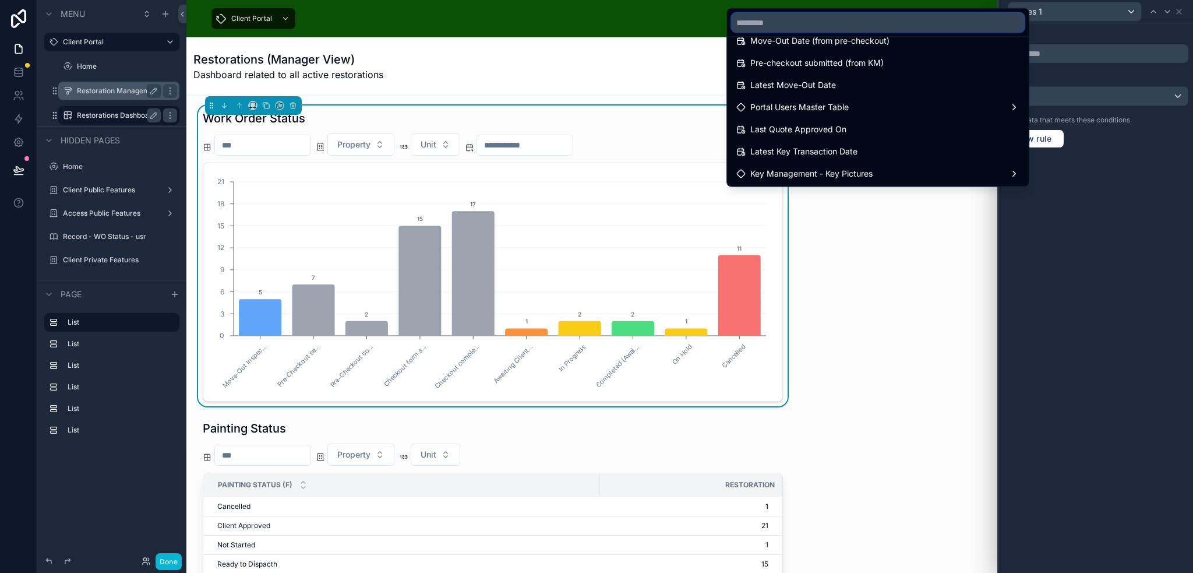
click at [848, 15] on input "text" at bounding box center [878, 22] width 292 height 19
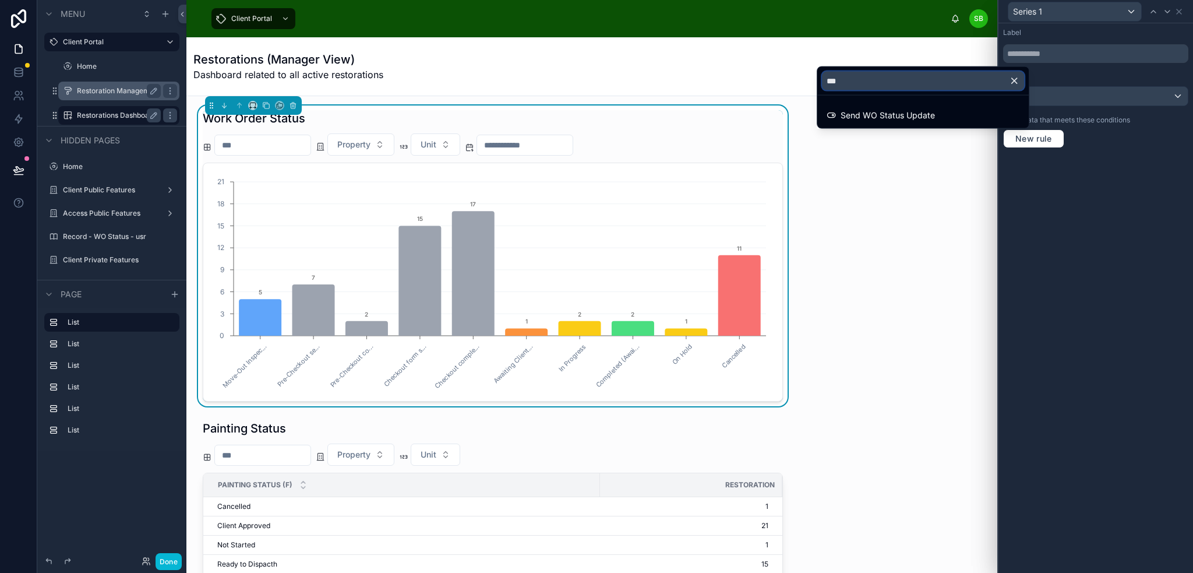
scroll to position [0, 0]
type input "****"
click at [1017, 78] on icon "button" at bounding box center [1014, 80] width 5 height 5
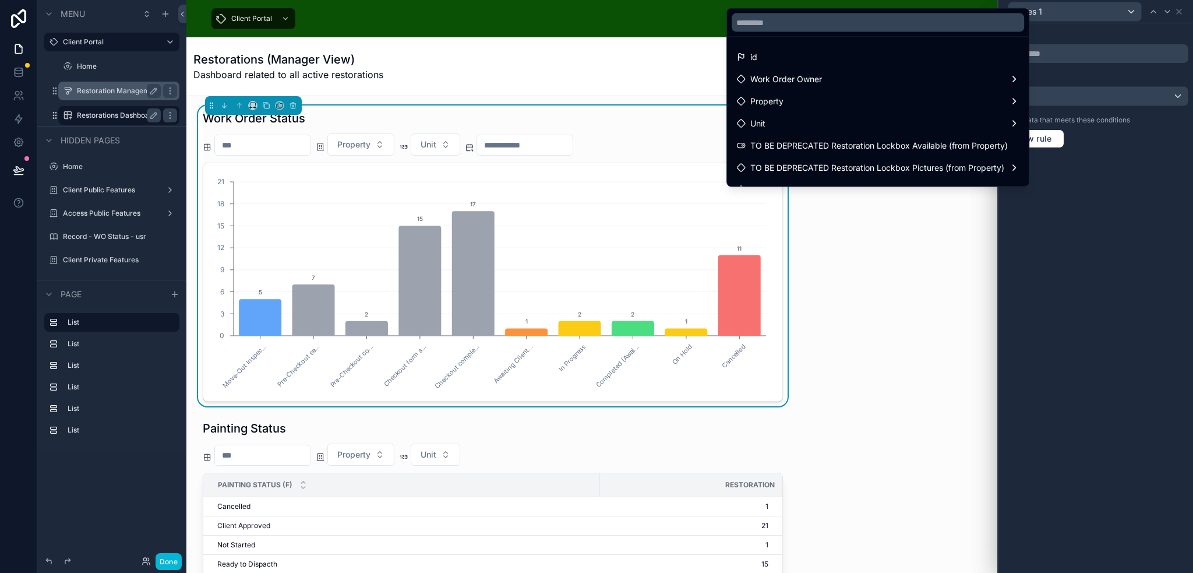
click at [1148, 168] on div at bounding box center [1095, 286] width 195 height 573
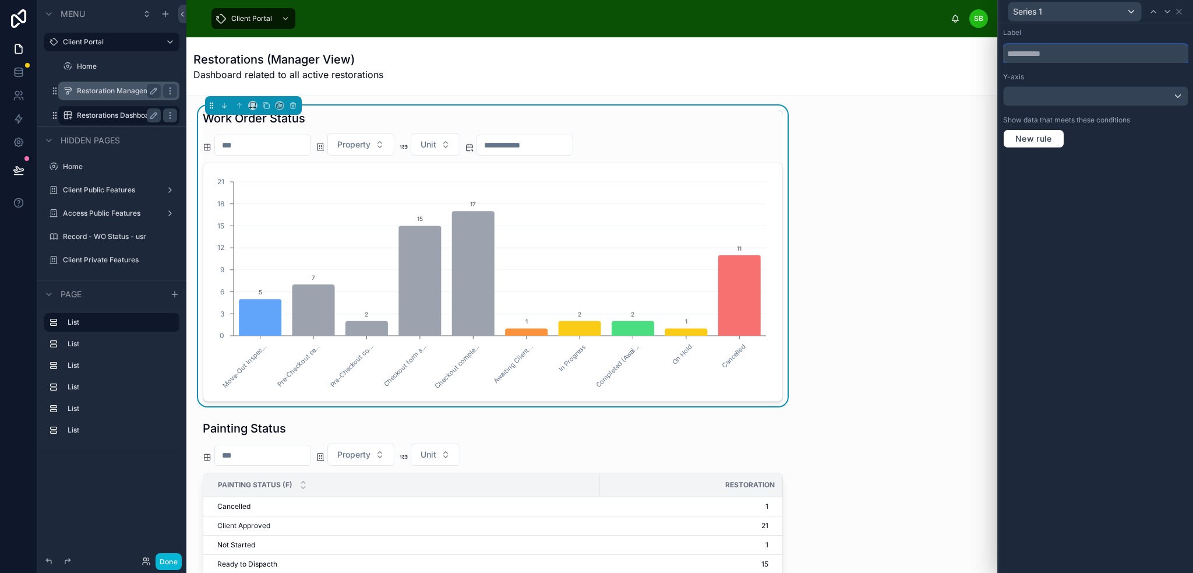
click at [1059, 51] on input "text" at bounding box center [1095, 53] width 185 height 19
click at [1083, 53] on input "text" at bounding box center [1095, 53] width 185 height 19
click at [1049, 55] on input "**" at bounding box center [1095, 53] width 185 height 19
type input "**********"
click at [1084, 233] on div "**********" at bounding box center [1095, 297] width 195 height 549
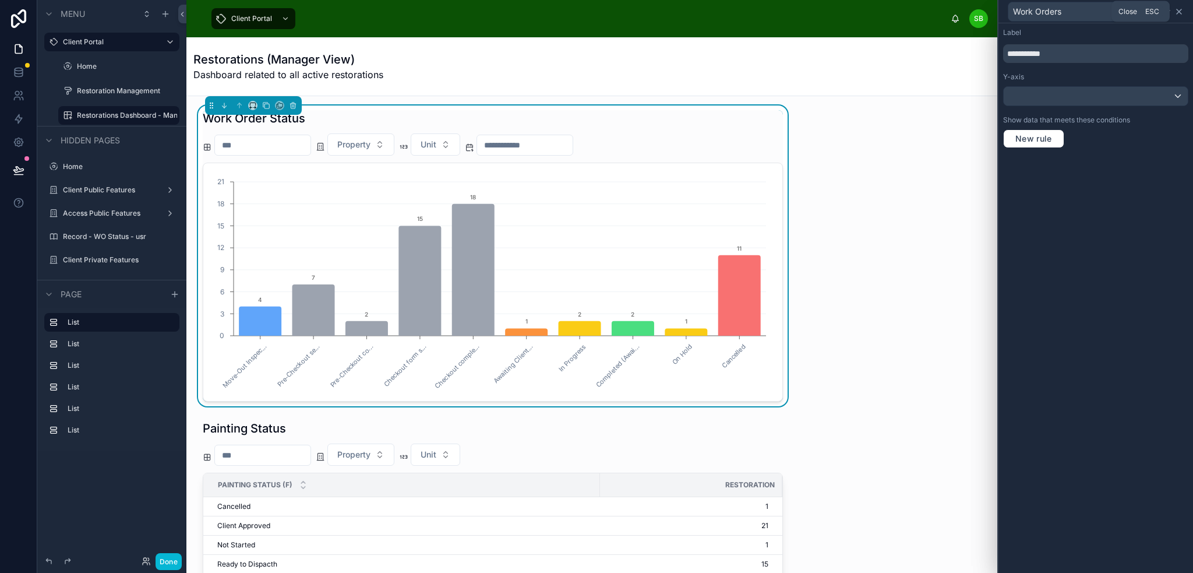
click at [1177, 16] on icon at bounding box center [1178, 11] width 9 height 9
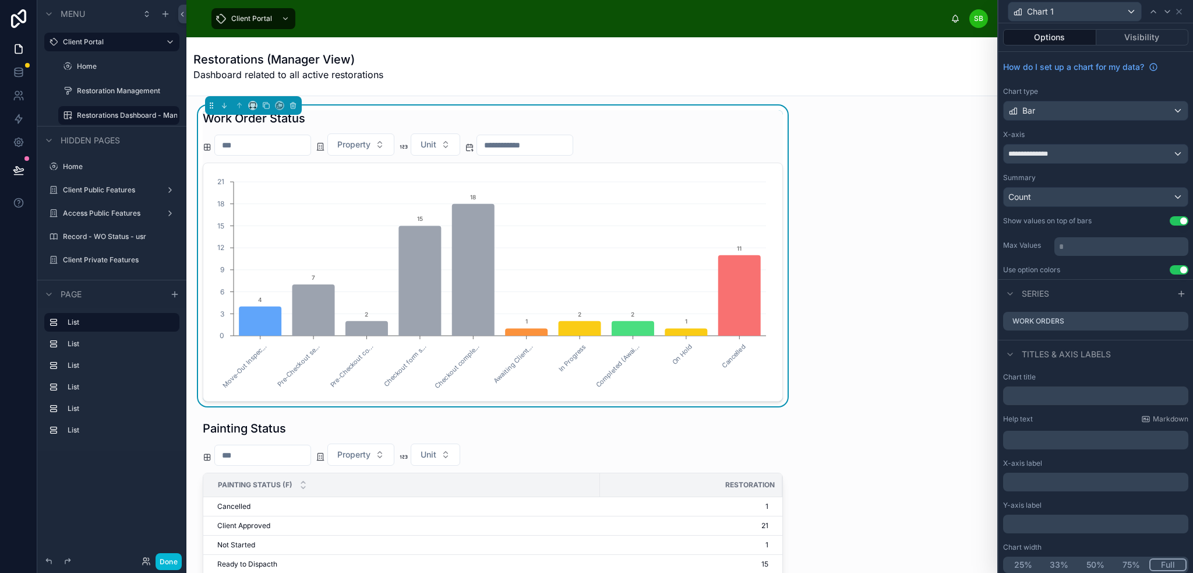
click at [106, 99] on div "Restoration Management" at bounding box center [119, 91] width 117 height 19
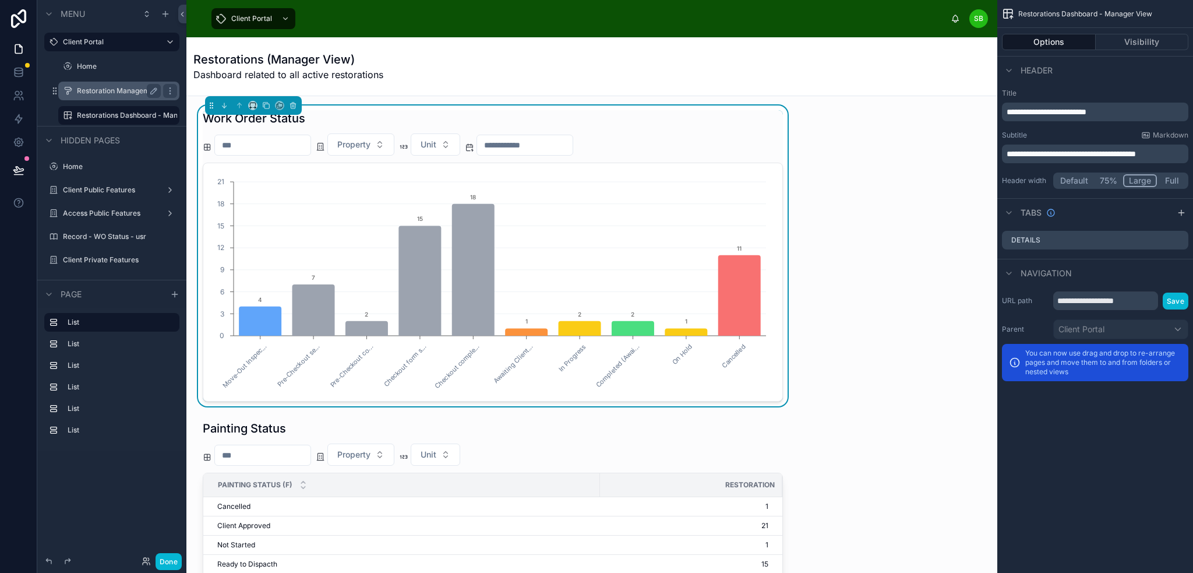
click at [86, 87] on label "Restoration Management" at bounding box center [118, 90] width 83 height 9
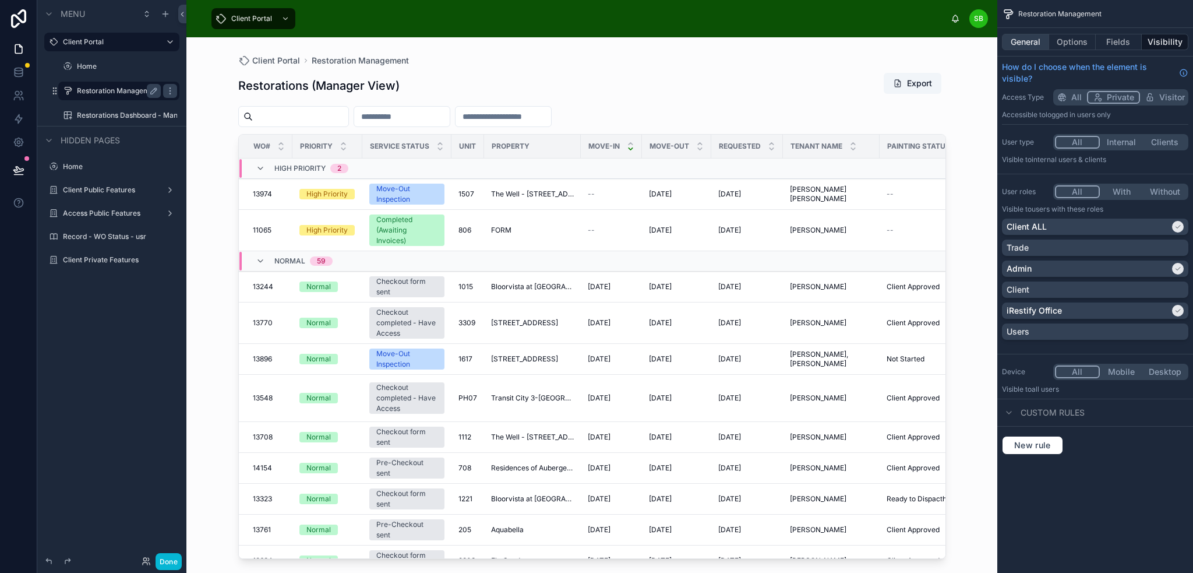
click at [1035, 44] on button "General" at bounding box center [1025, 42] width 47 height 16
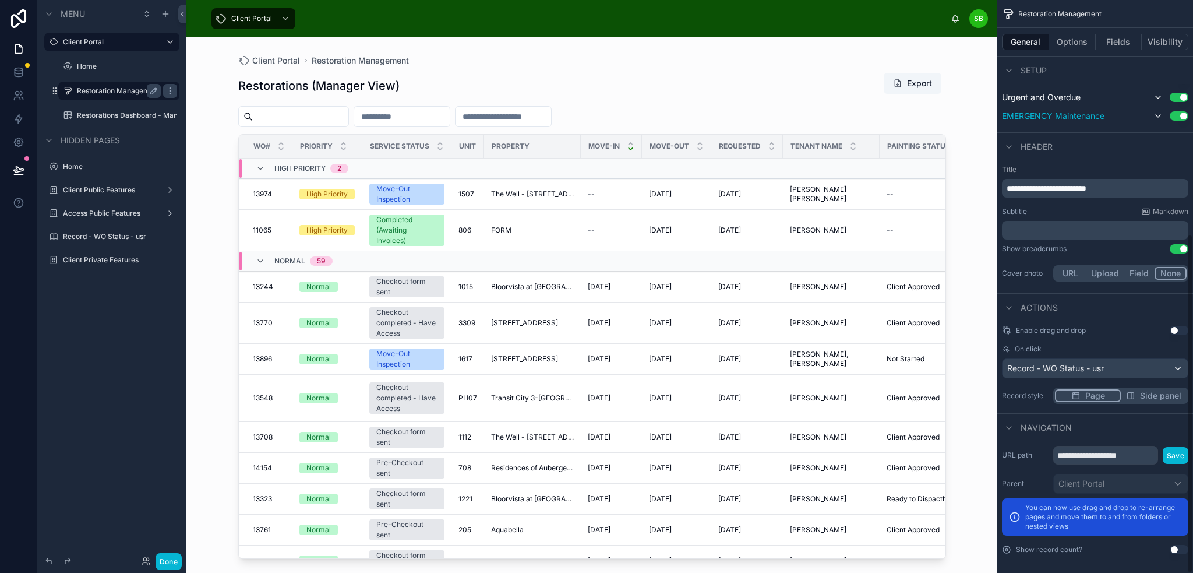
scroll to position [396, 0]
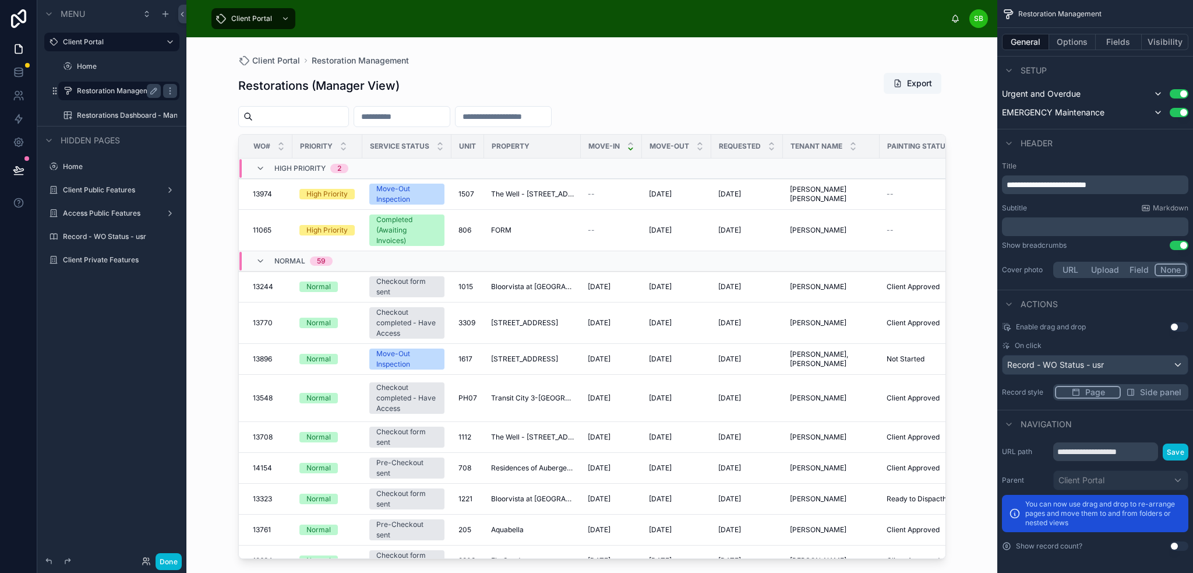
click at [1165, 389] on span "Side panel" at bounding box center [1160, 392] width 41 height 12
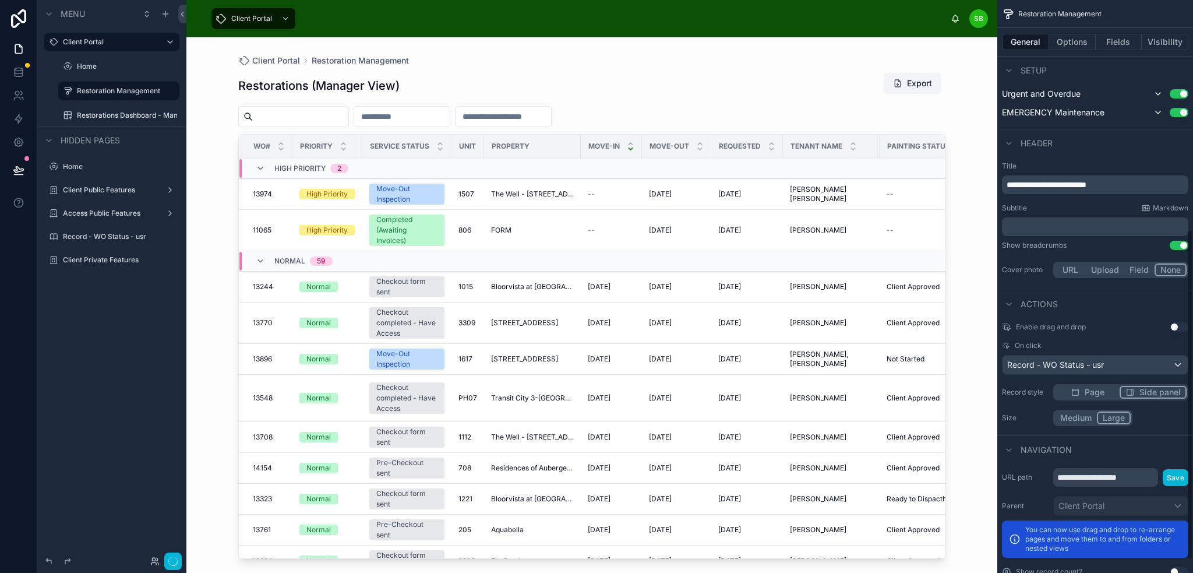
scroll to position [421, 0]
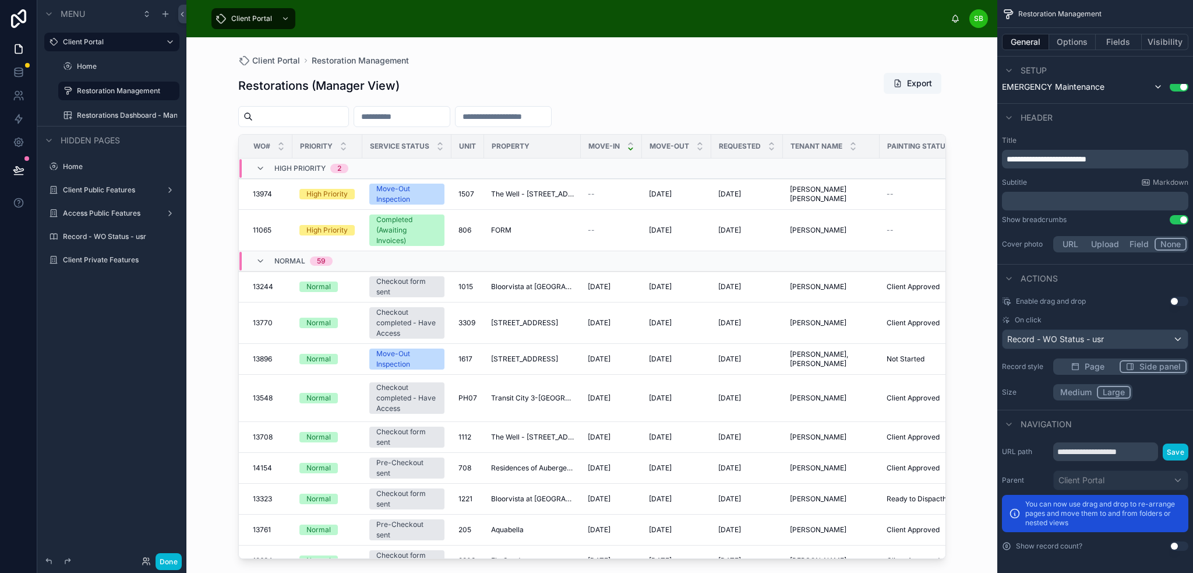
click at [279, 193] on div at bounding box center [592, 297] width 745 height 521
click at [151, 44] on icon "scrollable content" at bounding box center [153, 41] width 9 height 9
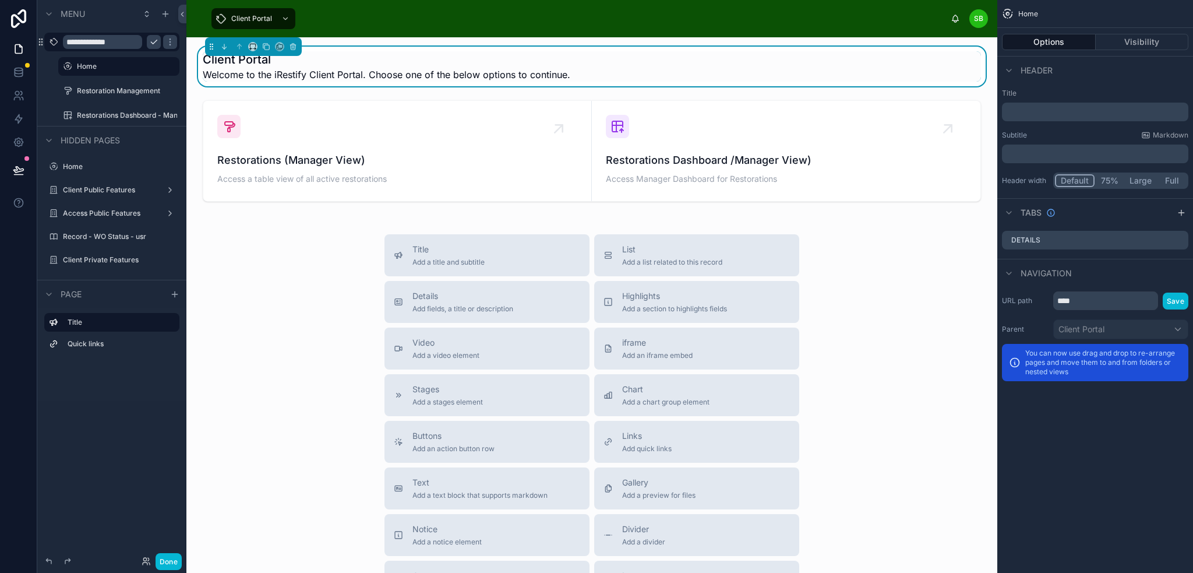
drag, startPoint x: 87, startPoint y: 42, endPoint x: 65, endPoint y: 41, distance: 22.1
click at [65, 41] on input "**********" at bounding box center [102, 42] width 79 height 14
type input "**********"
click at [151, 44] on icon "scrollable content" at bounding box center [153, 41] width 9 height 9
click at [169, 41] on icon "scrollable content" at bounding box center [169, 41] width 9 height 9
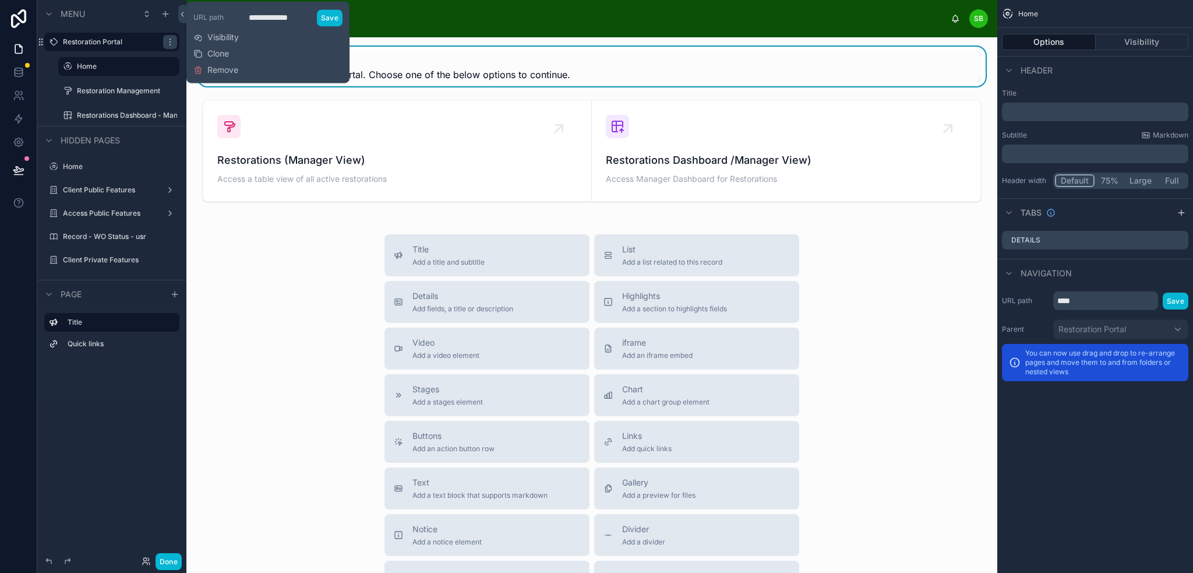
click at [463, 30] on div "Restoration Portal" at bounding box center [578, 19] width 745 height 26
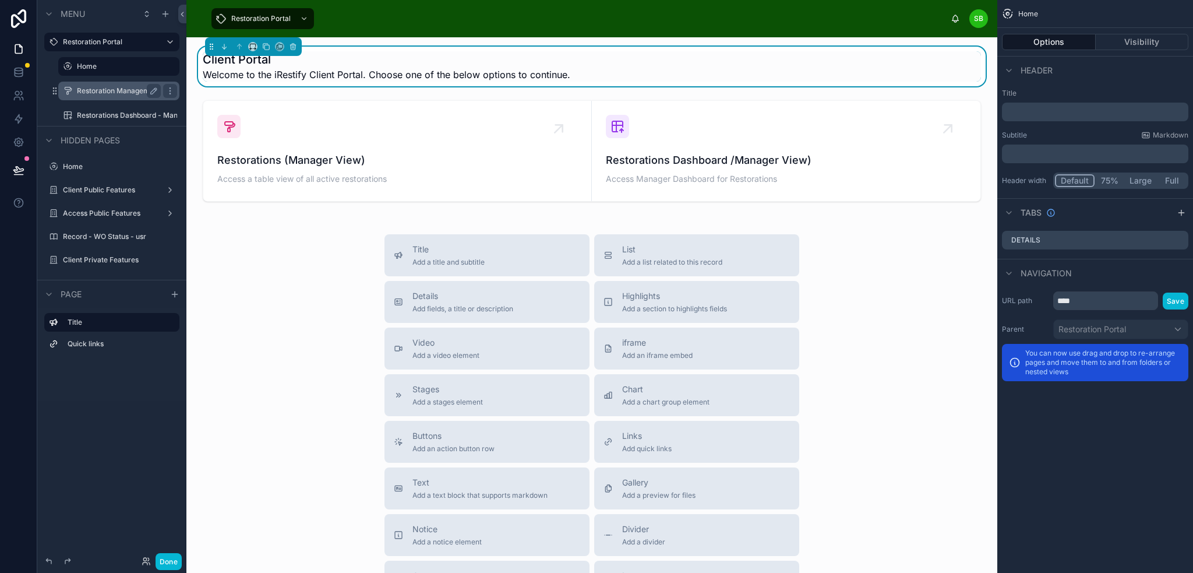
click at [108, 86] on div "Restoration Management" at bounding box center [119, 91] width 84 height 14
click at [263, 235] on div "Title Add a title and subtitle List Add a list related to this record Details A…" at bounding box center [592, 441] width 792 height 415
click at [150, 39] on icon "scrollable content" at bounding box center [153, 41] width 9 height 9
drag, startPoint x: 109, startPoint y: 43, endPoint x: 44, endPoint y: 44, distance: 65.3
click at [47, 44] on div "**********" at bounding box center [112, 42] width 130 height 19
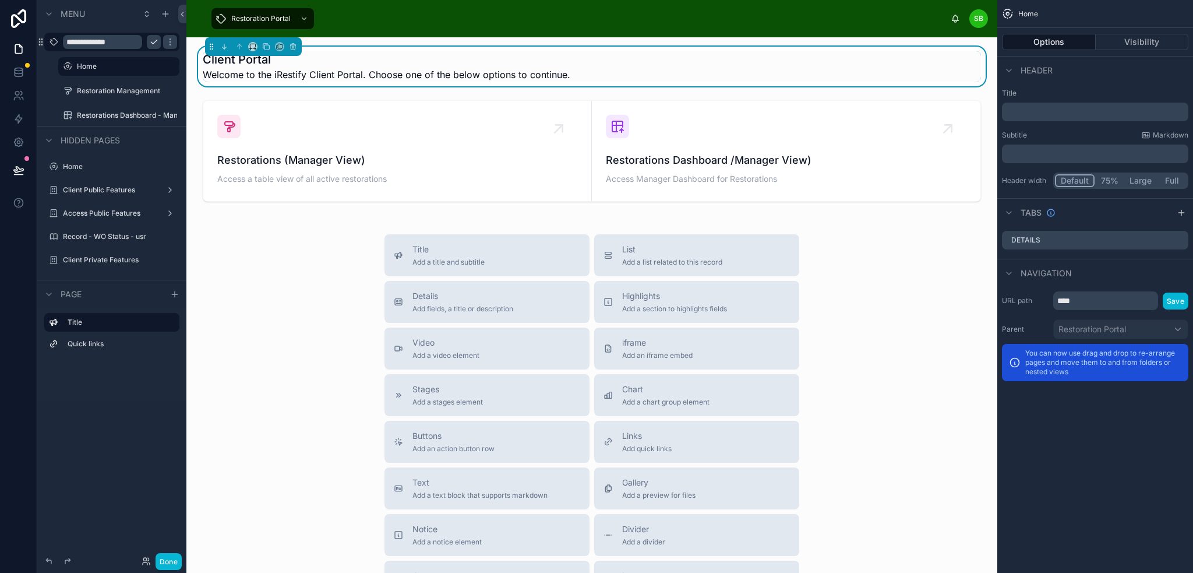
type input "**********"
click at [154, 44] on icon "scrollable content" at bounding box center [153, 41] width 9 height 9
click at [123, 90] on label "Restoration Management" at bounding box center [118, 90] width 83 height 9
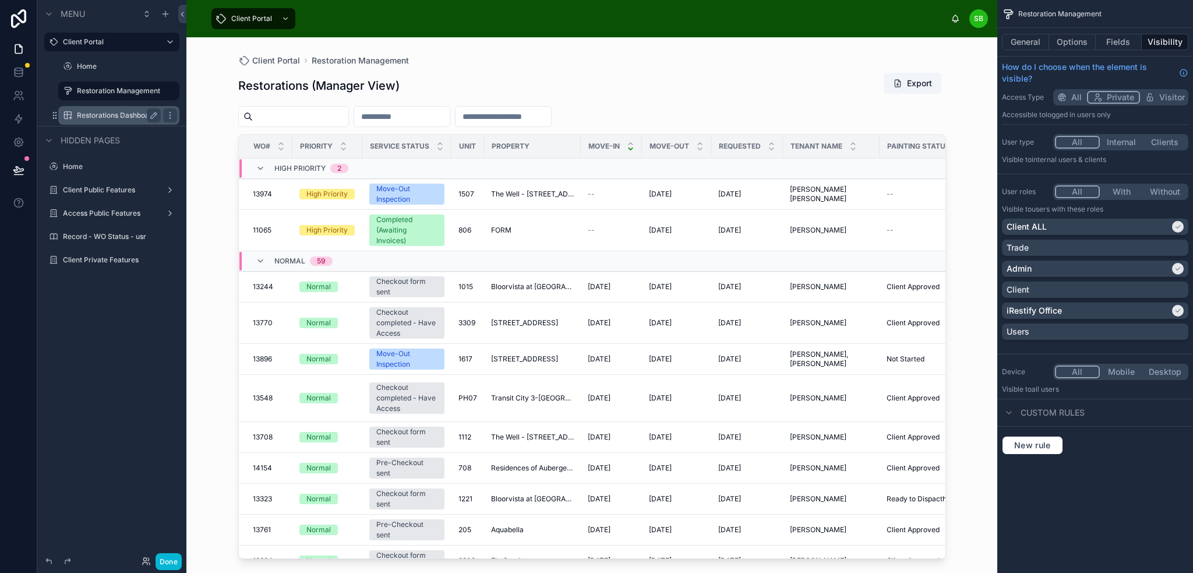
click at [99, 118] on label "Restorations Dashboard - Manager View" at bounding box center [119, 115] width 84 height 9
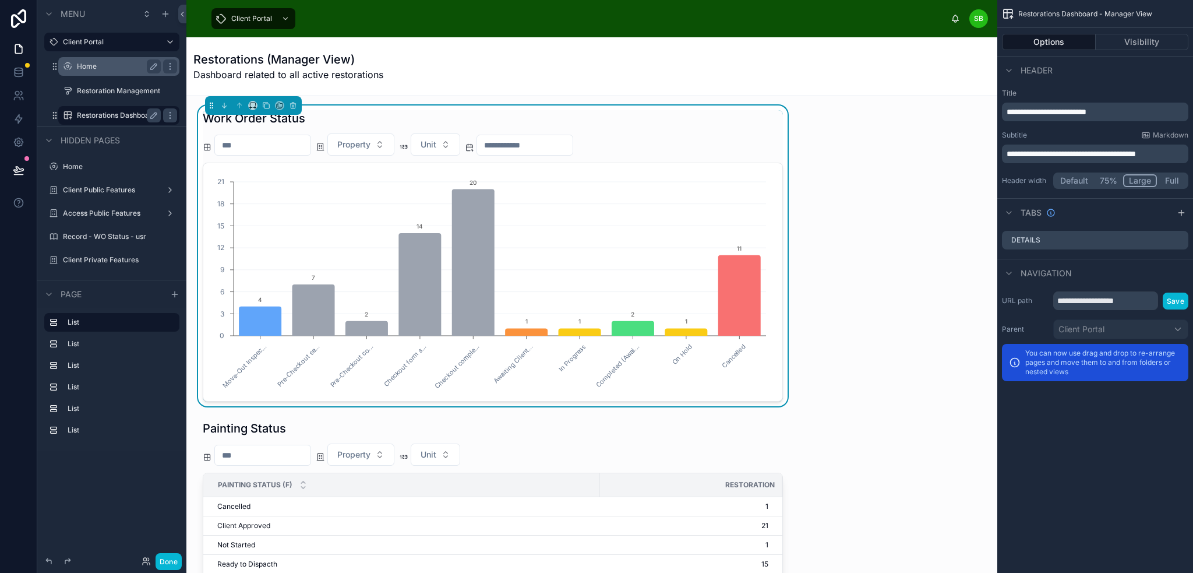
click at [105, 72] on div "Home" at bounding box center [119, 66] width 84 height 14
click at [108, 67] on label "Home" at bounding box center [116, 66] width 79 height 9
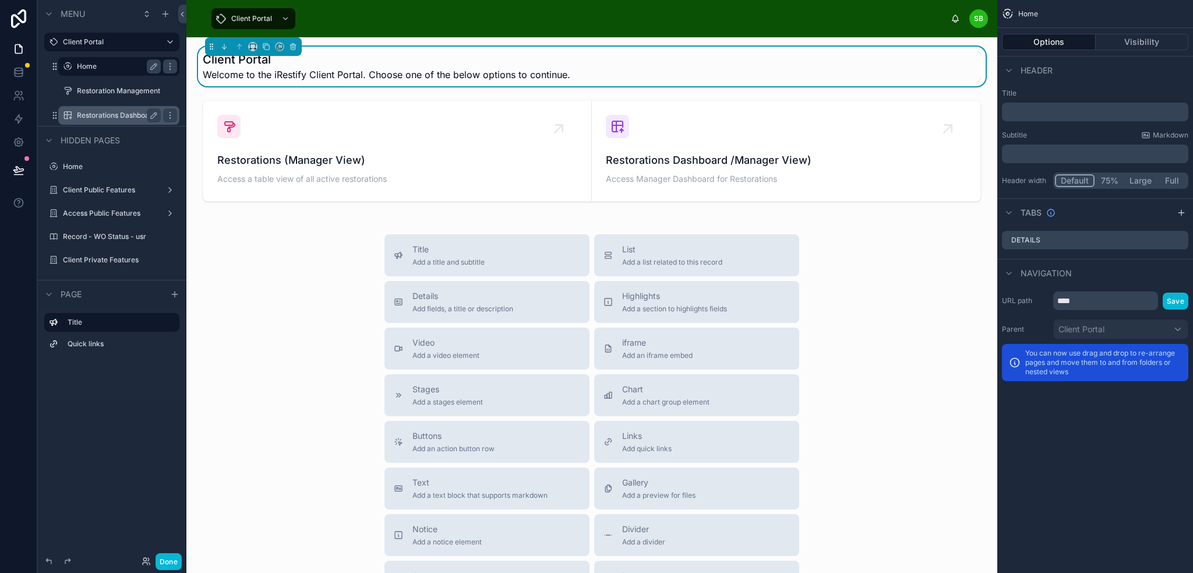
click at [327, 263] on div "Title Add a title and subtitle List Add a list related to this record Details A…" at bounding box center [592, 441] width 792 height 415
click at [168, 89] on icon "scrollable content" at bounding box center [169, 90] width 9 height 9
click at [238, 225] on div "Client Portal Welcome to the iRestify Client Portal. Choose one of the below op…" at bounding box center [591, 389] width 811 height 705
click at [107, 87] on label "Restoration Management" at bounding box center [118, 90] width 83 height 9
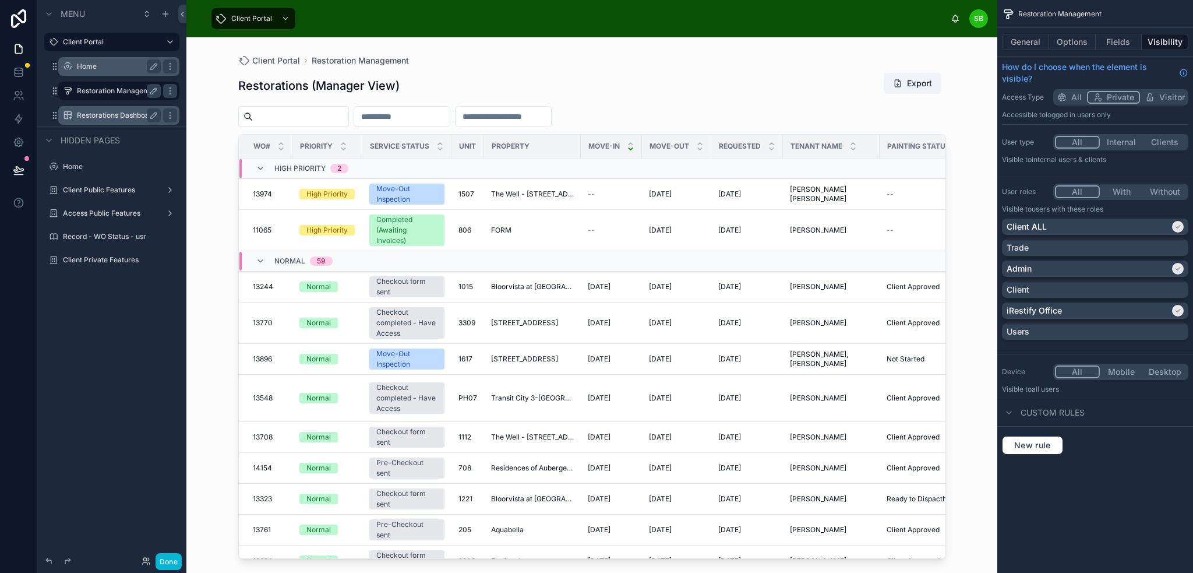
click at [105, 113] on label "Restorations Dashboard - Manager View" at bounding box center [119, 115] width 84 height 9
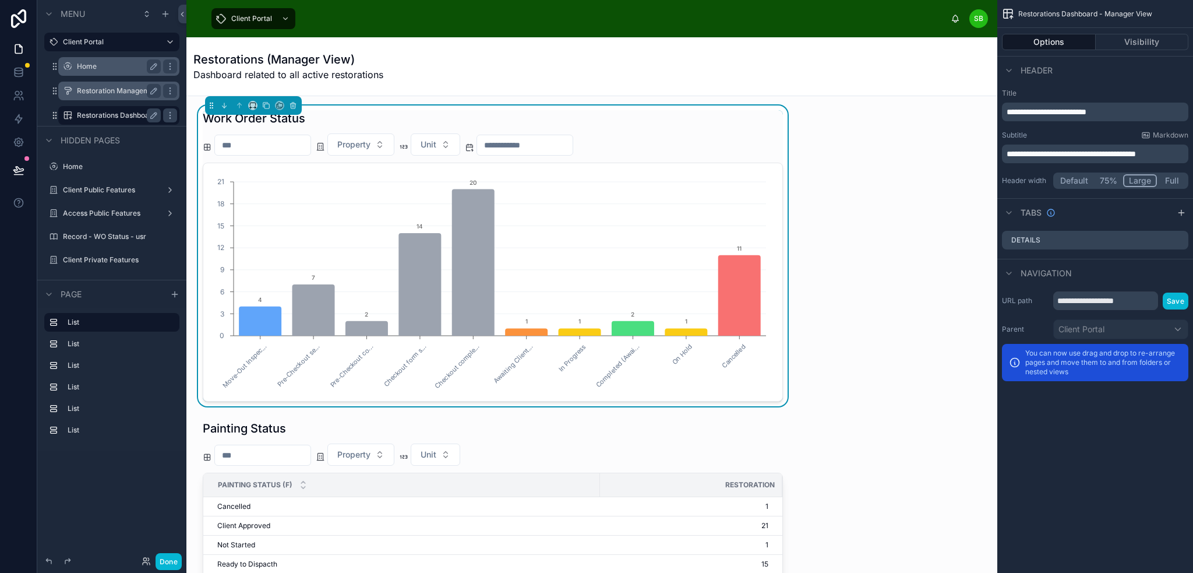
click at [114, 95] on label "Restoration Management" at bounding box center [118, 90] width 83 height 9
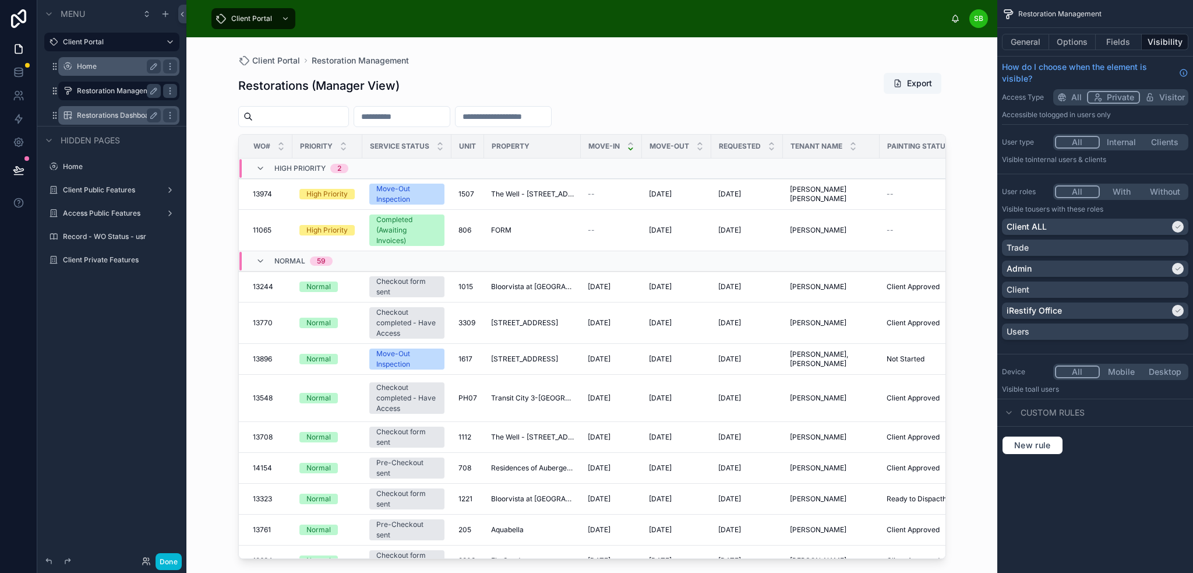
click at [119, 117] on label "Restorations Dashboard - Manager View" at bounding box center [119, 115] width 84 height 9
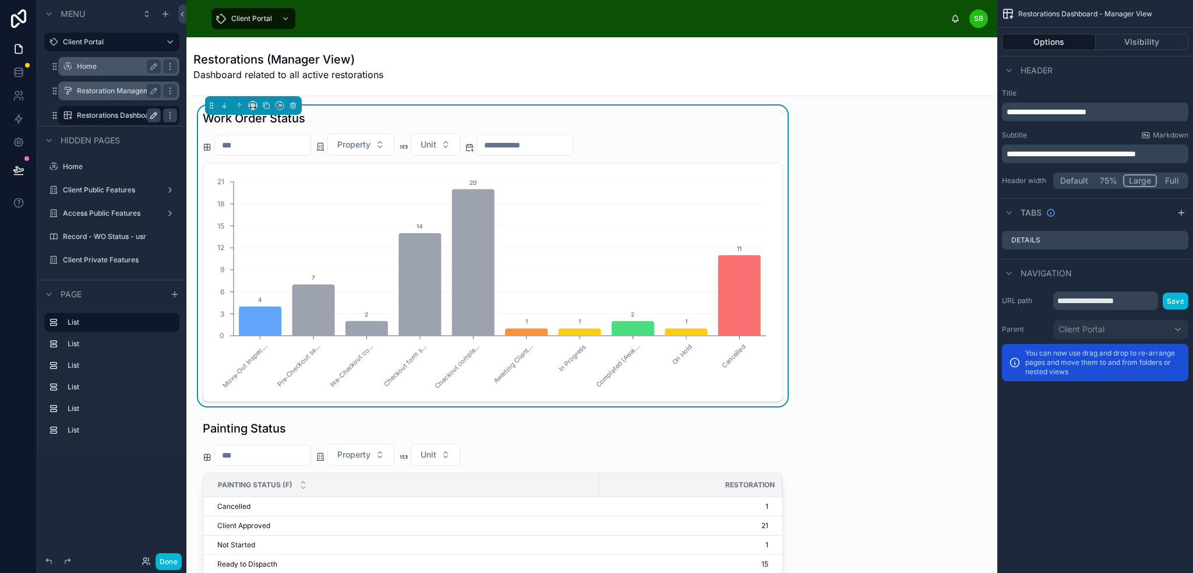
click at [154, 115] on icon "scrollable content" at bounding box center [153, 115] width 9 height 9
click at [126, 114] on input "**********" at bounding box center [109, 115] width 65 height 14
drag, startPoint x: 126, startPoint y: 114, endPoint x: 148, endPoint y: 114, distance: 22.1
click at [148, 114] on div "**********" at bounding box center [119, 115] width 84 height 14
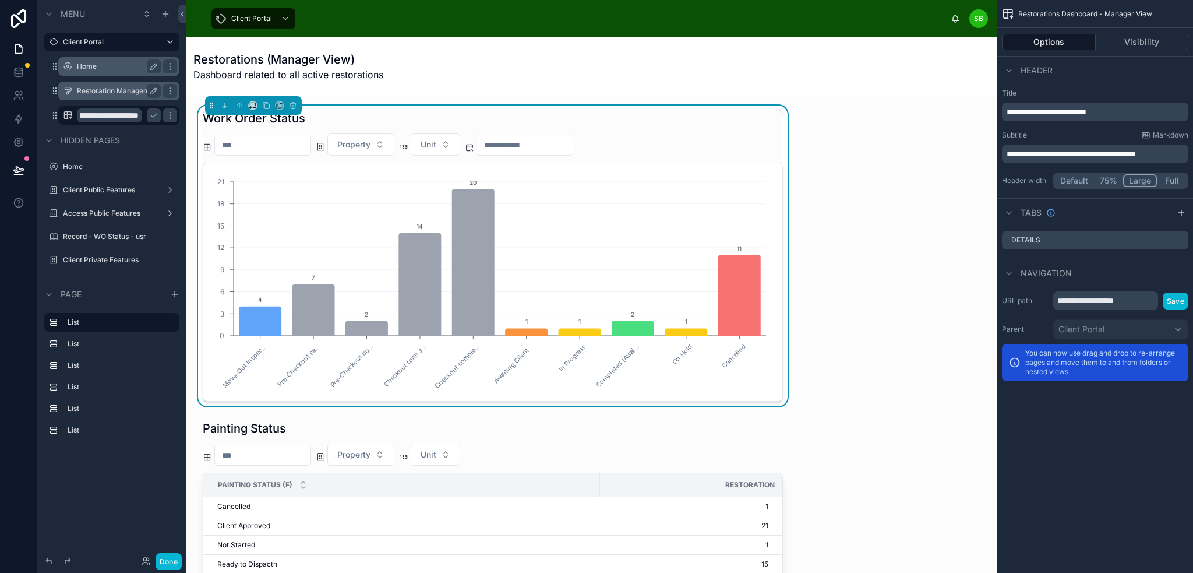
click at [118, 112] on input "**********" at bounding box center [109, 115] width 65 height 14
type input "**********"
click at [153, 114] on icon "scrollable content" at bounding box center [153, 115] width 9 height 9
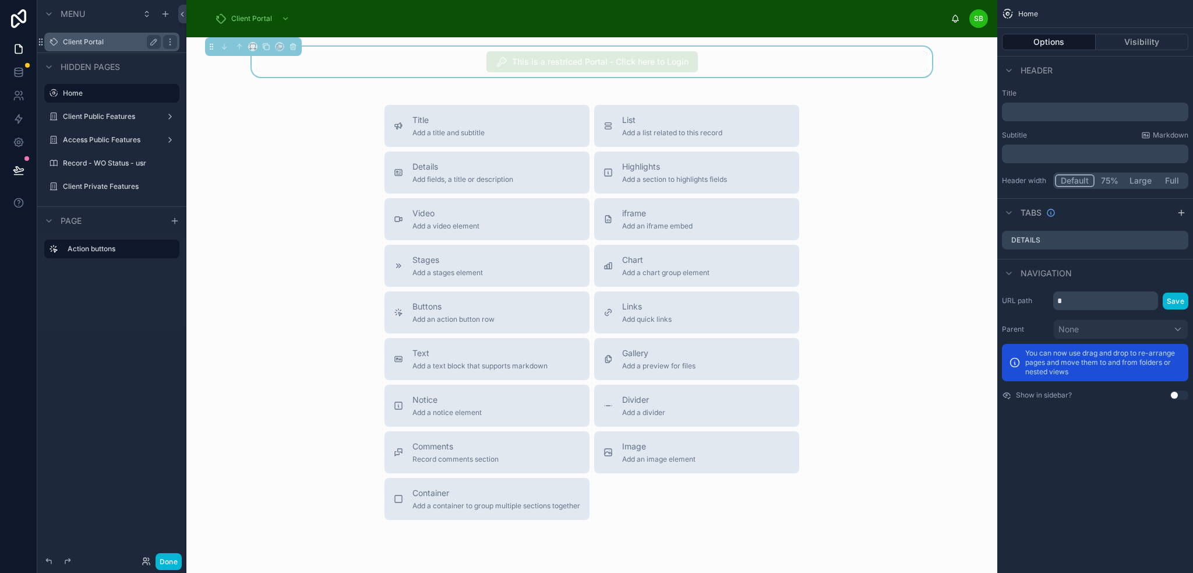
click at [115, 36] on div "Client Portal" at bounding box center [112, 42] width 98 height 14
click at [101, 39] on label "Client Portal" at bounding box center [109, 41] width 93 height 9
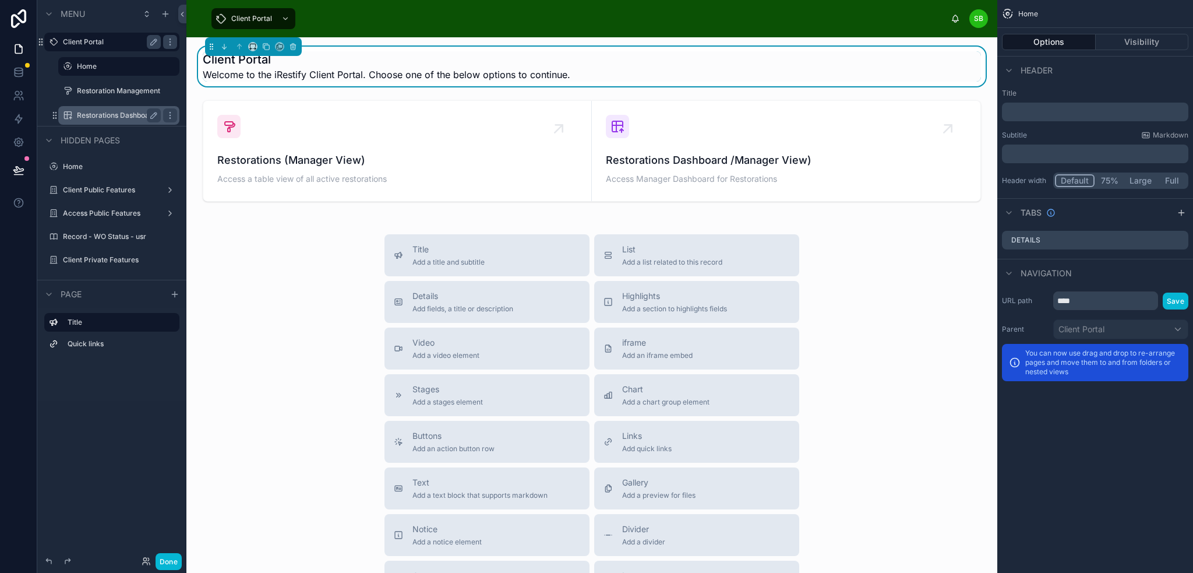
click at [114, 117] on label "Restorations Dashboard - Manager" at bounding box center [119, 115] width 84 height 9
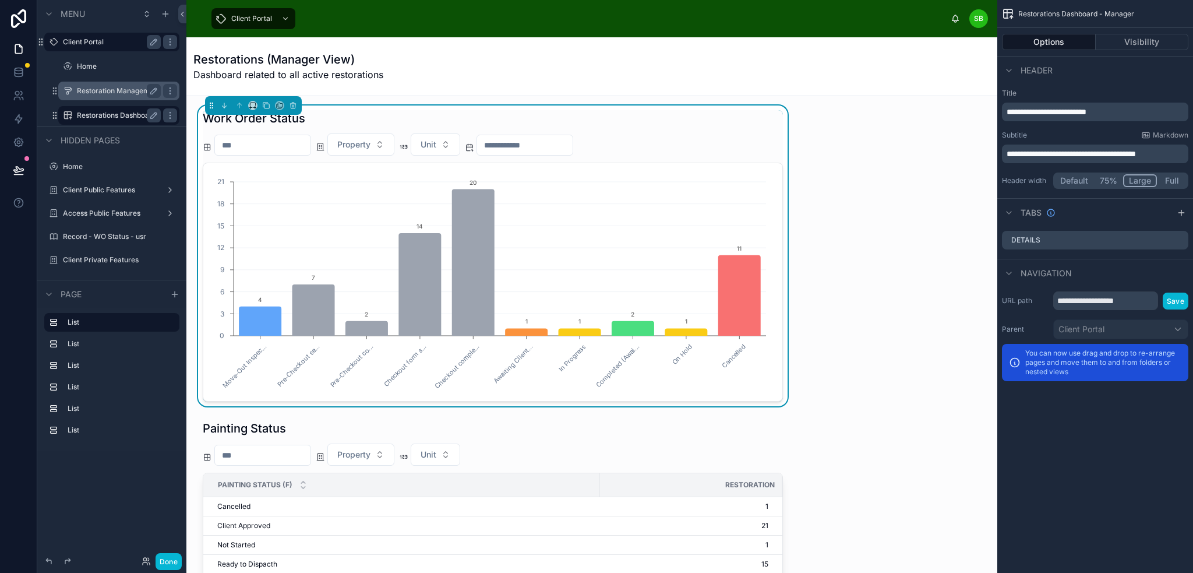
click at [119, 93] on label "Restoration Management" at bounding box center [118, 90] width 83 height 9
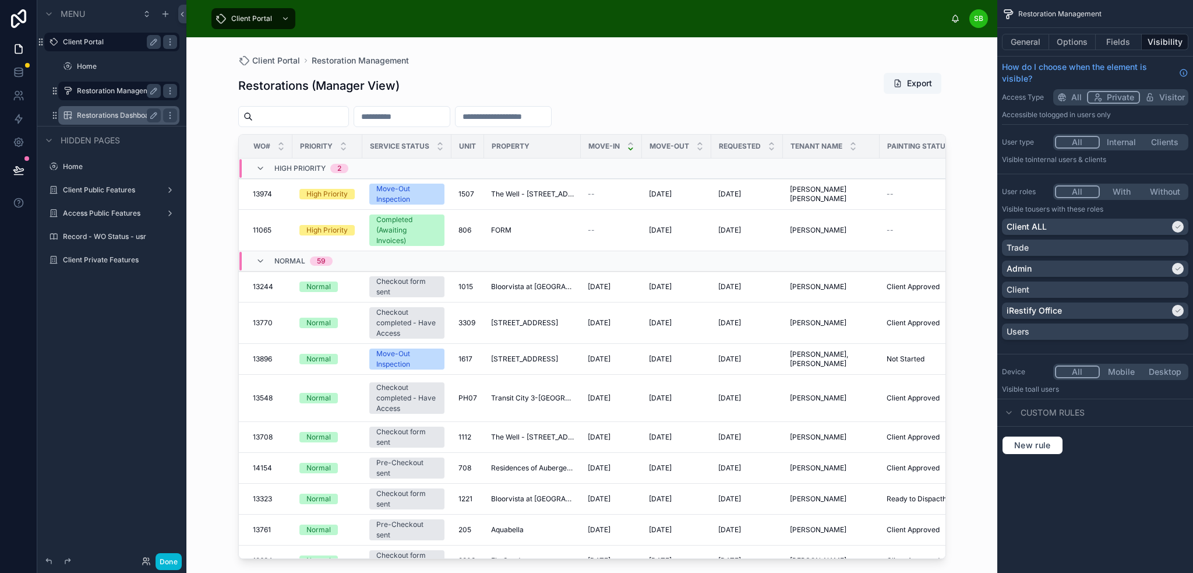
click at [125, 111] on label "Restorations Dashboard - Manager" at bounding box center [119, 115] width 84 height 9
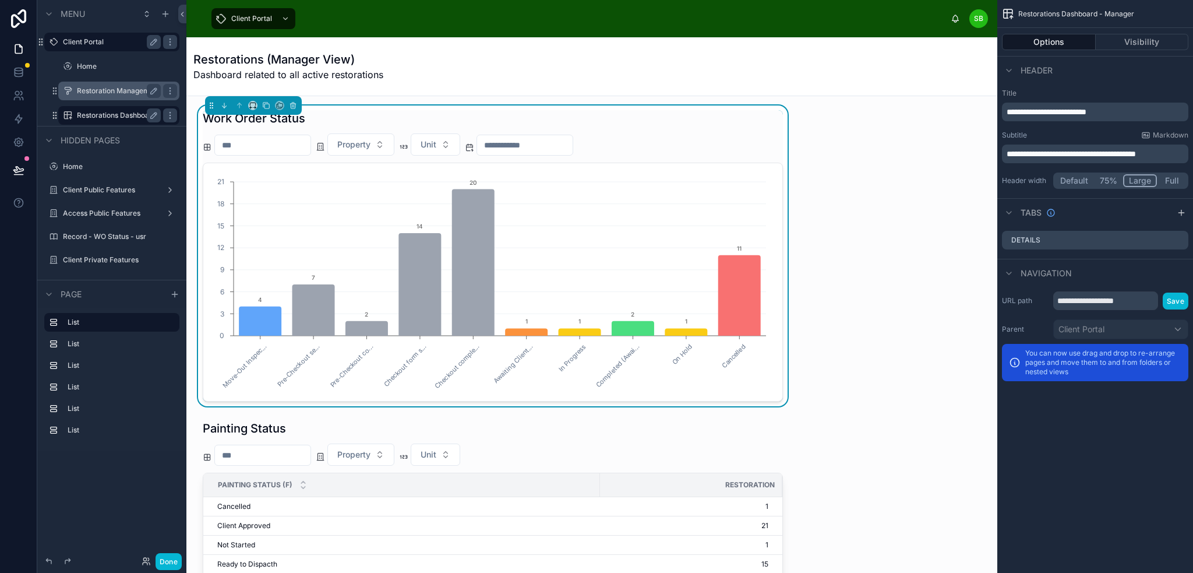
click at [326, 56] on h1 "Restorations (Manager View)" at bounding box center [288, 59] width 190 height 16
click at [1086, 110] on span "**********" at bounding box center [1047, 112] width 80 height 8
click at [1111, 79] on div "Header" at bounding box center [1095, 70] width 196 height 28
click at [125, 91] on label "Restoration Management" at bounding box center [118, 90] width 83 height 9
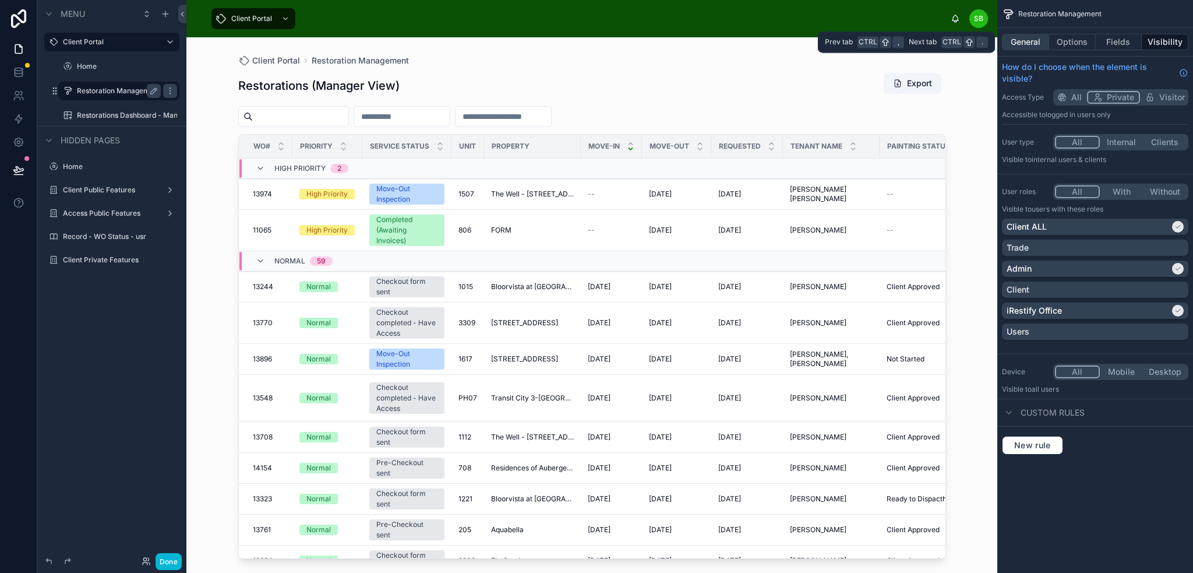
click at [1039, 34] on button "General" at bounding box center [1025, 42] width 47 height 16
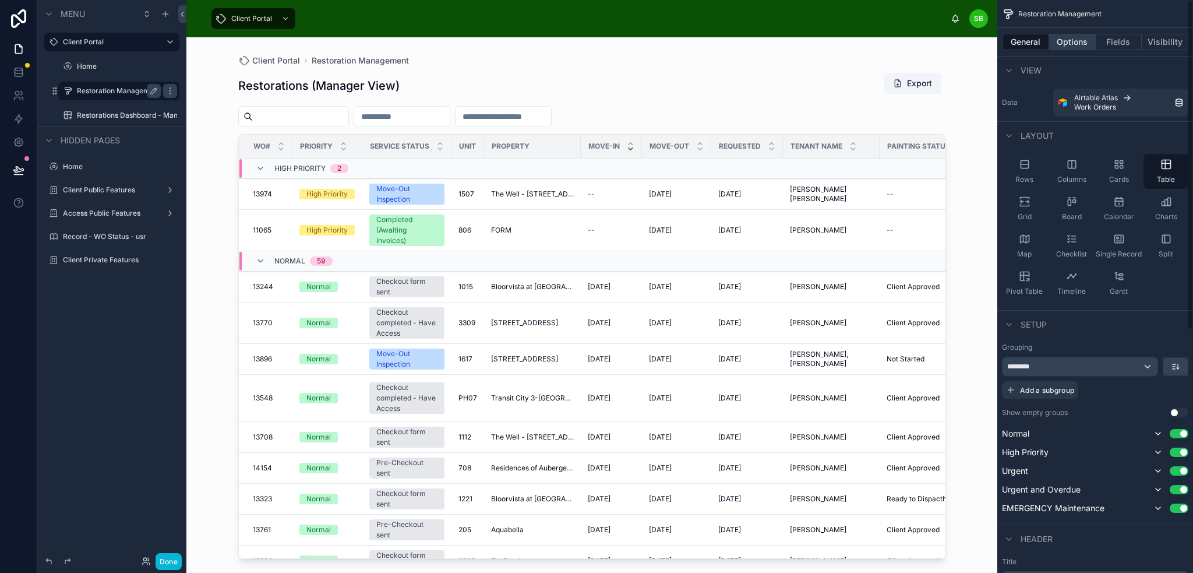
click at [1085, 35] on button "Options" at bounding box center [1072, 42] width 47 height 16
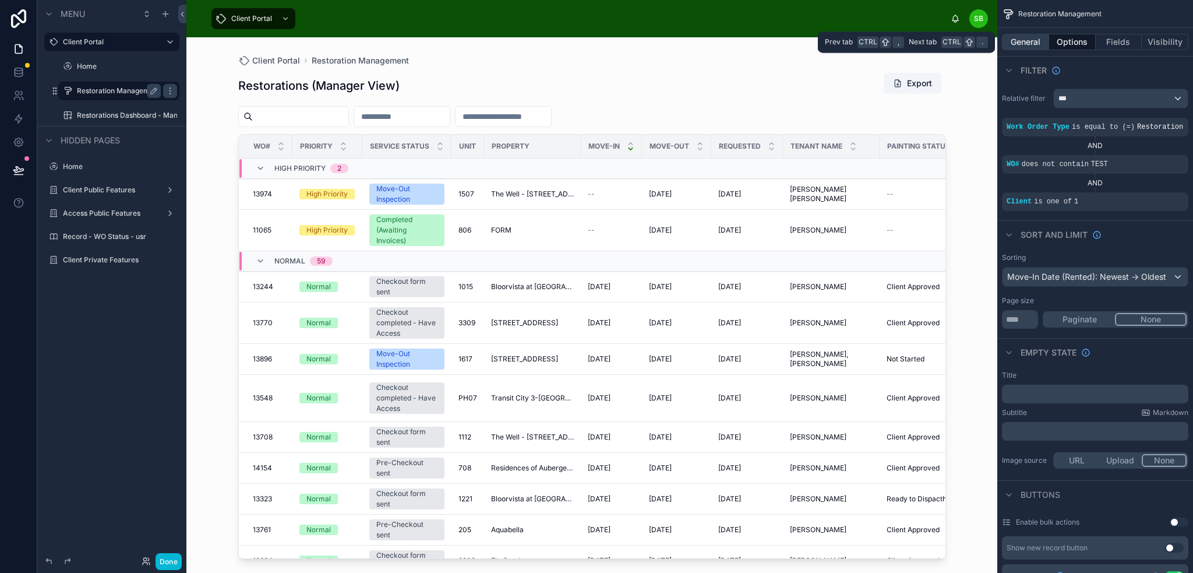
click at [1032, 37] on button "General" at bounding box center [1025, 42] width 47 height 16
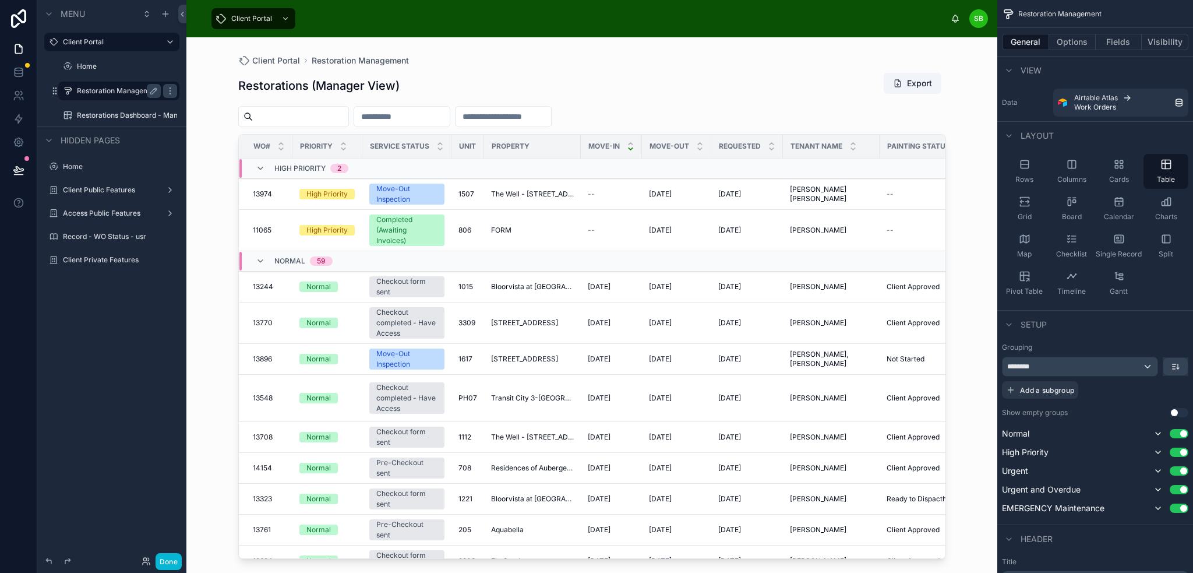
click at [489, 86] on div "Restorations (Manager View) Export" at bounding box center [592, 85] width 708 height 27
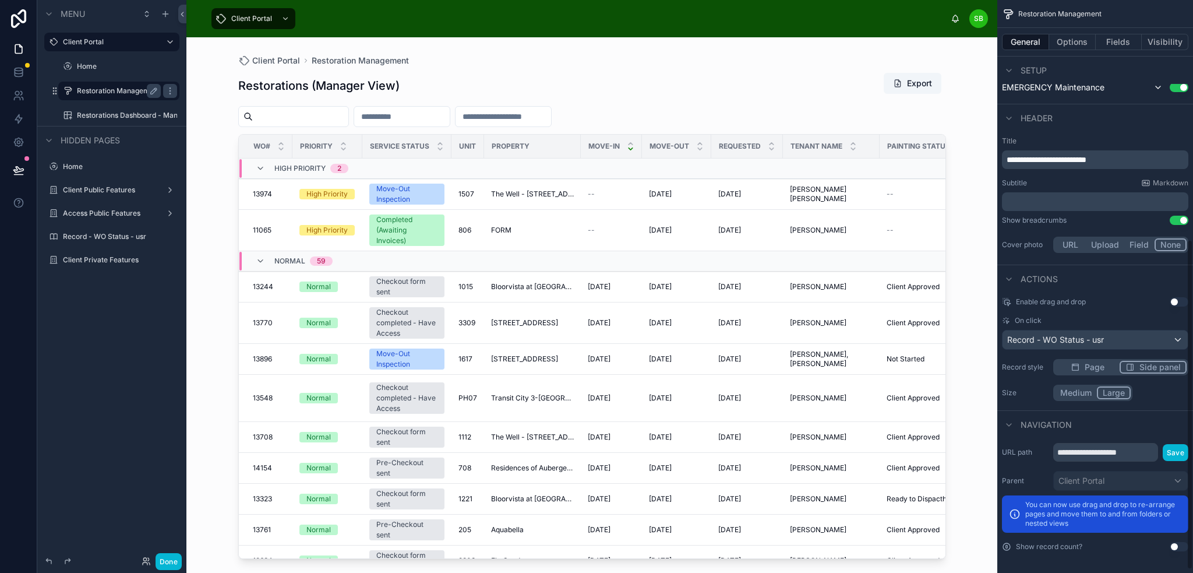
scroll to position [421, 0]
click at [1086, 155] on span "**********" at bounding box center [1047, 159] width 80 height 8
click at [1095, 137] on label "Title" at bounding box center [1095, 140] width 186 height 9
click at [1099, 136] on label "Title" at bounding box center [1095, 140] width 186 height 9
click at [151, 90] on icon "scrollable content" at bounding box center [153, 90] width 9 height 9
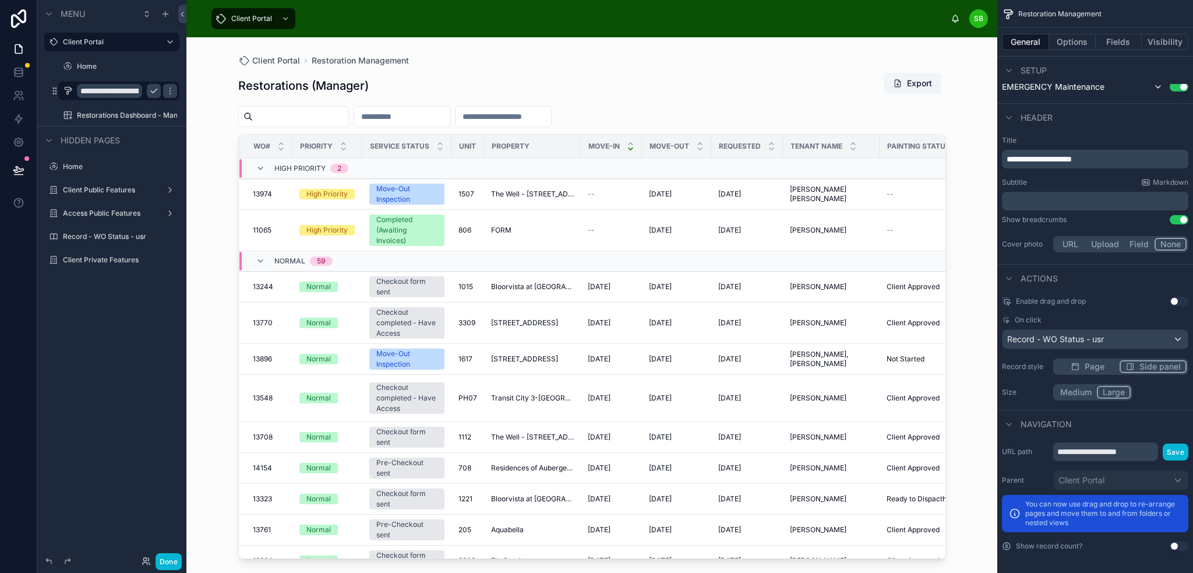
click at [126, 88] on input "**********" at bounding box center [109, 91] width 65 height 14
type input "**********"
click at [153, 90] on icon "scrollable content" at bounding box center [153, 90] width 9 height 9
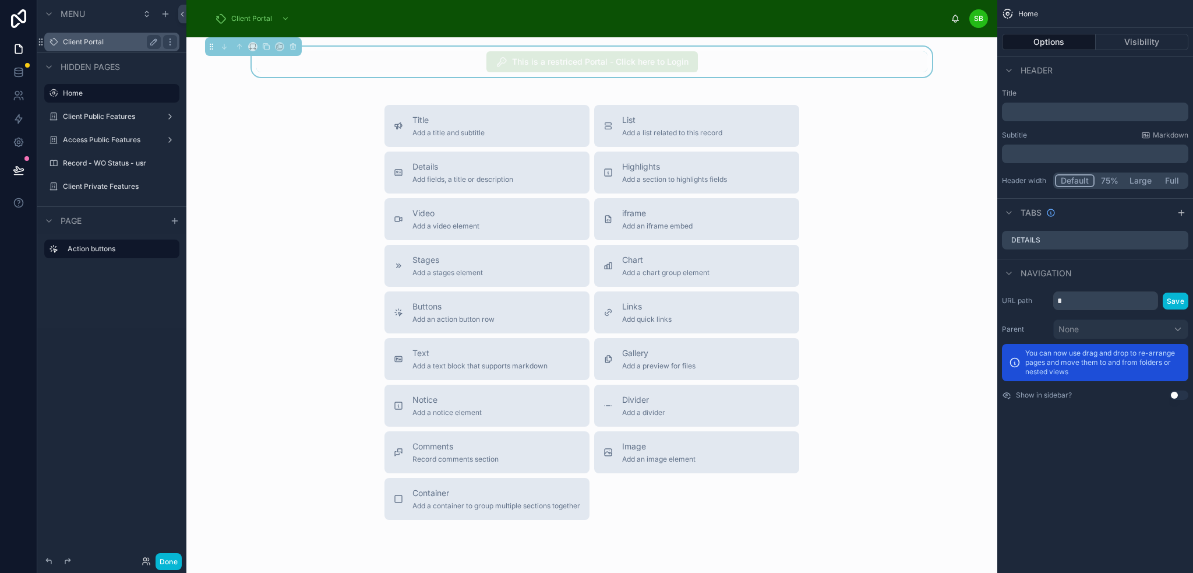
click at [107, 46] on label "Client Portal" at bounding box center [109, 41] width 93 height 9
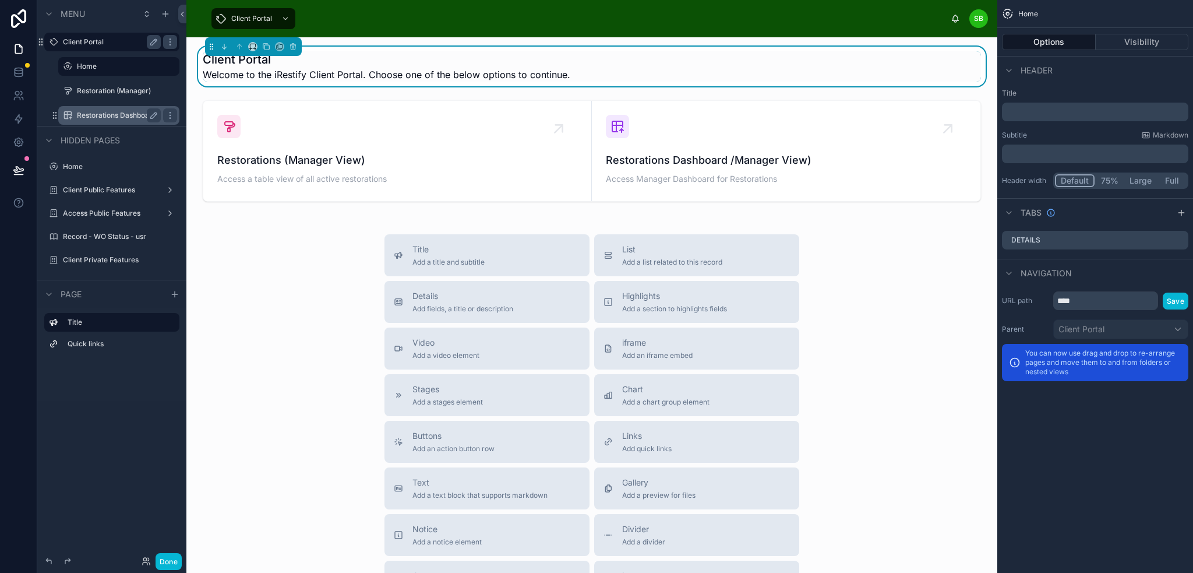
click at [121, 116] on label "Restorations Dashboard - Manager" at bounding box center [119, 115] width 84 height 9
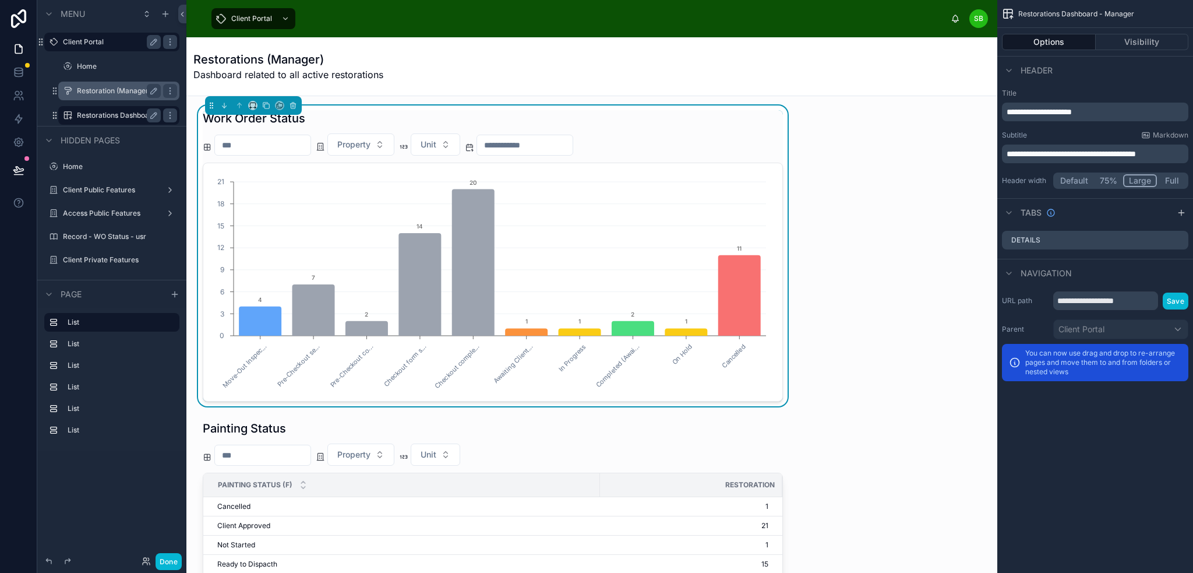
click at [114, 93] on label "Restoration (Manager)" at bounding box center [116, 90] width 79 height 9
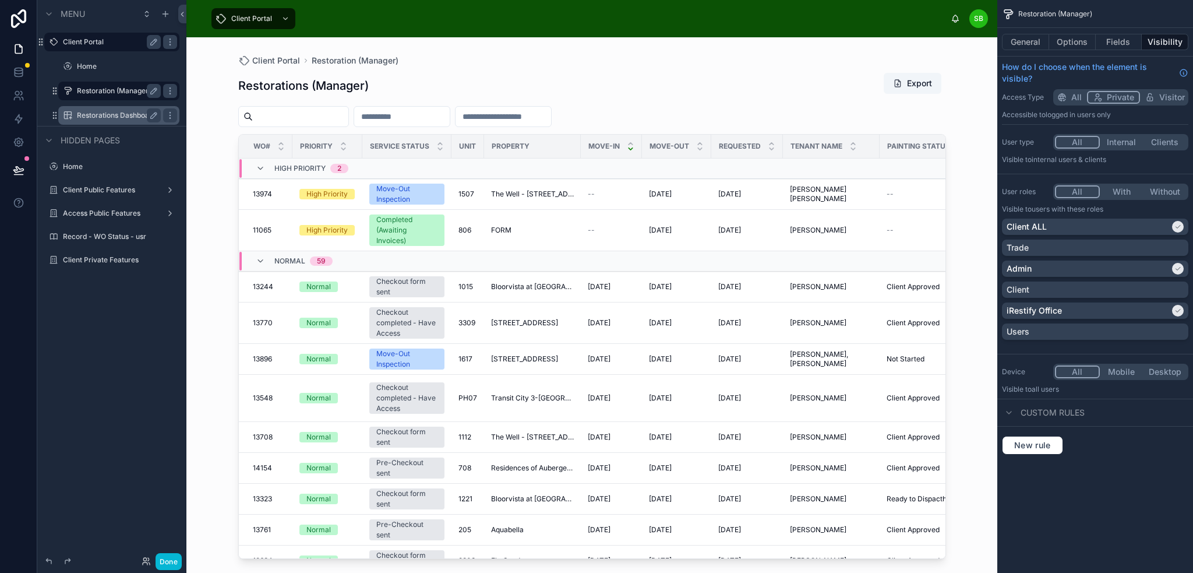
click at [120, 115] on label "Restorations Dashboard - Manager" at bounding box center [119, 115] width 84 height 9
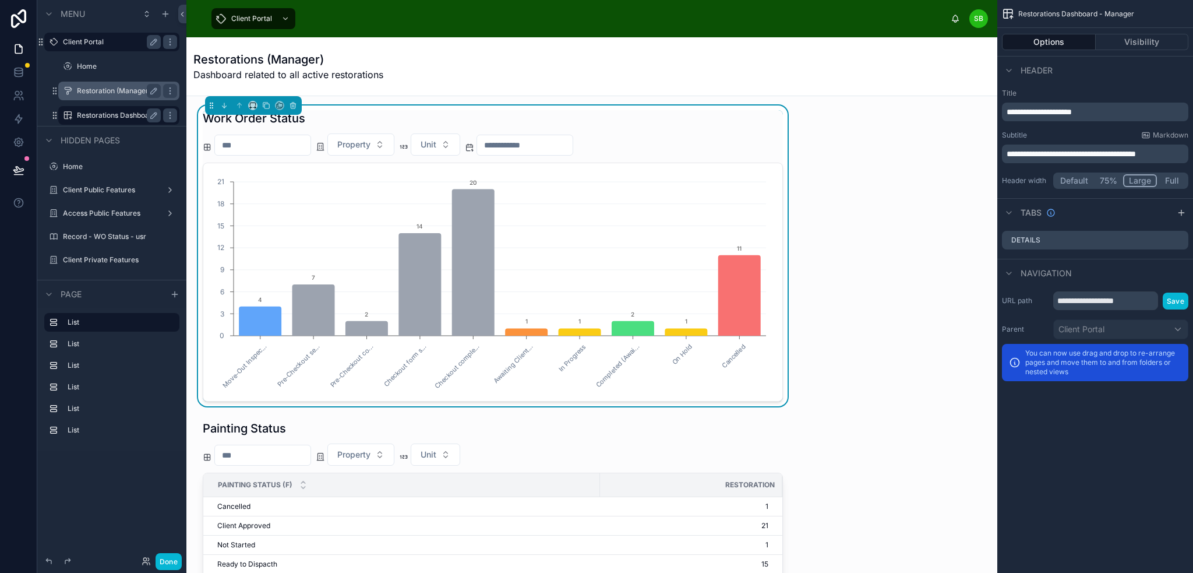
click at [119, 90] on label "Restoration (Manager)" at bounding box center [116, 90] width 79 height 9
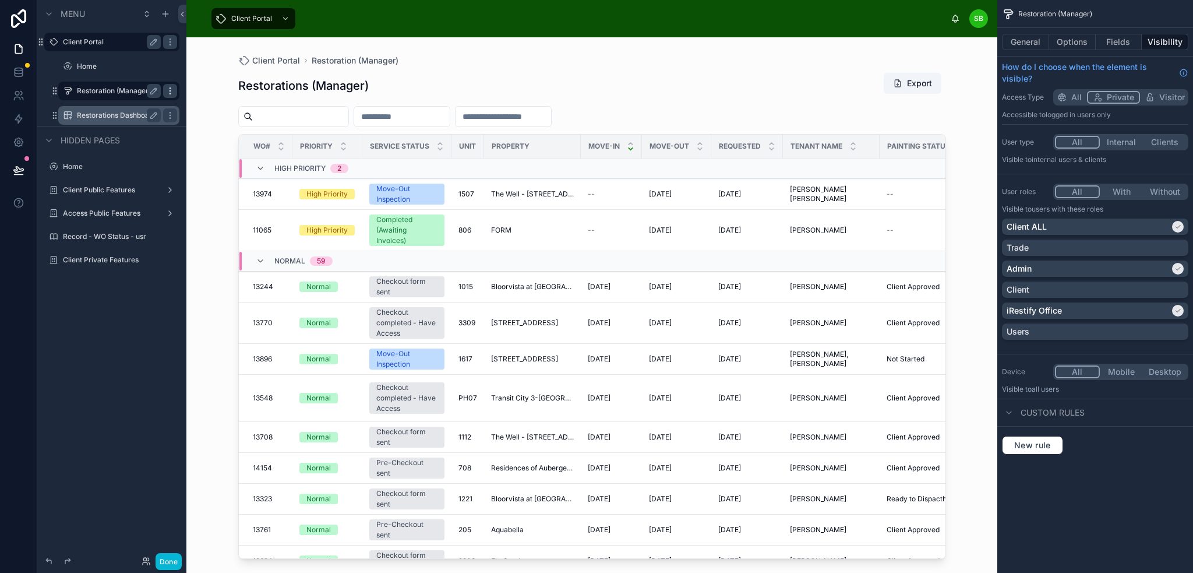
click at [173, 91] on icon "scrollable content" at bounding box center [169, 90] width 9 height 9
click at [205, 83] on div "Clone" at bounding box center [211, 83] width 36 height 12
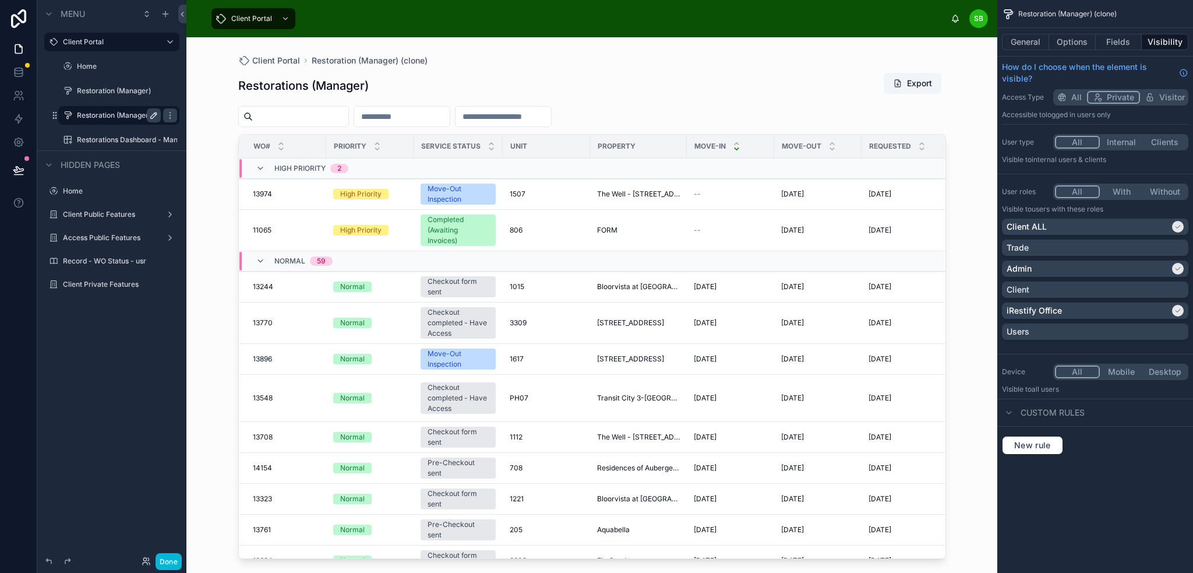
click at [156, 118] on icon "scrollable content" at bounding box center [153, 115] width 9 height 9
click at [80, 115] on input "**********" at bounding box center [109, 115] width 65 height 14
type input "**********"
click at [151, 116] on icon "scrollable content" at bounding box center [153, 115] width 9 height 9
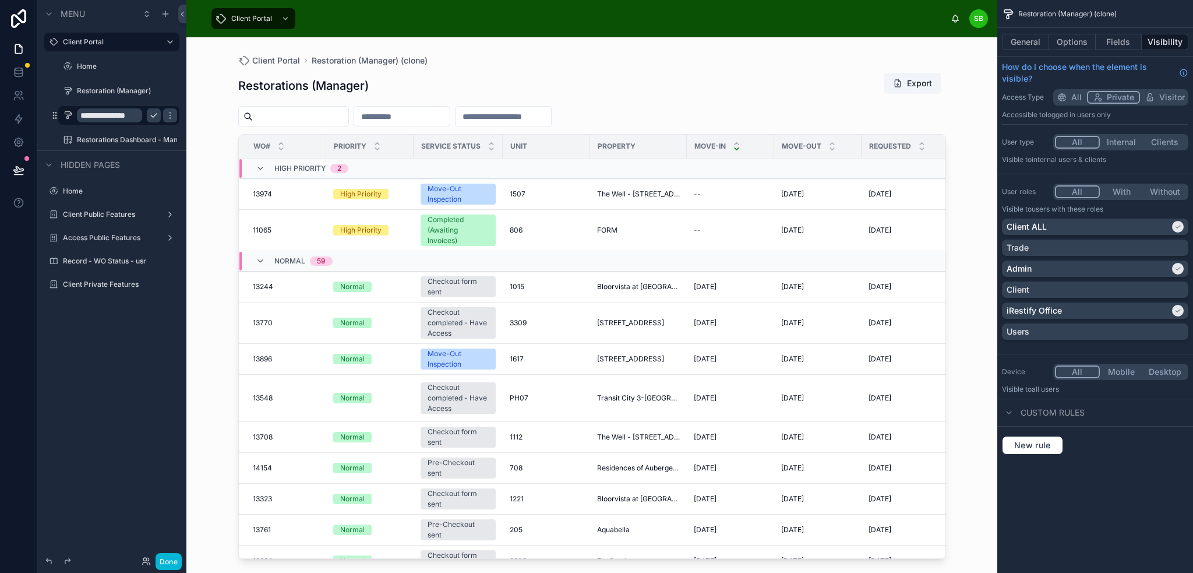
scroll to position [0, 0]
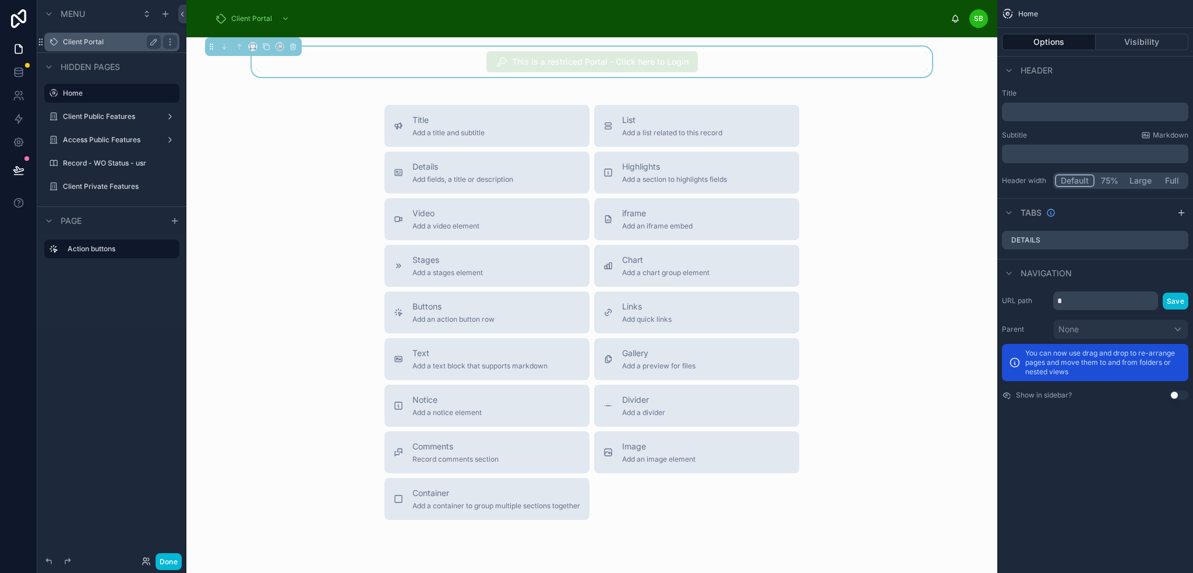
click at [110, 43] on label "Client Portal" at bounding box center [109, 41] width 93 height 9
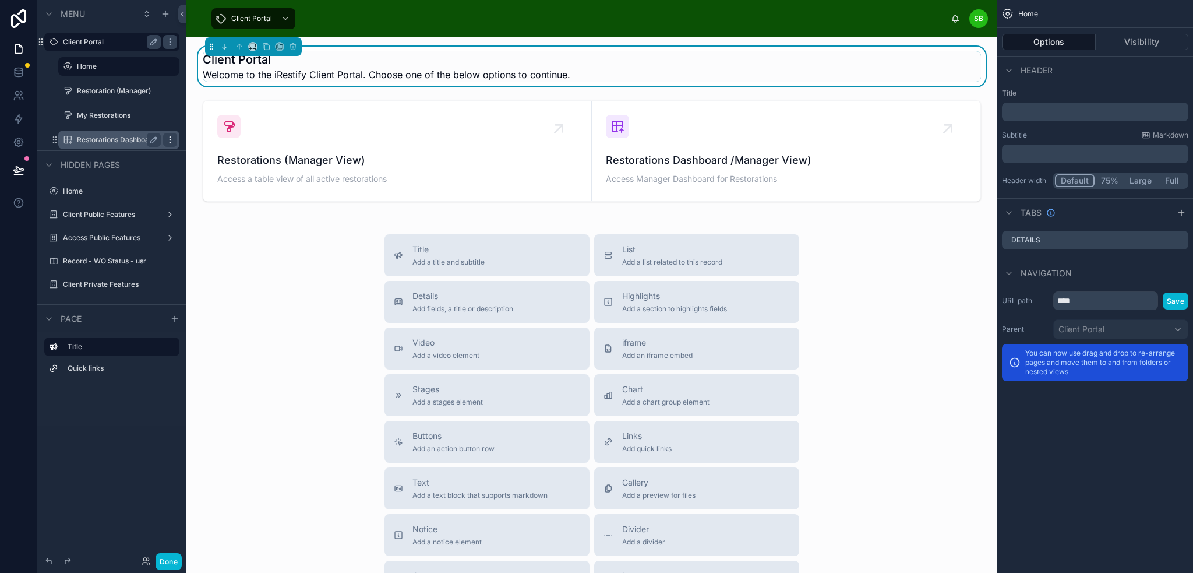
click at [170, 138] on icon "scrollable content" at bounding box center [169, 139] width 9 height 9
click at [216, 132] on span "Clone" at bounding box center [218, 132] width 22 height 12
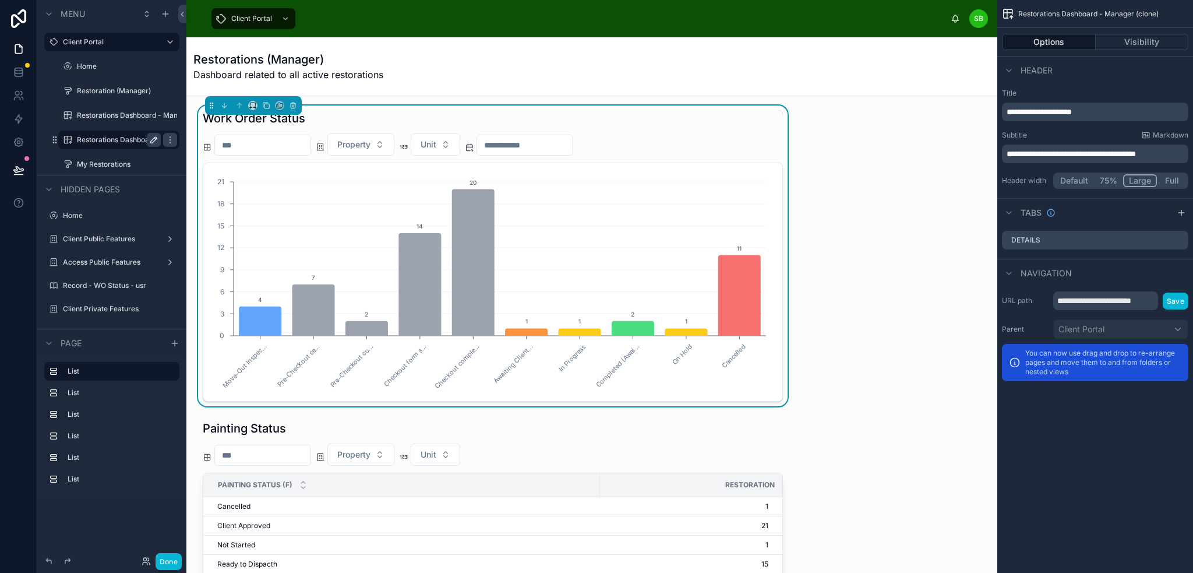
click at [151, 137] on icon "scrollable content" at bounding box center [153, 139] width 9 height 9
click at [130, 138] on input "**********" at bounding box center [109, 140] width 65 height 14
type input "**********"
click at [157, 163] on icon "scrollable content" at bounding box center [153, 164] width 9 height 9
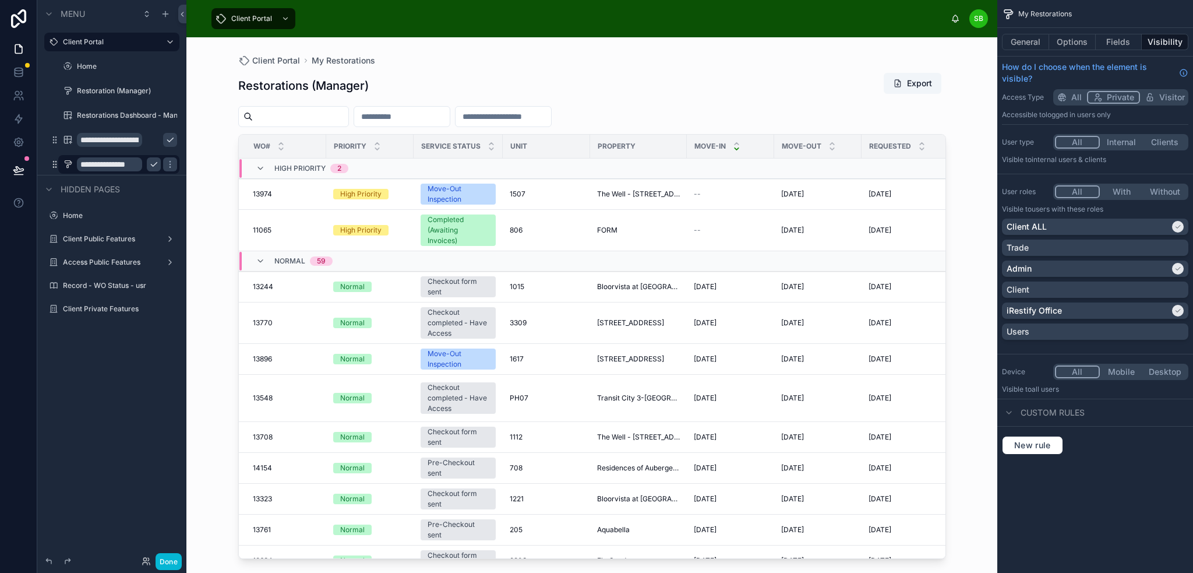
click at [165, 139] on icon "scrollable content" at bounding box center [169, 139] width 9 height 9
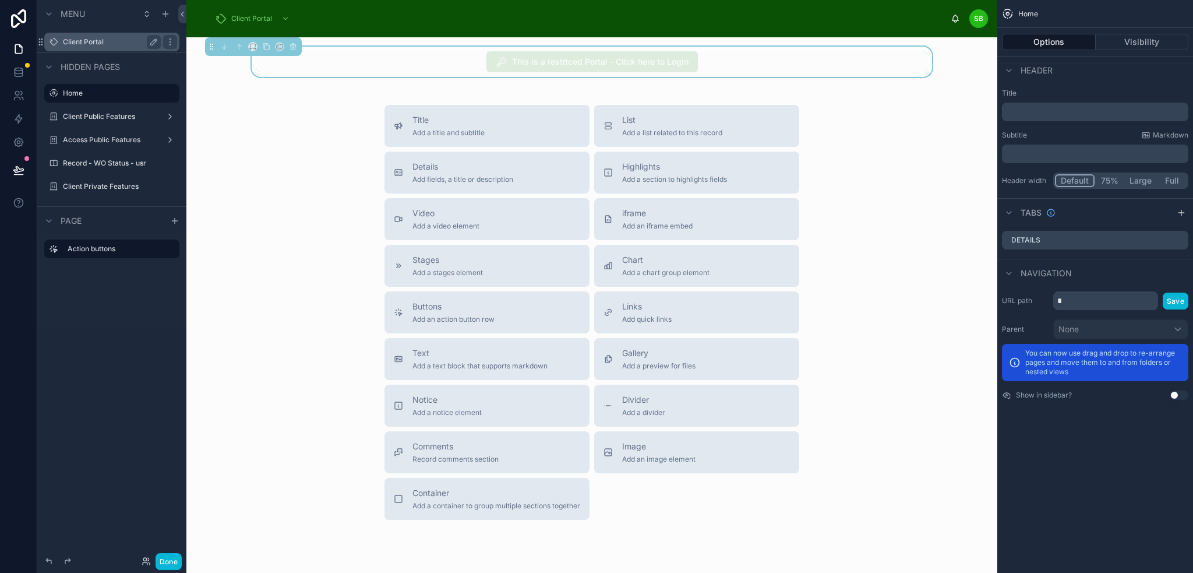
click at [107, 39] on label "Client Portal" at bounding box center [109, 41] width 93 height 9
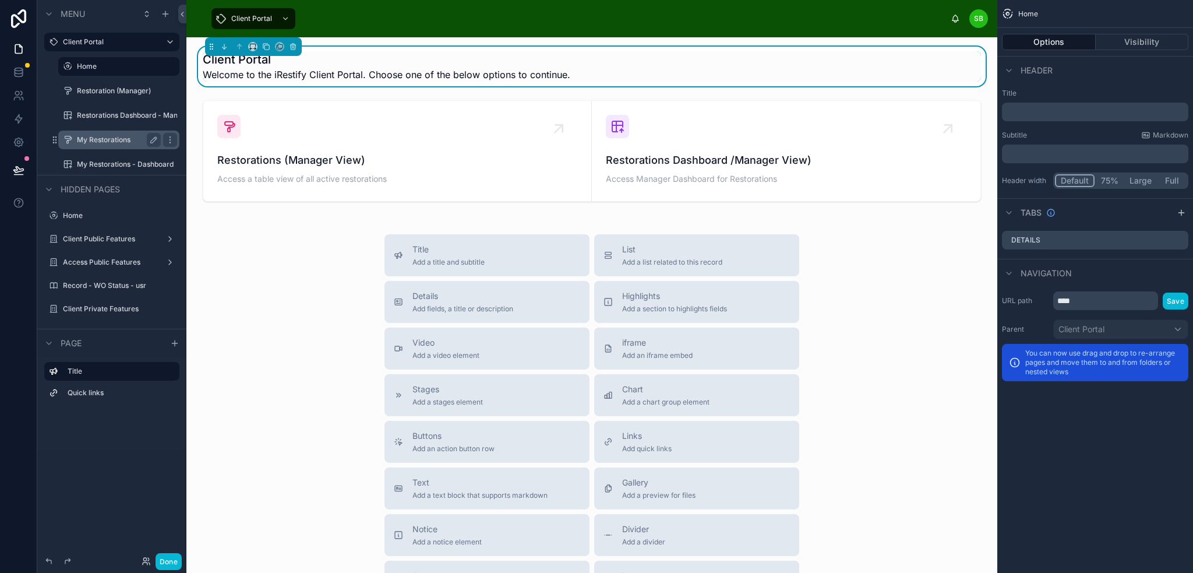
click at [108, 136] on label "My Restorations" at bounding box center [116, 139] width 79 height 9
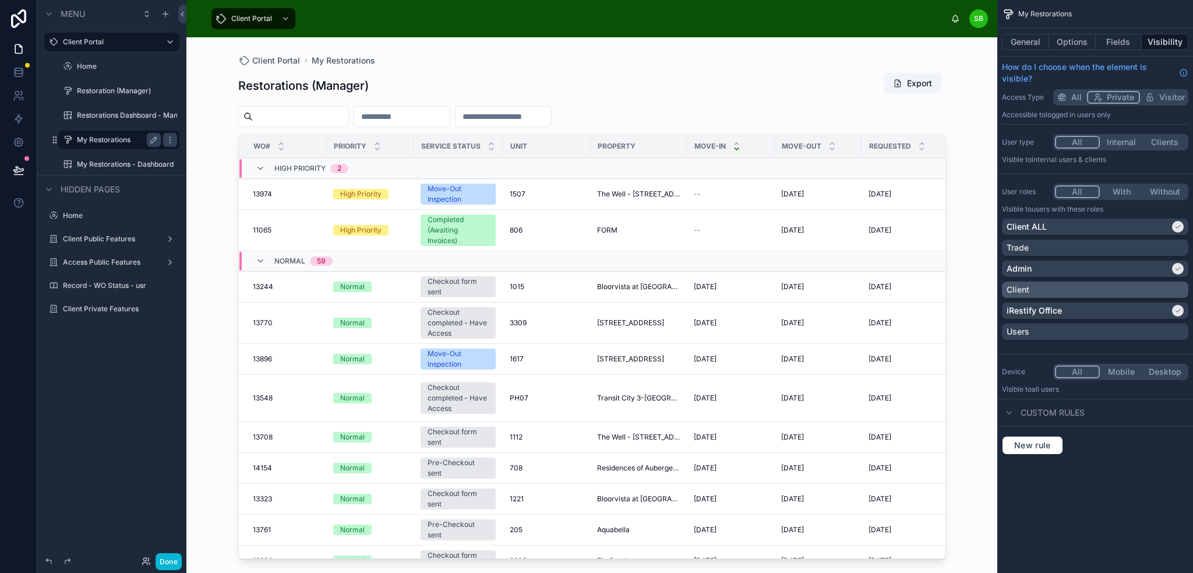
click at [1124, 291] on div "Client" at bounding box center [1095, 290] width 177 height 12
click at [86, 161] on label "My Restorations - Dashboard" at bounding box center [119, 164] width 84 height 9
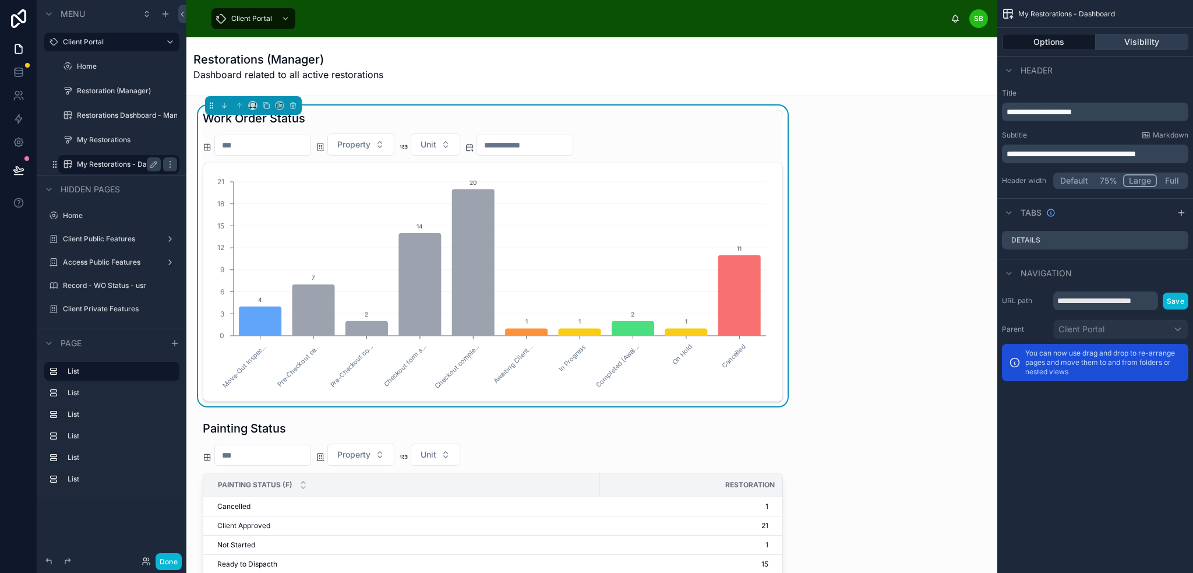
click at [1141, 37] on button "Visibility" at bounding box center [1142, 42] width 93 height 16
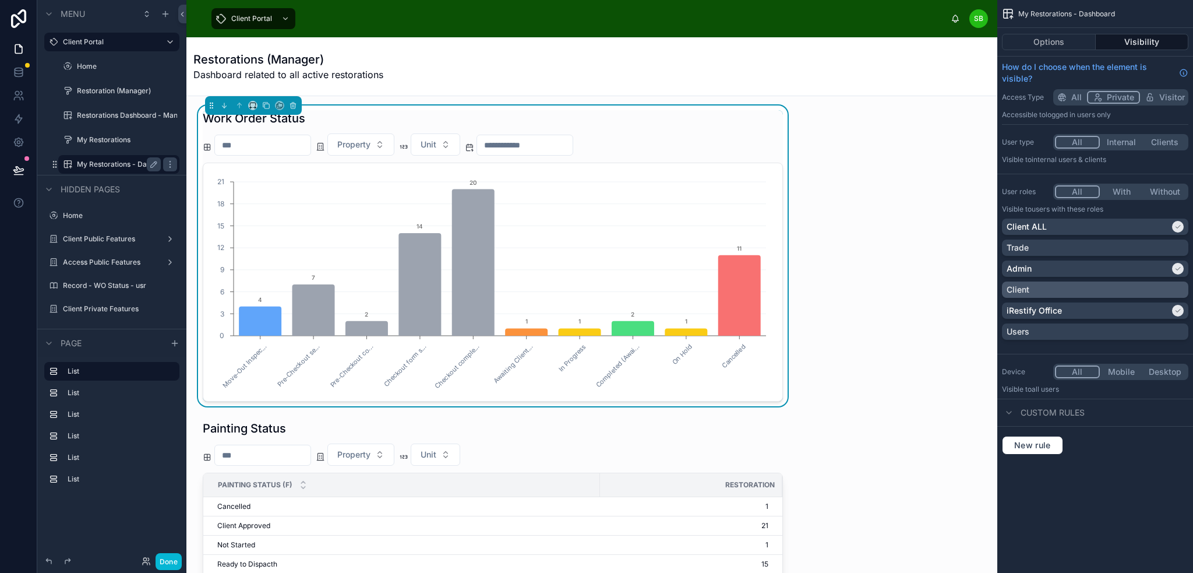
click at [1102, 284] on div "Client" at bounding box center [1095, 290] width 177 height 12
click at [1049, 34] on button "Options" at bounding box center [1049, 42] width 94 height 16
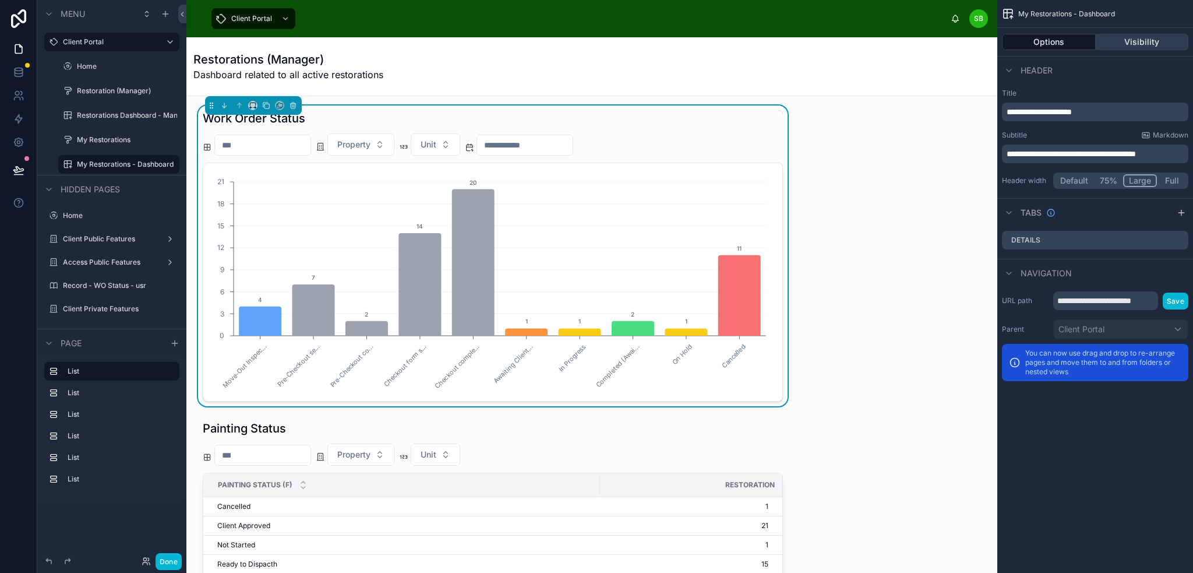
click at [1137, 43] on button "Visibility" at bounding box center [1142, 42] width 93 height 16
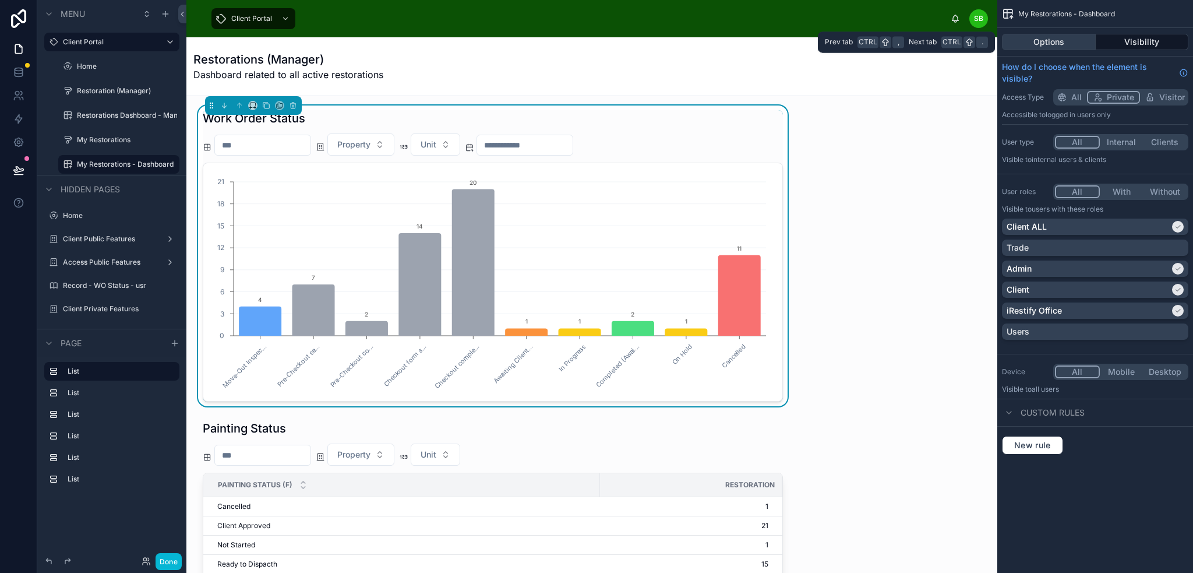
click at [1071, 43] on button "Options" at bounding box center [1049, 42] width 94 height 16
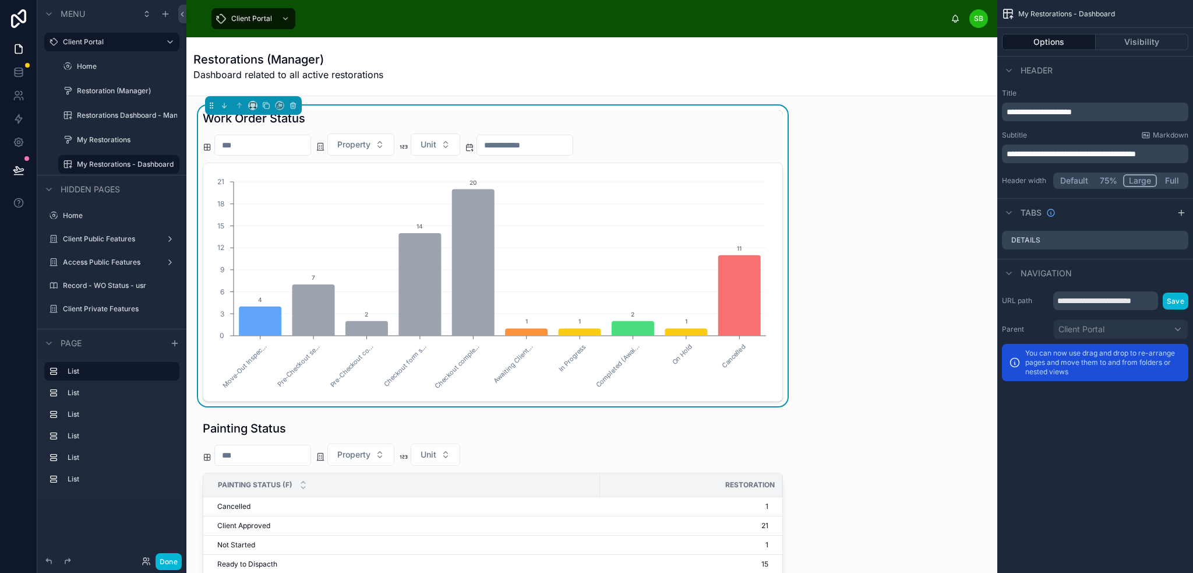
click at [708, 127] on div "Work Order Status Property Unit Move-Out Inspec... Pre-Checkout se... Pre-Check…" at bounding box center [493, 255] width 580 height 291
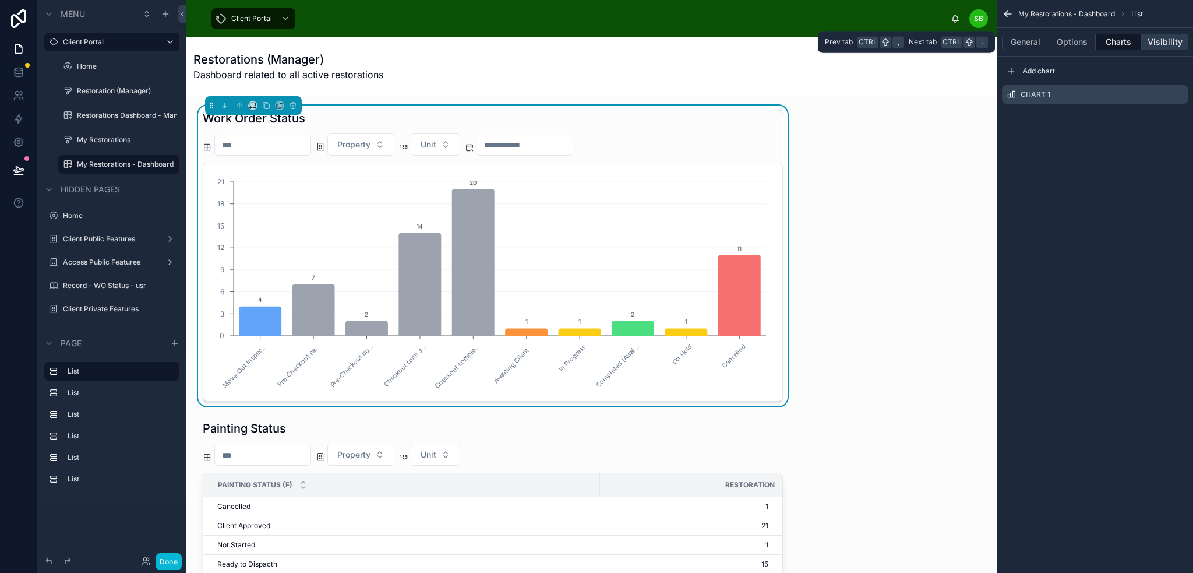
click at [1174, 43] on button "Visibility" at bounding box center [1165, 42] width 47 height 16
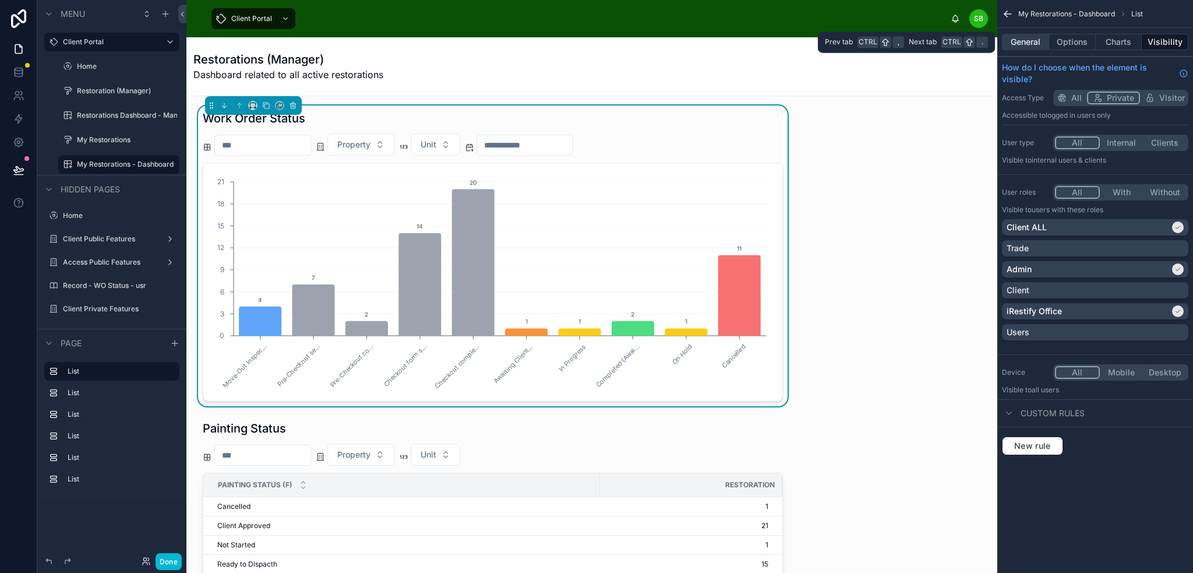
click at [1025, 41] on button "General" at bounding box center [1025, 42] width 47 height 16
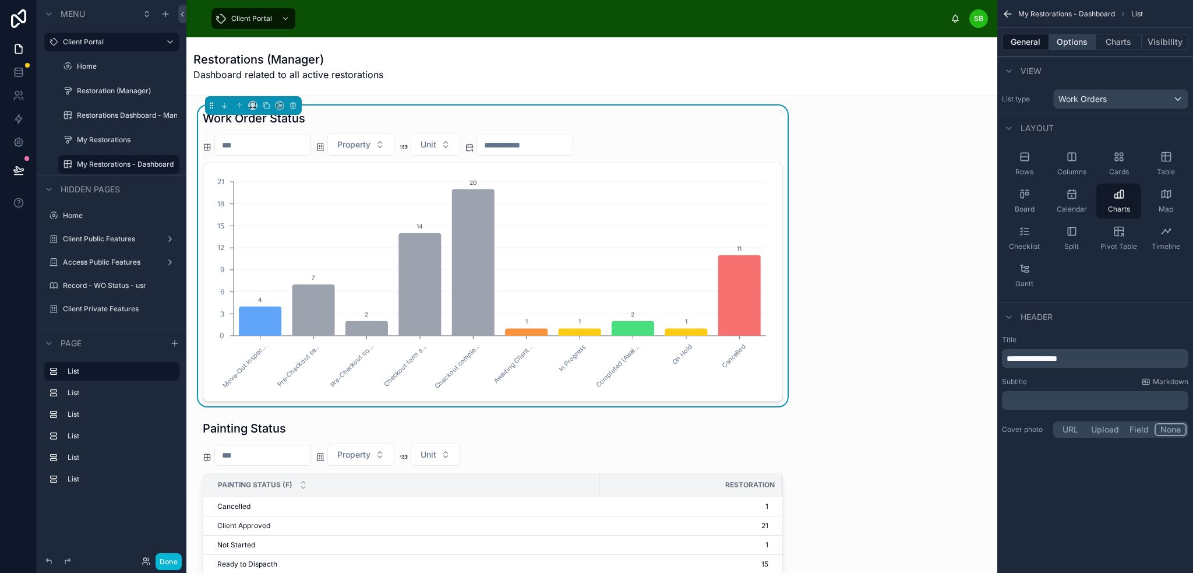
click at [1082, 45] on button "Options" at bounding box center [1072, 42] width 47 height 16
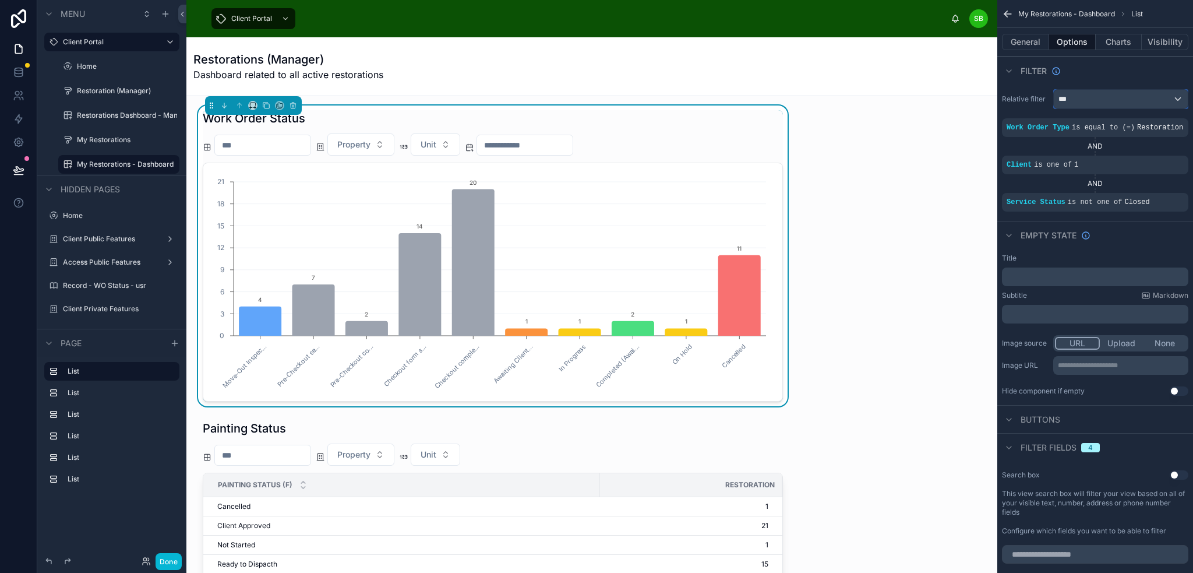
click at [1114, 95] on div "***" at bounding box center [1121, 99] width 134 height 19
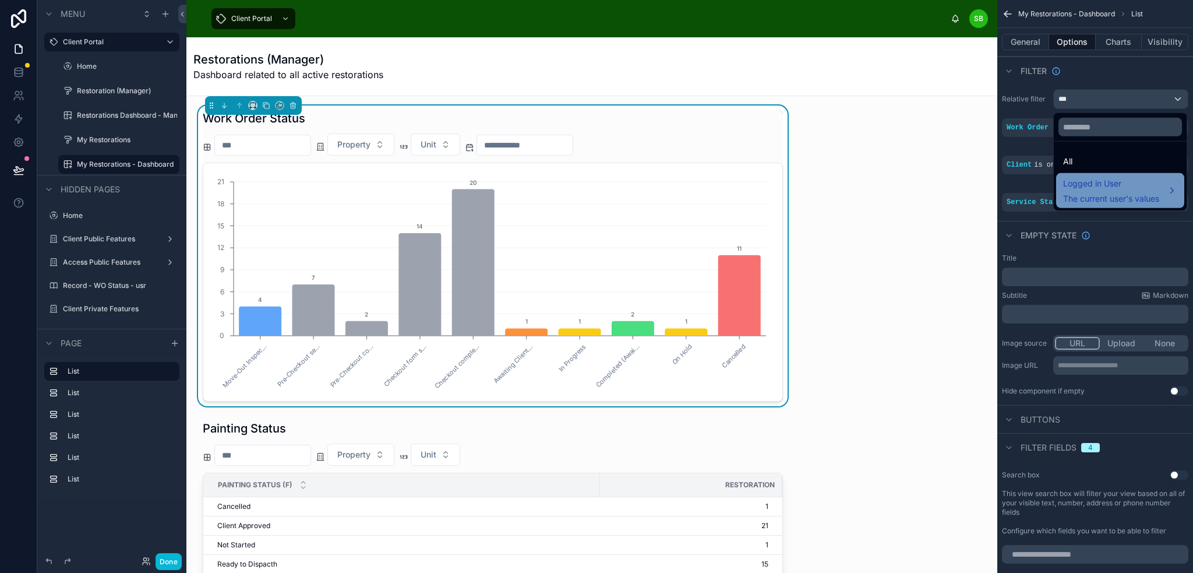
click at [1124, 186] on span "Logged in User" at bounding box center [1111, 184] width 96 height 14
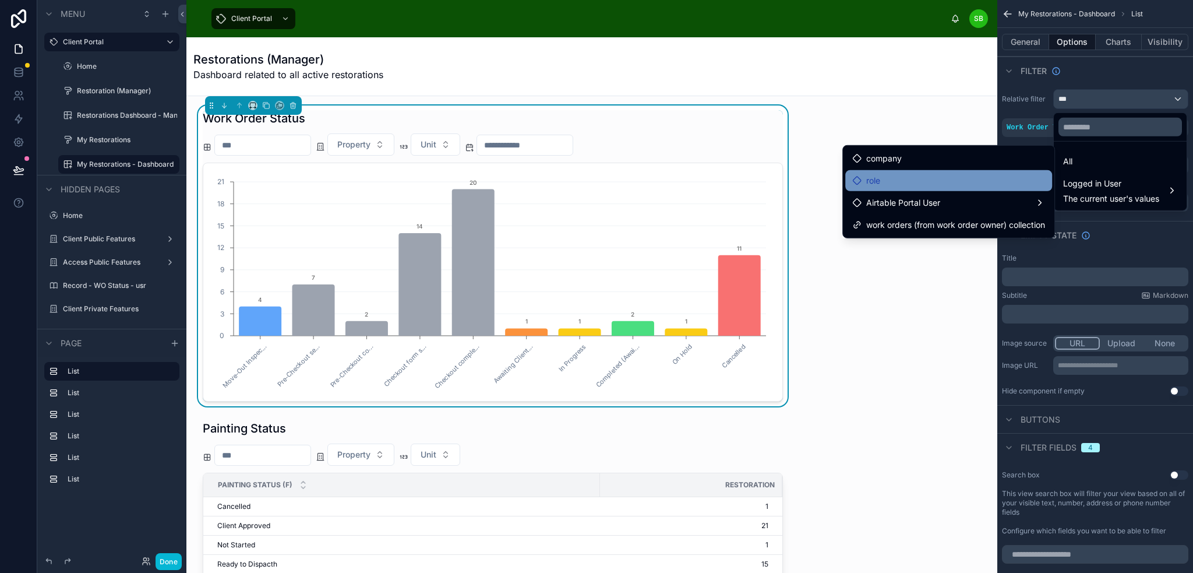
click at [916, 184] on div "role" at bounding box center [948, 181] width 193 height 14
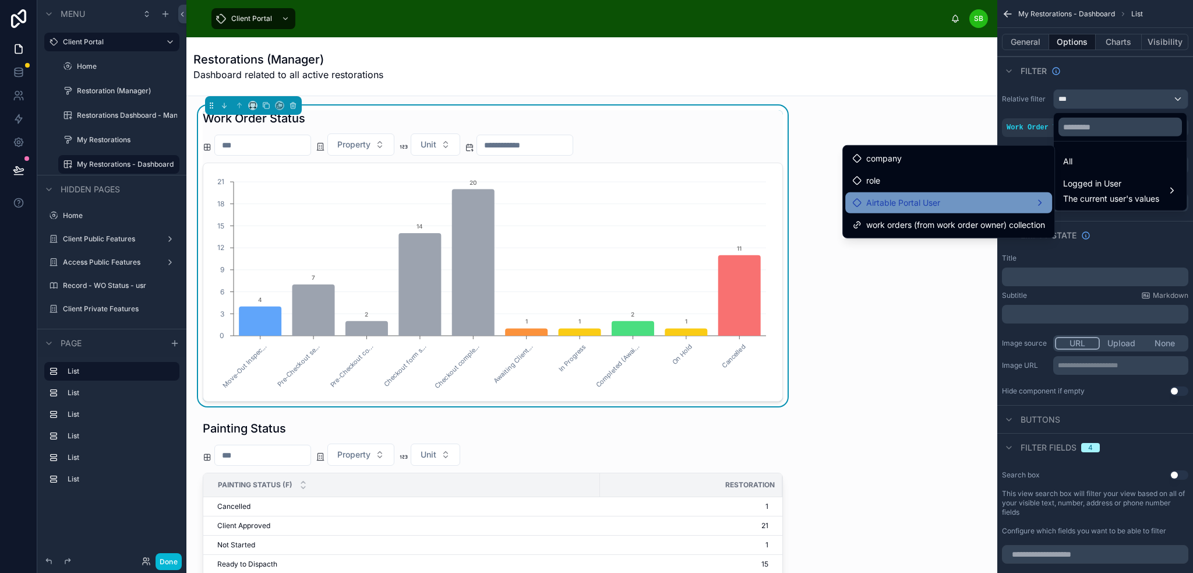
click at [909, 204] on span "Airtable Portal User" at bounding box center [903, 203] width 74 height 14
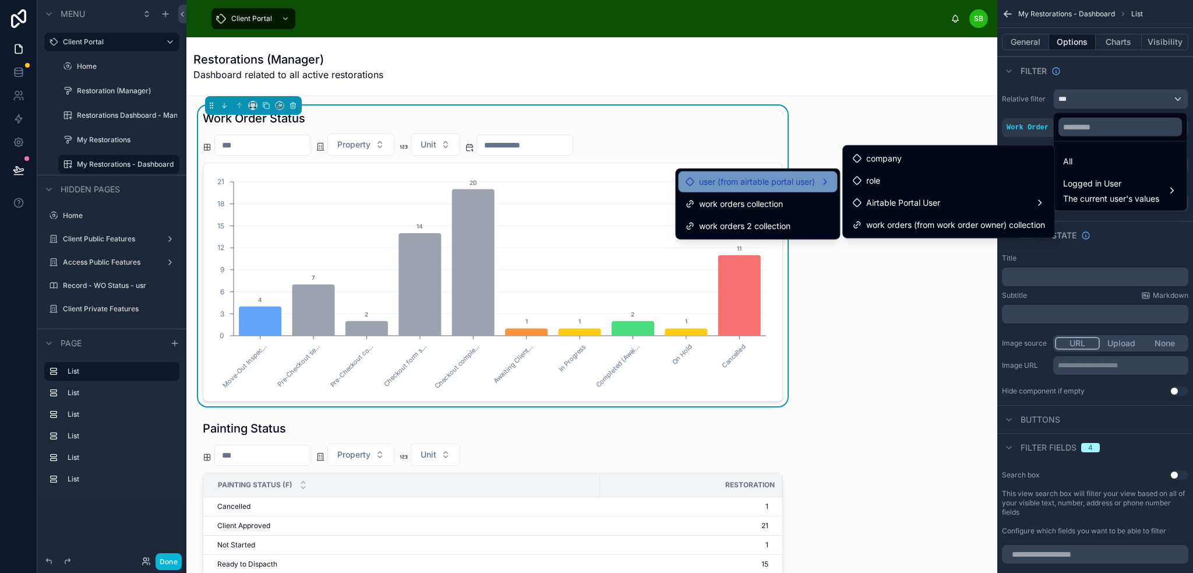
click at [777, 183] on span "user (from airtable portal user)" at bounding box center [757, 182] width 116 height 14
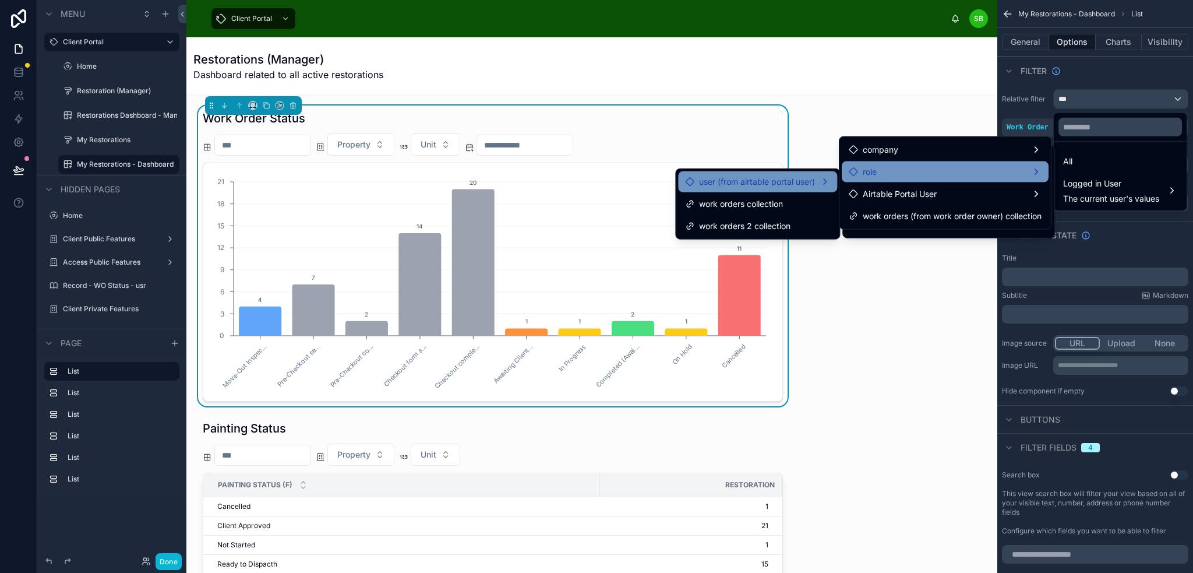
click at [892, 172] on div "role" at bounding box center [945, 172] width 193 height 14
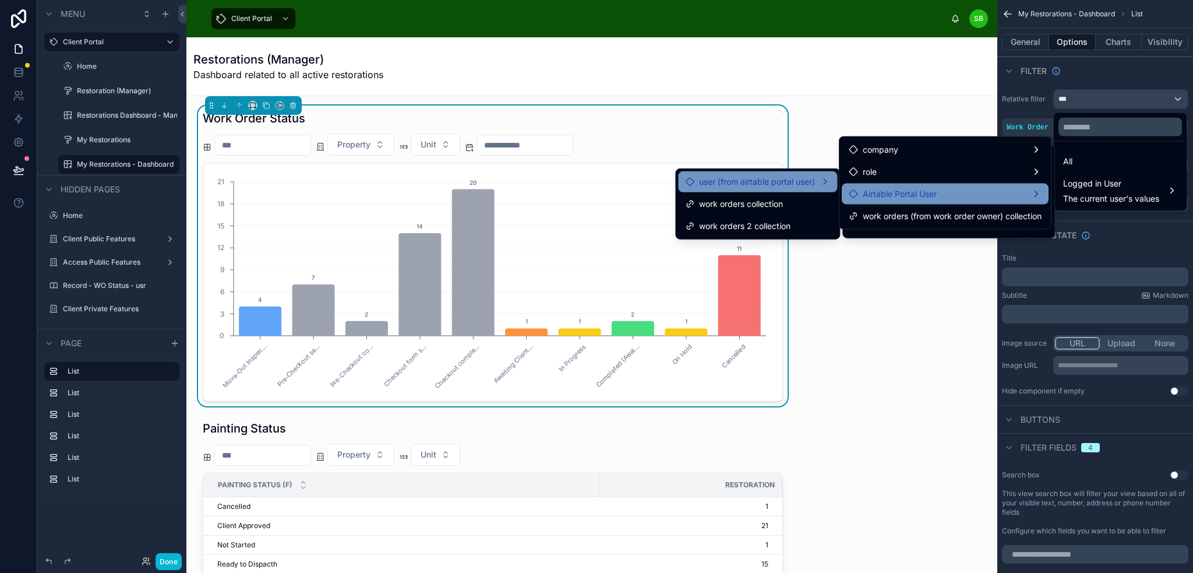
click at [902, 195] on span "Airtable Portal User" at bounding box center [900, 194] width 74 height 14
click at [939, 199] on div "Airtable Portal User" at bounding box center [945, 194] width 193 height 14
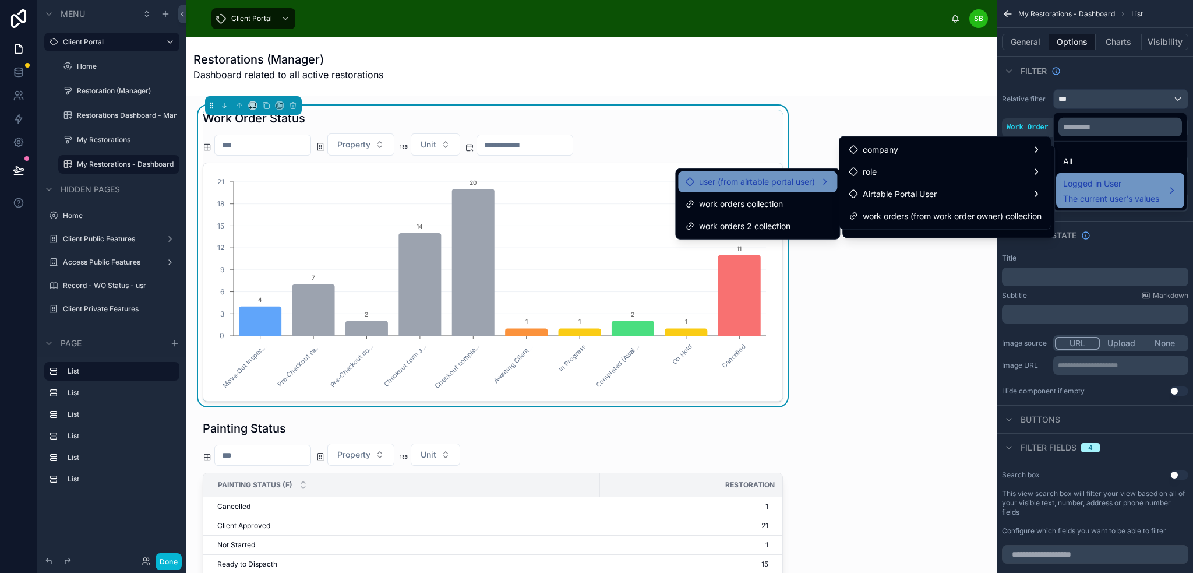
click at [1119, 188] on span "Logged in User" at bounding box center [1111, 184] width 96 height 14
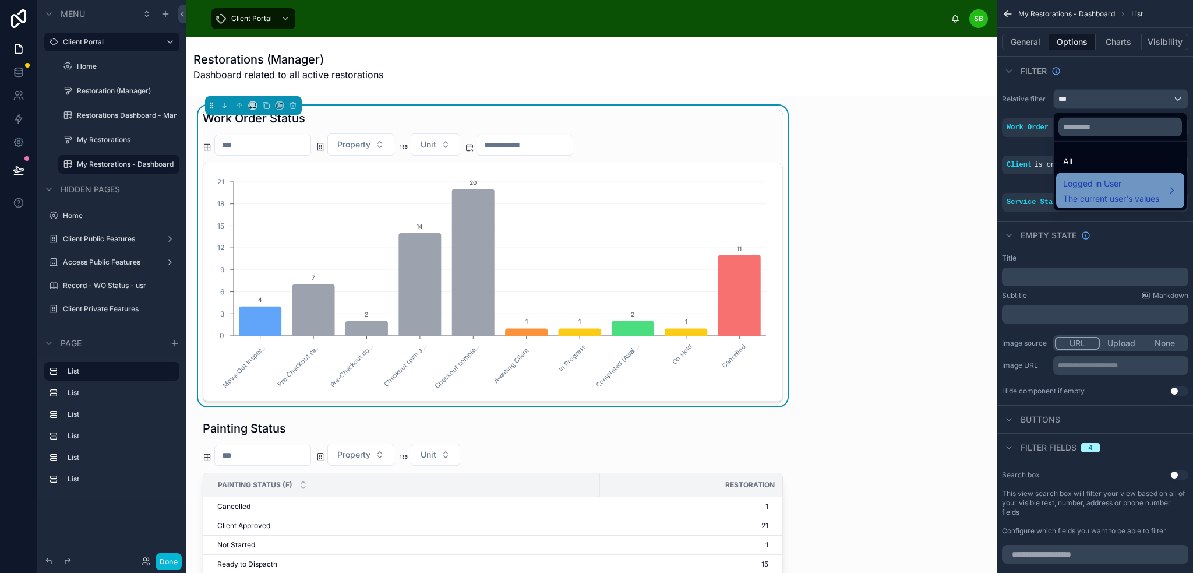
click at [1119, 188] on span "Logged in User" at bounding box center [1111, 184] width 96 height 14
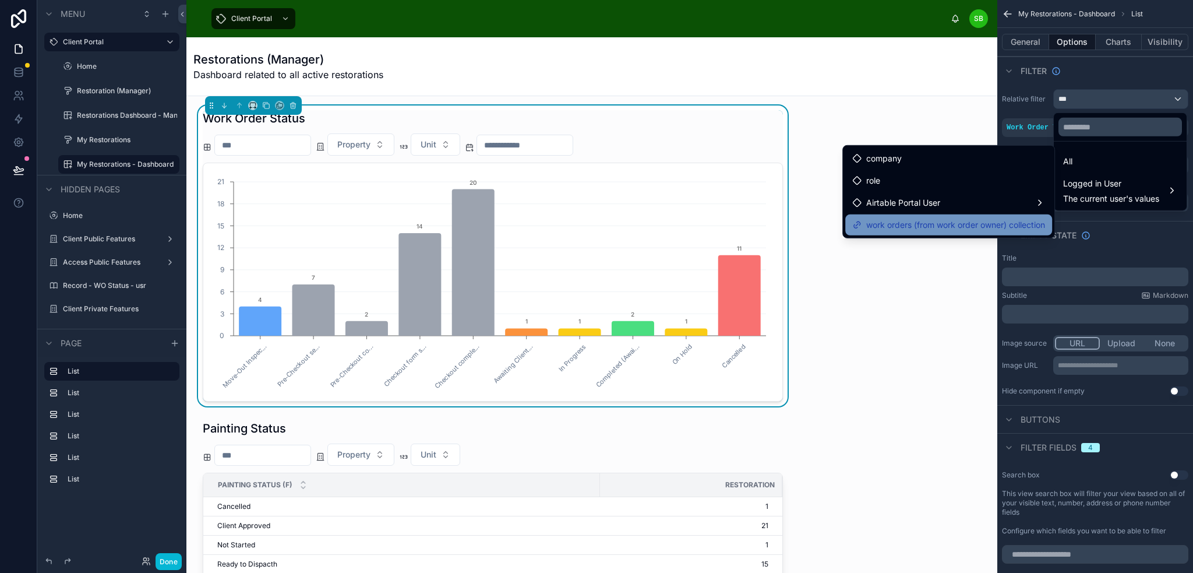
click at [934, 227] on span "work orders (from work order owner) collection" at bounding box center [955, 225] width 179 height 14
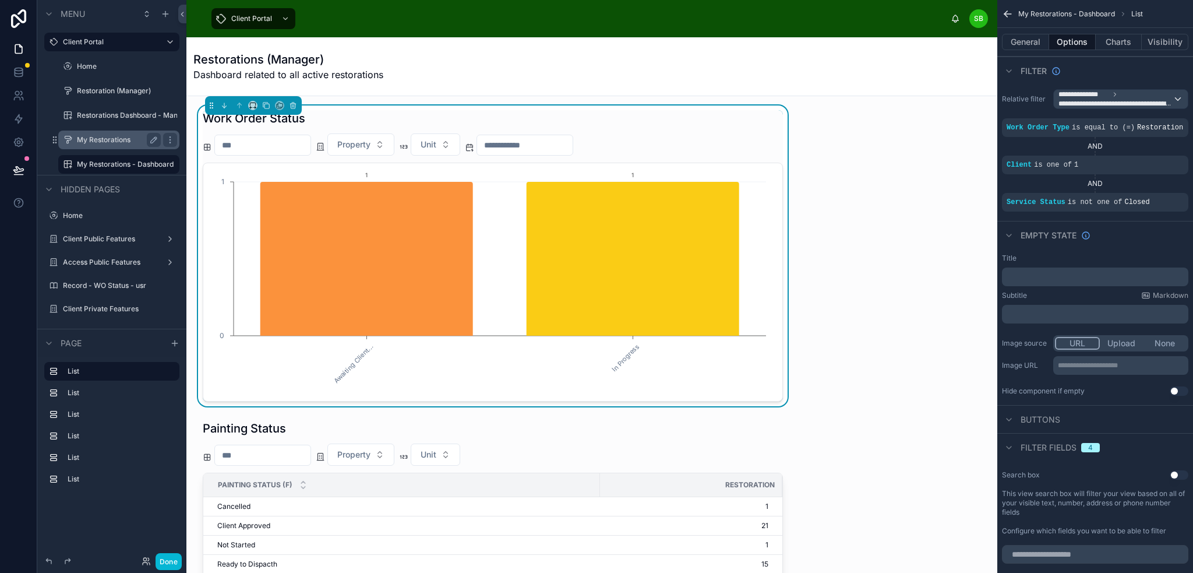
click at [89, 144] on label "My Restorations" at bounding box center [116, 139] width 79 height 9
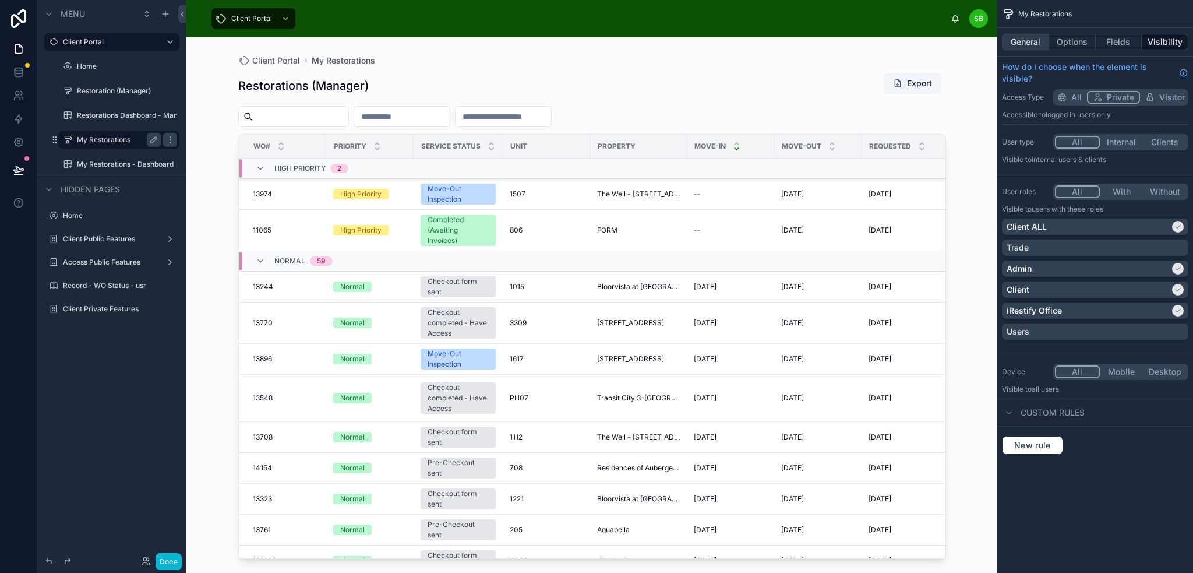
click at [1035, 41] on button "General" at bounding box center [1025, 42] width 47 height 16
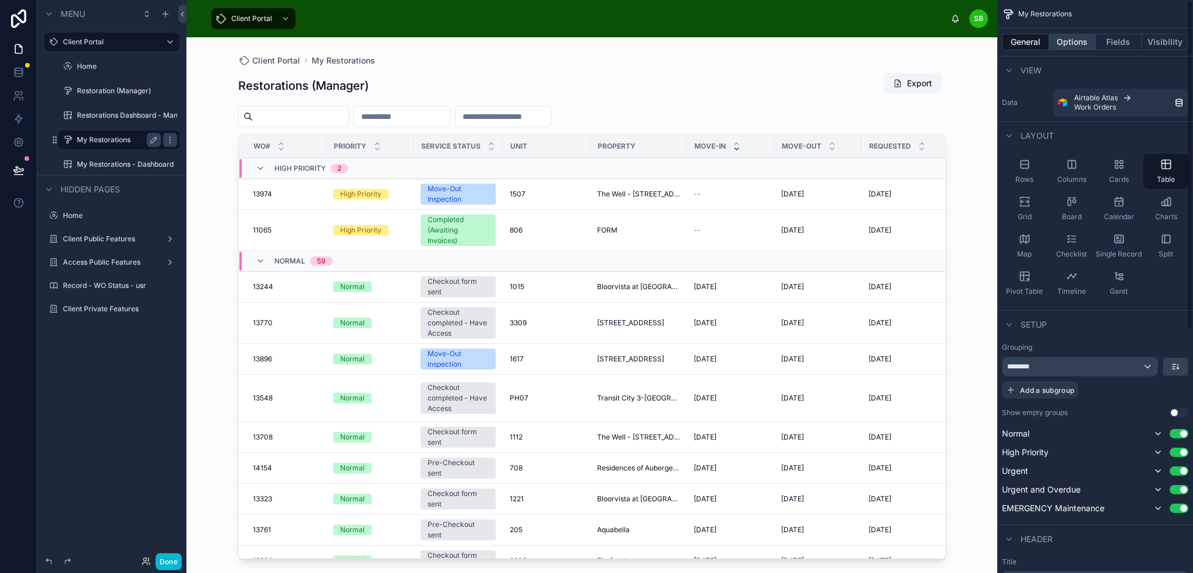
click at [1072, 41] on button "Options" at bounding box center [1072, 42] width 47 height 16
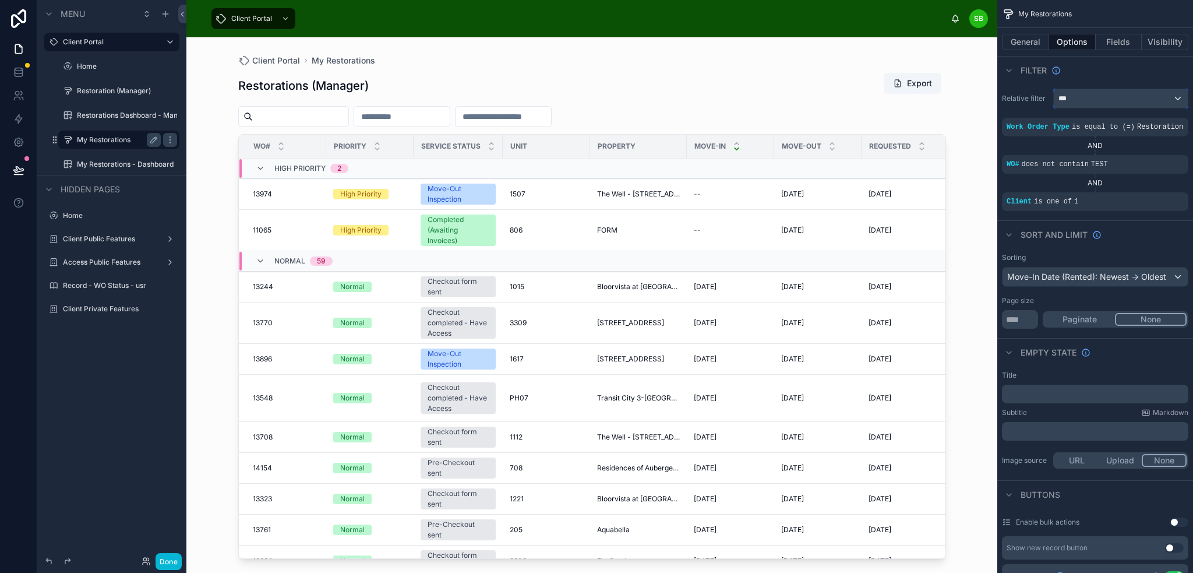
click at [1097, 98] on div "***" at bounding box center [1121, 98] width 134 height 19
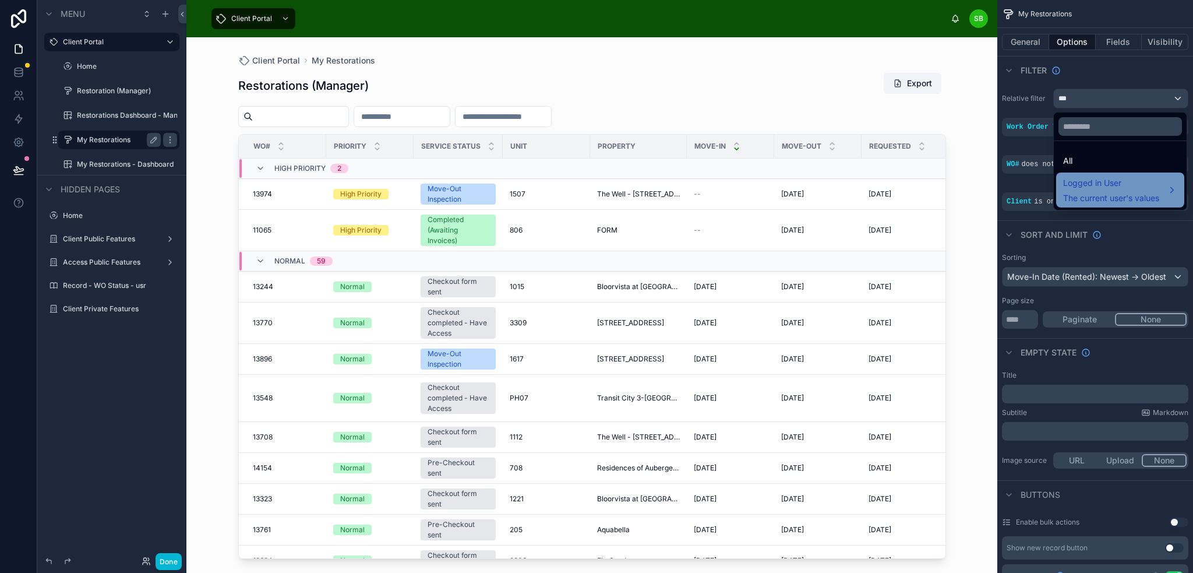
click at [1116, 189] on span "Logged in User" at bounding box center [1111, 183] width 96 height 14
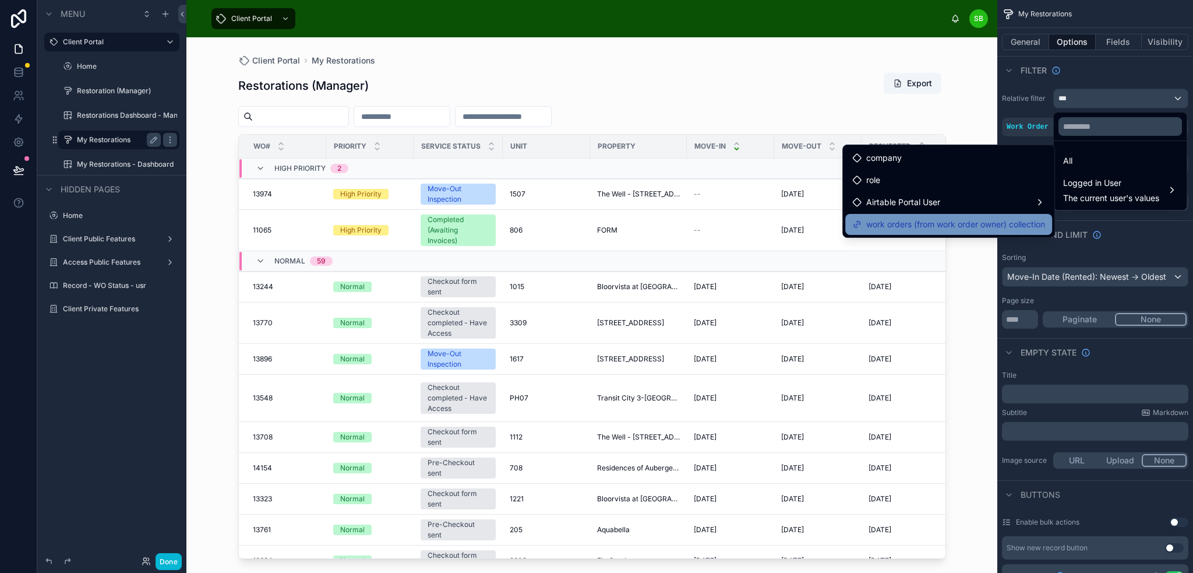
click at [964, 217] on span "work orders (from work order owner) collection" at bounding box center [955, 224] width 179 height 14
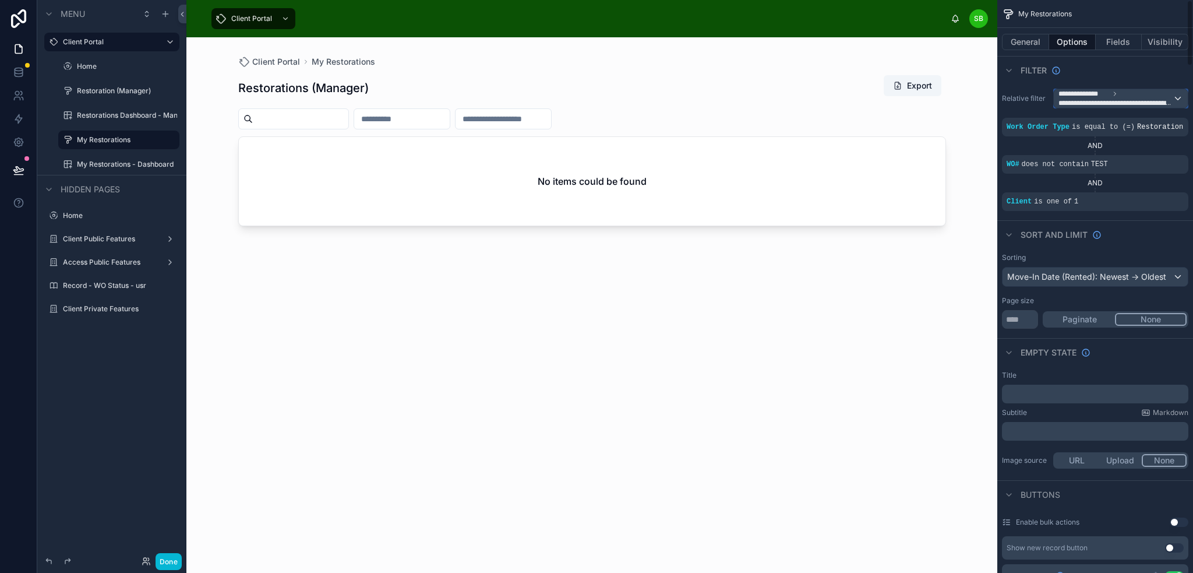
click at [1137, 93] on span "**********" at bounding box center [1115, 98] width 114 height 19
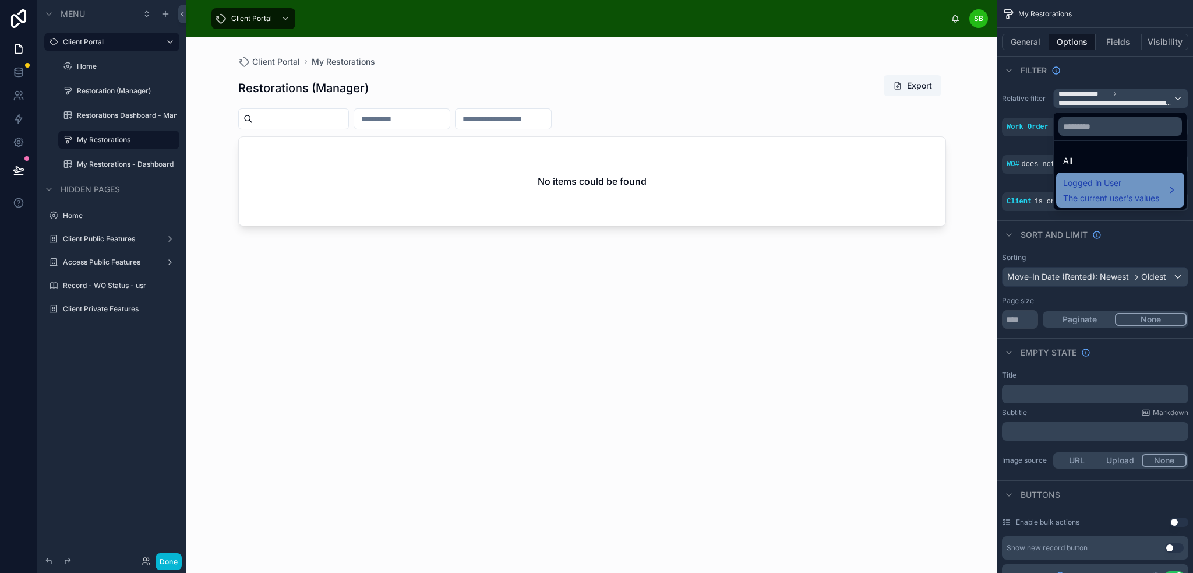
click at [1106, 188] on span "Logged in User" at bounding box center [1111, 183] width 96 height 14
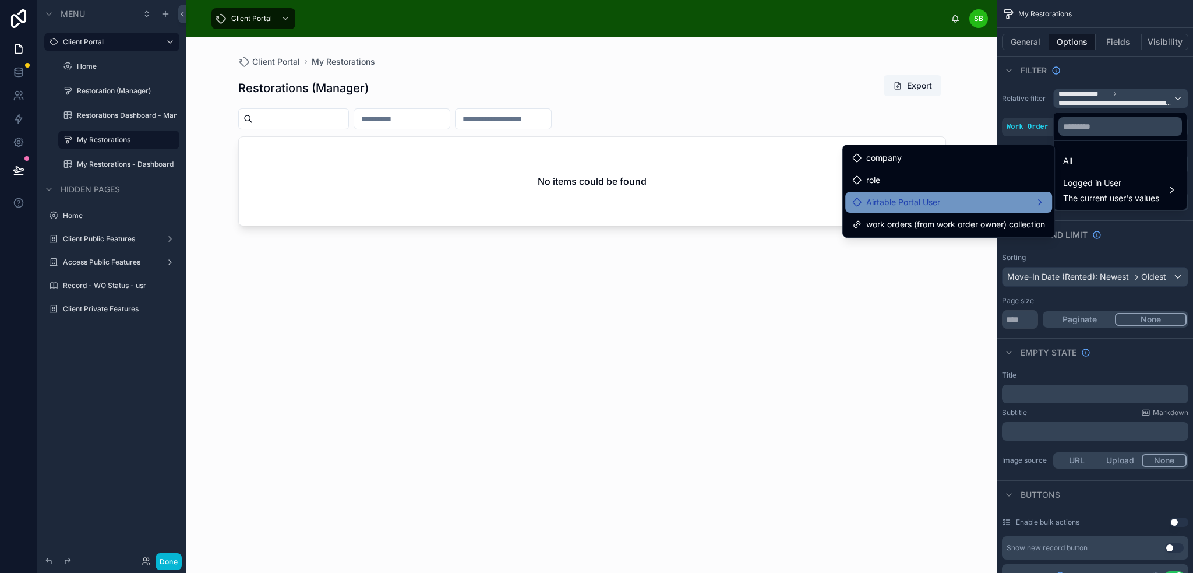
click at [902, 192] on div "Airtable Portal User" at bounding box center [948, 202] width 207 height 21
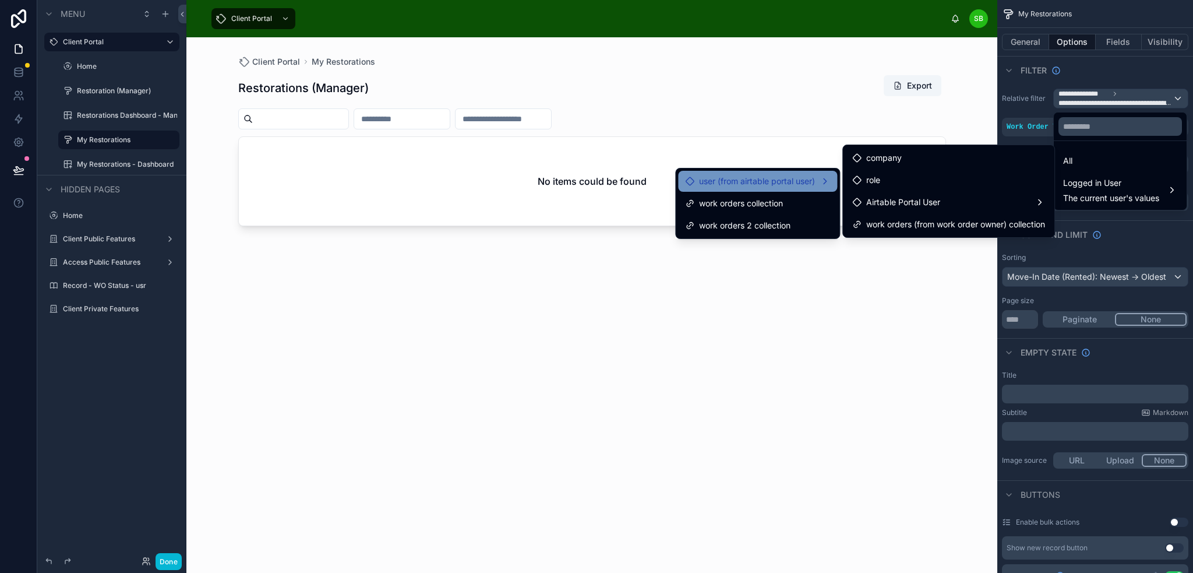
click at [751, 182] on span "user (from airtable portal user)" at bounding box center [757, 181] width 116 height 14
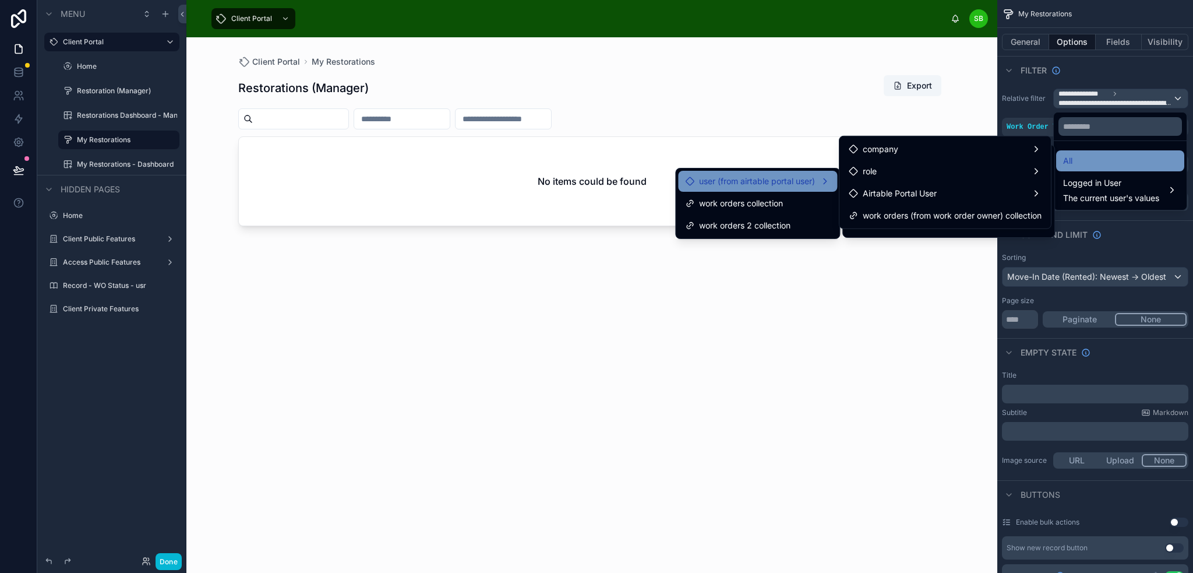
click at [1122, 150] on div "All" at bounding box center [1120, 160] width 128 height 21
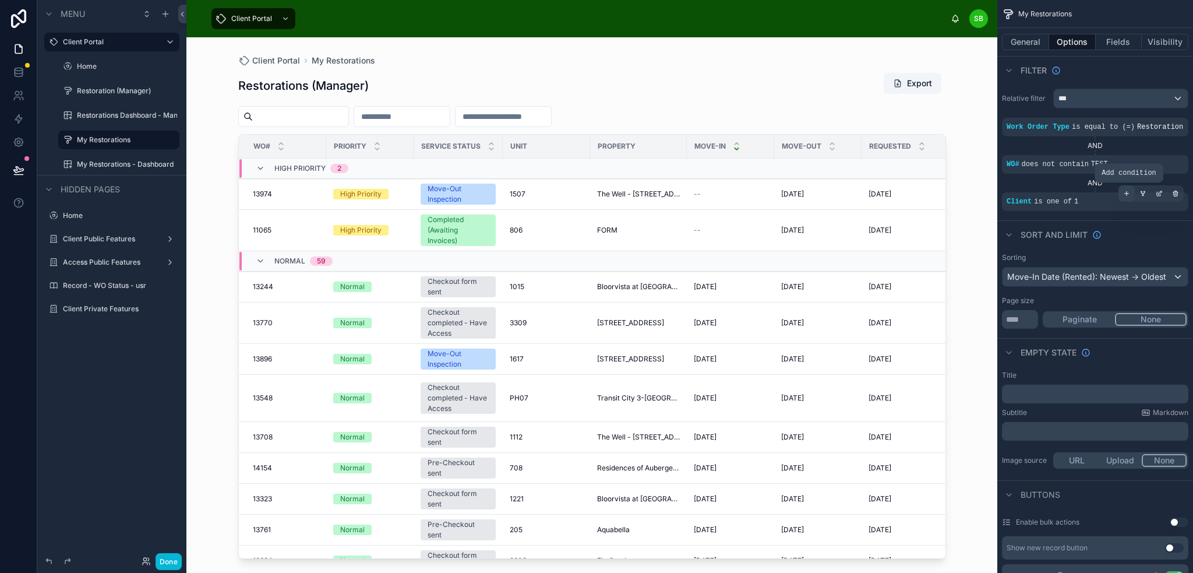
click at [1125, 192] on icon "scrollable content" at bounding box center [1126, 193] width 7 height 7
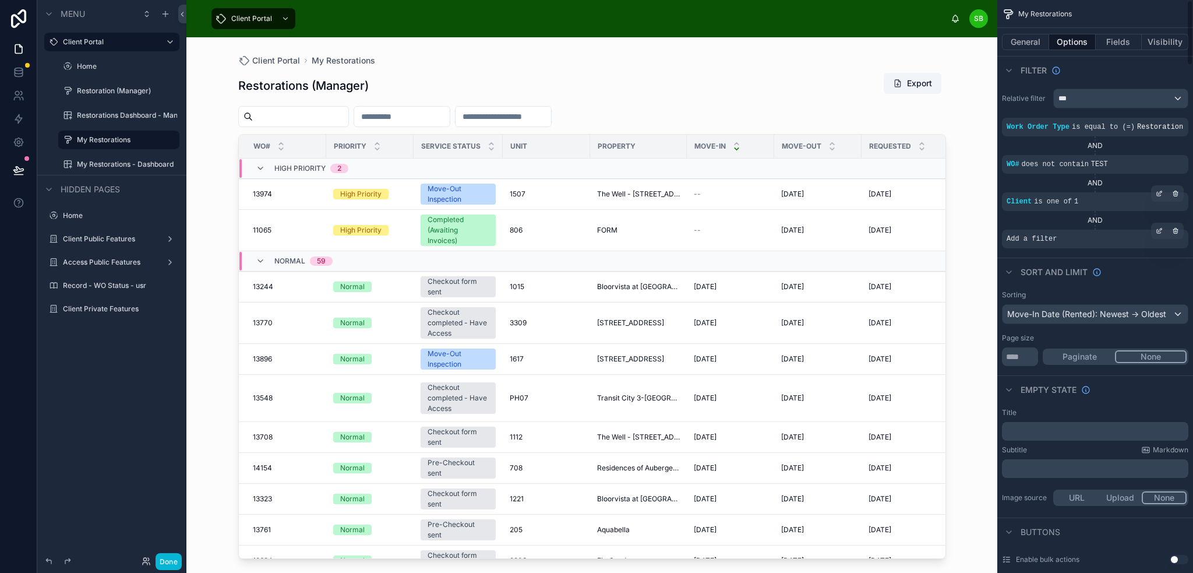
click at [1076, 241] on div "Add a filter" at bounding box center [1095, 239] width 186 height 19
click at [1158, 231] on icon "scrollable content" at bounding box center [1159, 230] width 7 height 7
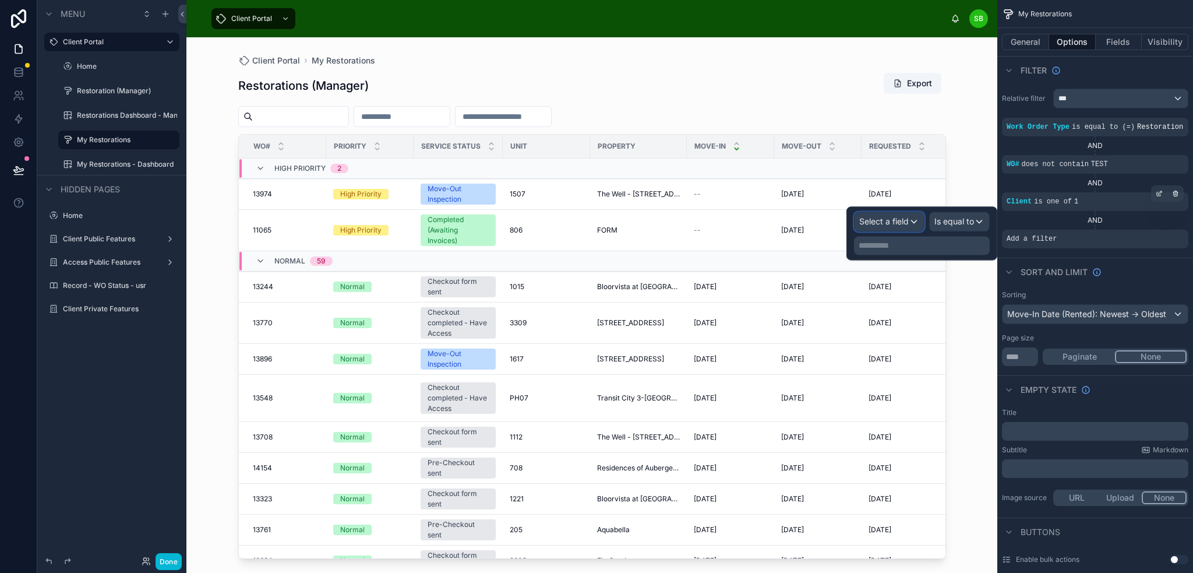
click at [871, 223] on span "Select a field" at bounding box center [884, 221] width 50 height 10
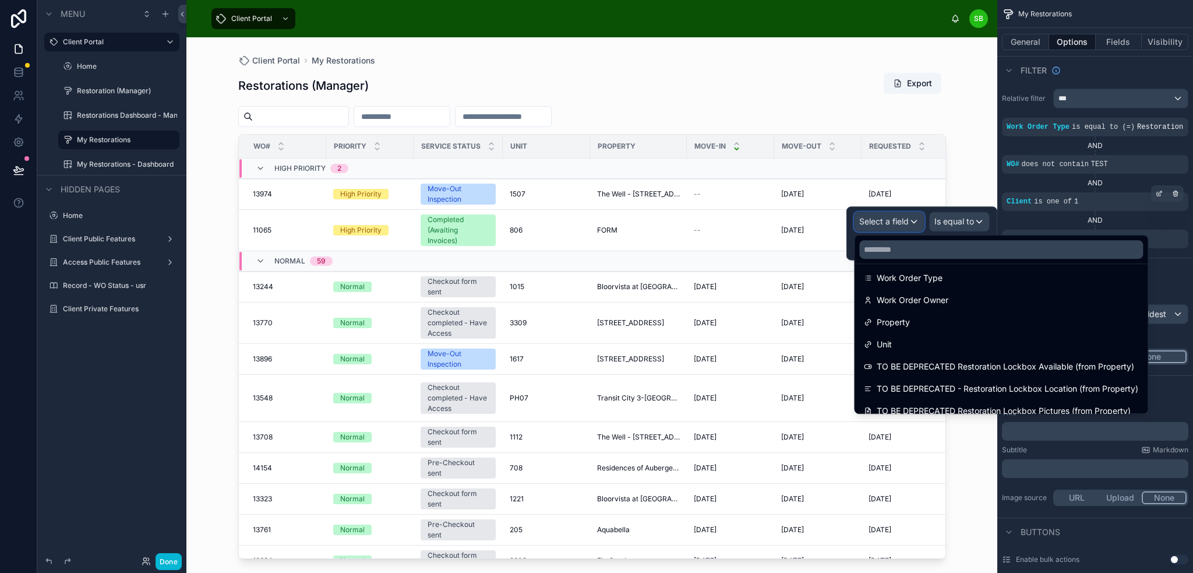
scroll to position [175, 0]
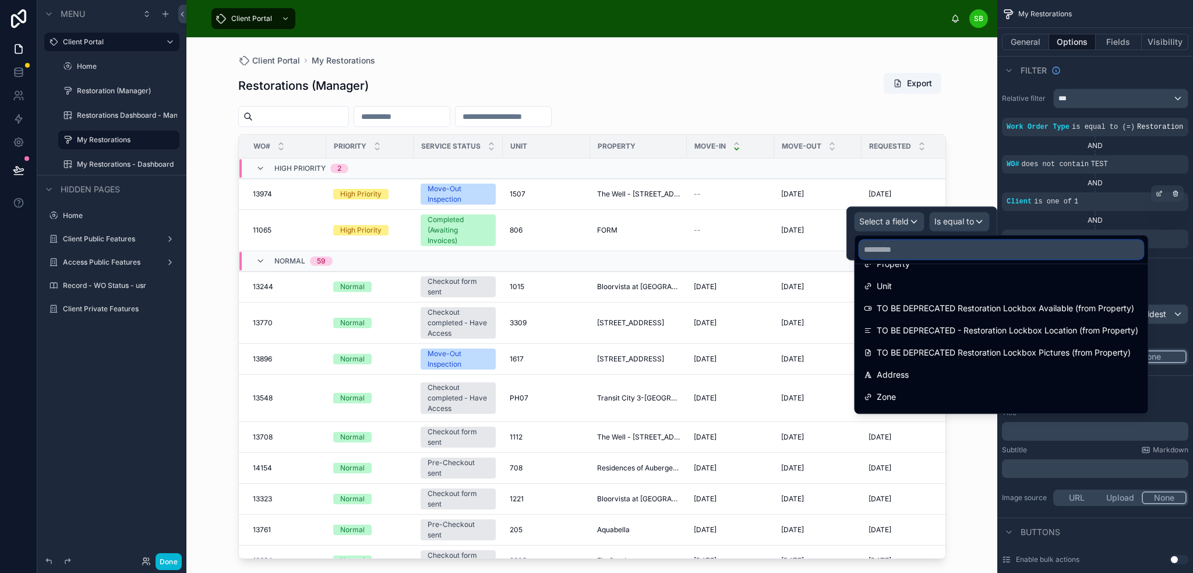
click at [934, 248] on input "text" at bounding box center [1001, 249] width 284 height 19
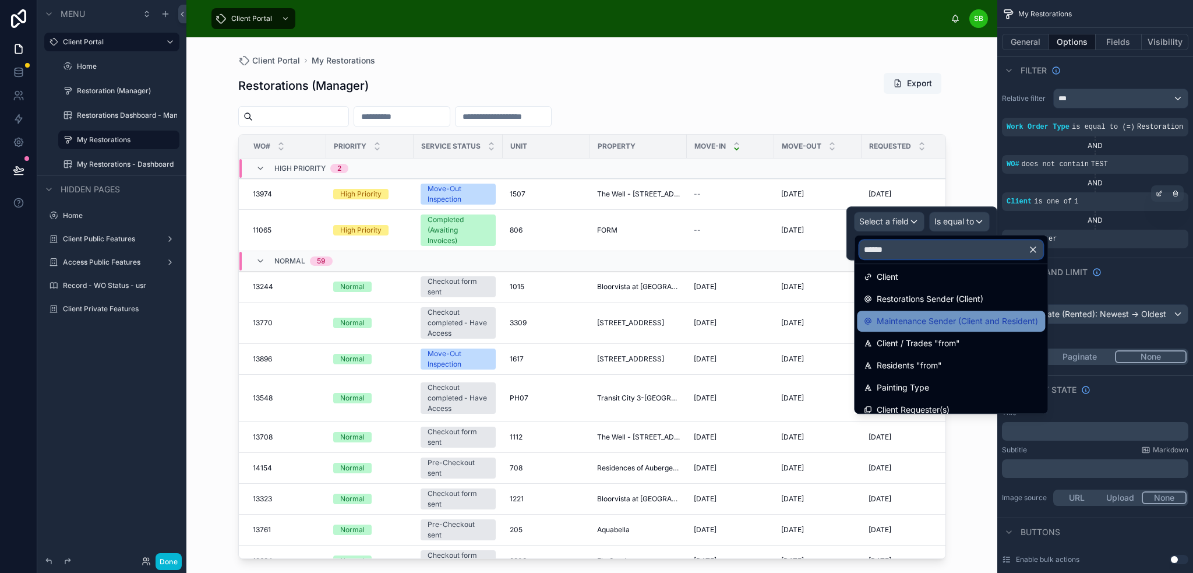
scroll to position [193, 0]
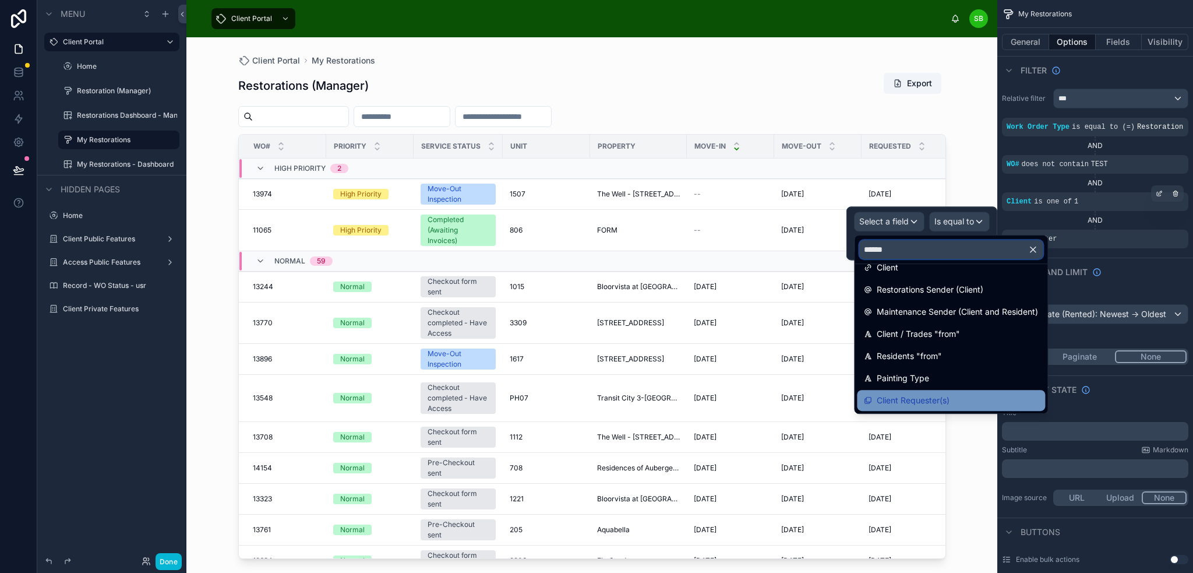
type input "******"
click at [955, 393] on div "Client Requester(s)" at bounding box center [951, 400] width 174 height 14
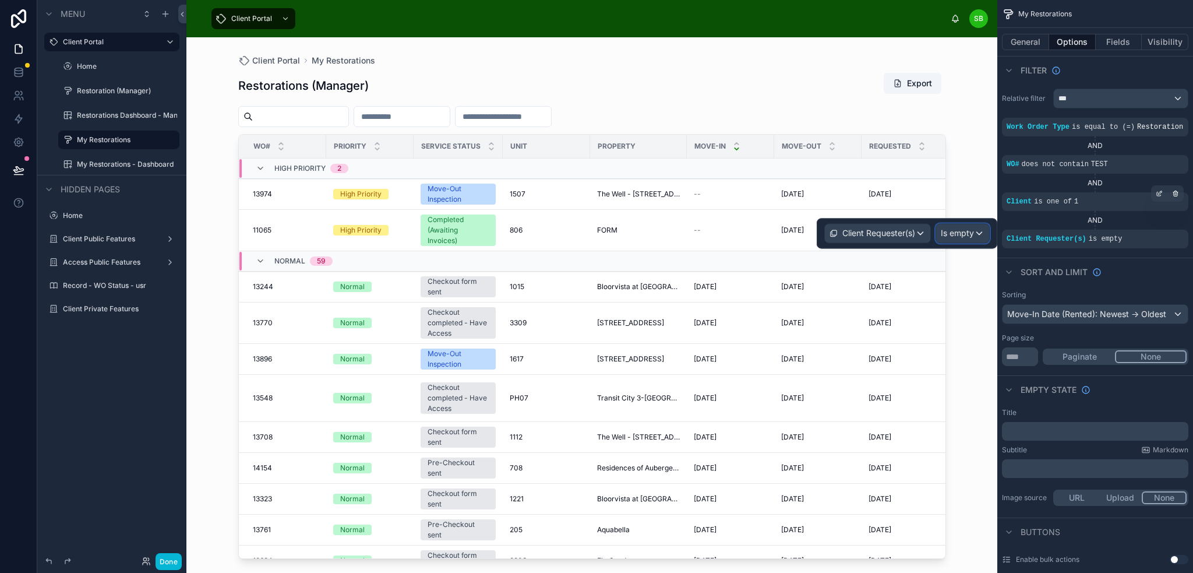
click at [968, 230] on span "Is empty" at bounding box center [957, 233] width 33 height 12
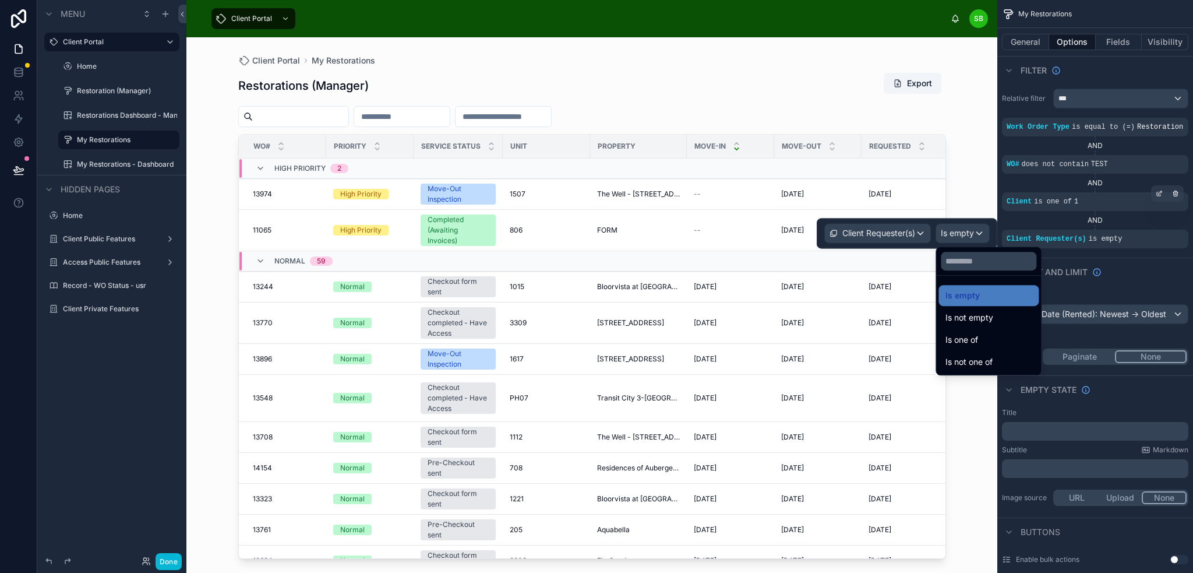
click at [985, 343] on div "Is one of" at bounding box center [988, 340] width 86 height 14
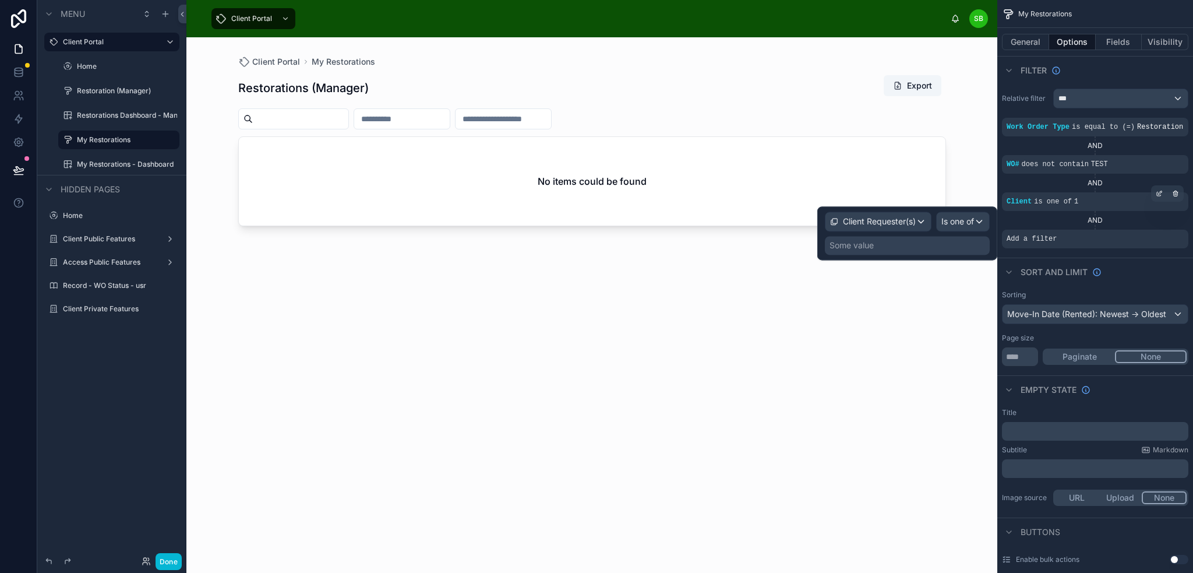
click at [915, 246] on div "Some value" at bounding box center [907, 245] width 165 height 19
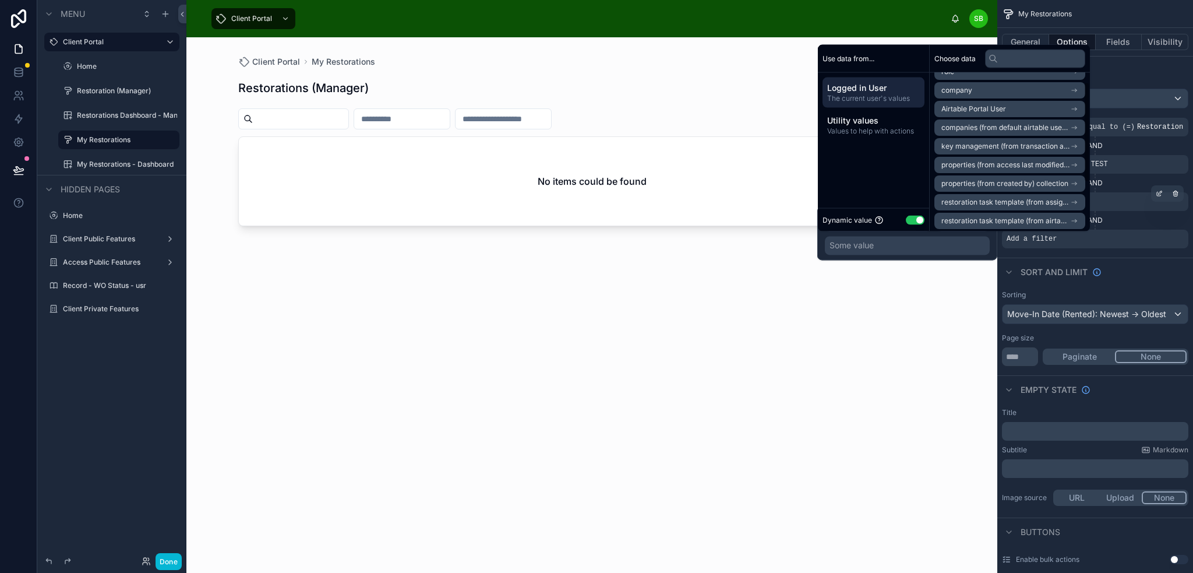
scroll to position [0, 0]
click at [1057, 139] on li "Airtable Portal User" at bounding box center [1009, 141] width 151 height 16
click at [1057, 105] on li "Airtable Portal User" at bounding box center [1009, 106] width 151 height 16
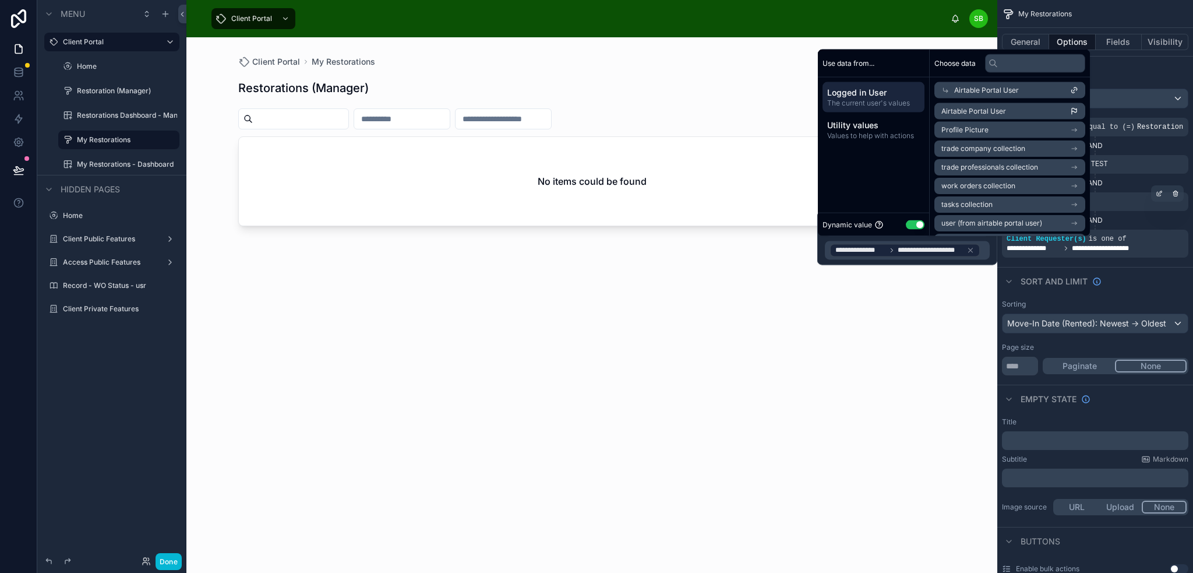
click at [1044, 88] on div "Airtable Portal User" at bounding box center [1009, 90] width 151 height 16
click at [853, 133] on span "Values to help with actions" at bounding box center [873, 135] width 93 height 9
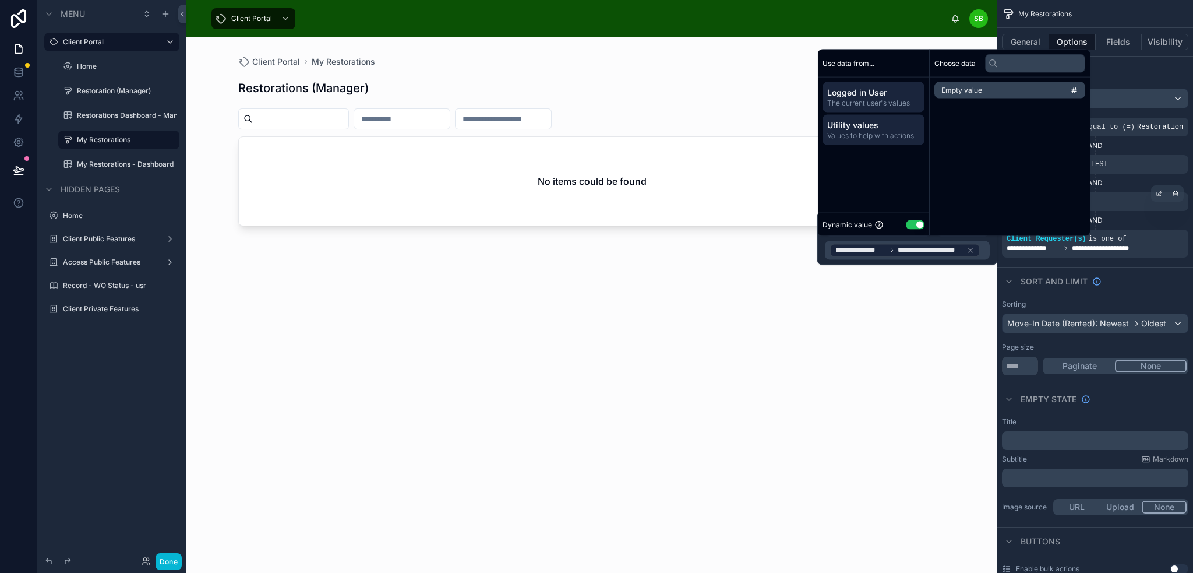
click at [871, 93] on span "Logged in User" at bounding box center [873, 93] width 93 height 12
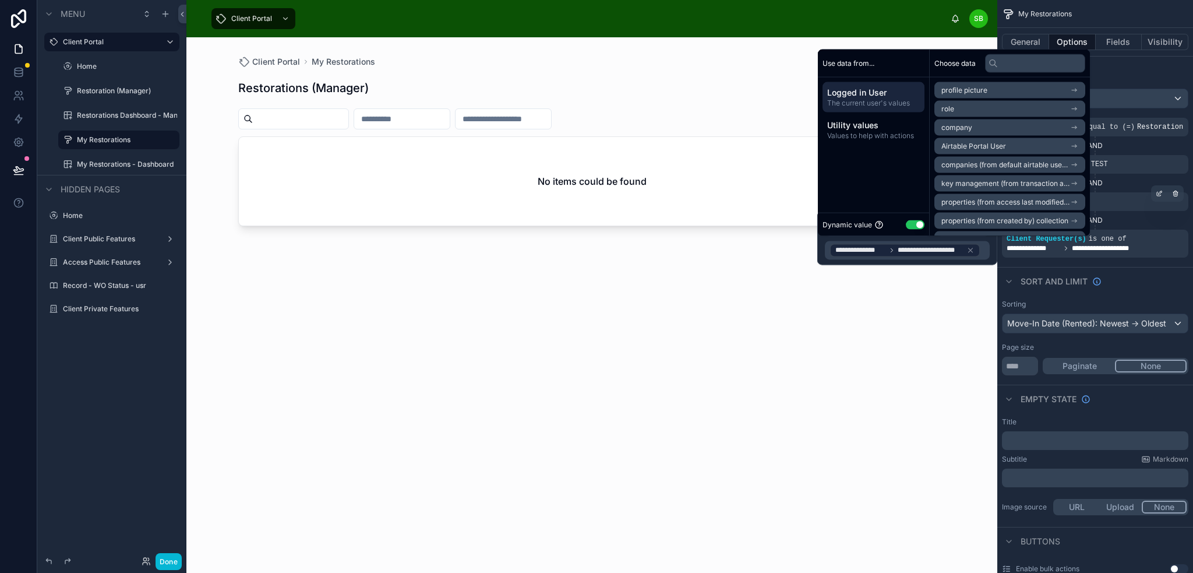
click at [1033, 147] on li "Airtable Portal User" at bounding box center [1009, 146] width 151 height 16
click at [1035, 109] on li "Airtable Portal User" at bounding box center [1009, 111] width 151 height 16
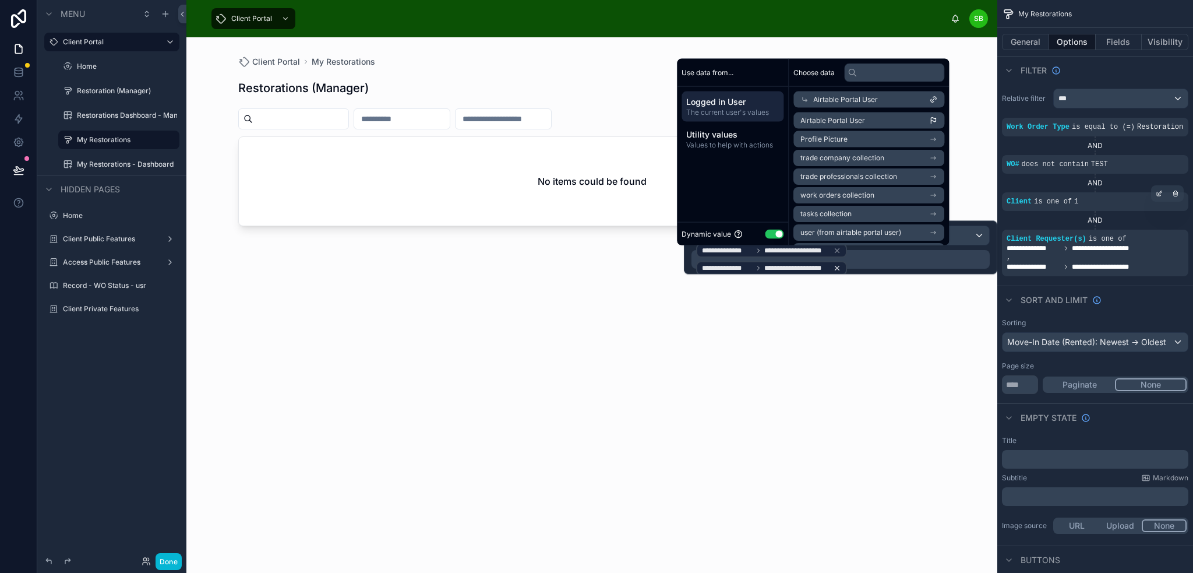
click at [833, 266] on icon at bounding box center [837, 268] width 8 height 8
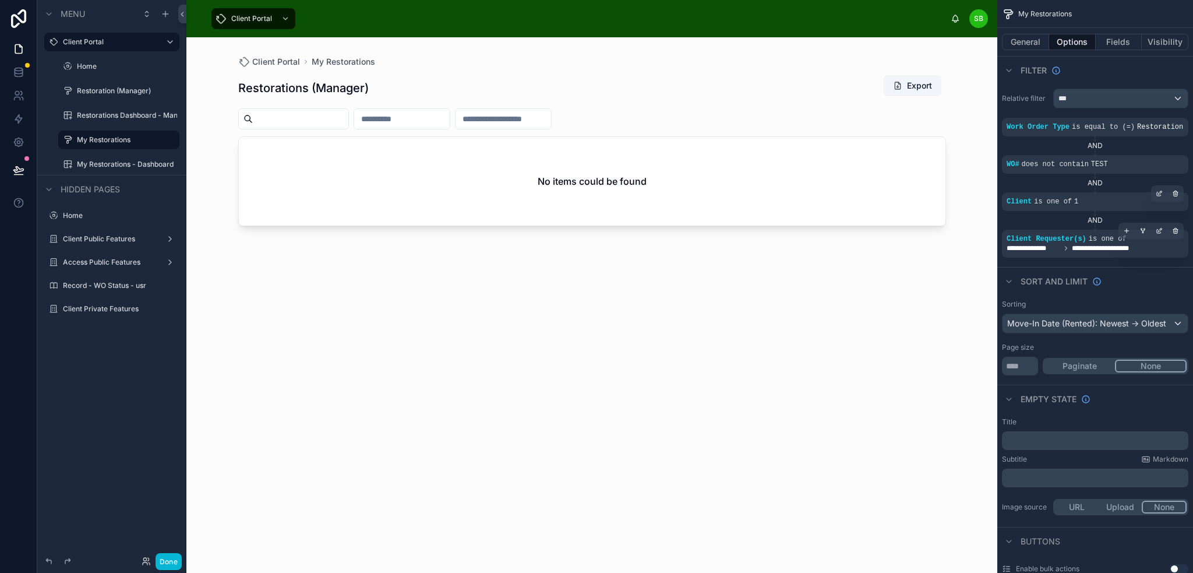
click at [1131, 248] on span "**********" at bounding box center [1110, 247] width 77 height 9
